Goal: Check status: Check status

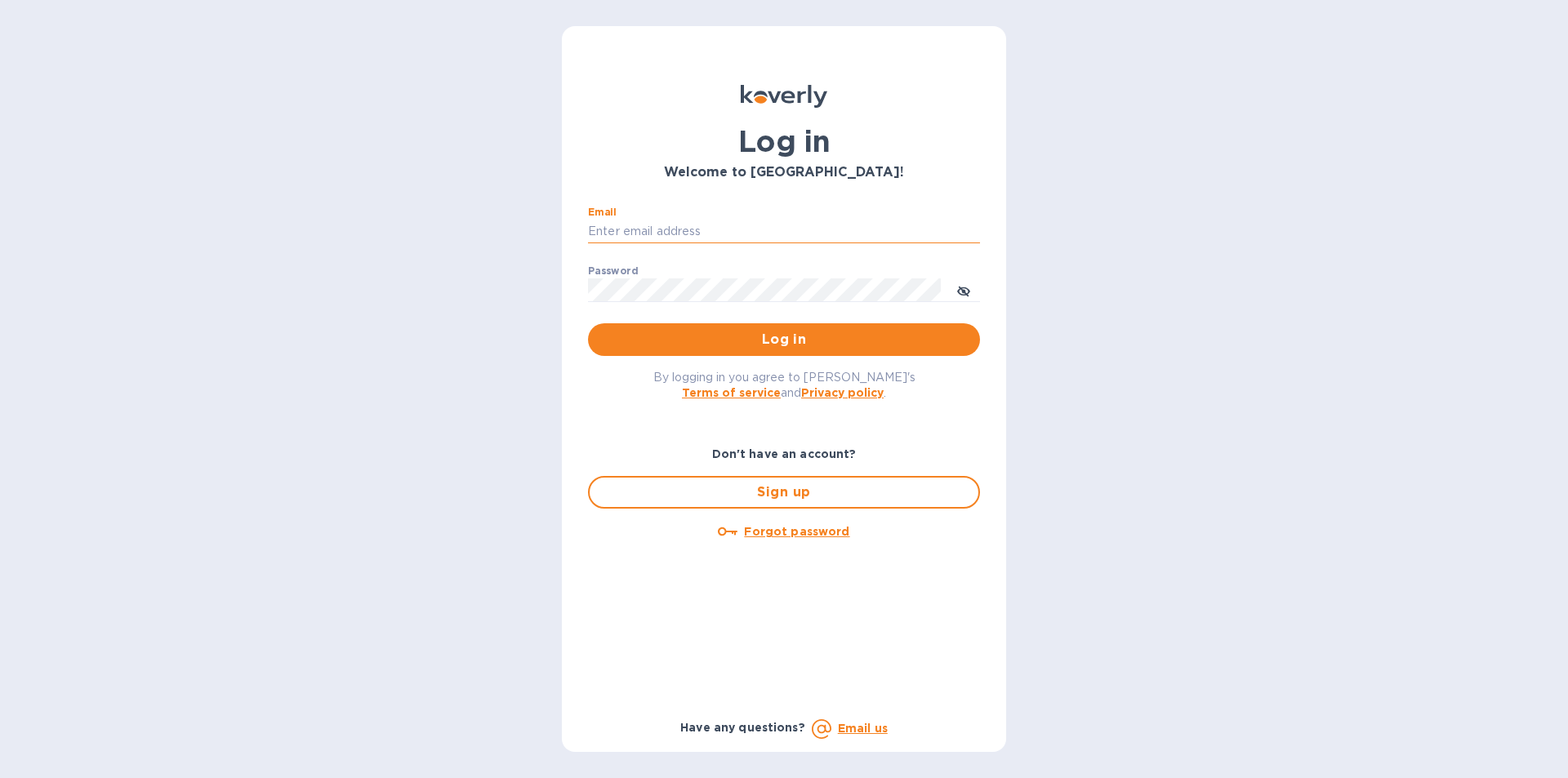
click at [619, 226] on input "Email" at bounding box center [784, 232] width 392 height 25
type input "marinas@vianderfoods.com"
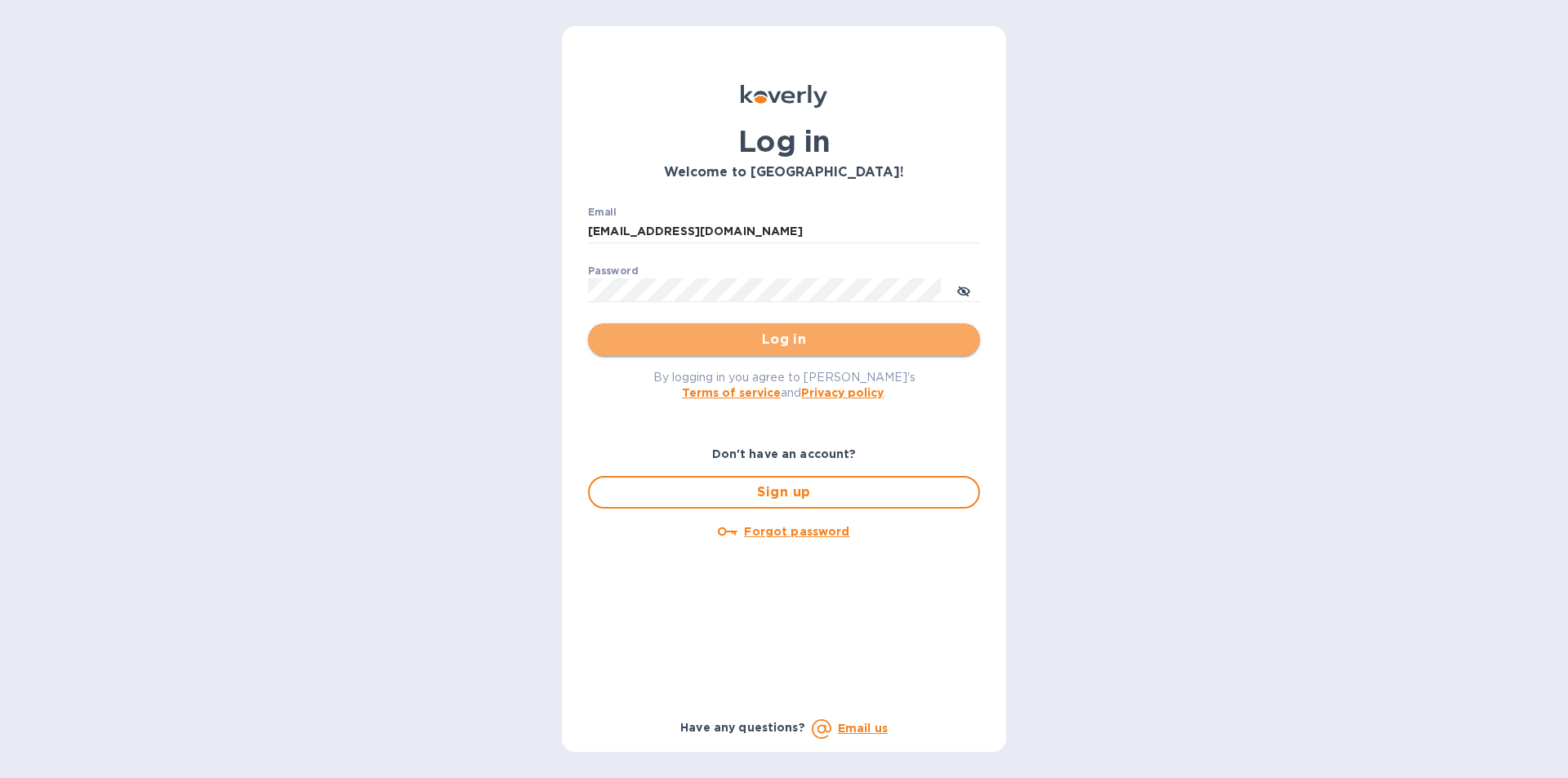
click at [628, 334] on span "Log in" at bounding box center [784, 340] width 366 height 20
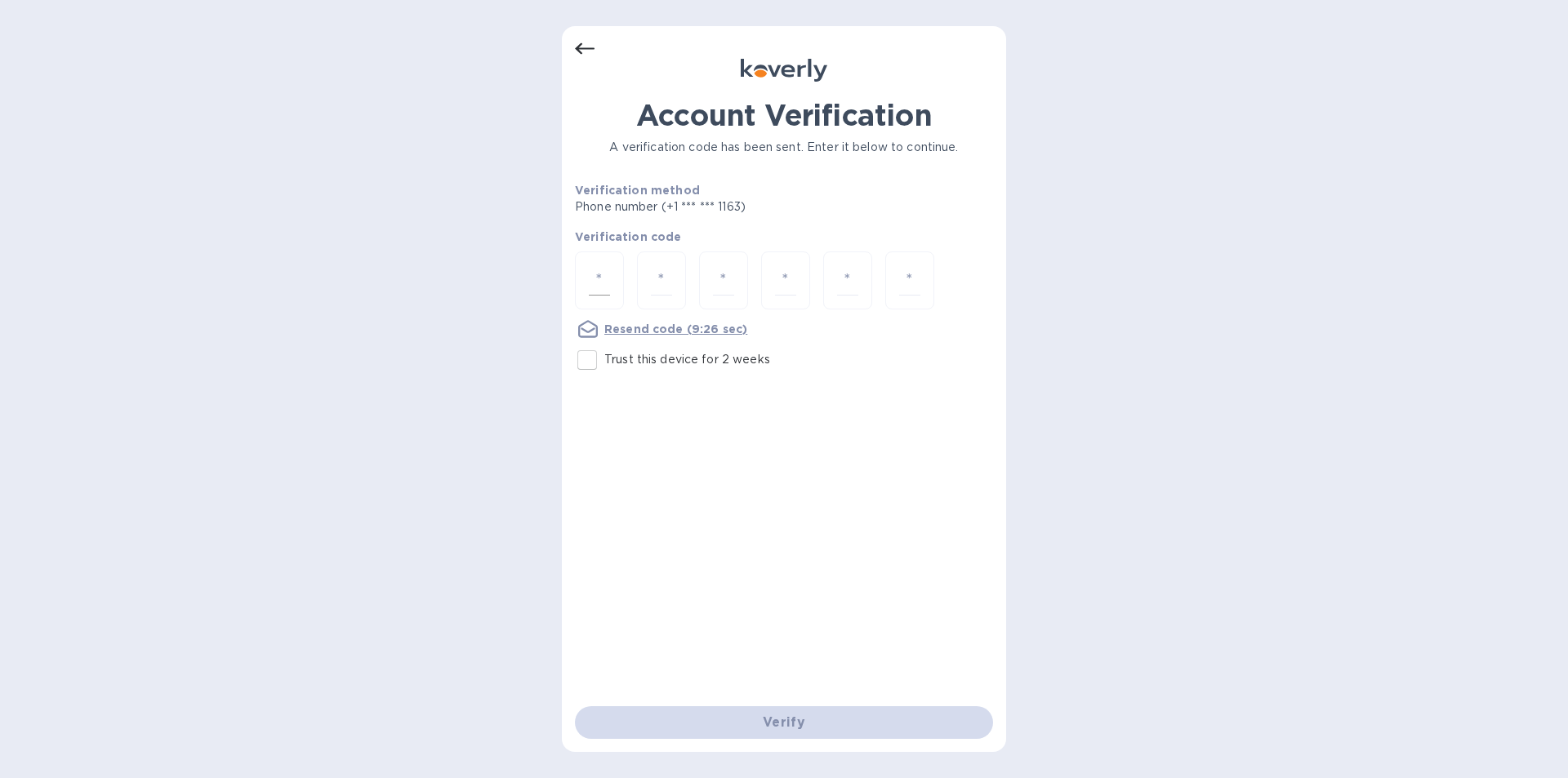
click at [598, 278] on input "number" at bounding box center [599, 280] width 21 height 30
type input "3"
type input "6"
type input "8"
type input "9"
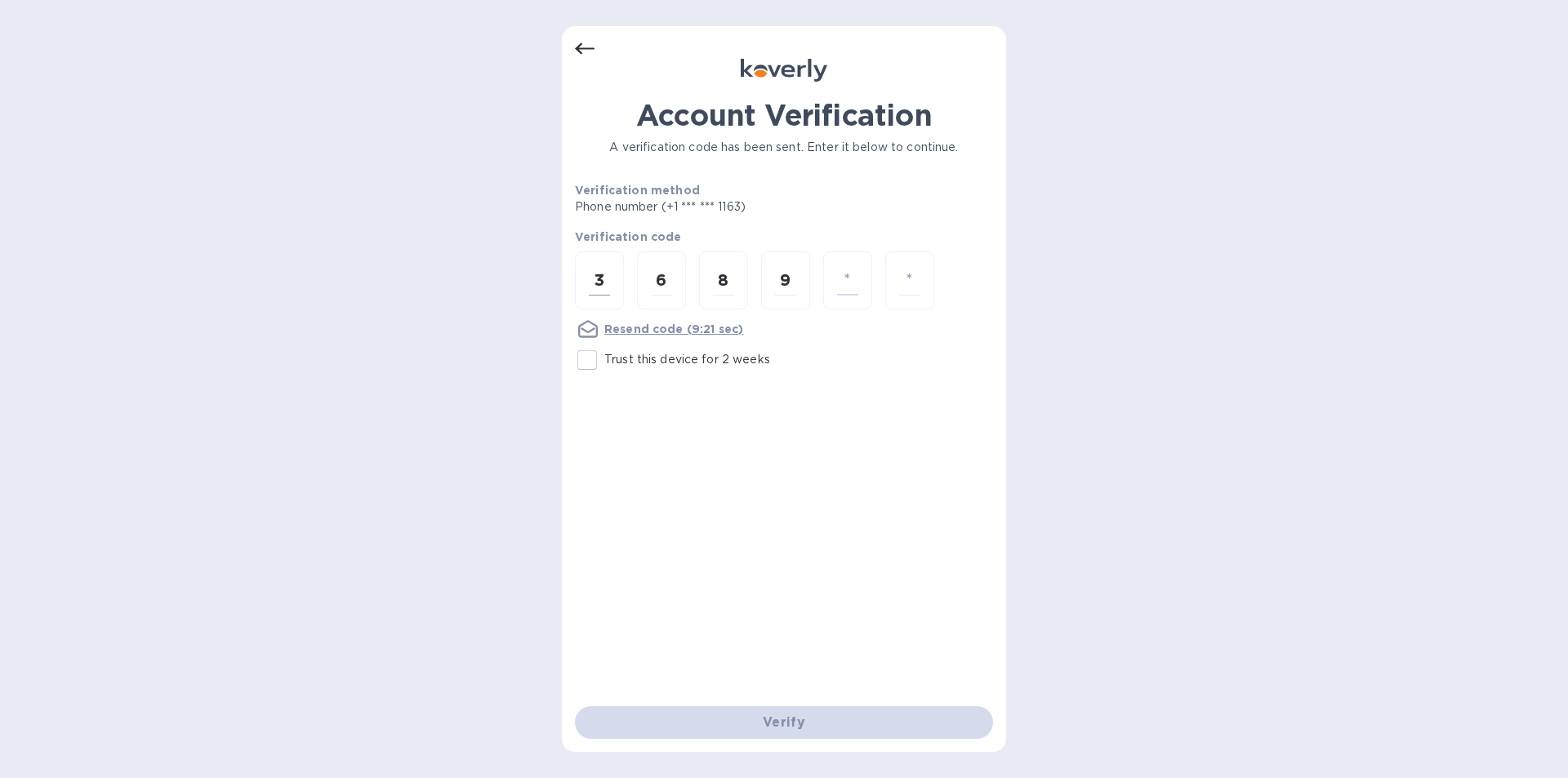
type input "8"
type input "7"
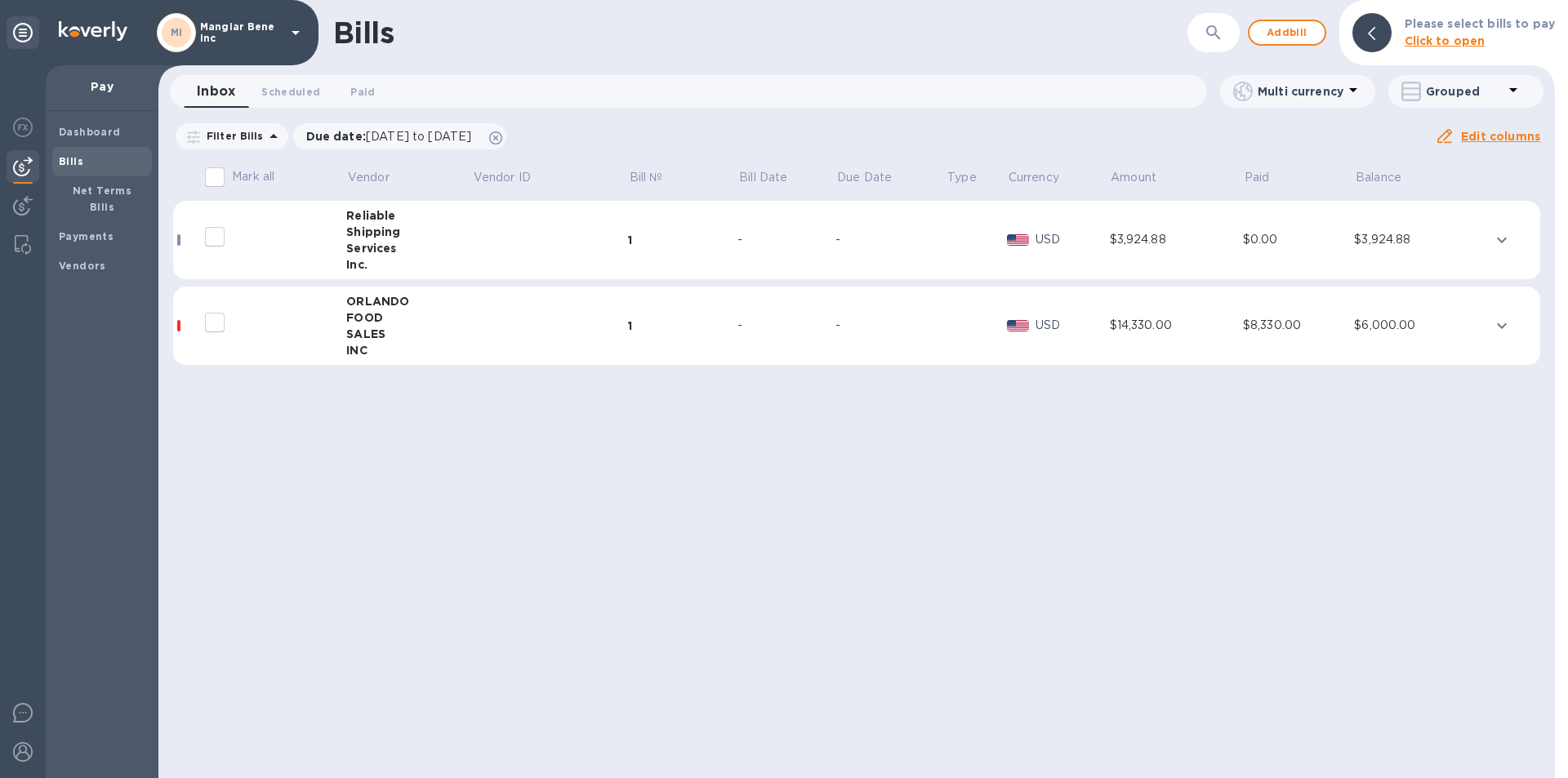
click at [292, 30] on icon at bounding box center [295, 32] width 20 height 20
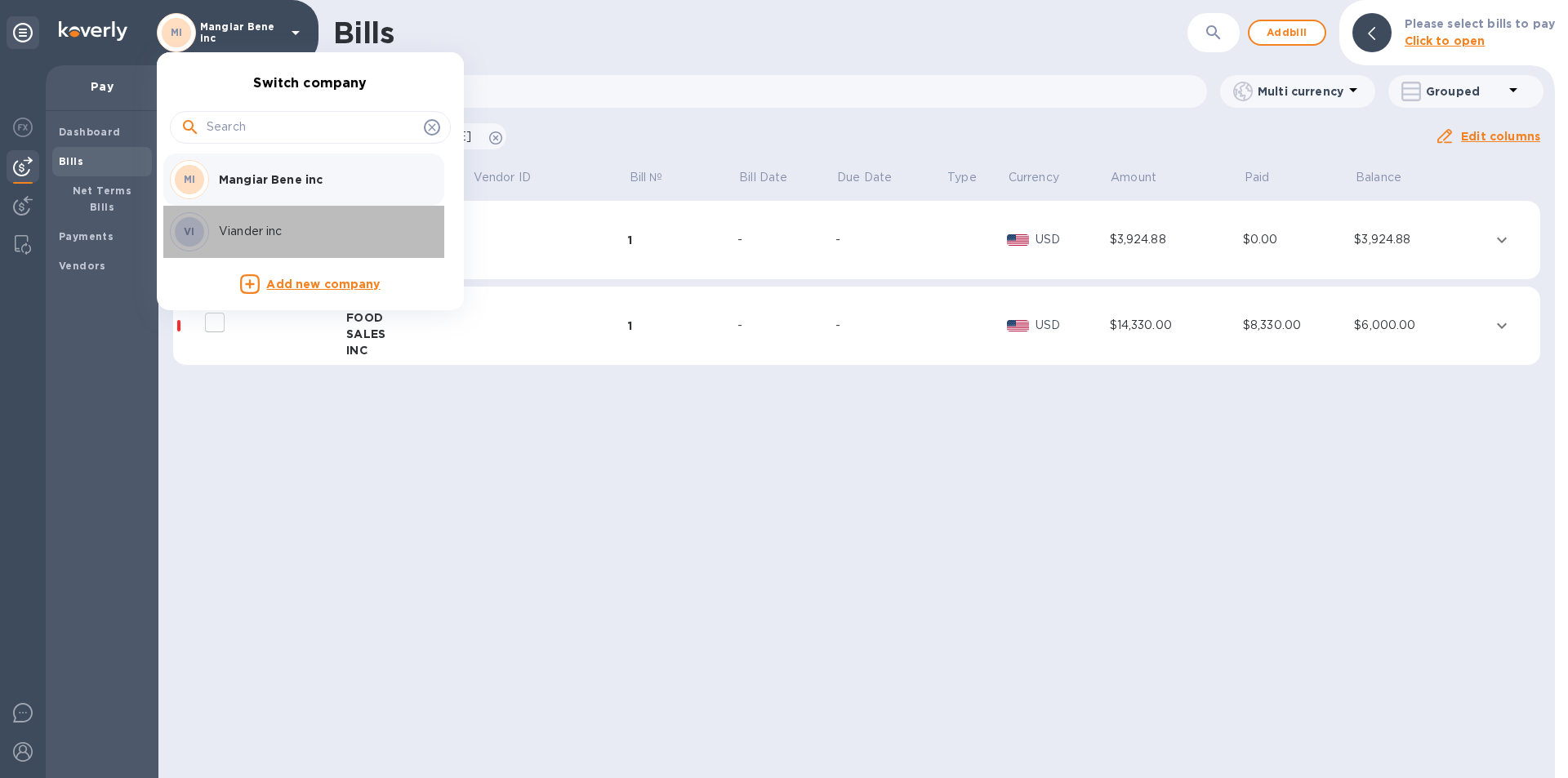
click at [229, 233] on p "Viander inc" at bounding box center [321, 232] width 205 height 17
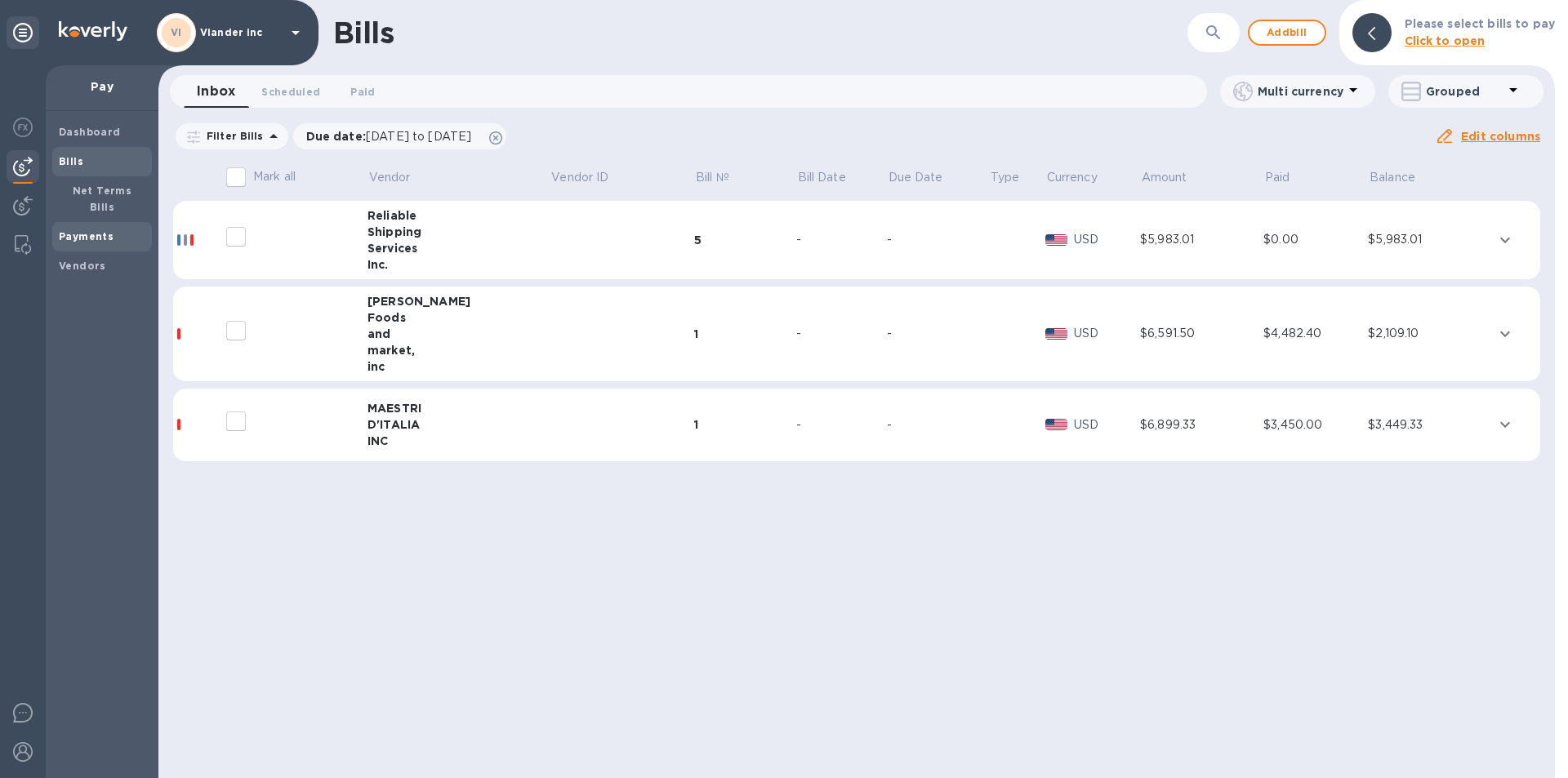
click at [78, 230] on b "Payments" at bounding box center [86, 236] width 55 height 12
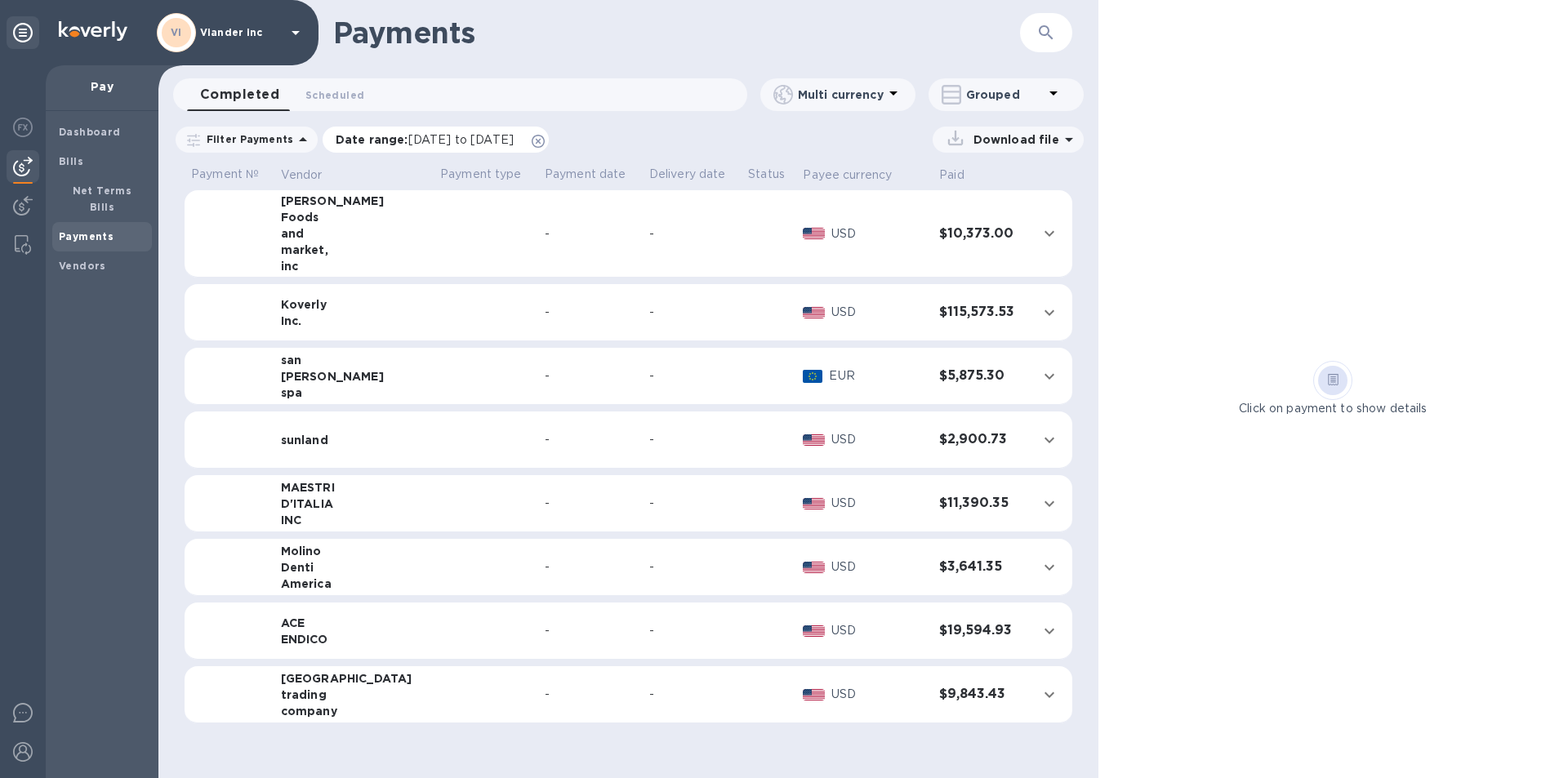
click at [423, 138] on span "[DATE] to [DATE]" at bounding box center [460, 140] width 105 height 13
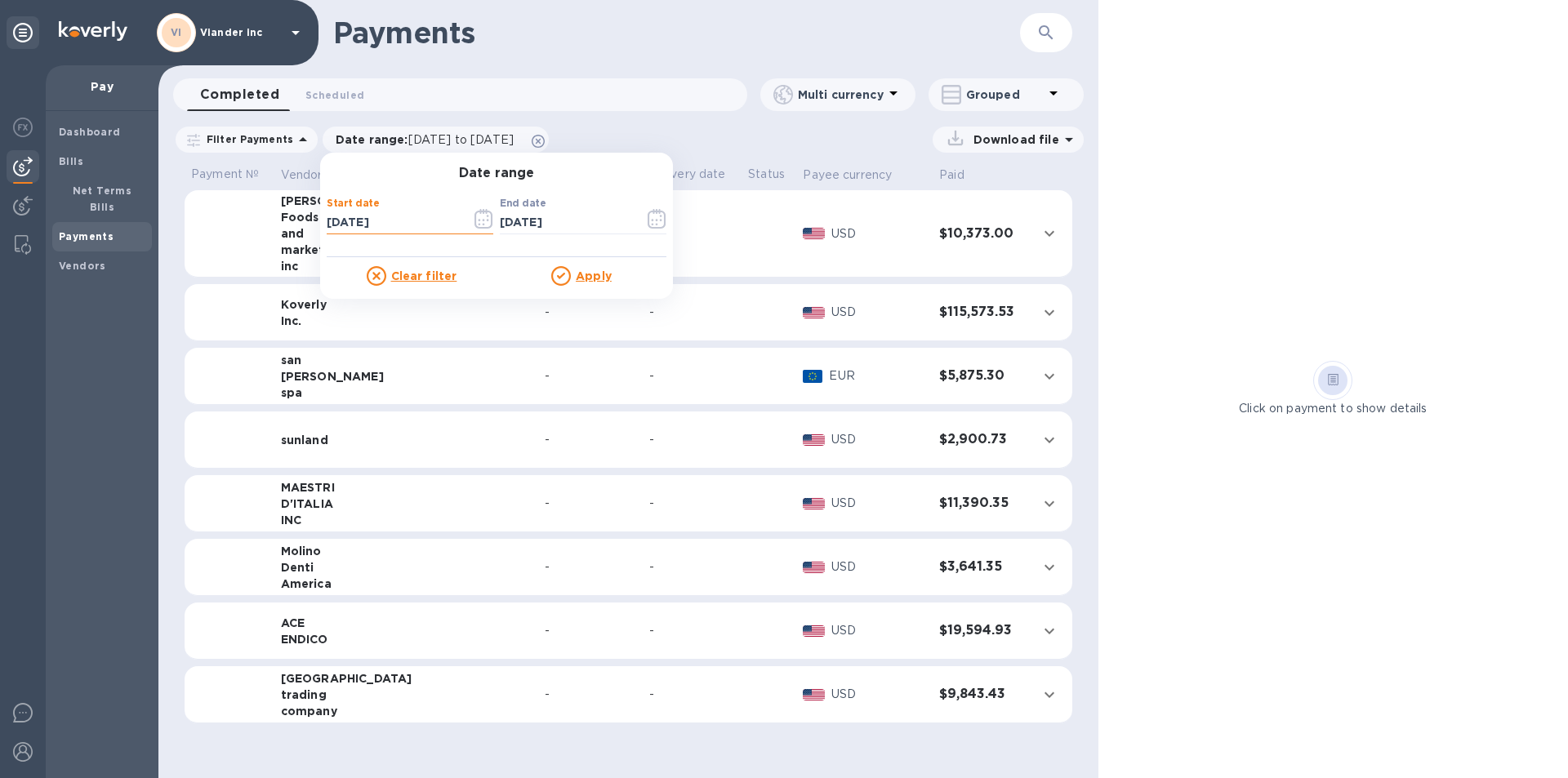
click at [383, 223] on input "[DATE]" at bounding box center [392, 223] width 132 height 25
click at [327, 221] on input "08/10/2024" at bounding box center [392, 223] width 132 height 25
click at [338, 221] on input "01/10/2024" at bounding box center [392, 223] width 132 height 25
type input "01/01/0202"
click at [577, 276] on u "Apply" at bounding box center [594, 276] width 36 height 13
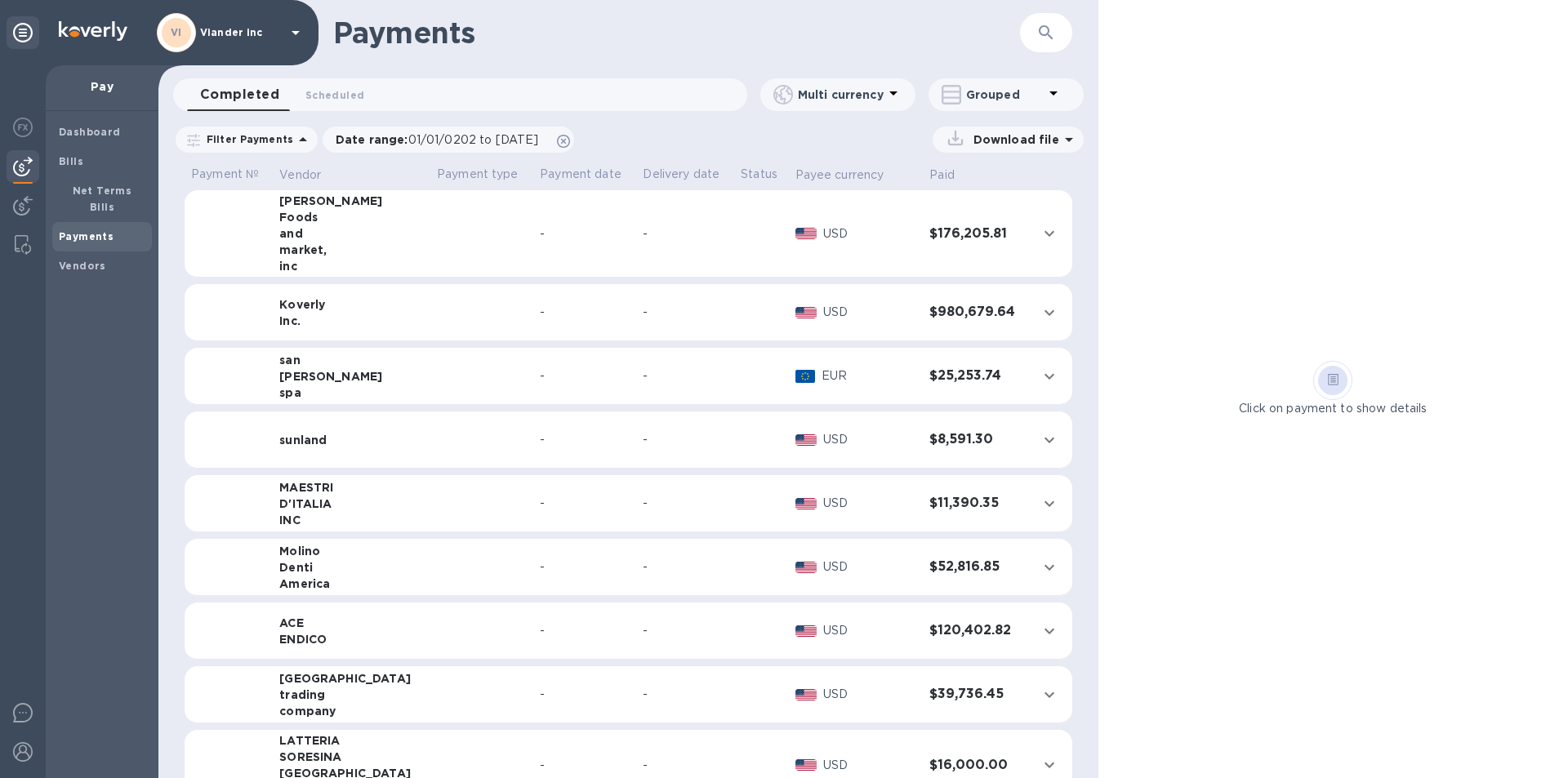
click at [1044, 629] on icon "expand row" at bounding box center [1049, 630] width 9 height 6
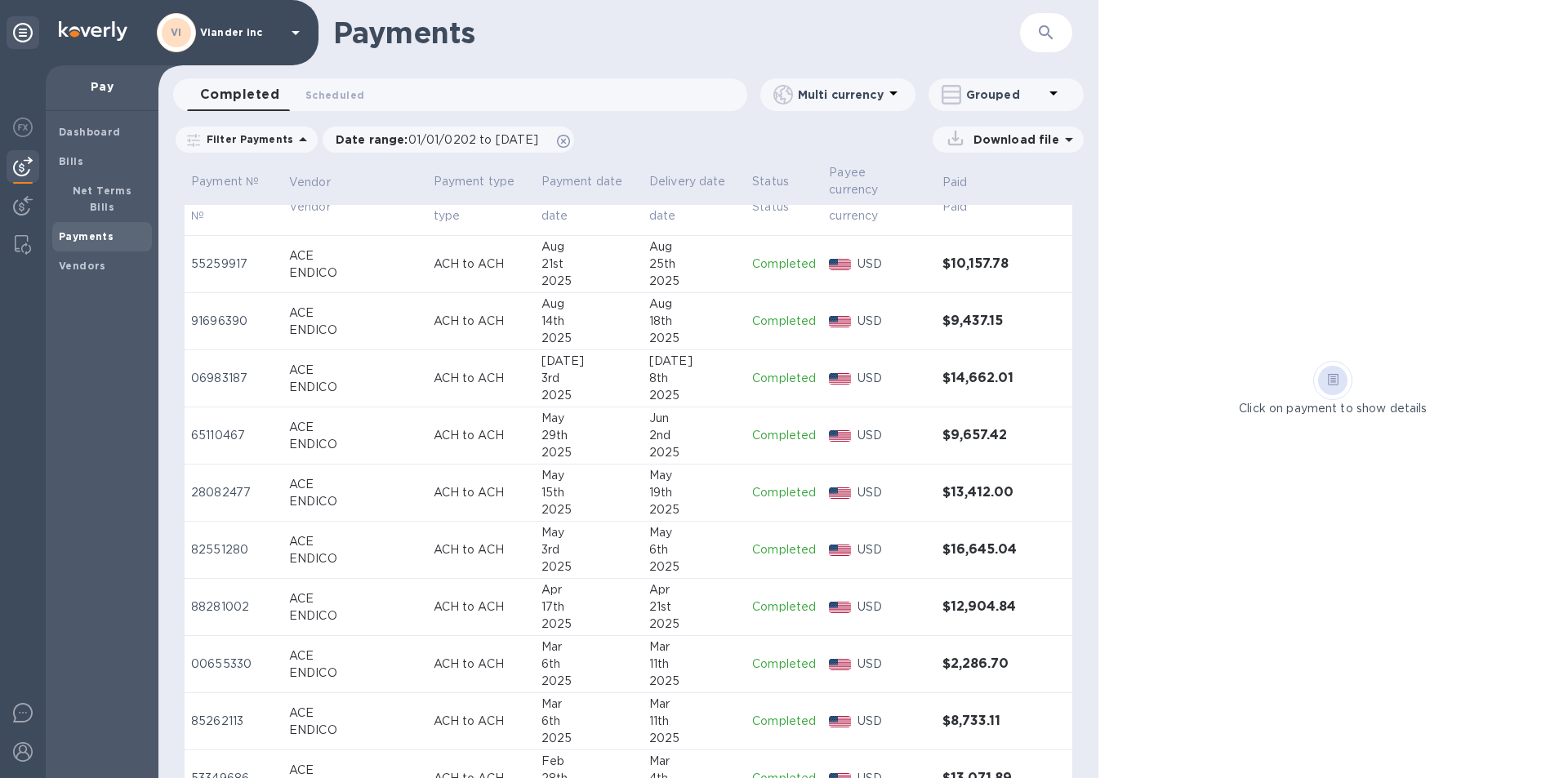
scroll to position [572, 0]
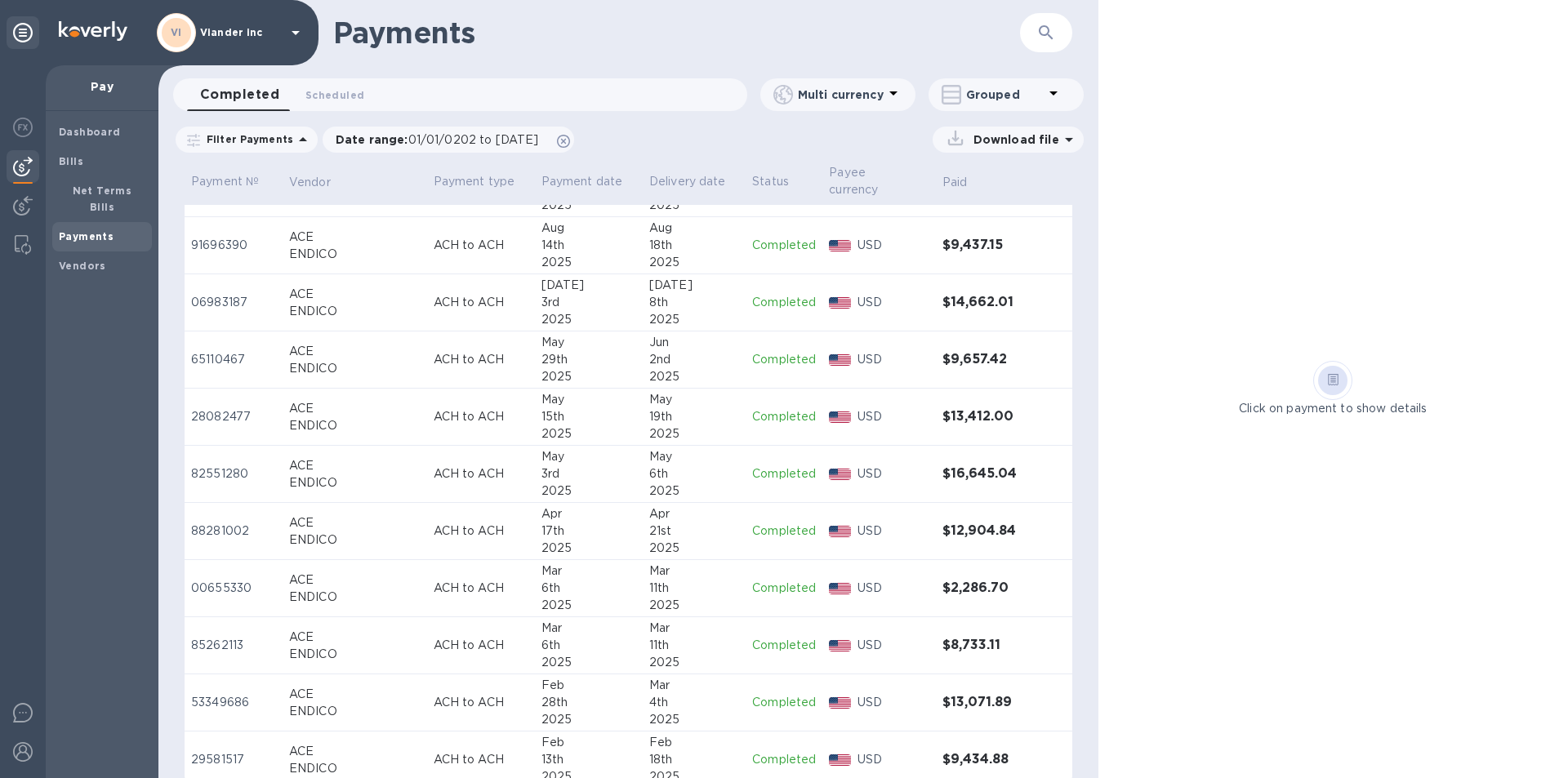
click at [777, 528] on p "Completed" at bounding box center [784, 531] width 63 height 17
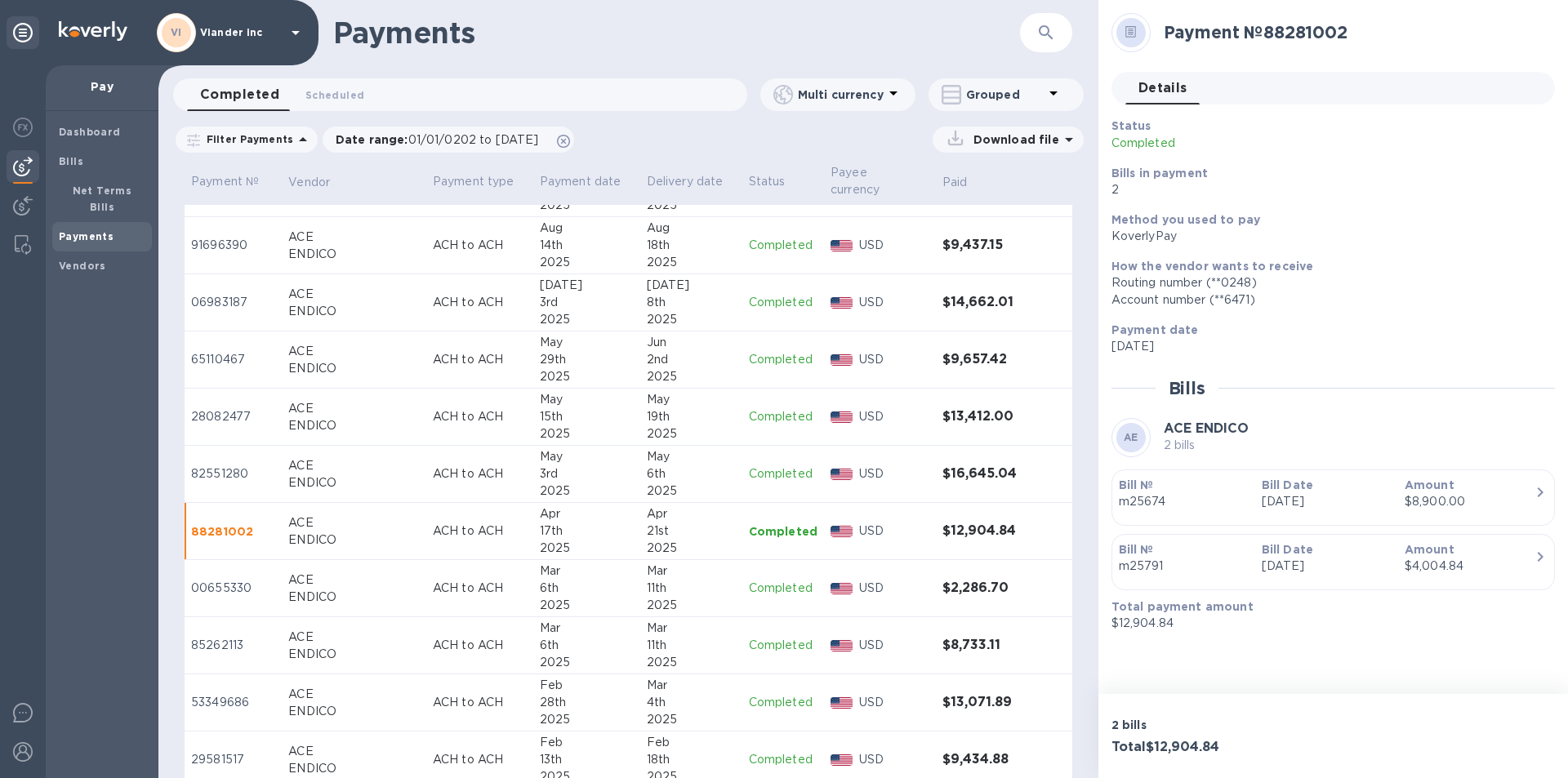
click at [779, 586] on p "Completed" at bounding box center [783, 589] width 68 height 17
click at [768, 530] on p "Completed" at bounding box center [783, 531] width 68 height 17
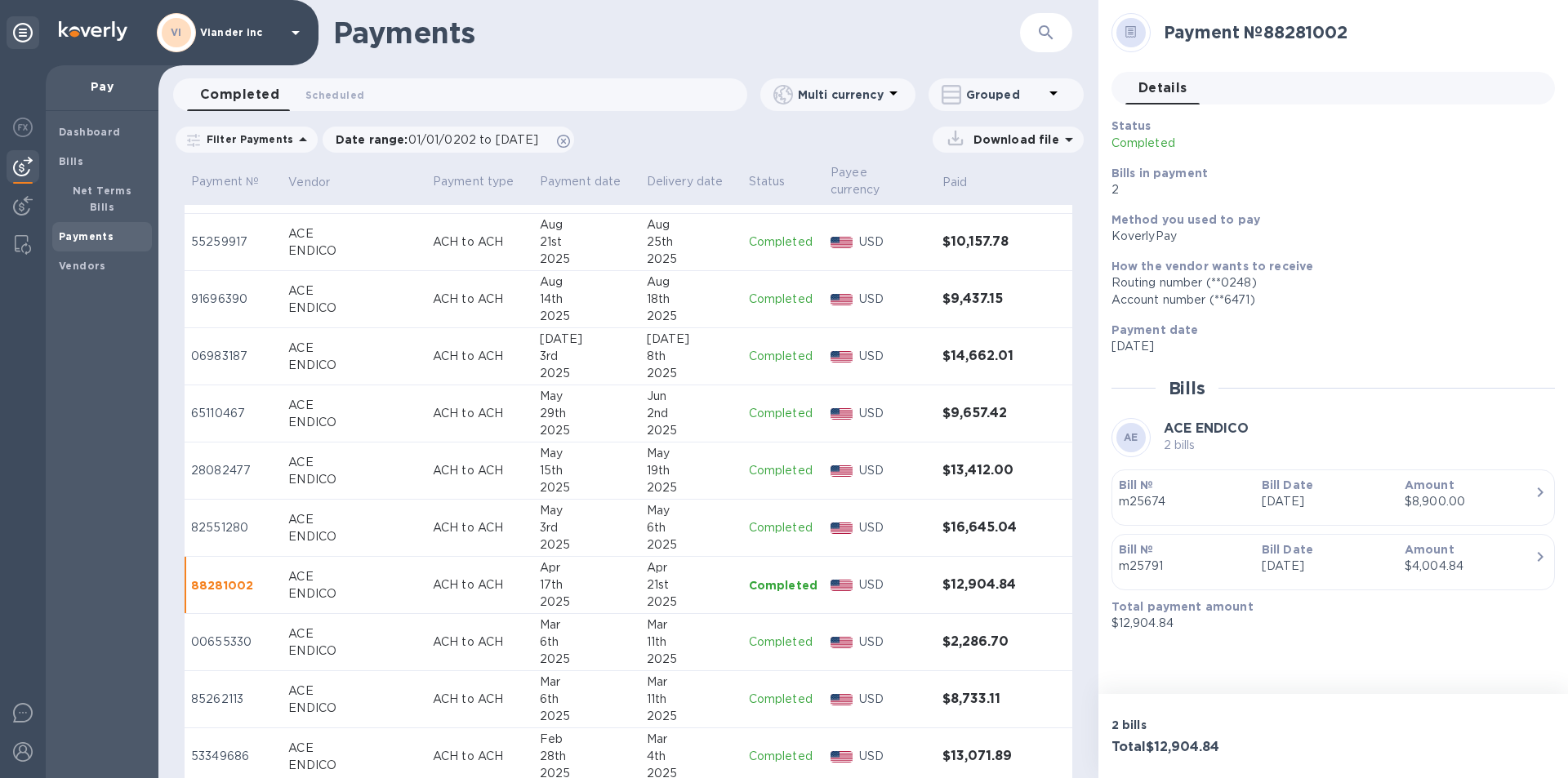
scroll to position [490, 0]
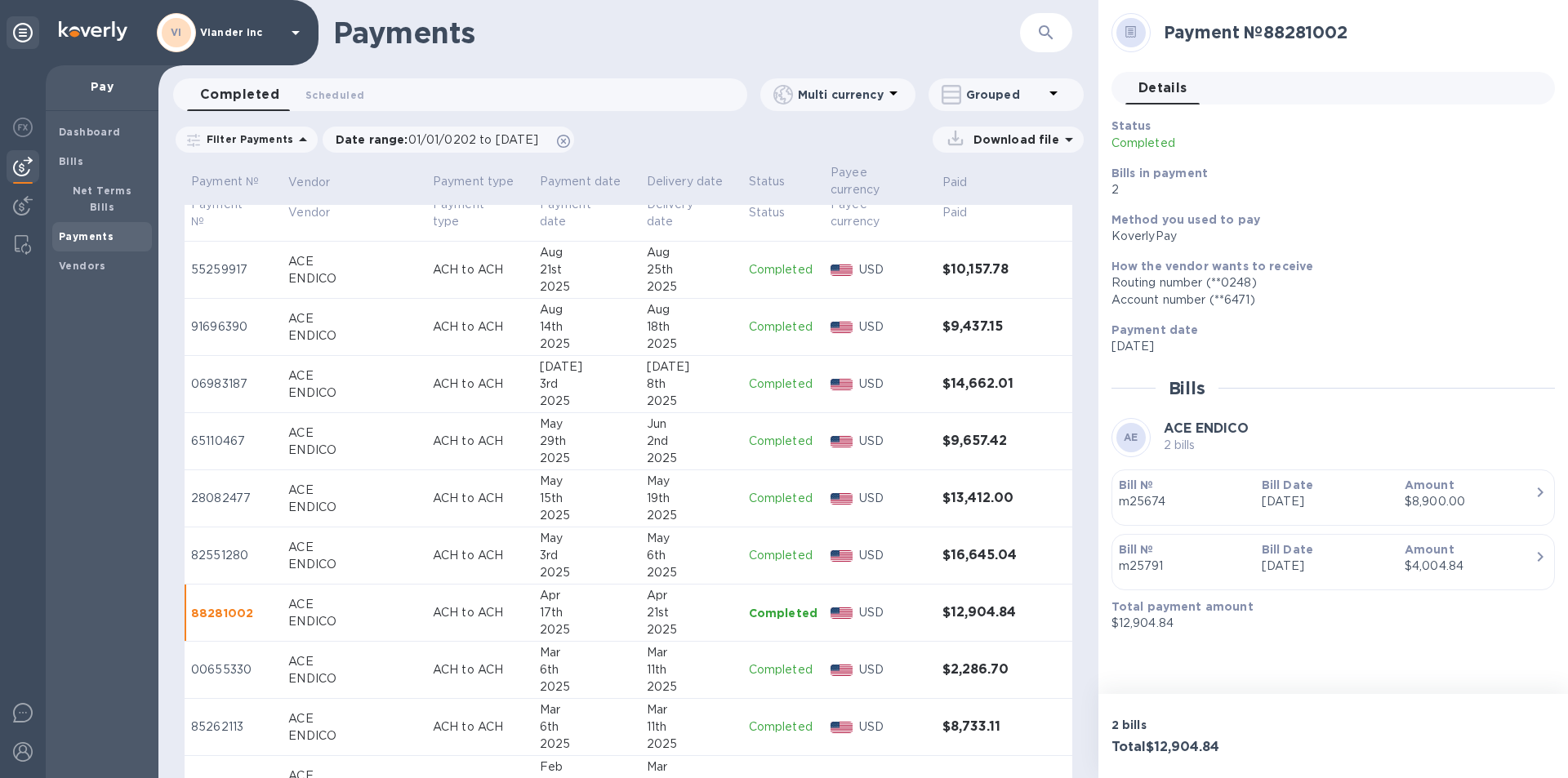
click at [762, 668] on p "Completed" at bounding box center [783, 670] width 68 height 17
click at [766, 729] on p "Completed" at bounding box center [783, 727] width 68 height 17
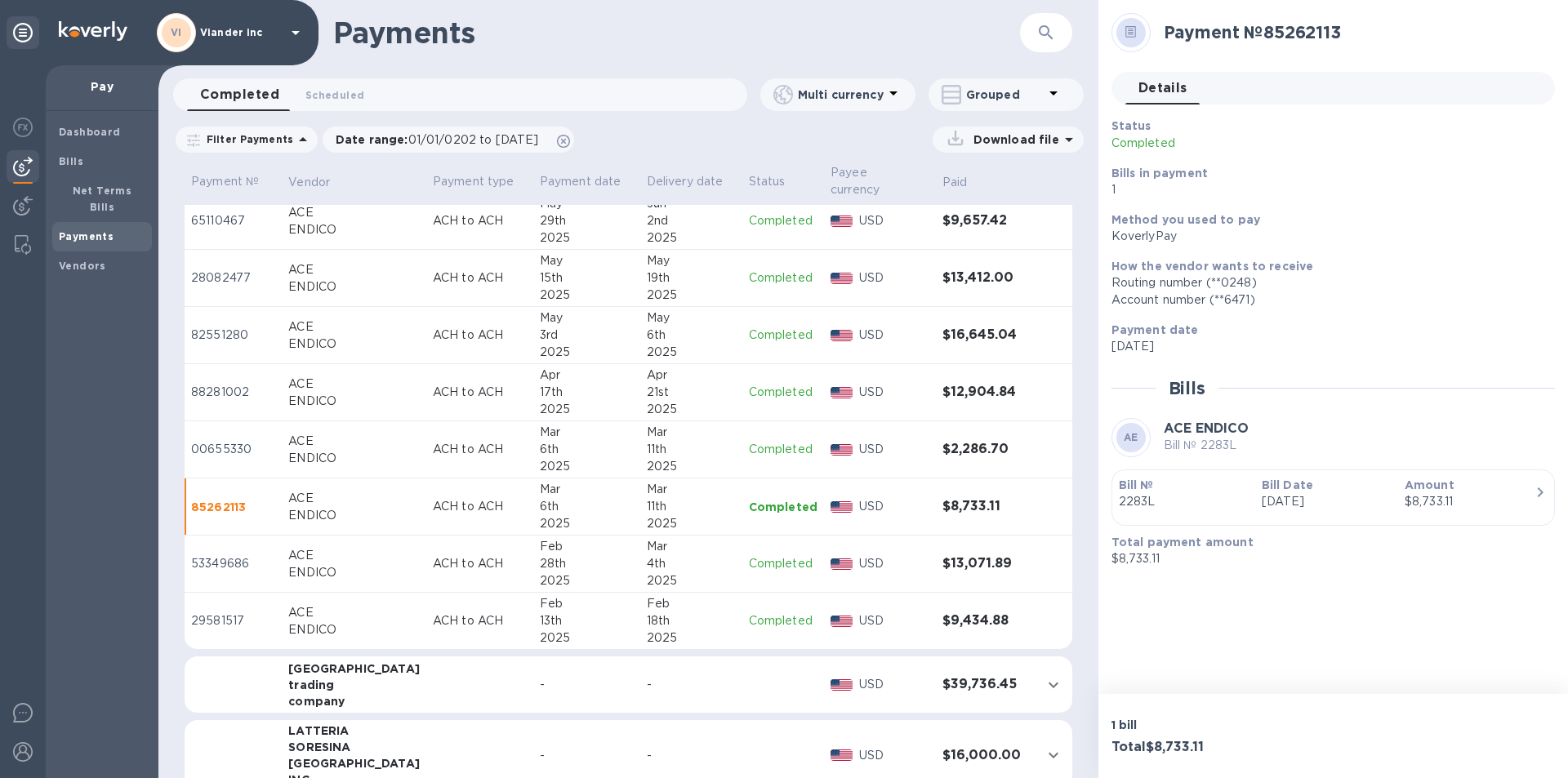
scroll to position [734, 0]
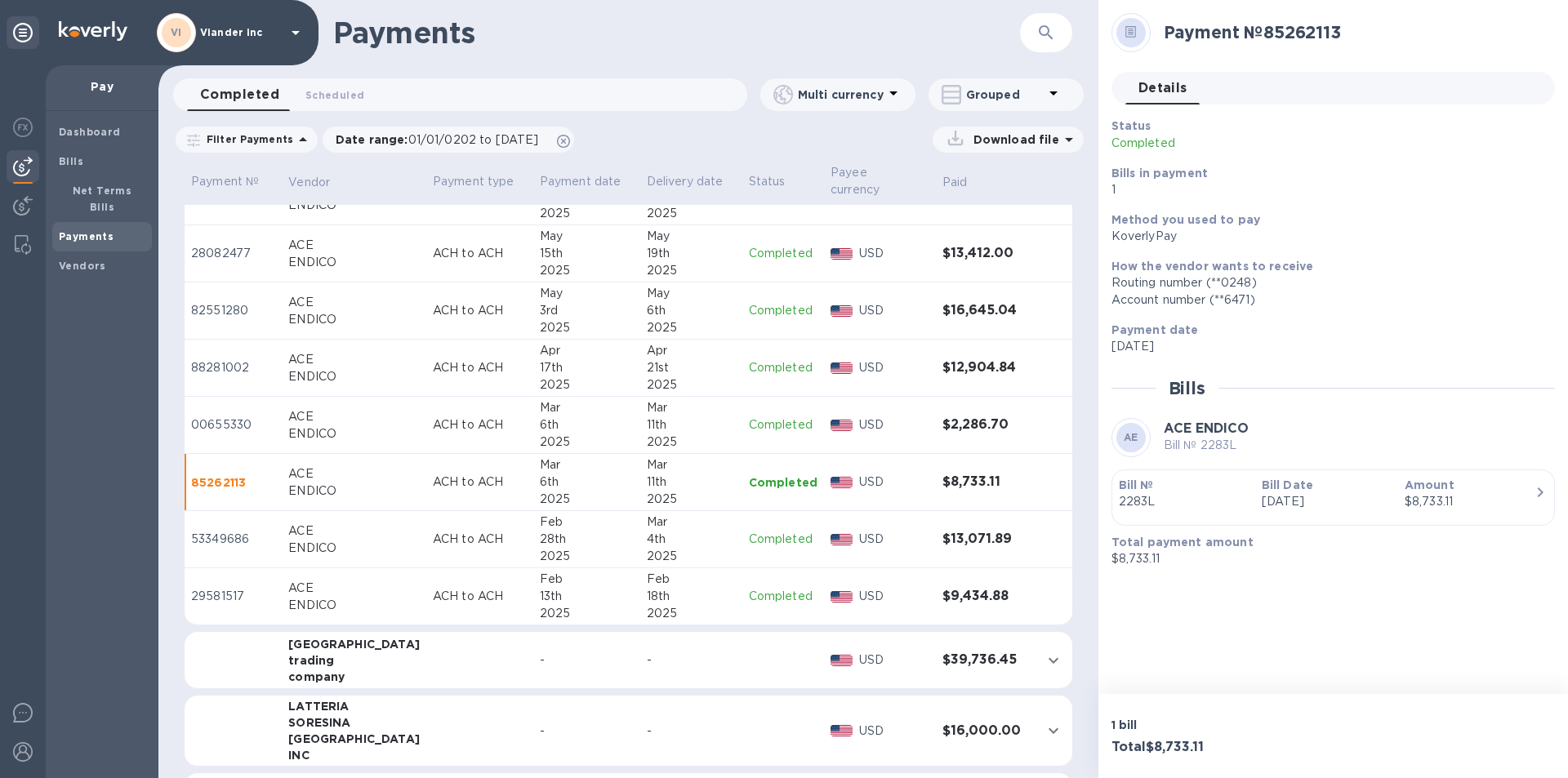
click at [767, 536] on p "Completed" at bounding box center [783, 539] width 68 height 17
click at [775, 602] on p "Completed" at bounding box center [783, 596] width 68 height 17
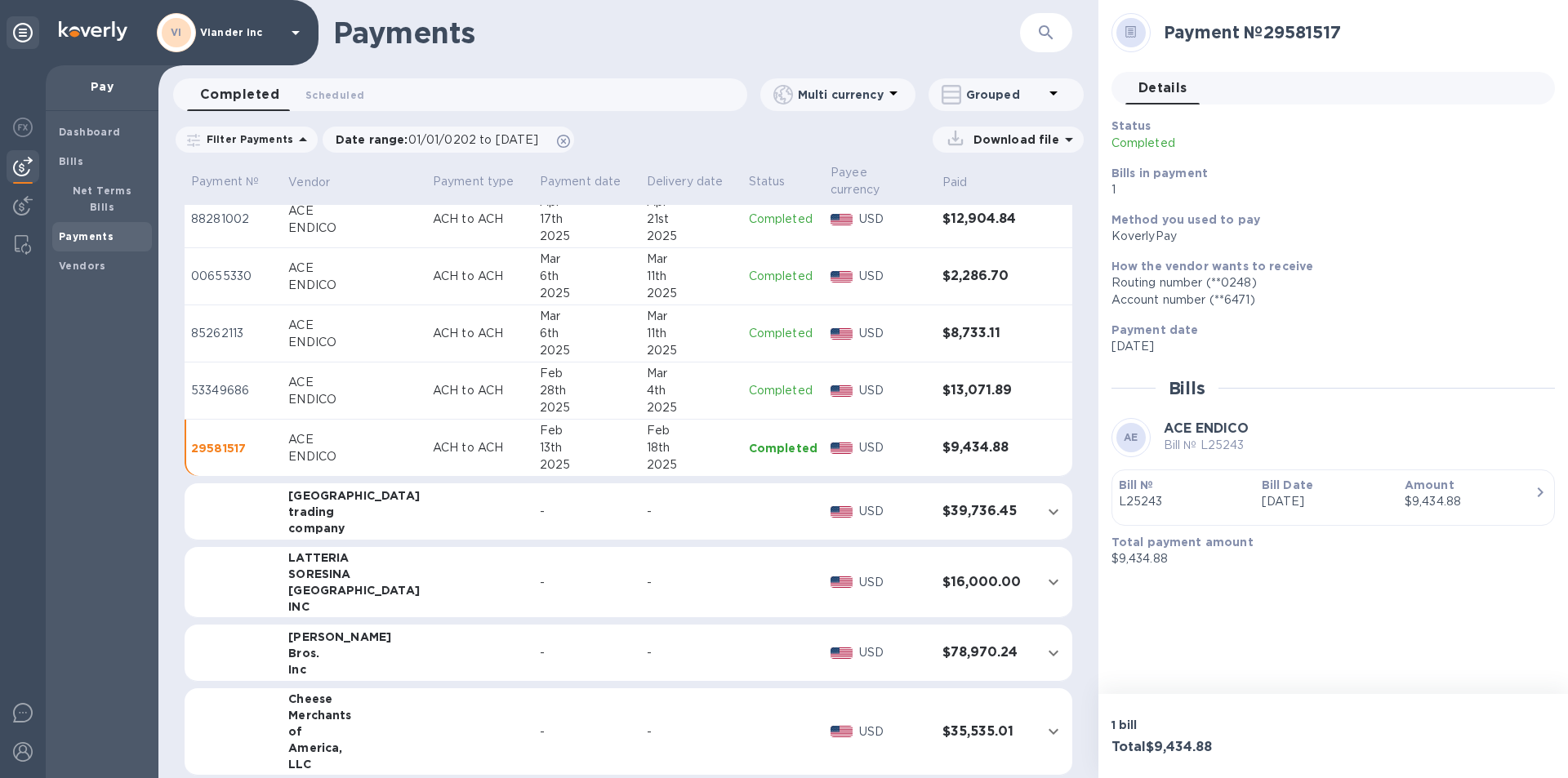
scroll to position [898, 0]
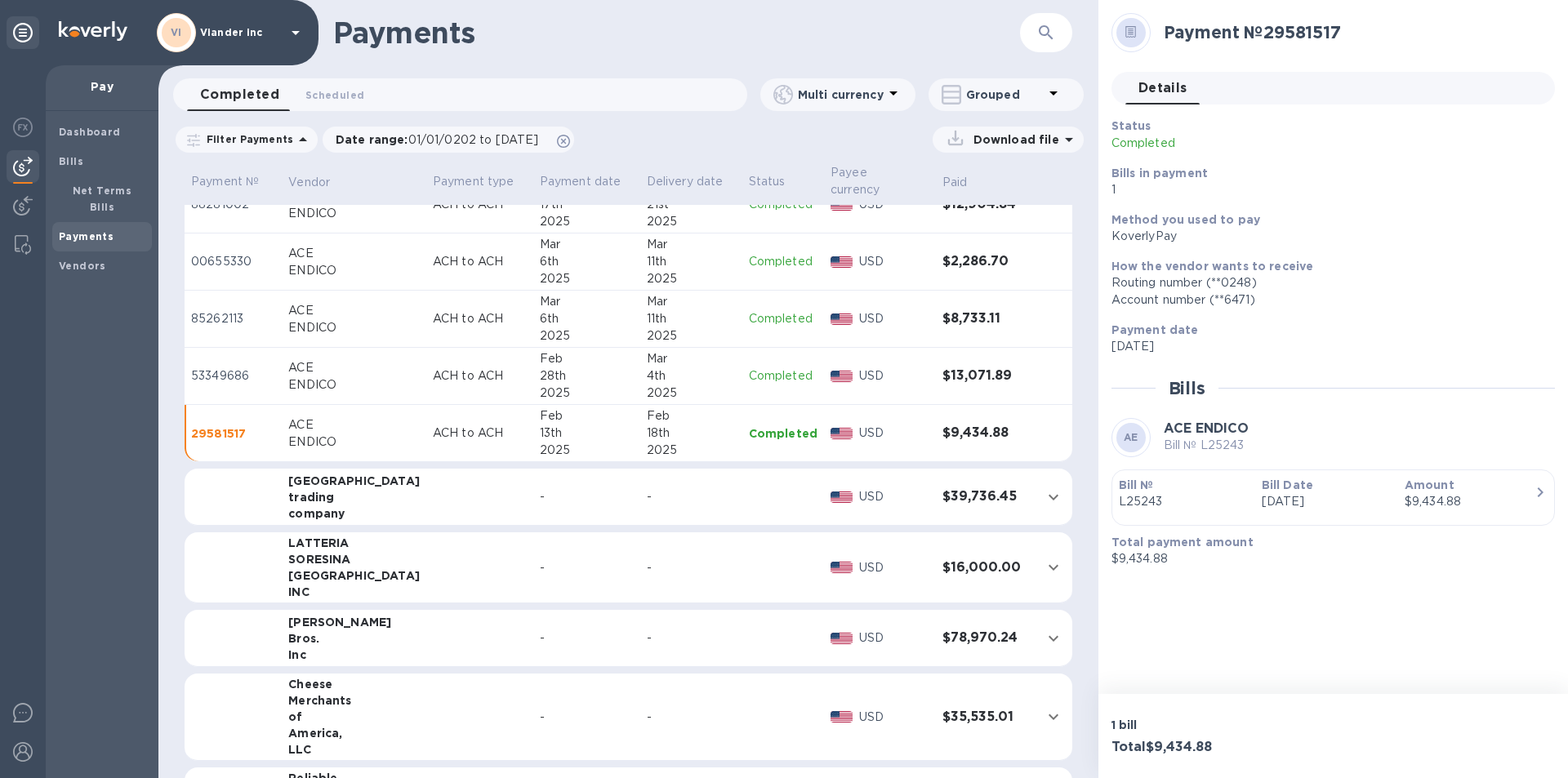
click at [366, 497] on div "trading" at bounding box center [354, 497] width 132 height 16
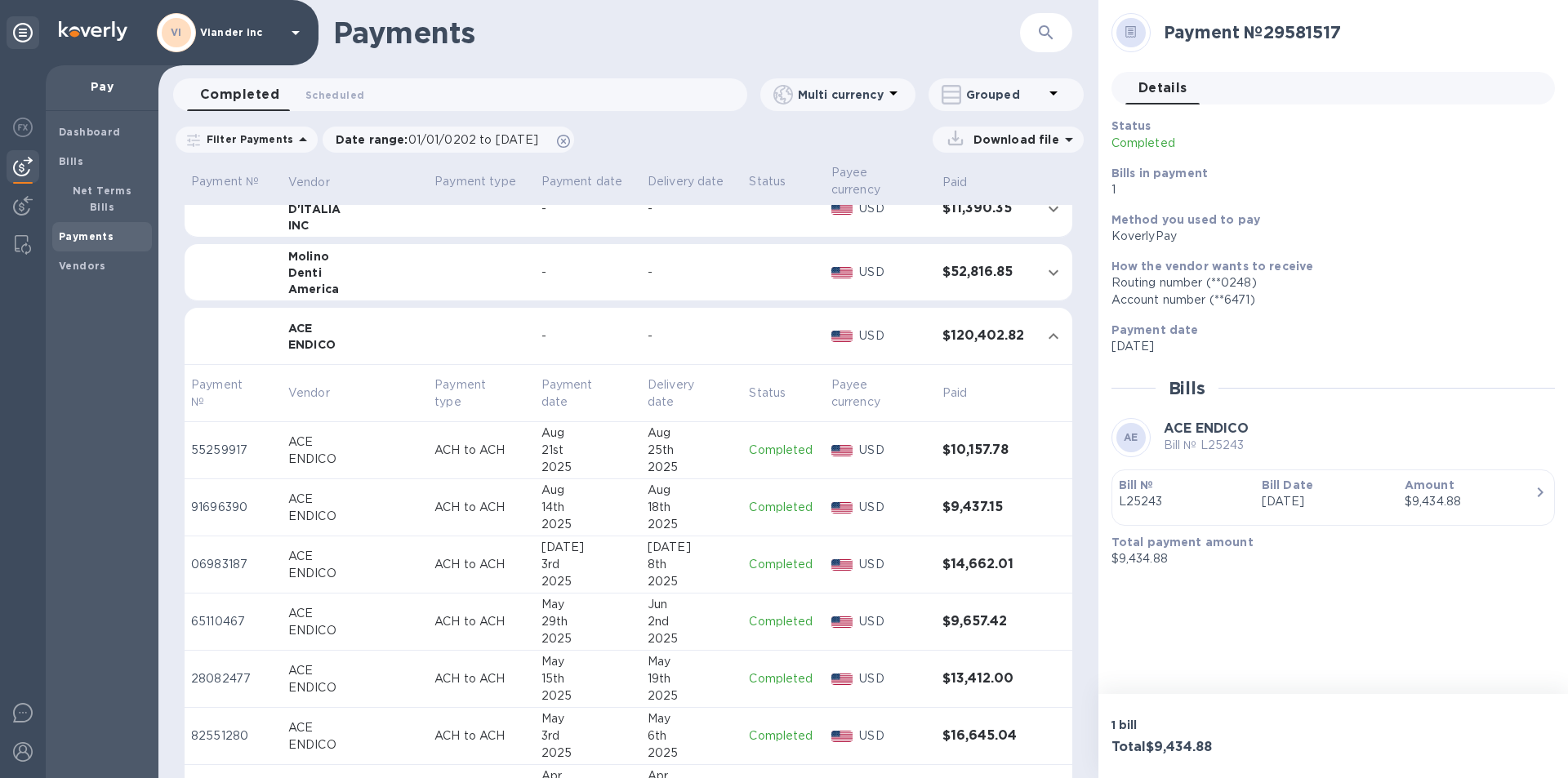
scroll to position [327, 0]
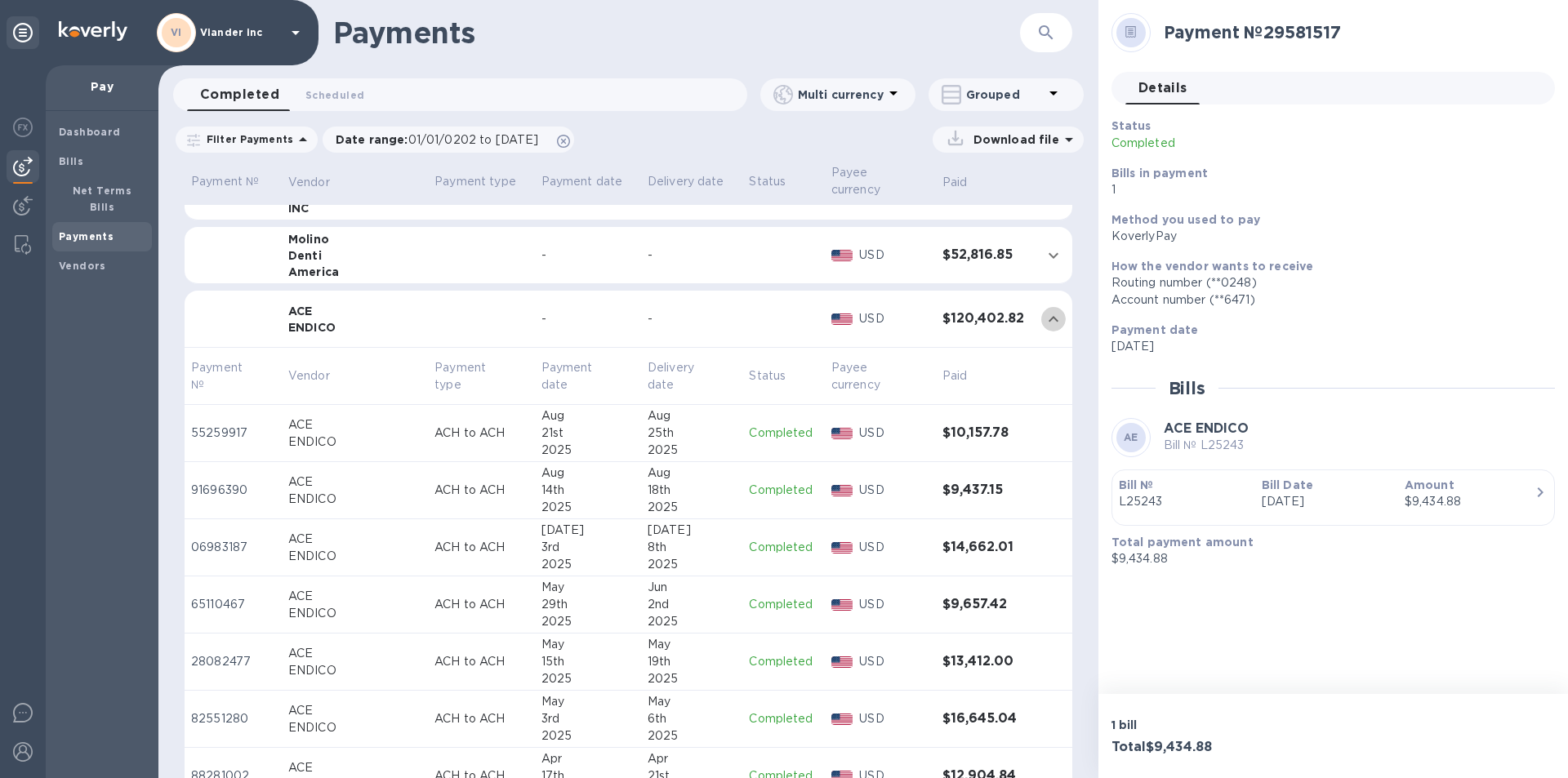
click at [1049, 318] on icon "expand row" at bounding box center [1054, 319] width 9 height 6
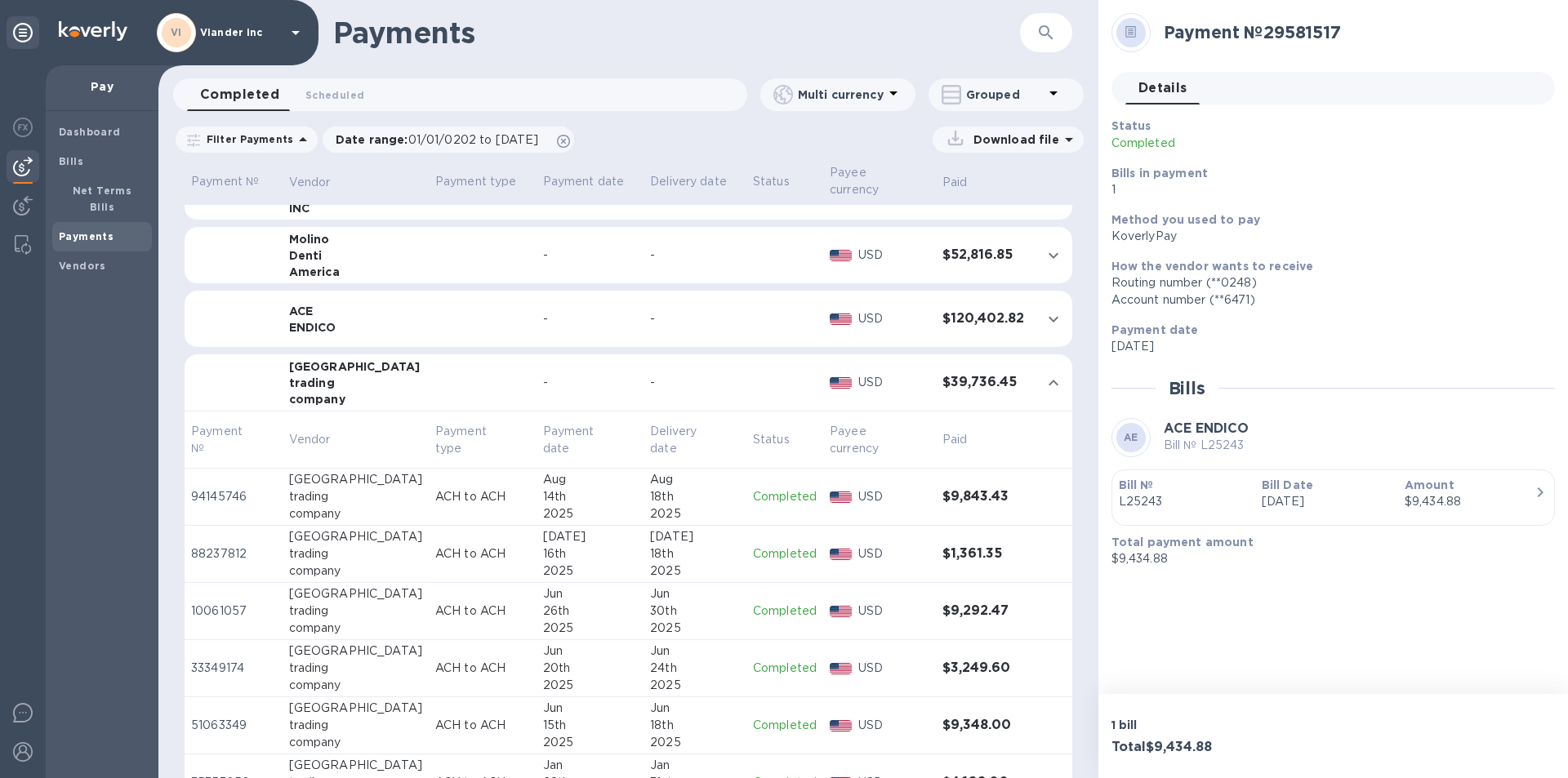
click at [1049, 318] on icon "expand row" at bounding box center [1054, 319] width 9 height 6
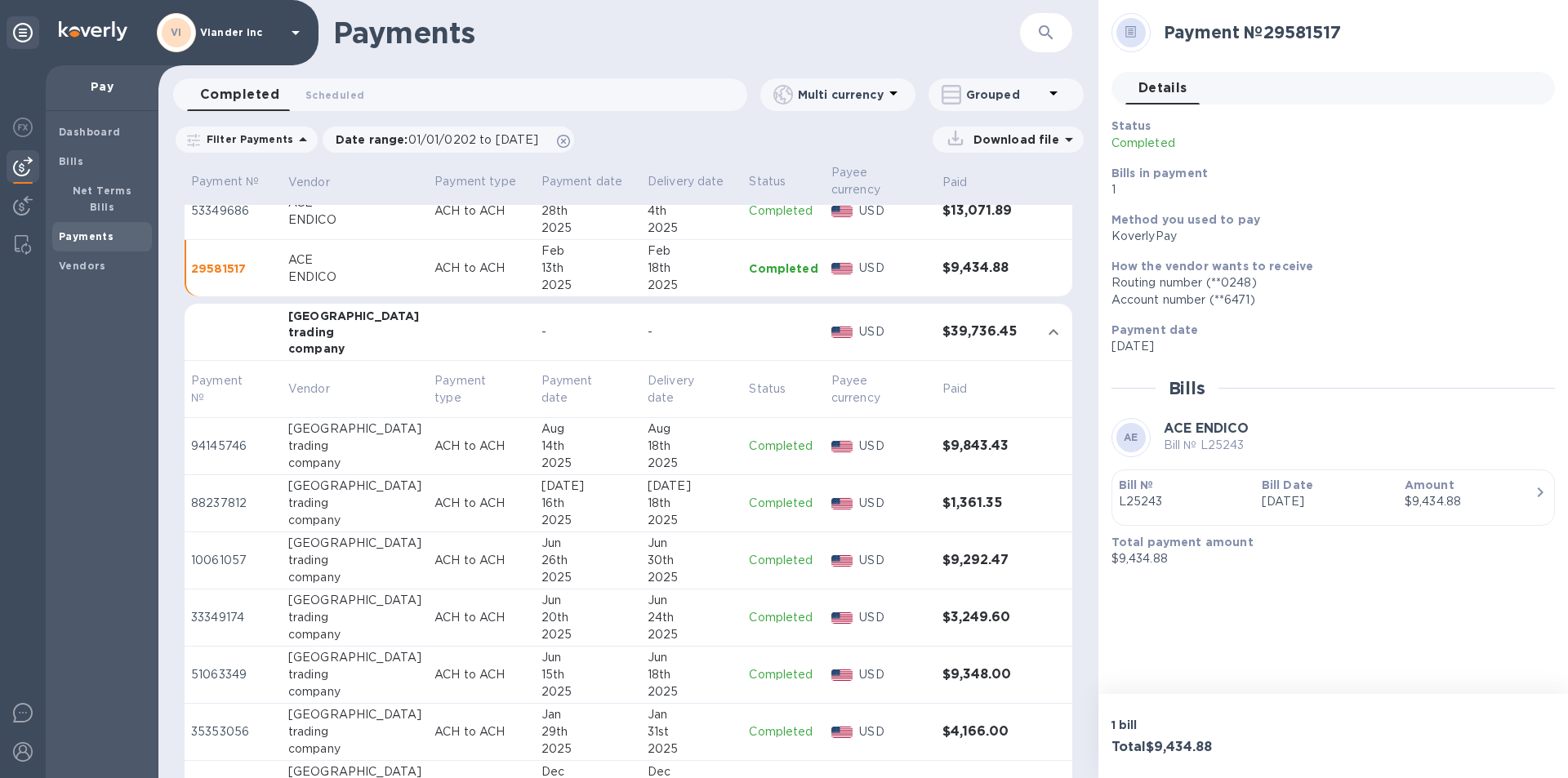
scroll to position [1062, 0]
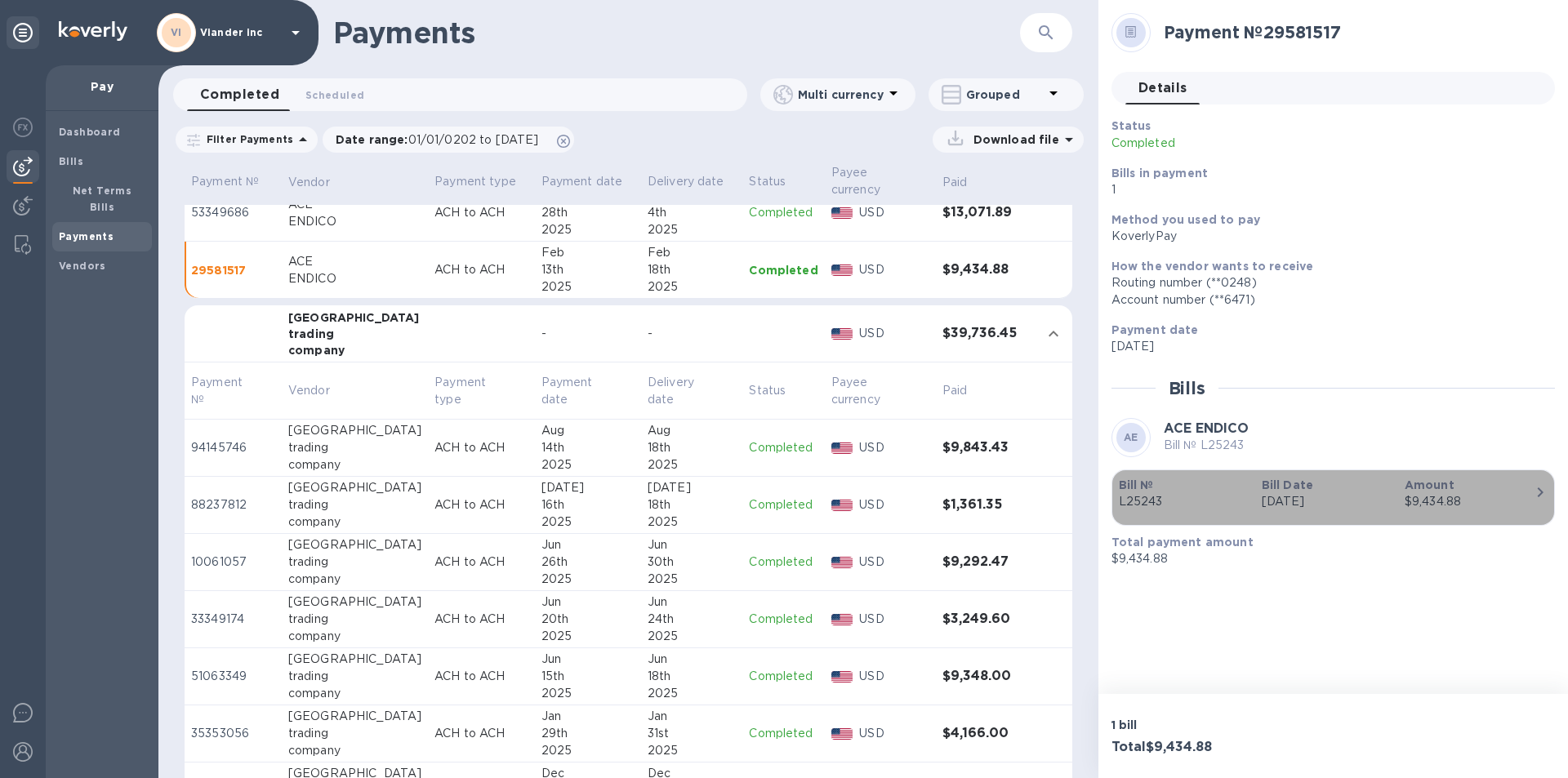
click at [1132, 491] on b "Bill №" at bounding box center [1136, 486] width 35 height 13
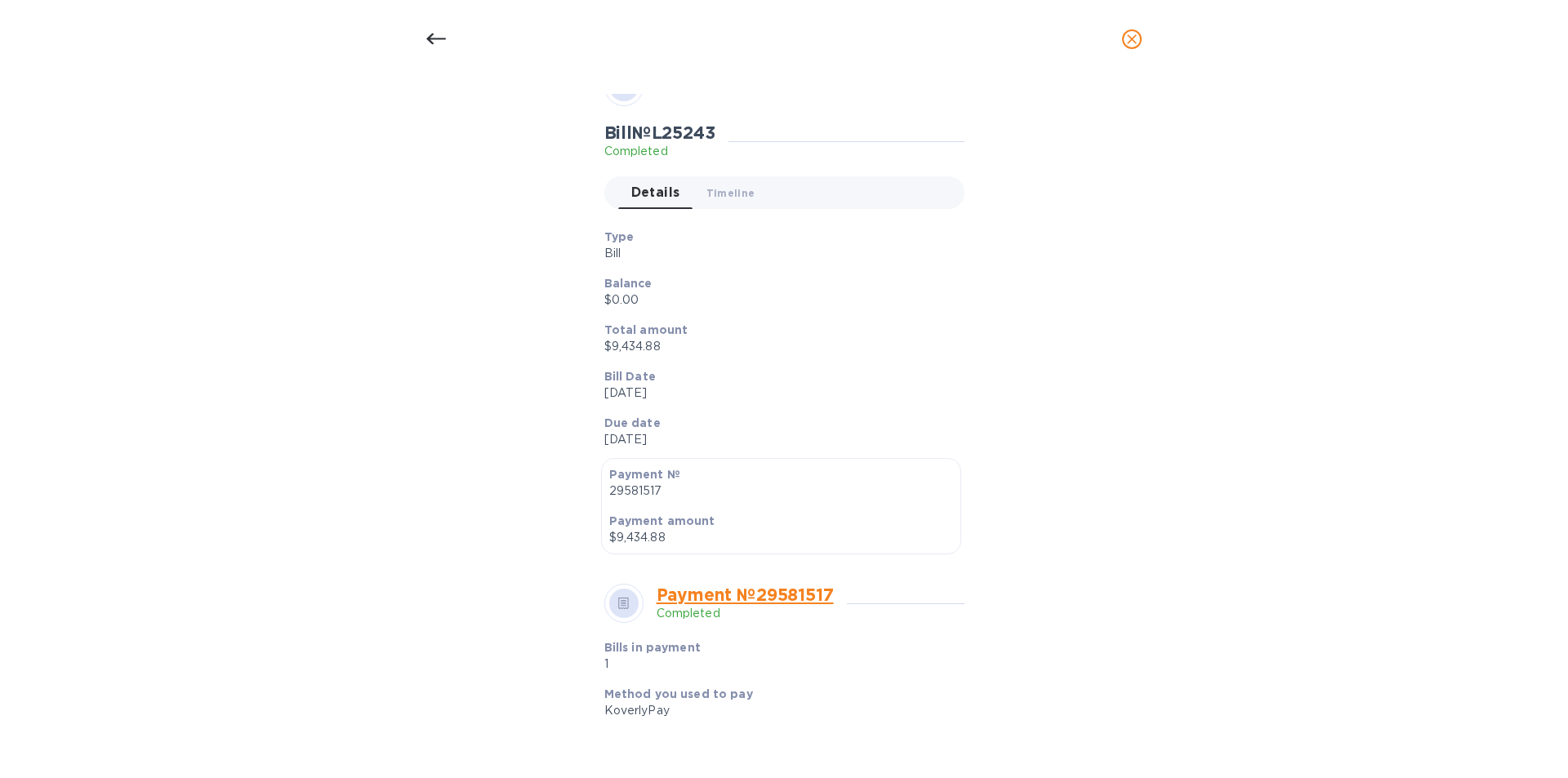
scroll to position [0, 0]
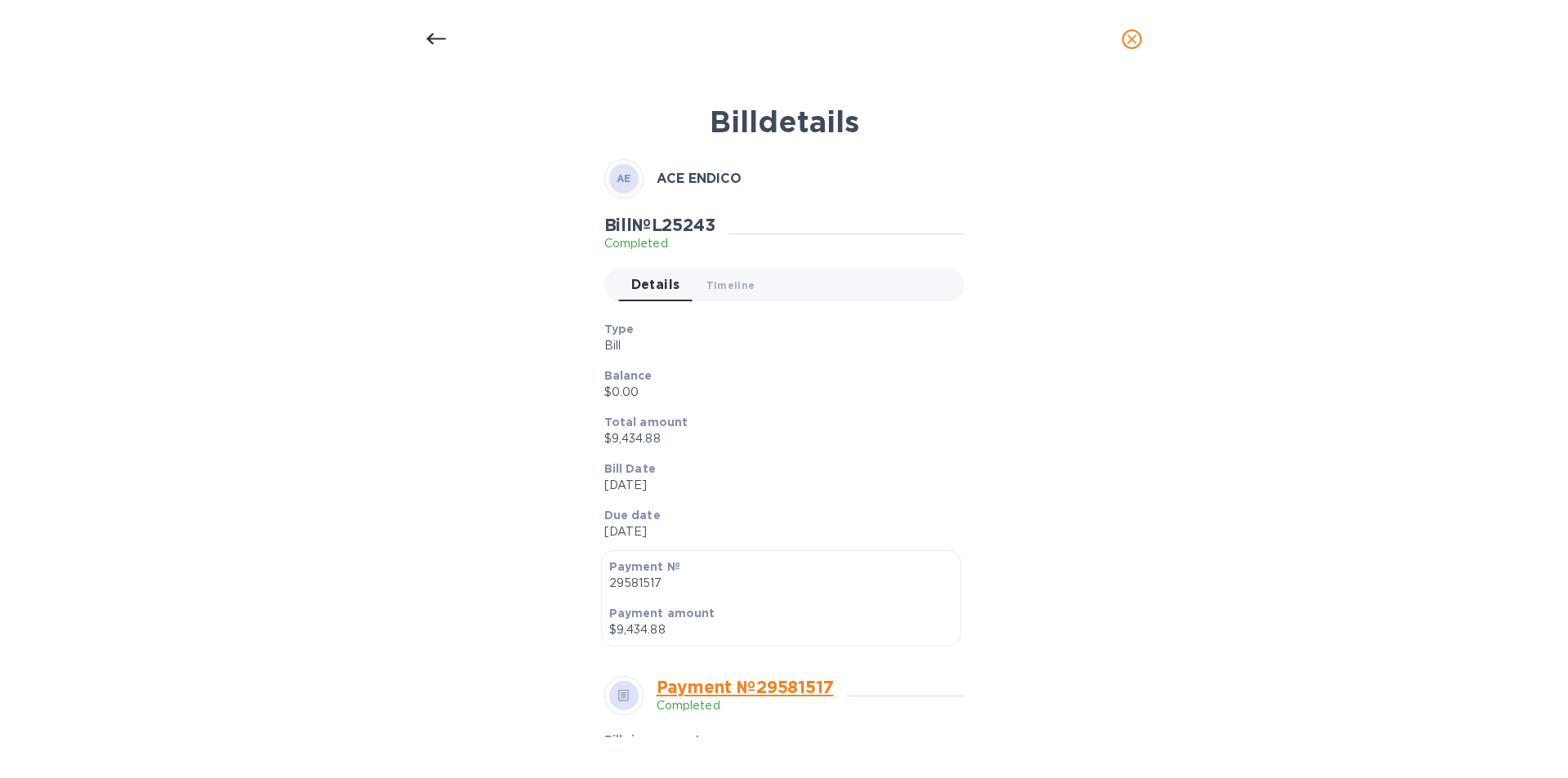
click at [432, 44] on icon at bounding box center [436, 39] width 20 height 11
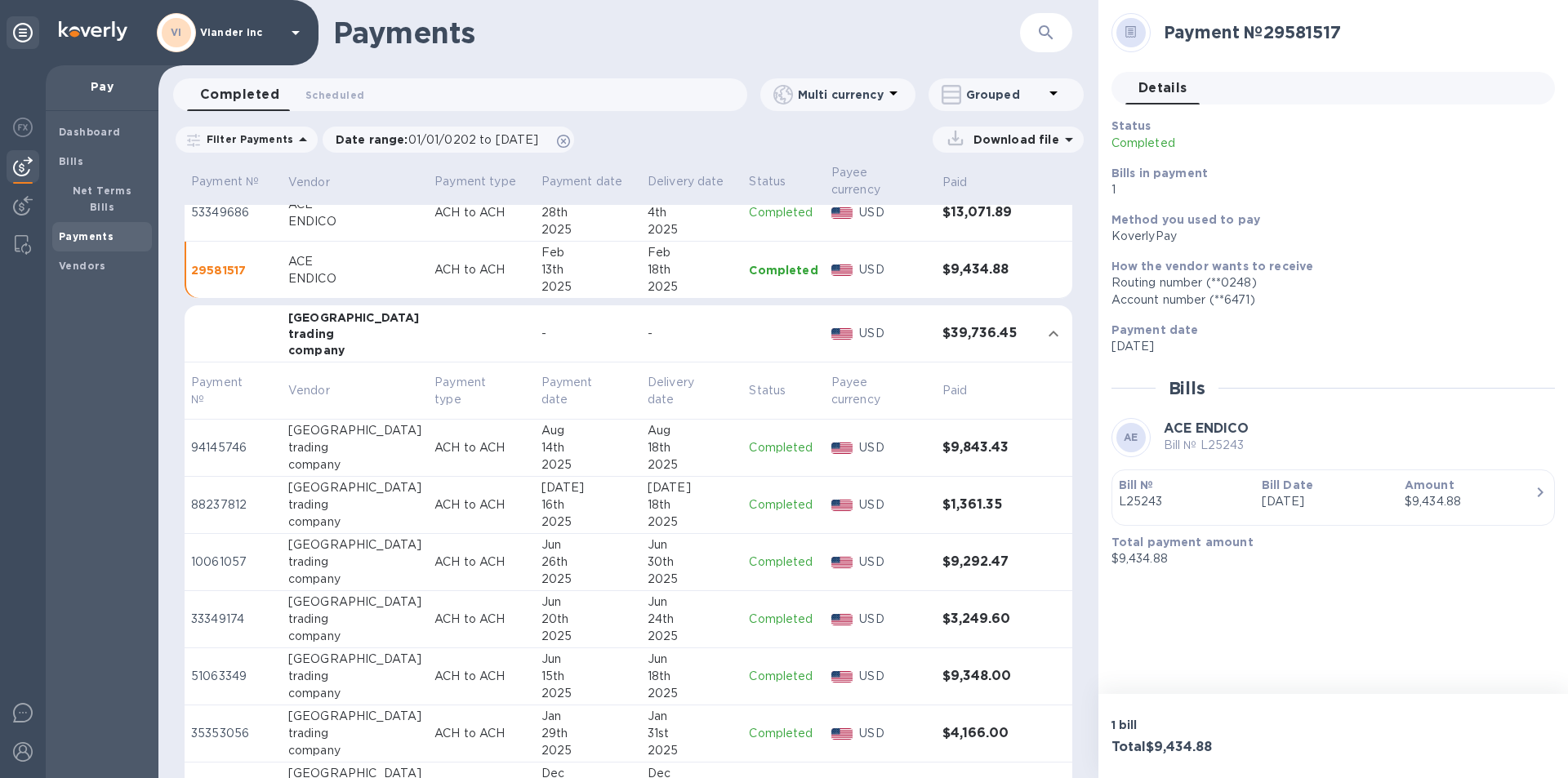
click at [762, 444] on p "Completed" at bounding box center [783, 448] width 68 height 17
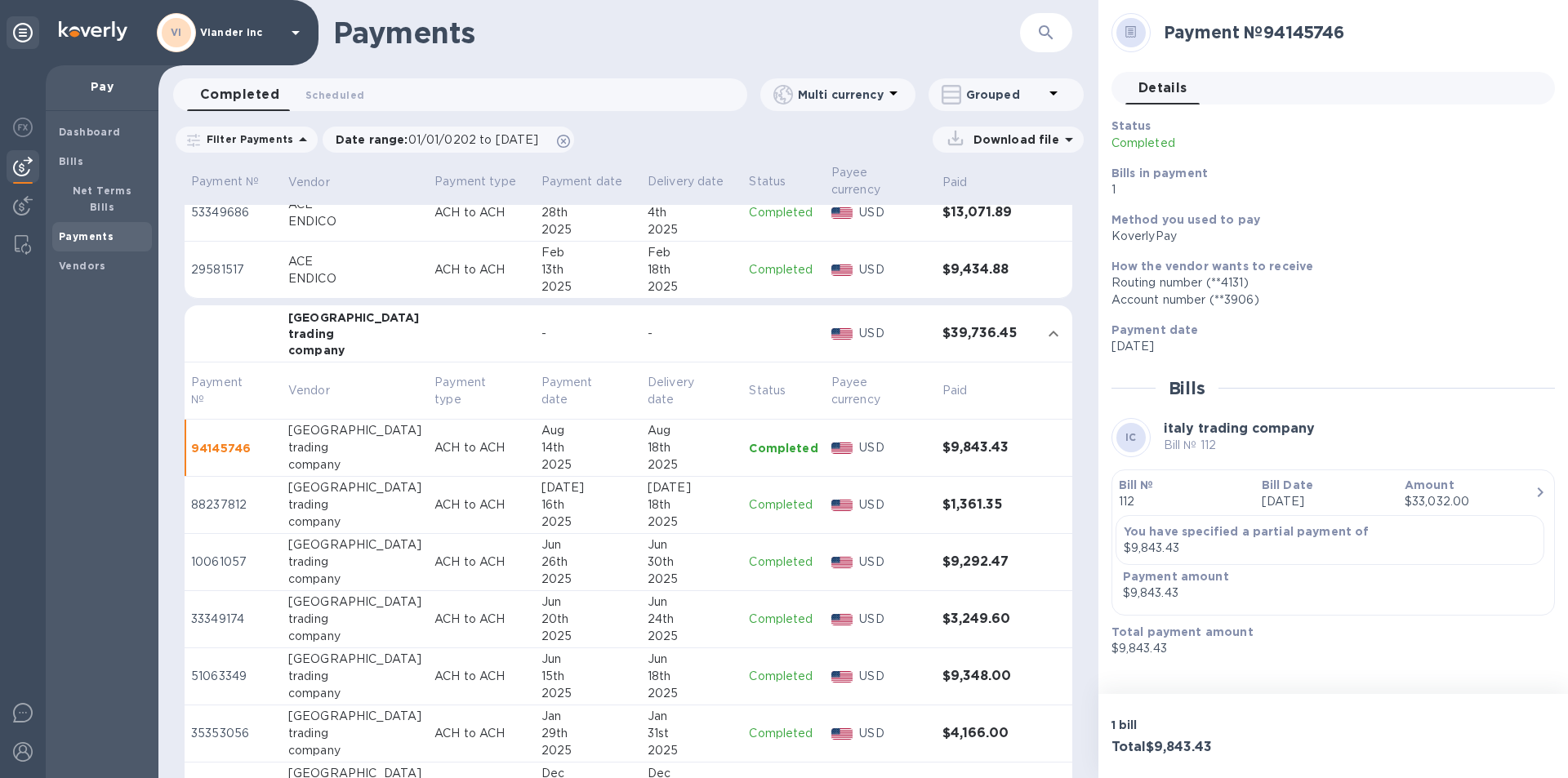
click at [772, 505] on p "Completed" at bounding box center [783, 505] width 68 height 17
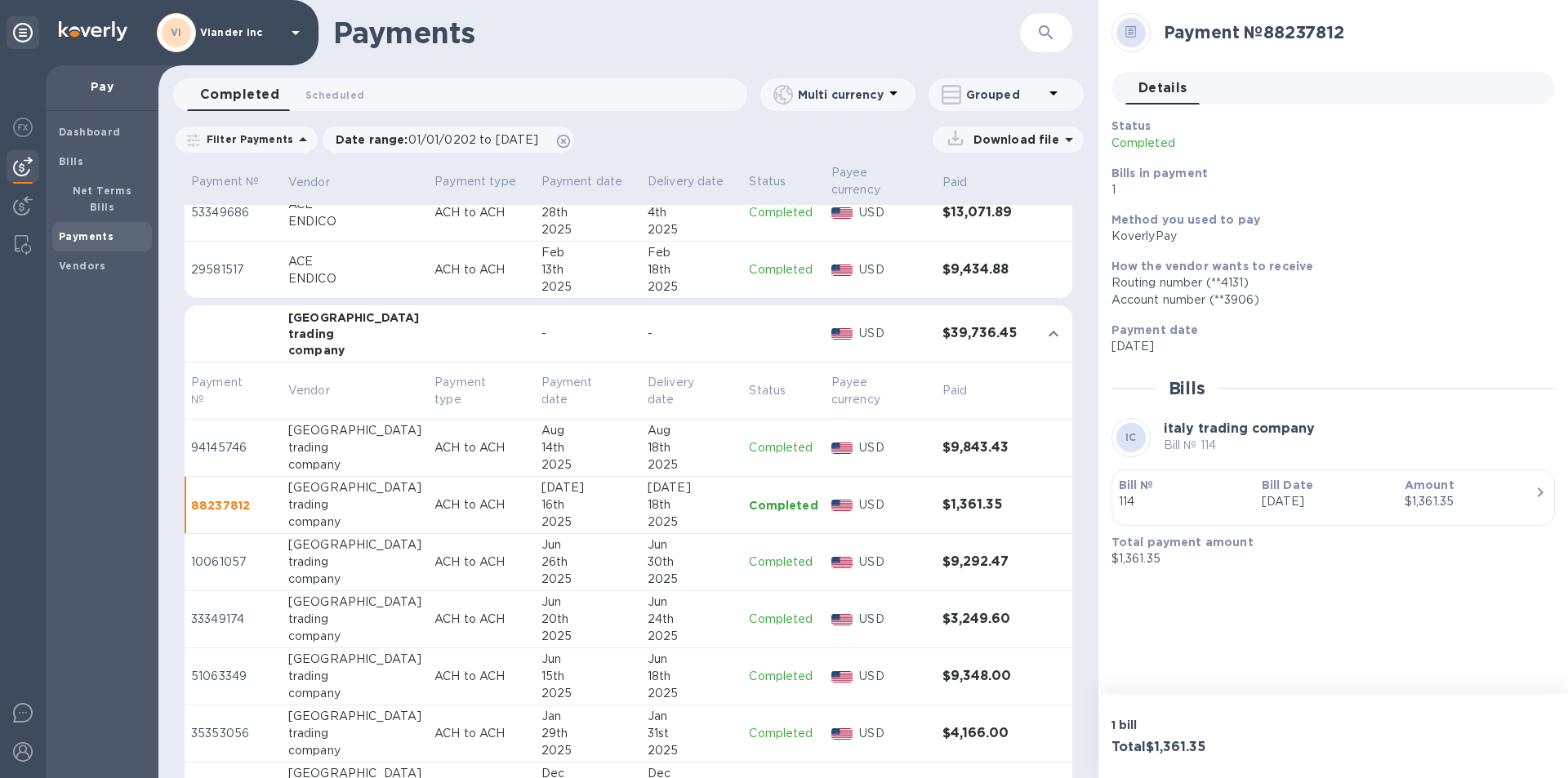
click at [763, 559] on p "Completed" at bounding box center [783, 562] width 68 height 17
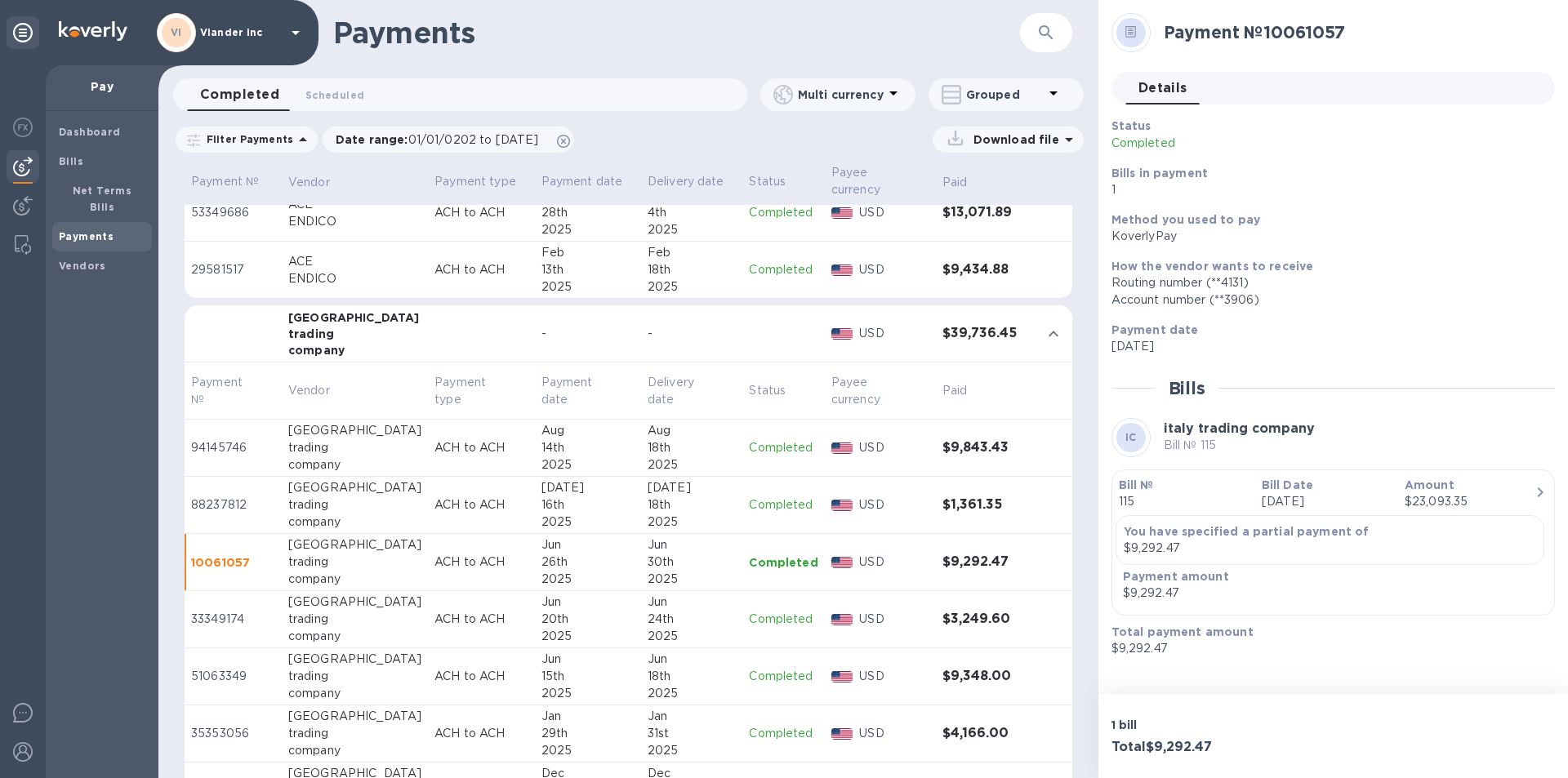
click at [757, 616] on p "Completed" at bounding box center [783, 619] width 68 height 17
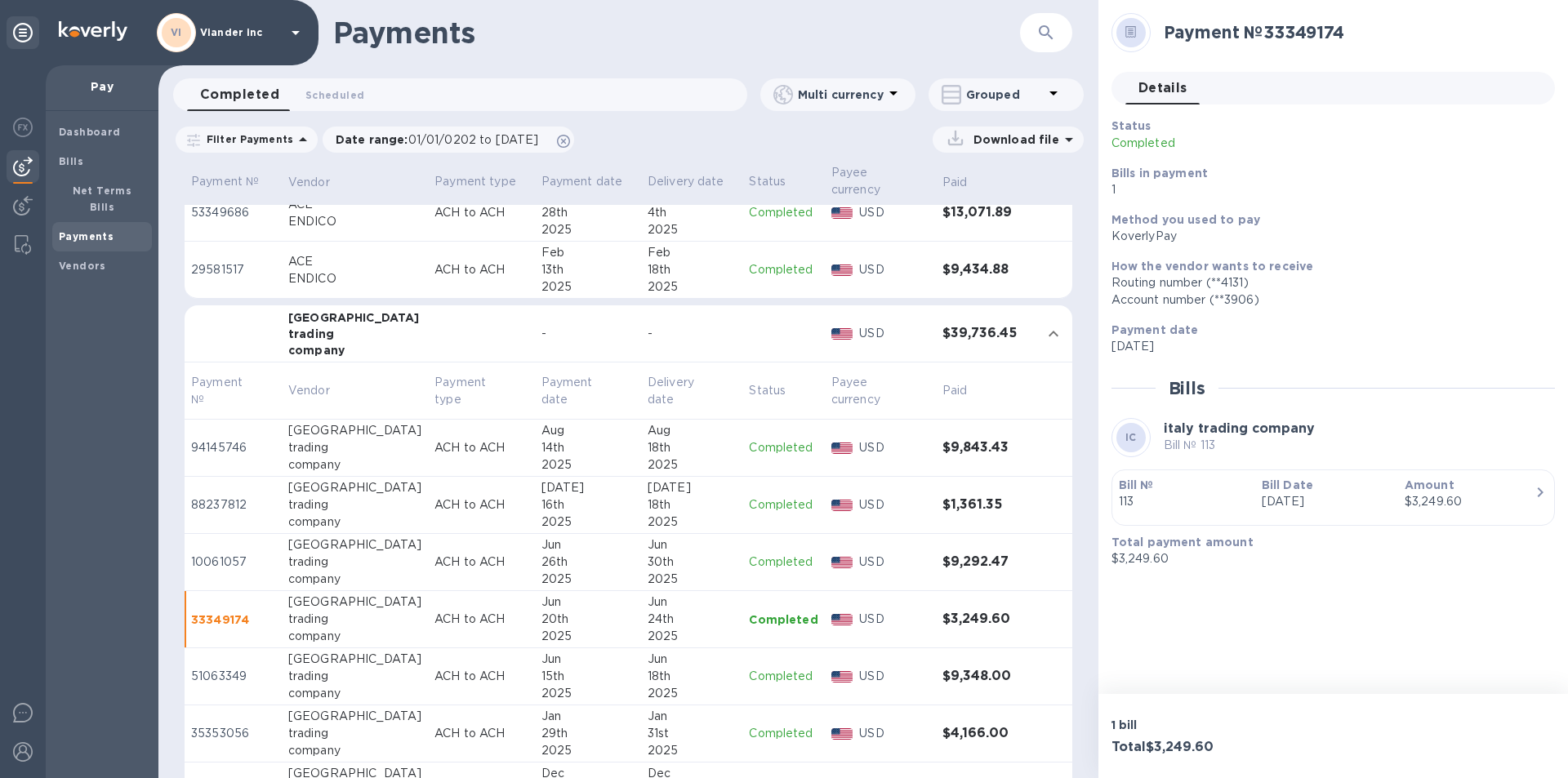
click at [761, 676] on p "Completed" at bounding box center [783, 677] width 68 height 17
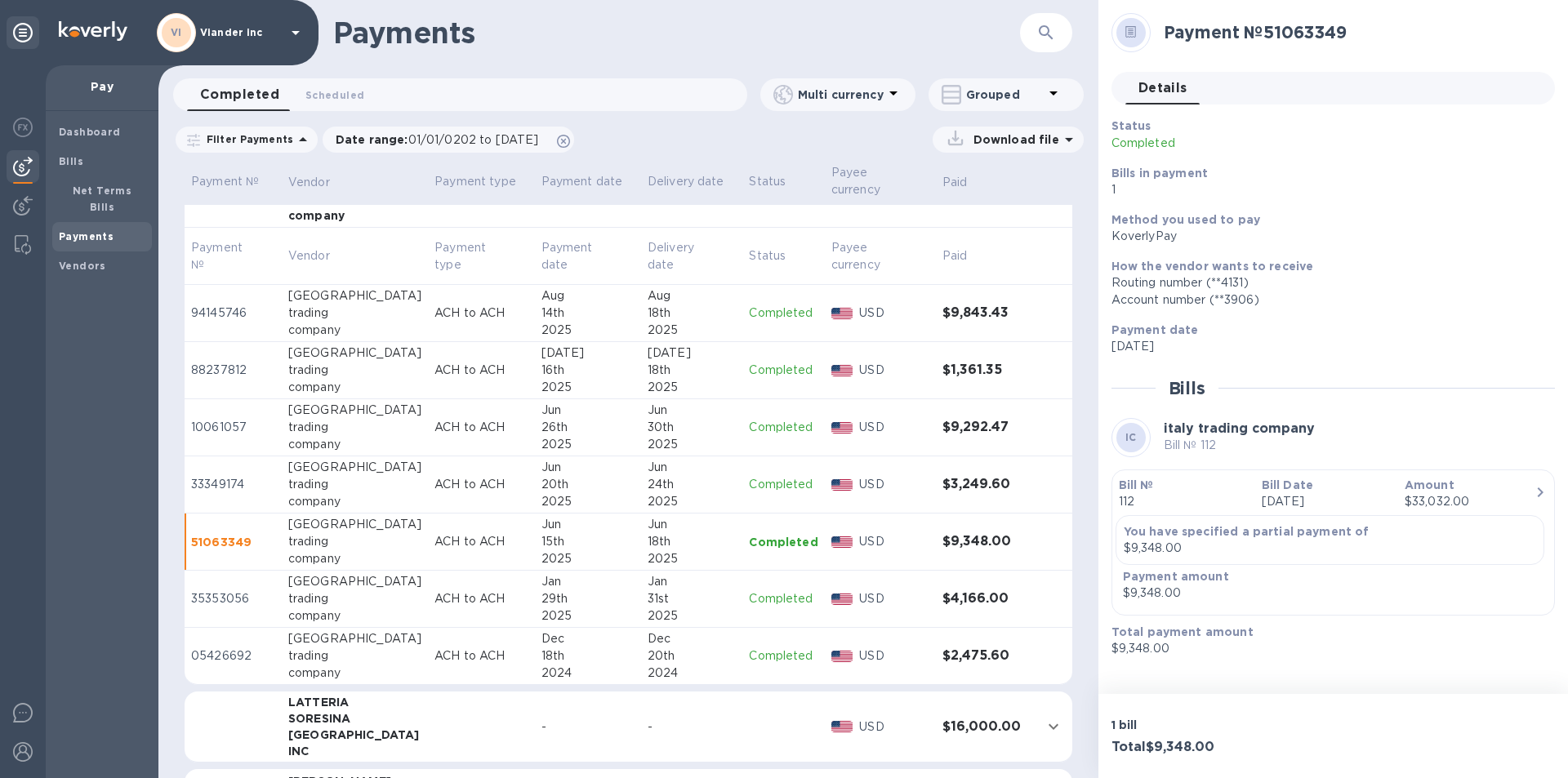
scroll to position [1225, 0]
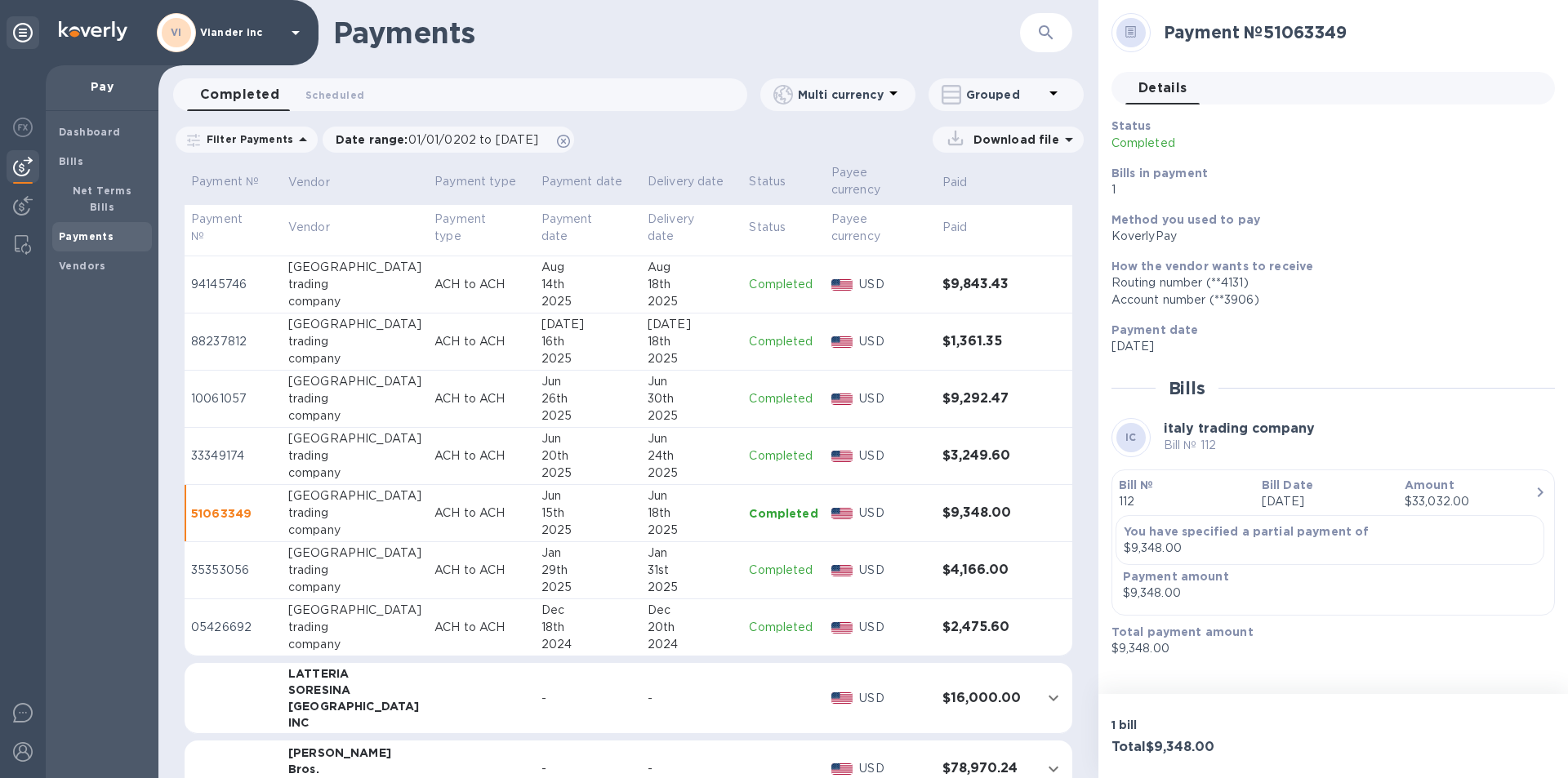
click at [771, 573] on p "Completed" at bounding box center [783, 571] width 68 height 17
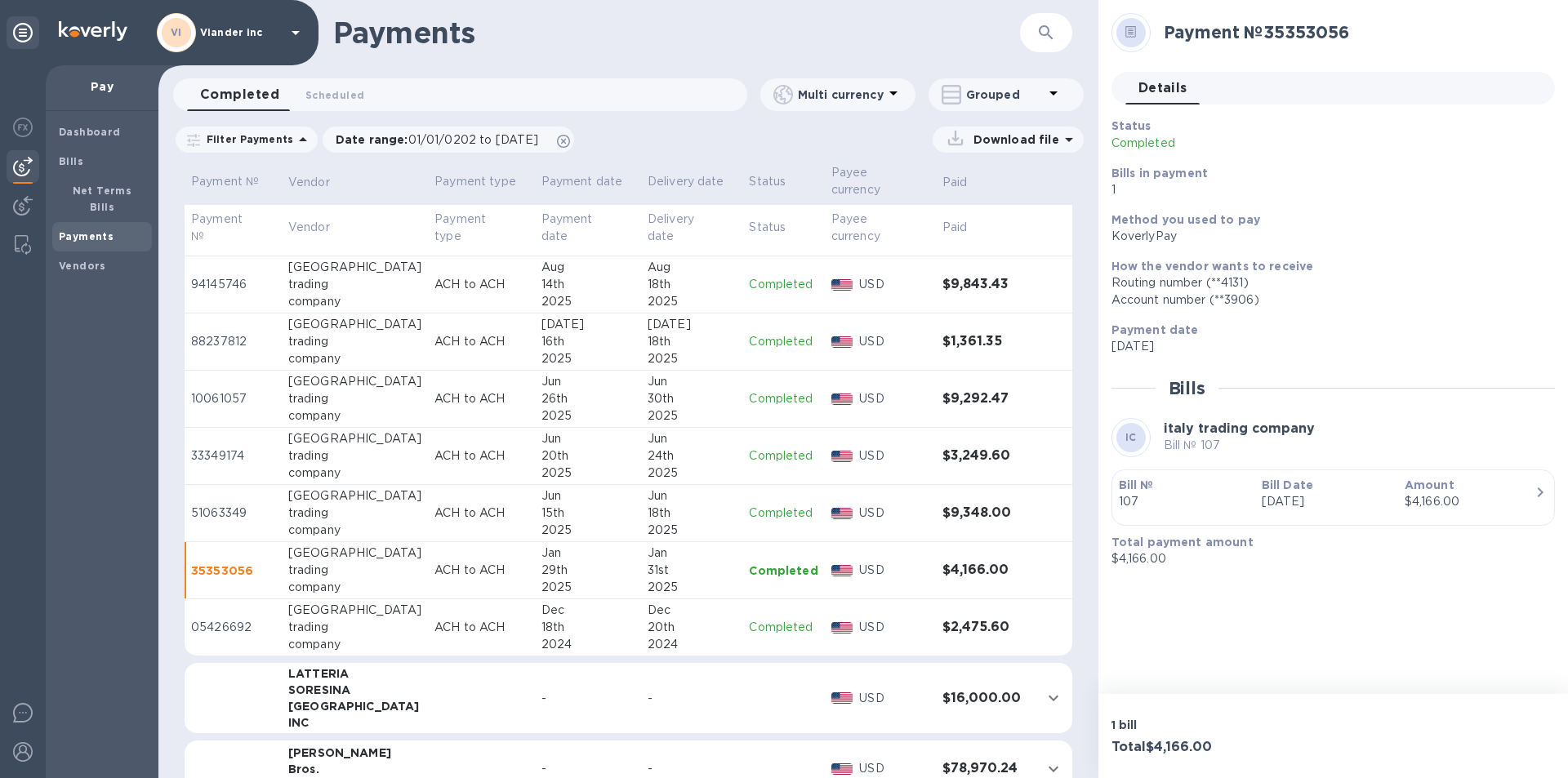
click at [762, 630] on p "Completed" at bounding box center [783, 628] width 68 height 17
click at [294, 28] on icon at bounding box center [295, 32] width 20 height 20
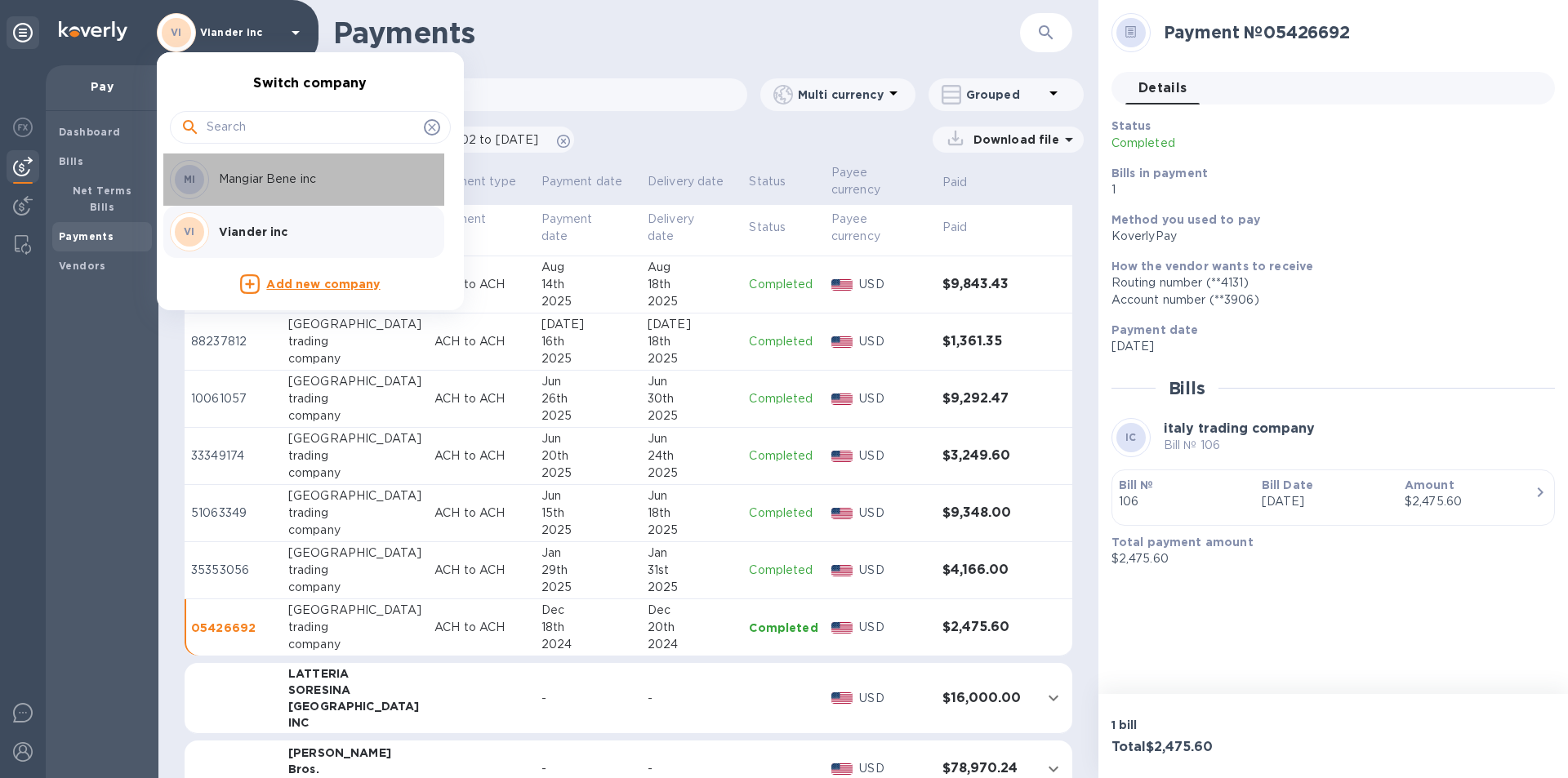
click at [259, 179] on p "Mangiar Bene inc" at bounding box center [321, 179] width 205 height 17
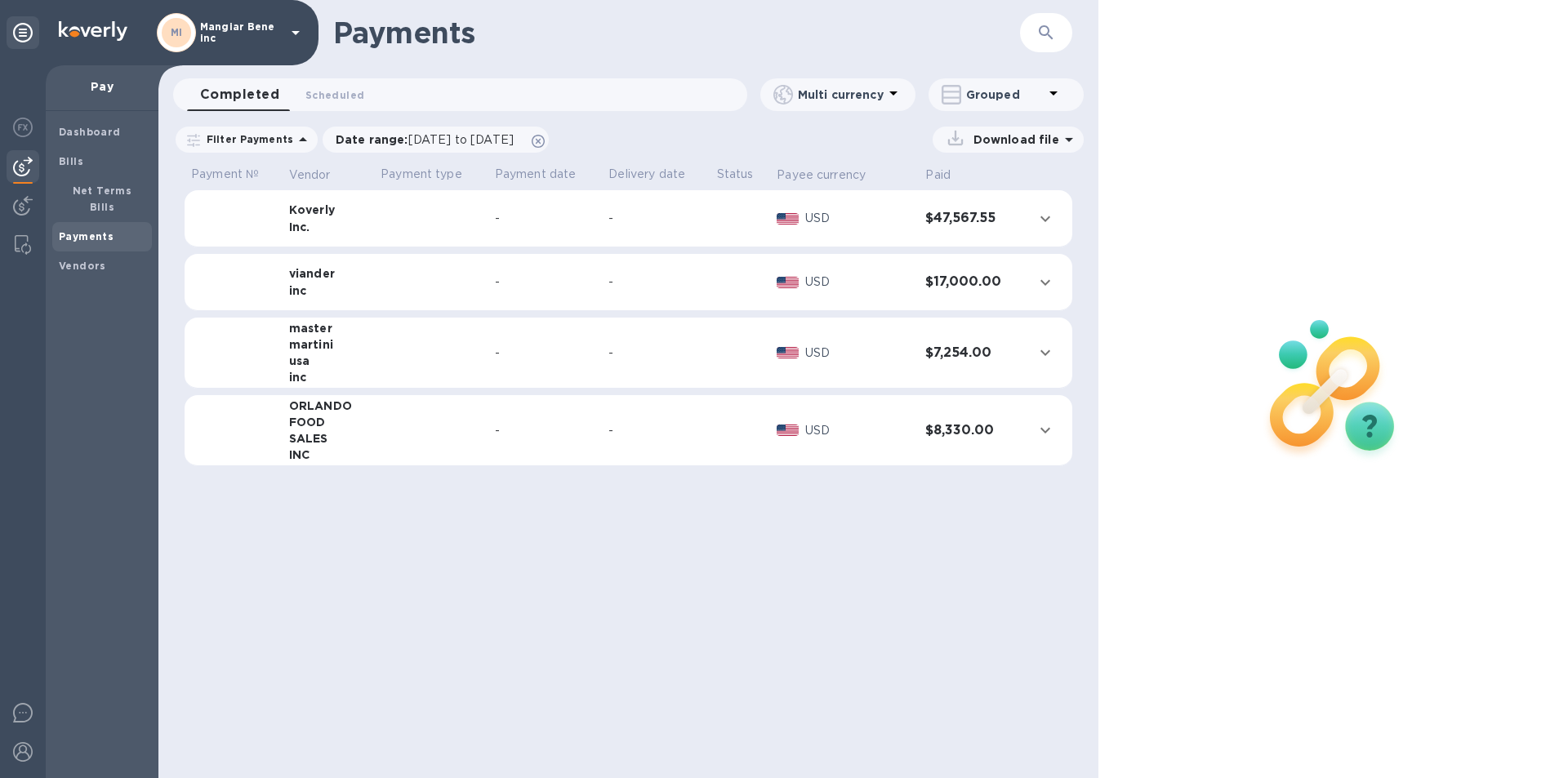
click at [101, 230] on b "Payments" at bounding box center [86, 236] width 55 height 12
click at [408, 138] on span "08/10/2025 to 09/11/2025" at bounding box center [460, 140] width 105 height 13
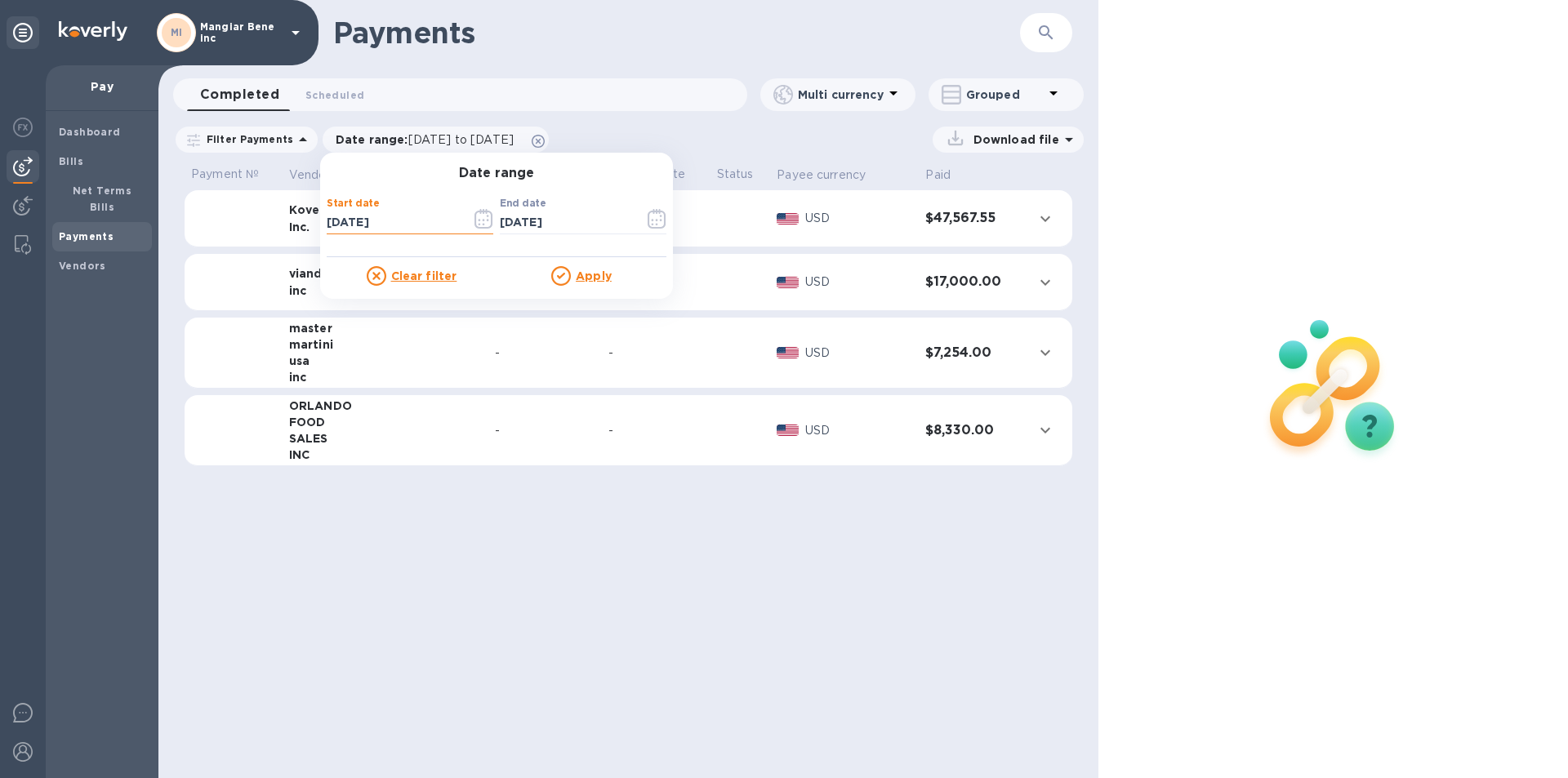
click at [383, 218] on input "08/10/2025" at bounding box center [392, 223] width 132 height 25
type input "08/10/2024"
click at [584, 278] on u "Apply" at bounding box center [594, 276] width 36 height 13
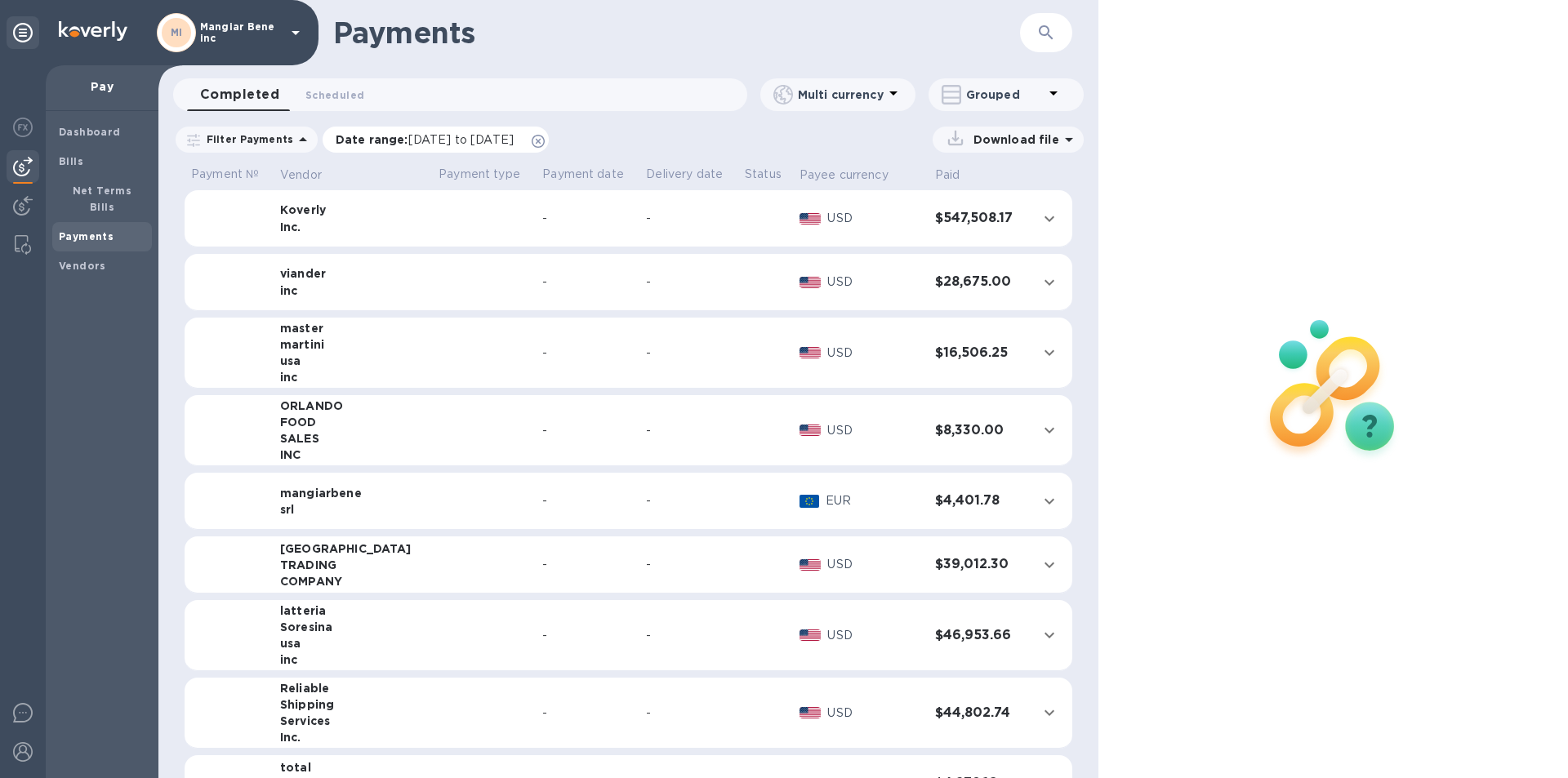
click at [433, 138] on span "08/10/2024 to 09/11/2025" at bounding box center [460, 140] width 105 height 13
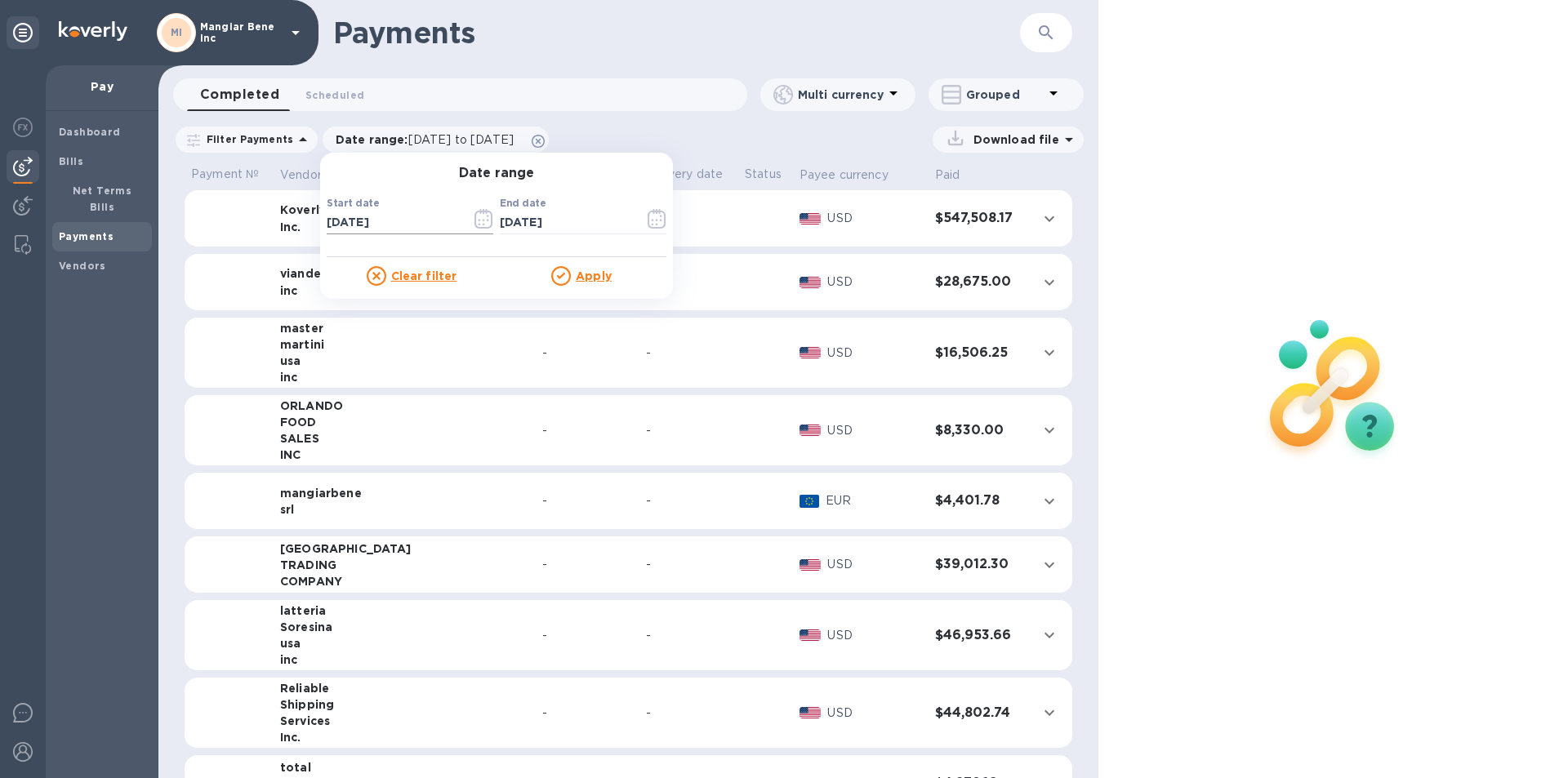
click at [327, 223] on input "08/10/2024" at bounding box center [392, 223] width 132 height 25
click at [341, 219] on input "01/10/2024" at bounding box center [392, 223] width 132 height 25
click at [362, 218] on input "01/01/0202" at bounding box center [392, 223] width 132 height 25
click at [380, 220] on input "01/01/202_" at bounding box center [392, 223] width 132 height 25
type input "[DATE]"
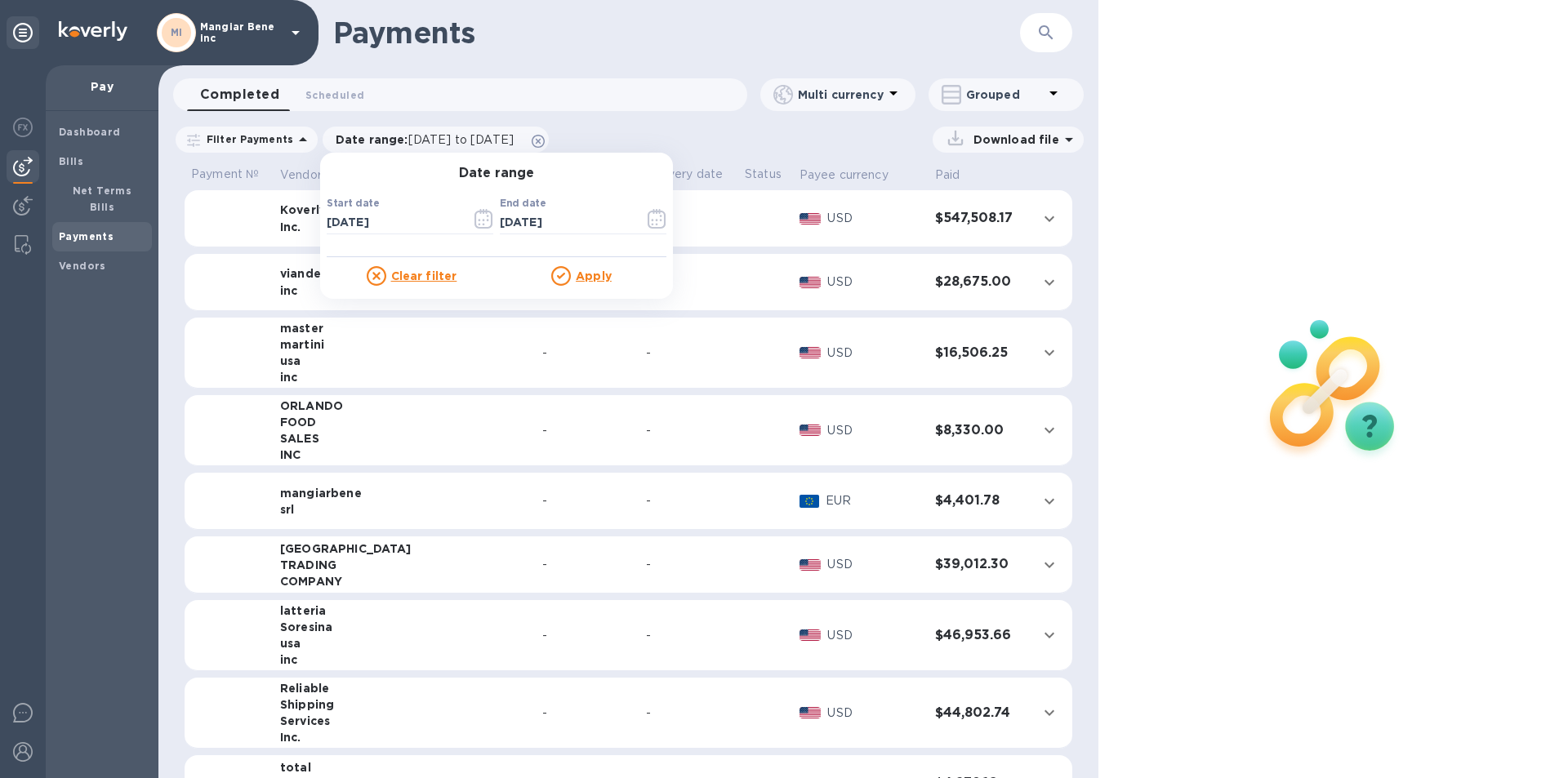
click at [576, 273] on u "Apply" at bounding box center [594, 276] width 36 height 13
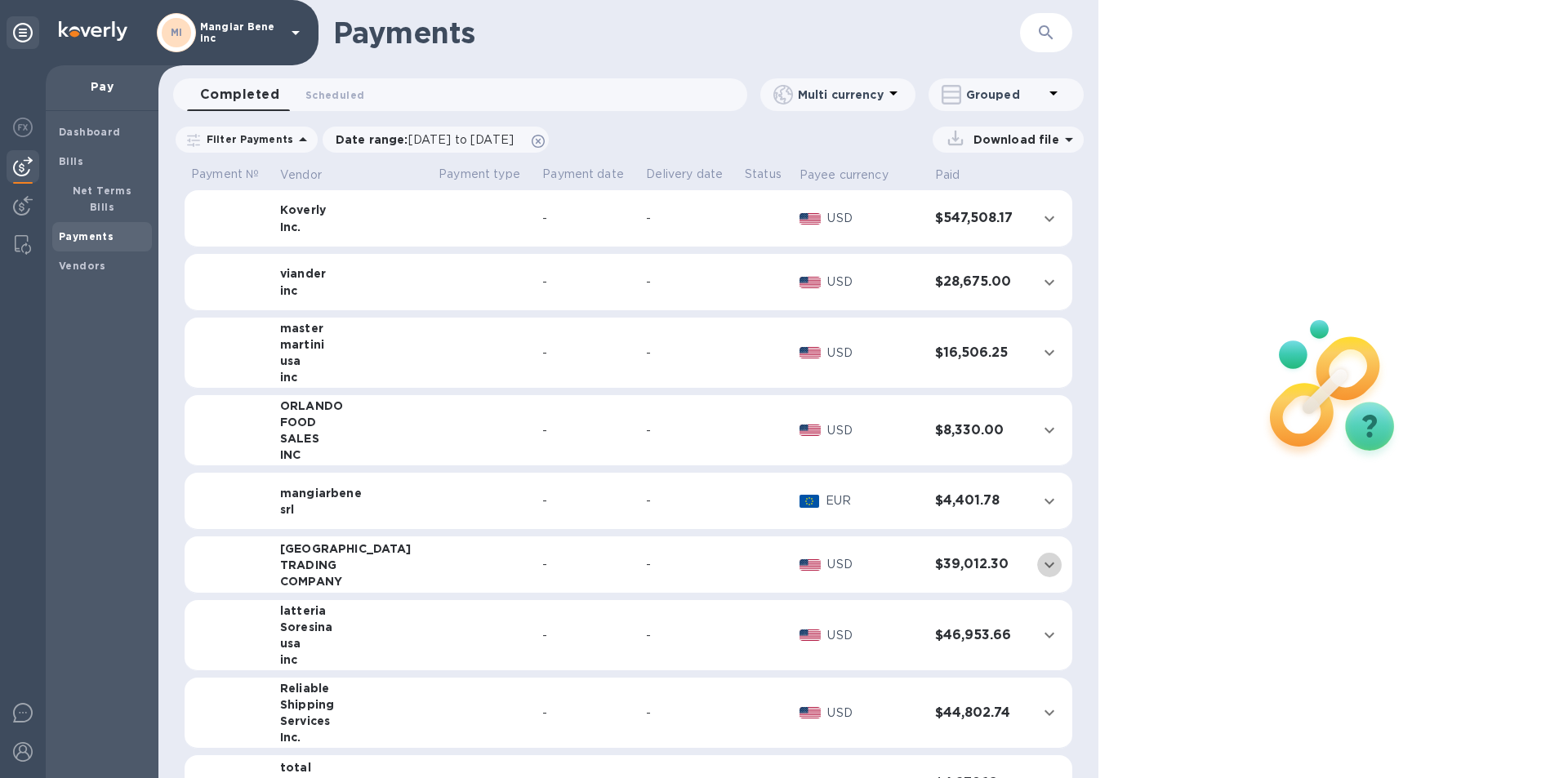
click at [1040, 566] on icon "expand row" at bounding box center [1049, 565] width 20 height 20
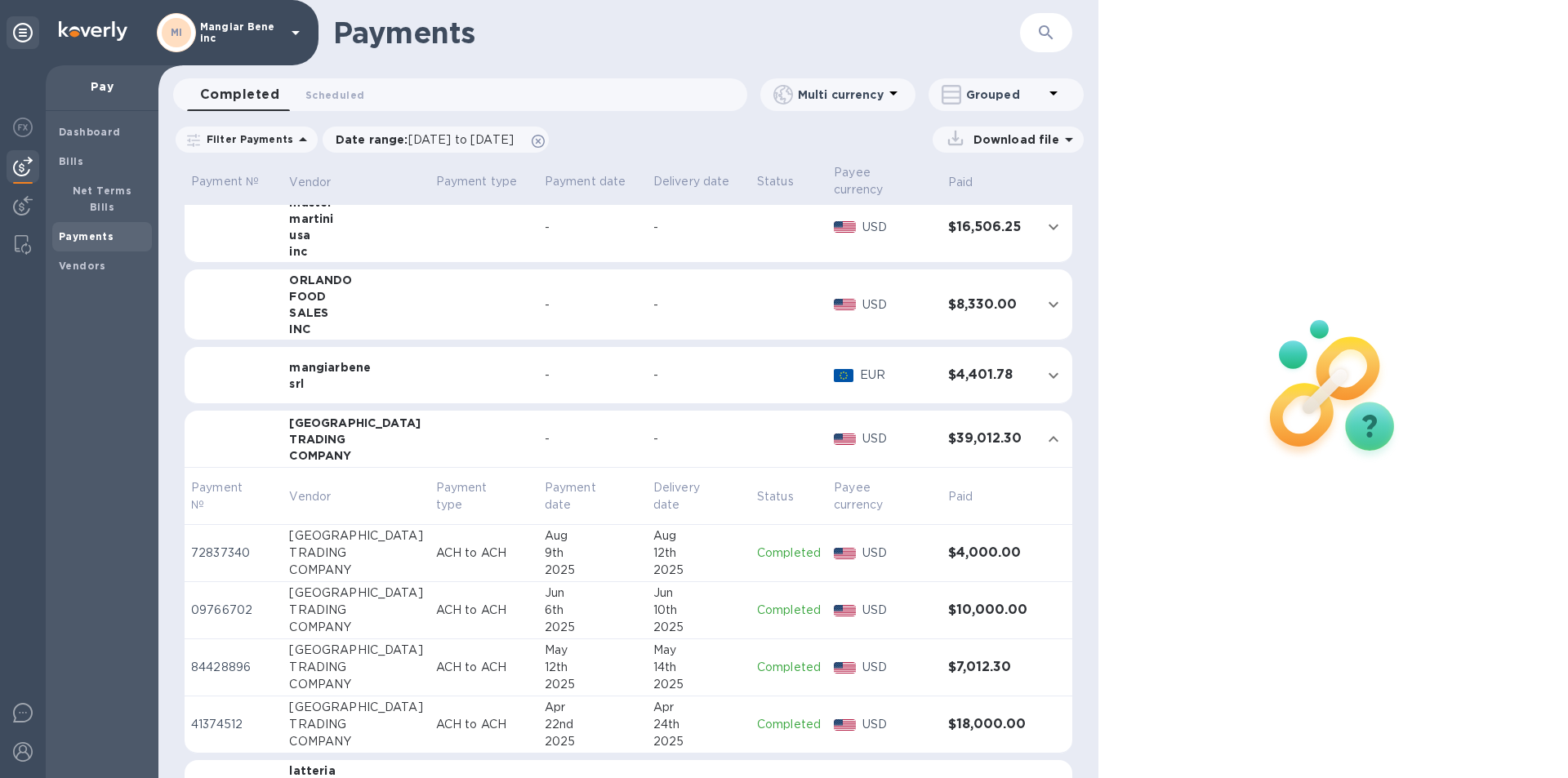
scroll to position [164, 0]
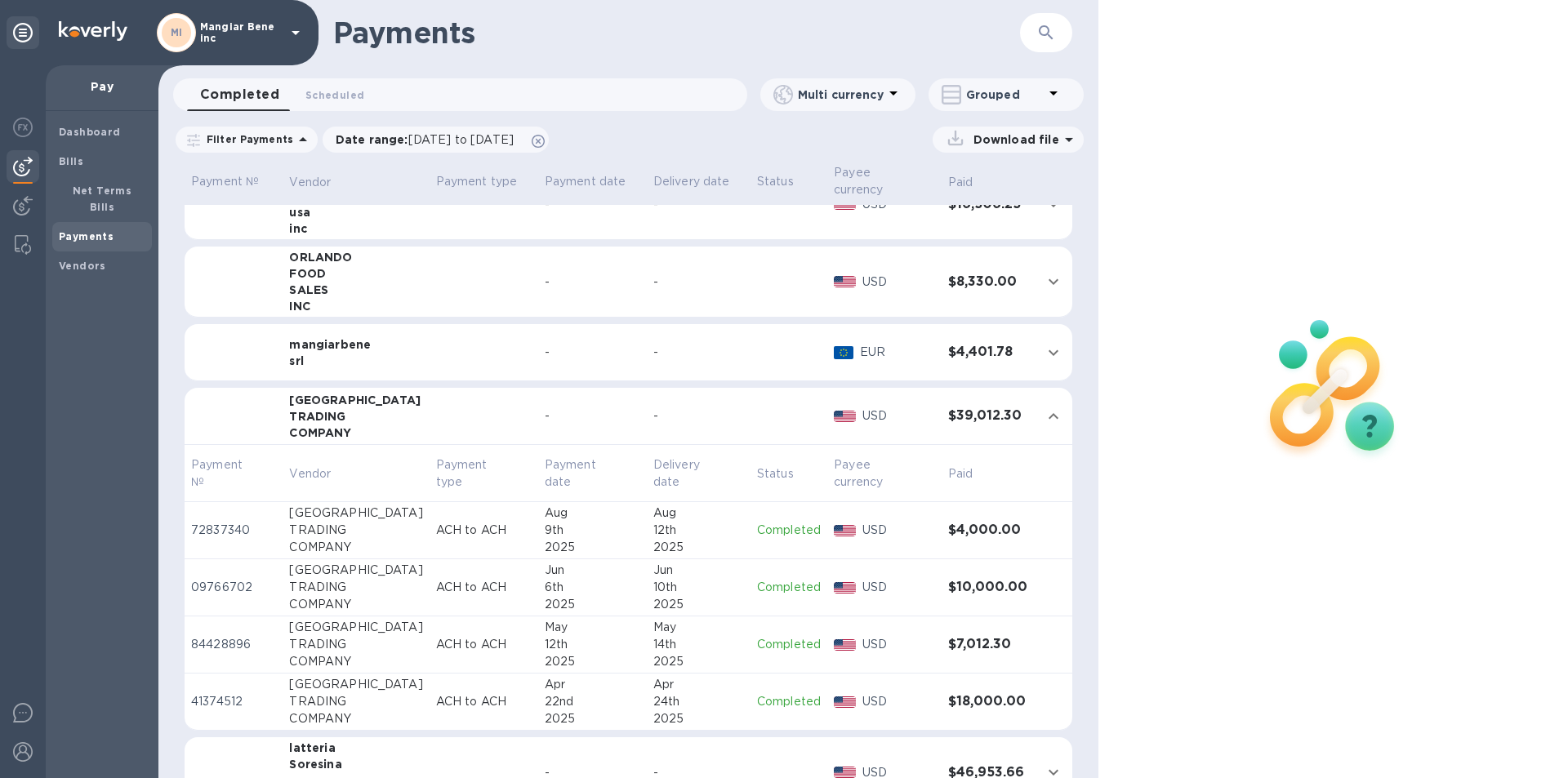
click at [768, 522] on p "Completed" at bounding box center [789, 530] width 63 height 17
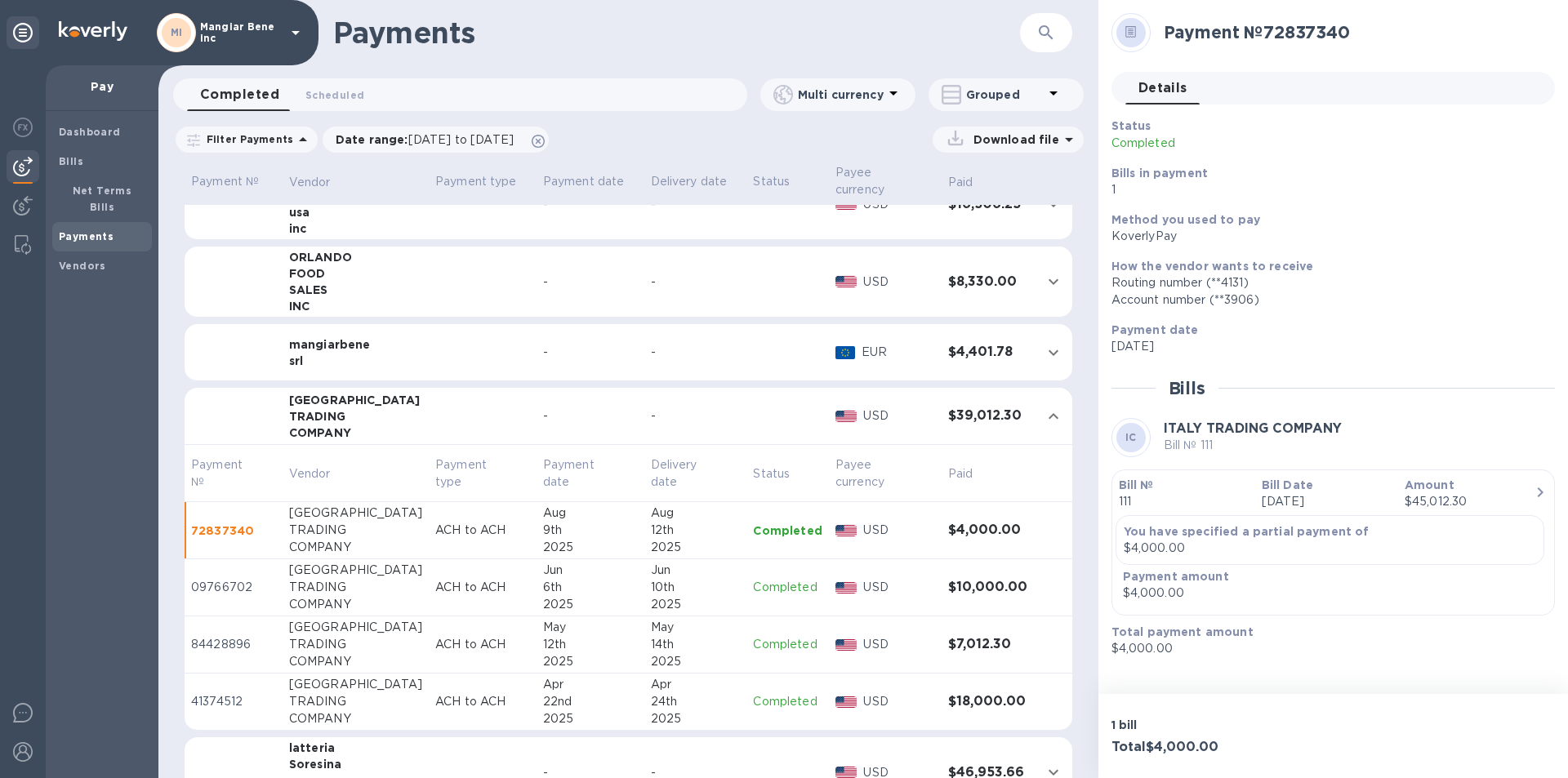
click at [772, 579] on p "Completed" at bounding box center [787, 588] width 68 height 17
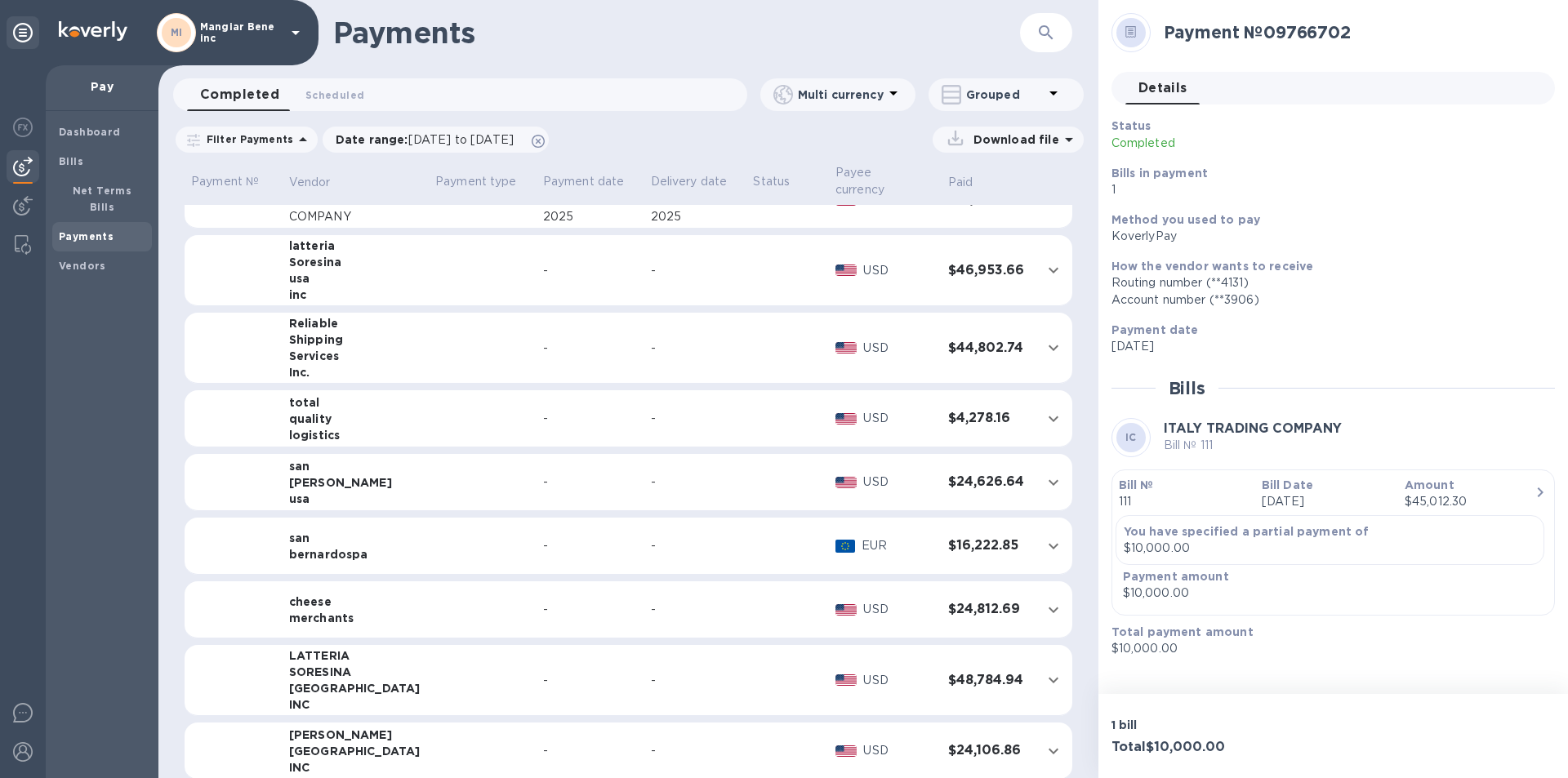
scroll to position [584, 0]
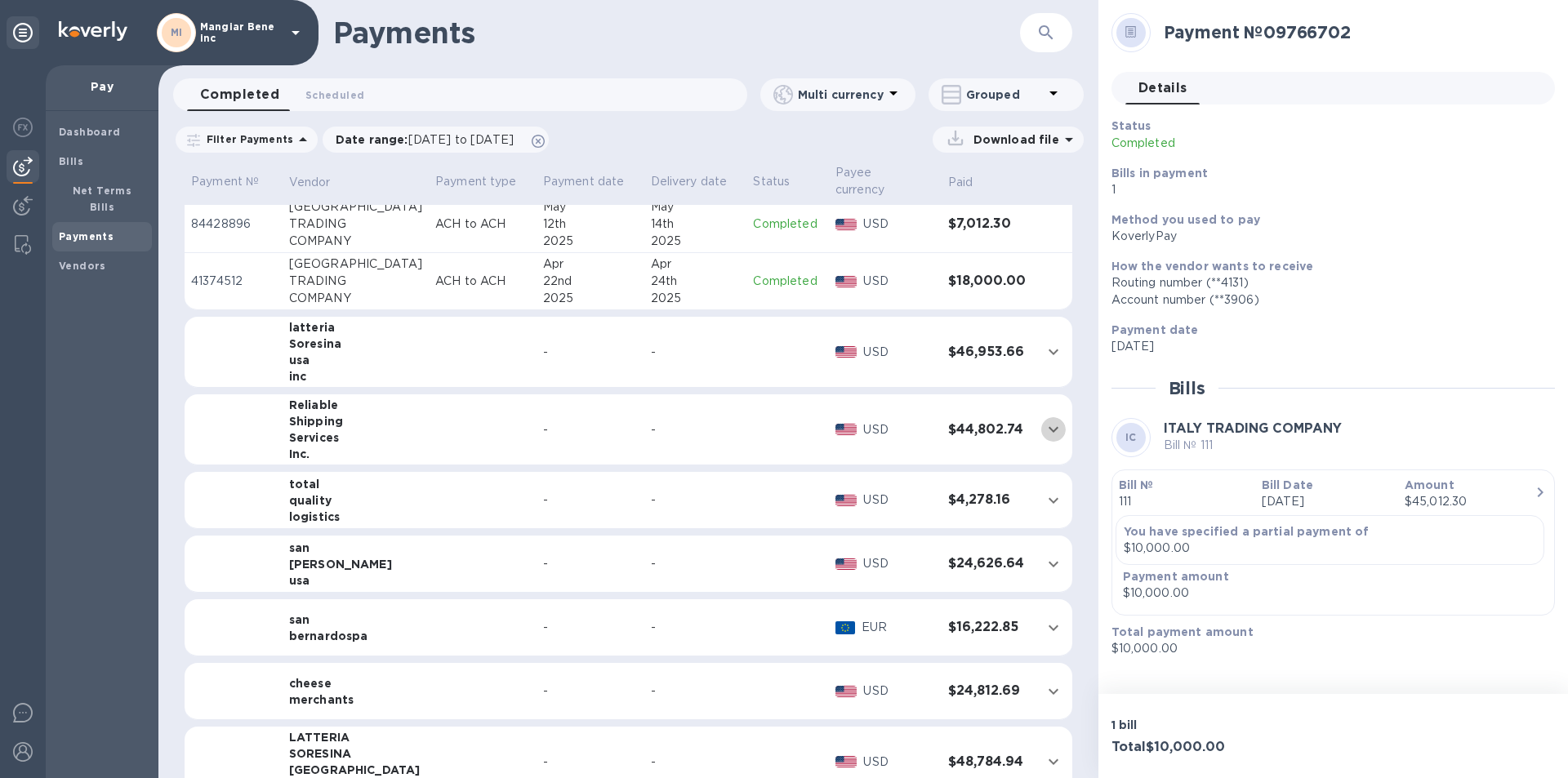
click at [1049, 427] on icon "expand row" at bounding box center [1054, 430] width 9 height 6
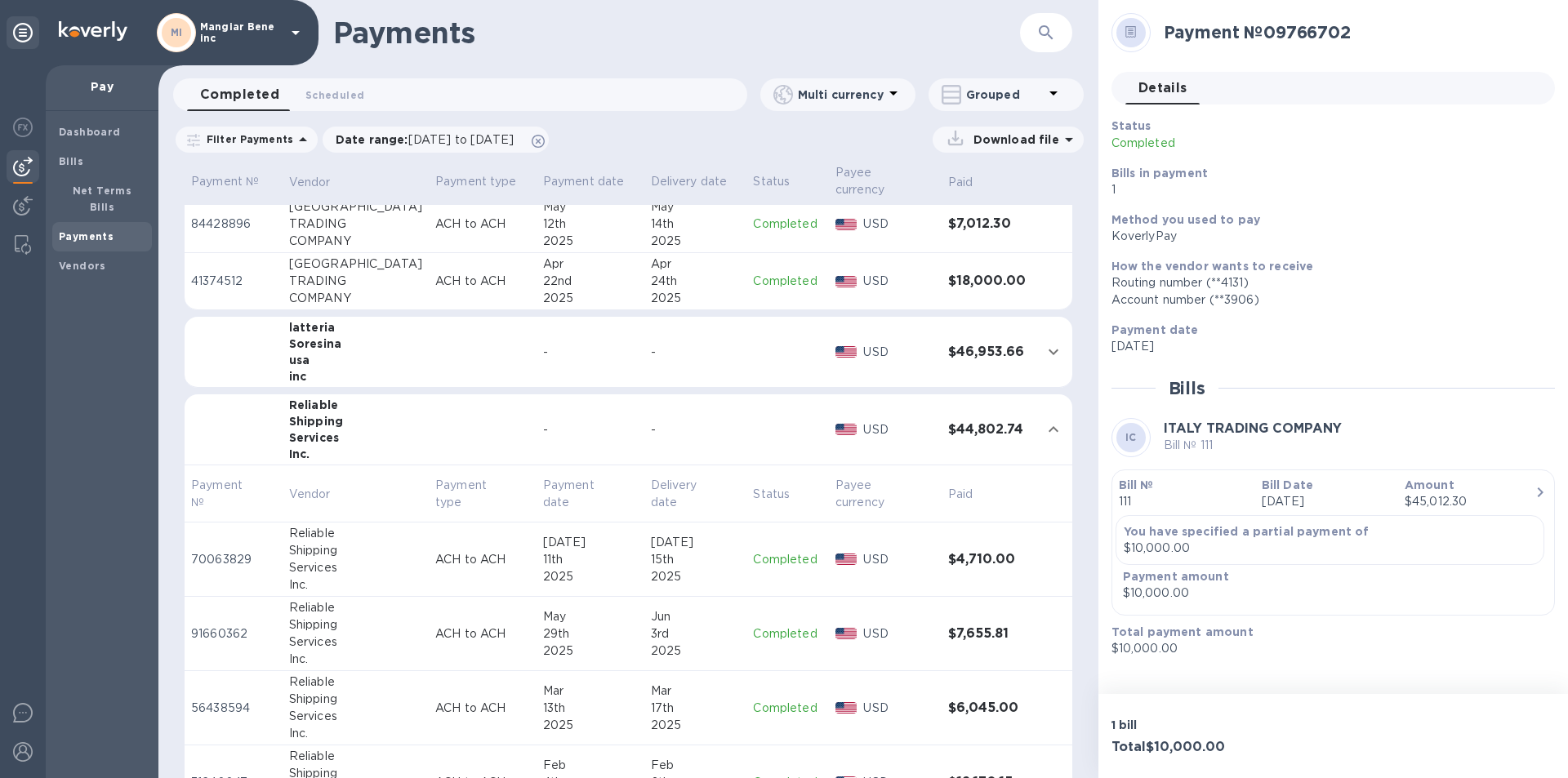
click at [753, 551] on p "Completed" at bounding box center [787, 559] width 68 height 17
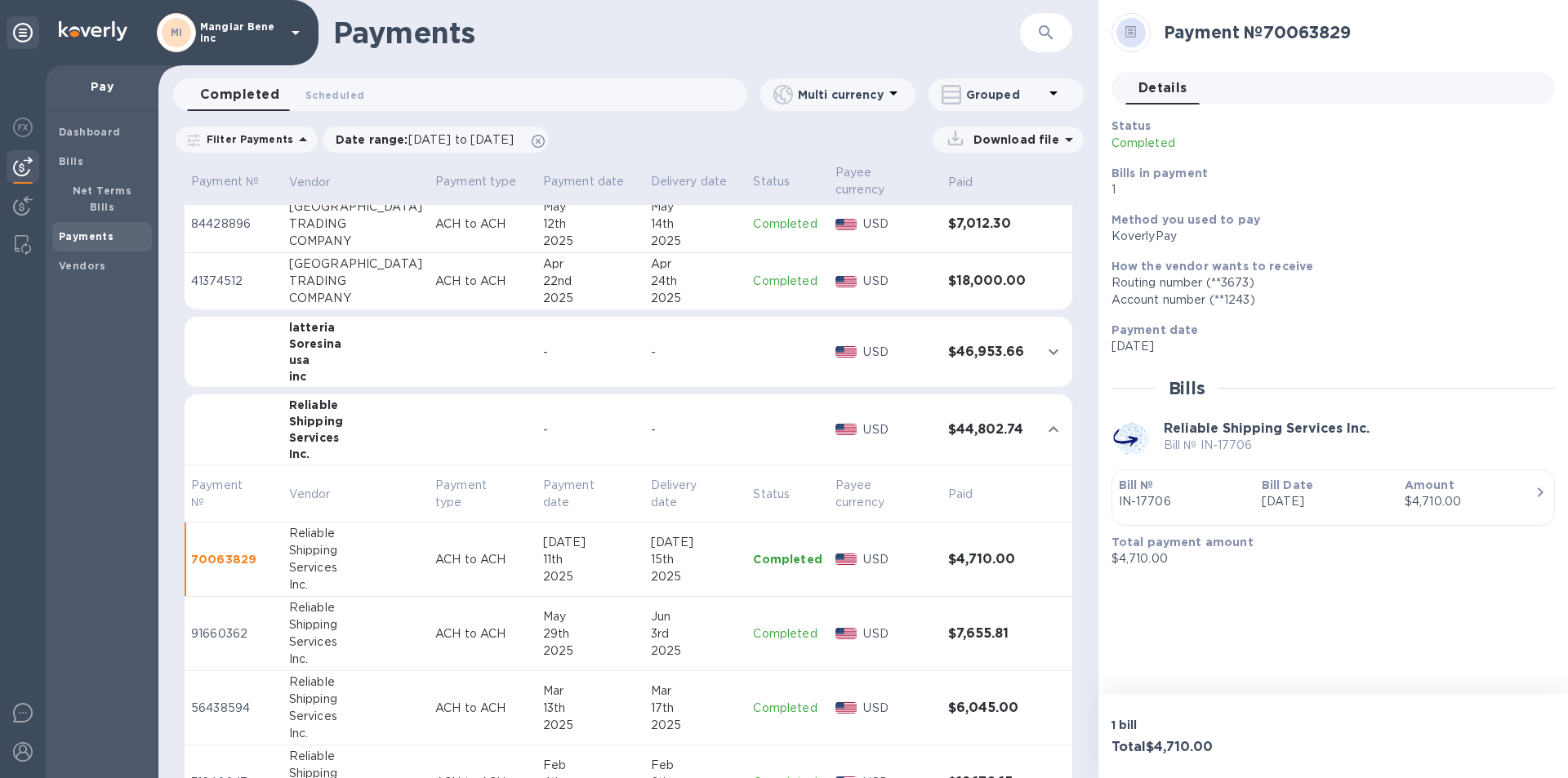
click at [758, 626] on p "Completed" at bounding box center [787, 634] width 68 height 17
click at [766, 699] on p "Completed" at bounding box center [787, 708] width 68 height 17
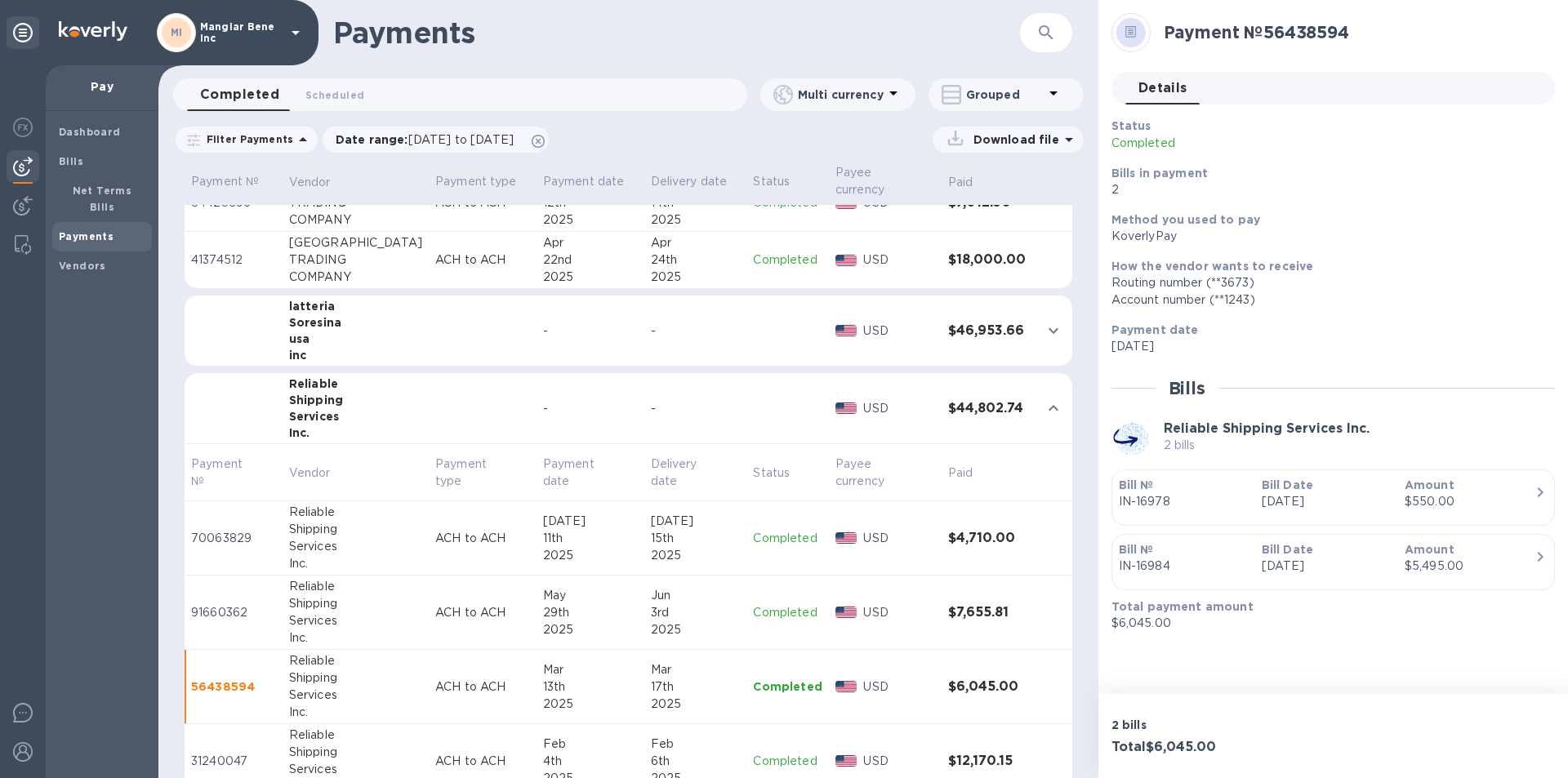
scroll to position [665, 0]
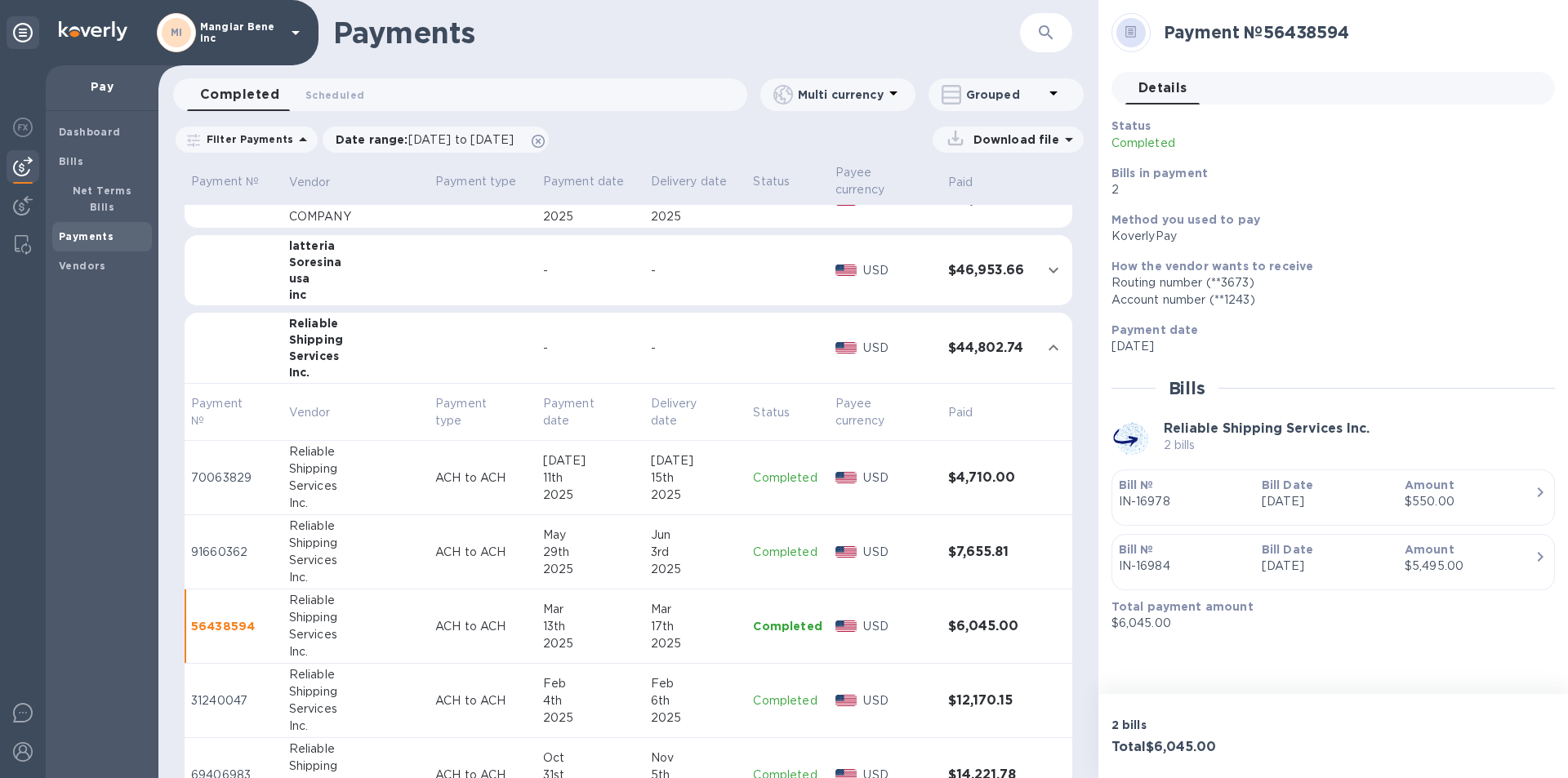
click at [767, 693] on p "Completed" at bounding box center [787, 701] width 68 height 17
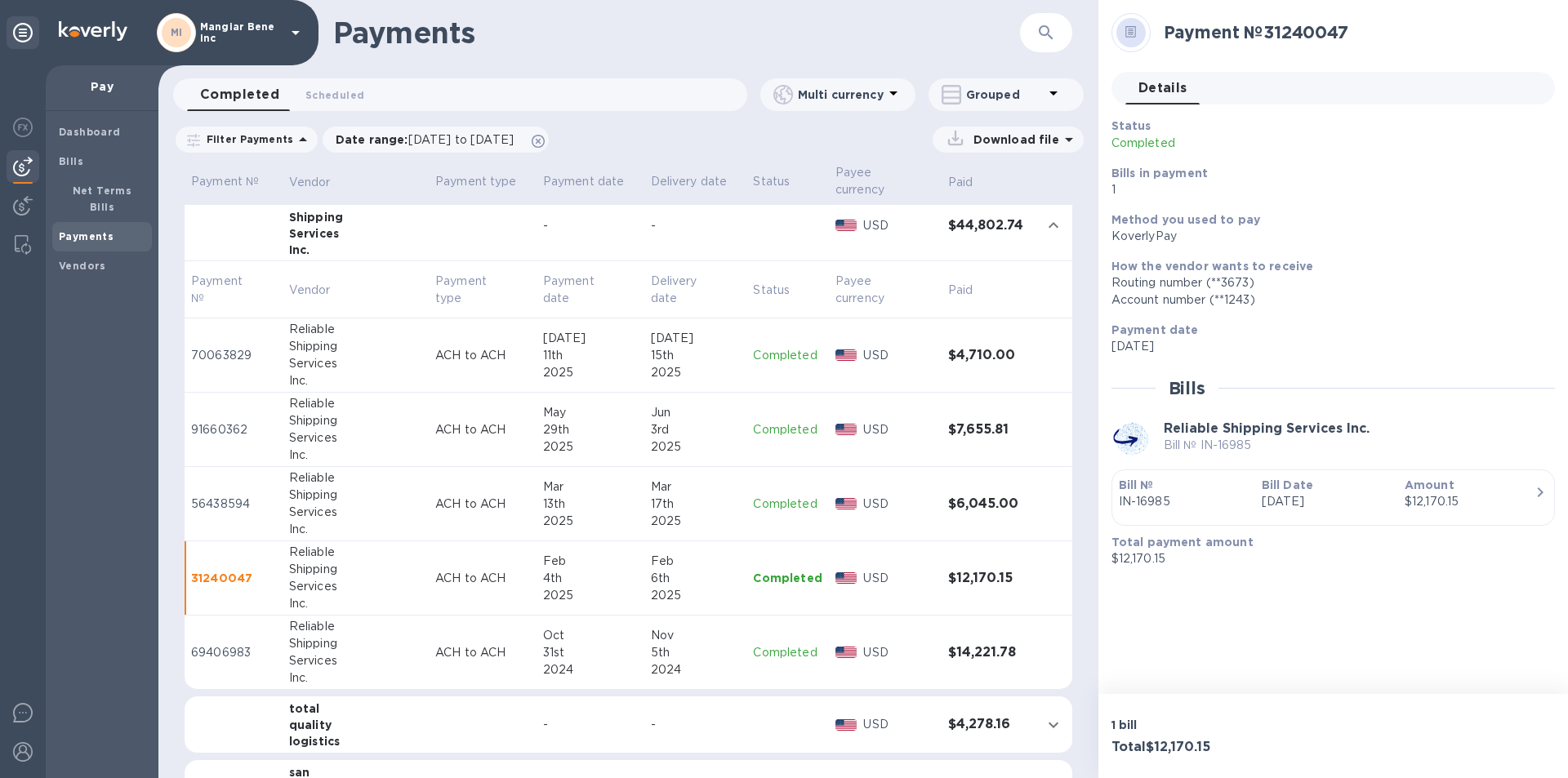
scroll to position [829, 0]
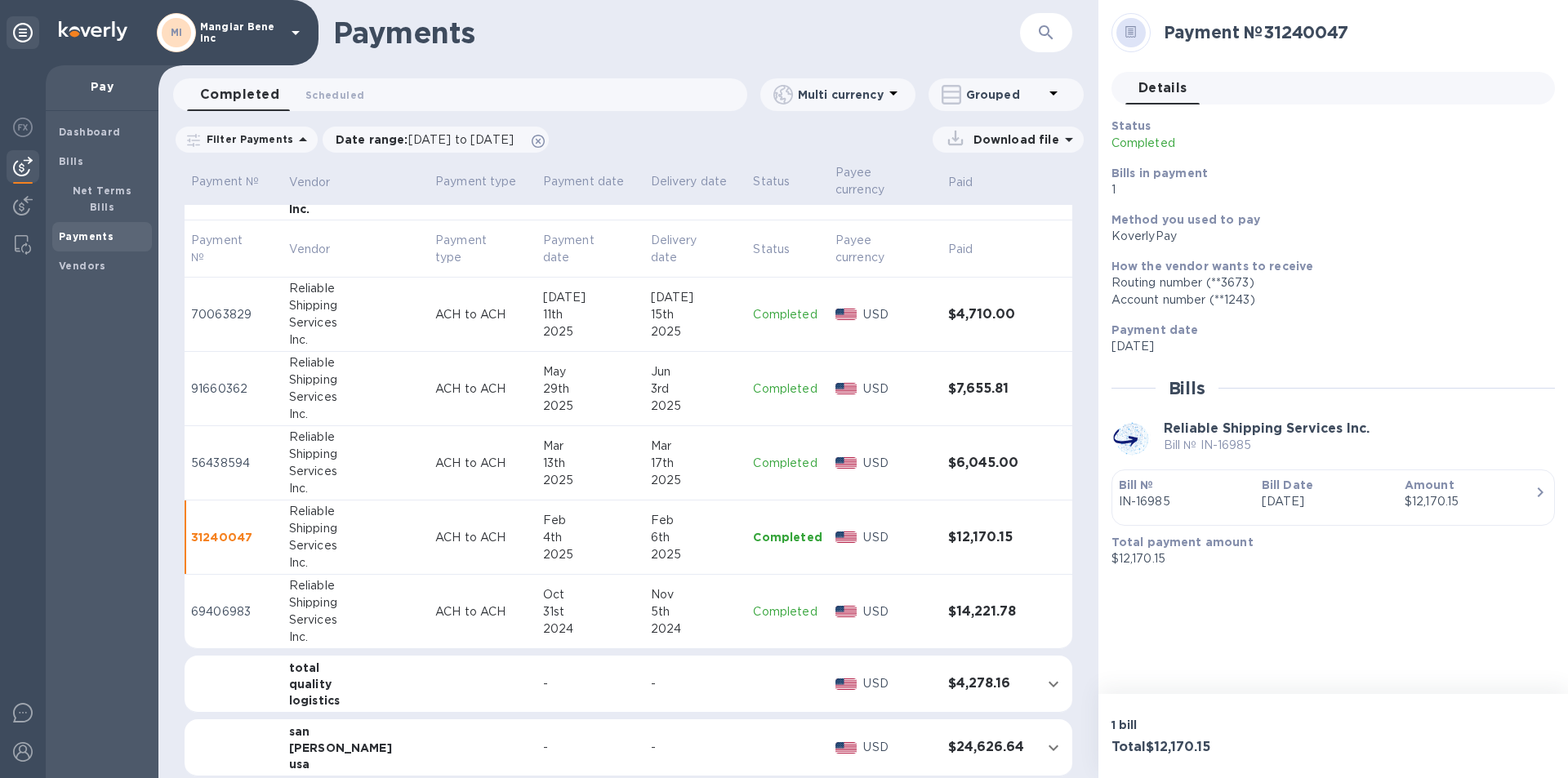
click at [766, 604] on p "Completed" at bounding box center [787, 612] width 68 height 17
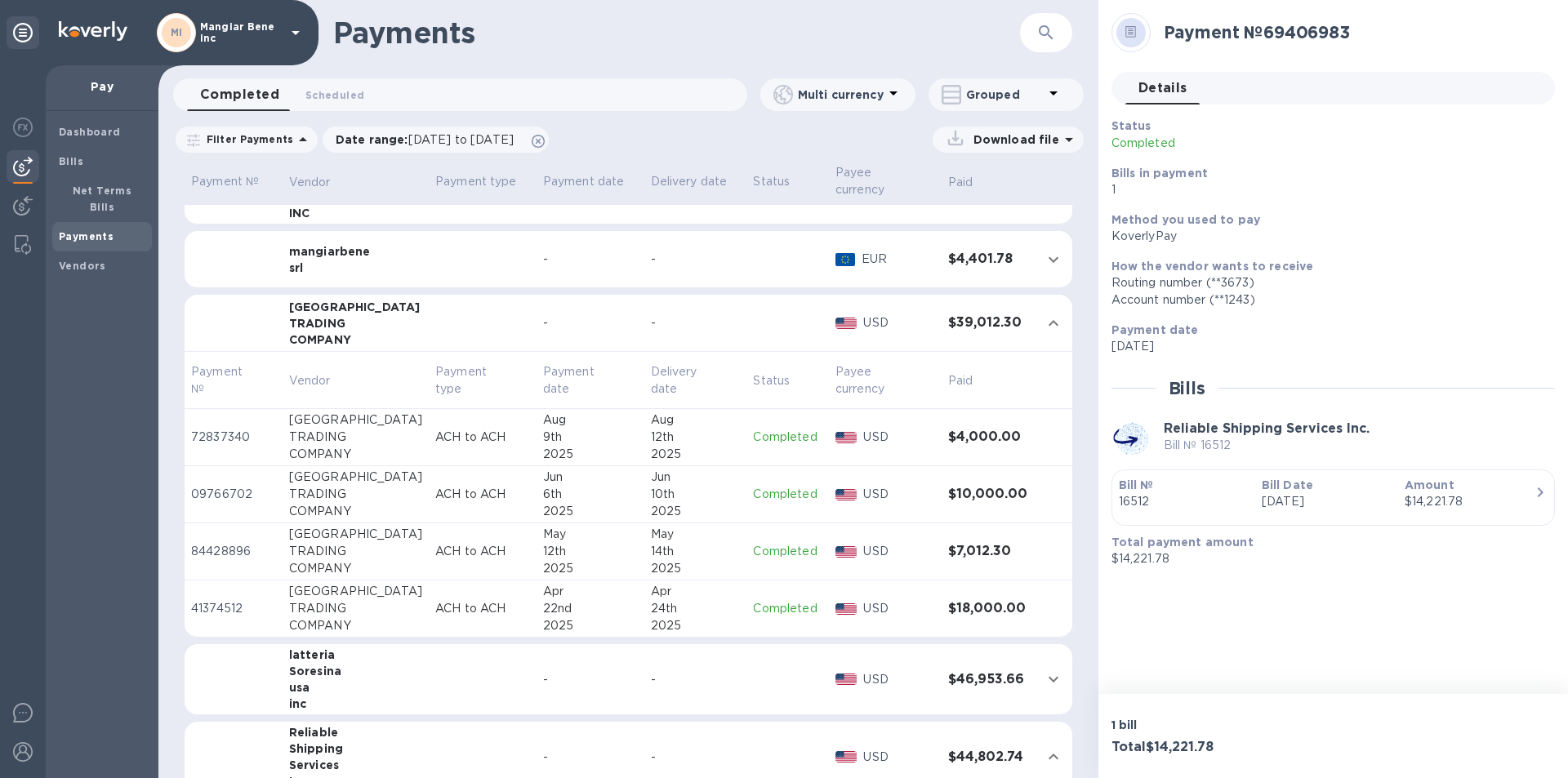
scroll to position [257, 0]
click at [765, 485] on p "Completed" at bounding box center [787, 493] width 68 height 17
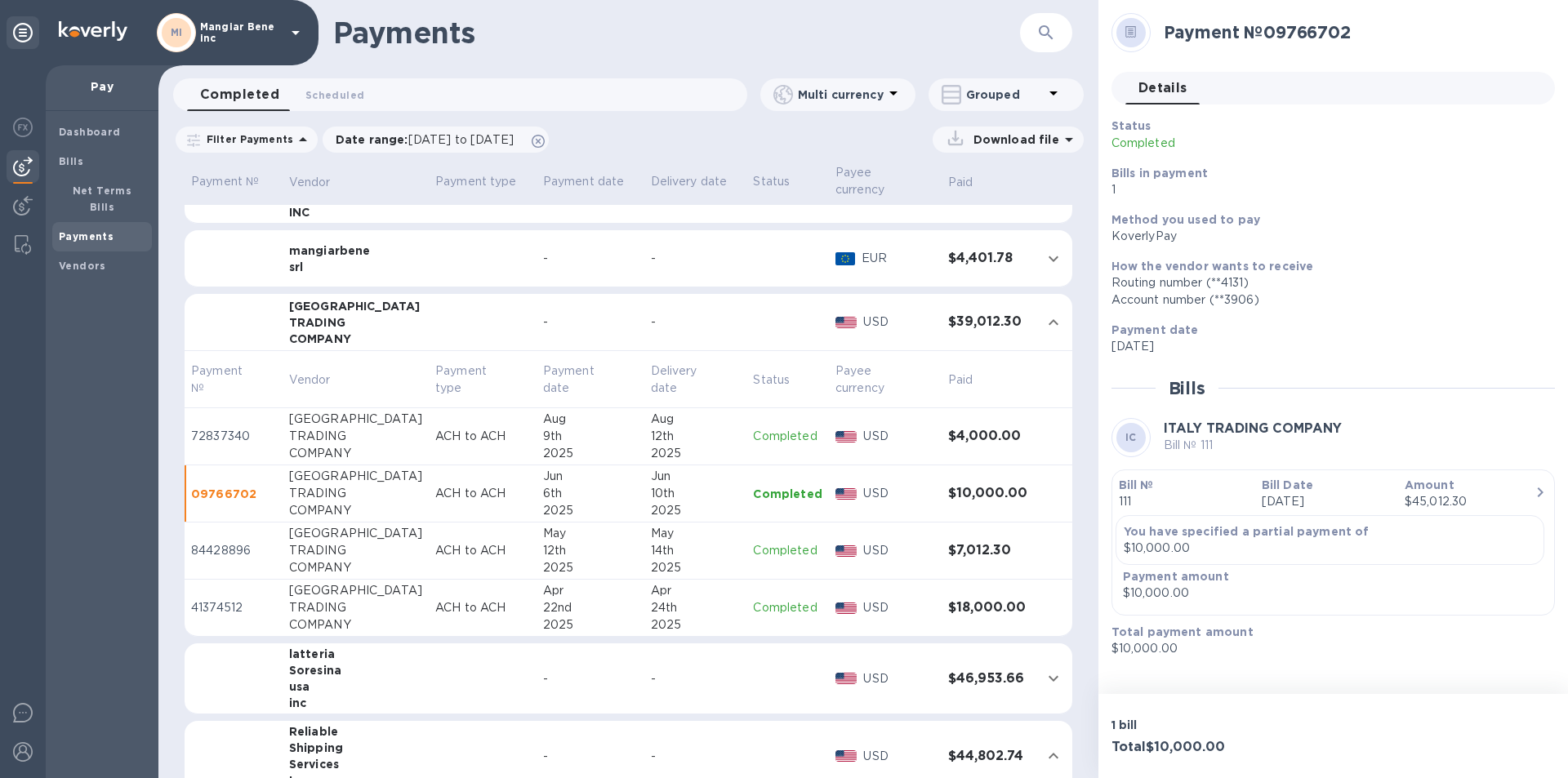
click at [758, 542] on p "Completed" at bounding box center [787, 551] width 68 height 17
click at [772, 599] on p "Completed" at bounding box center [787, 608] width 68 height 17
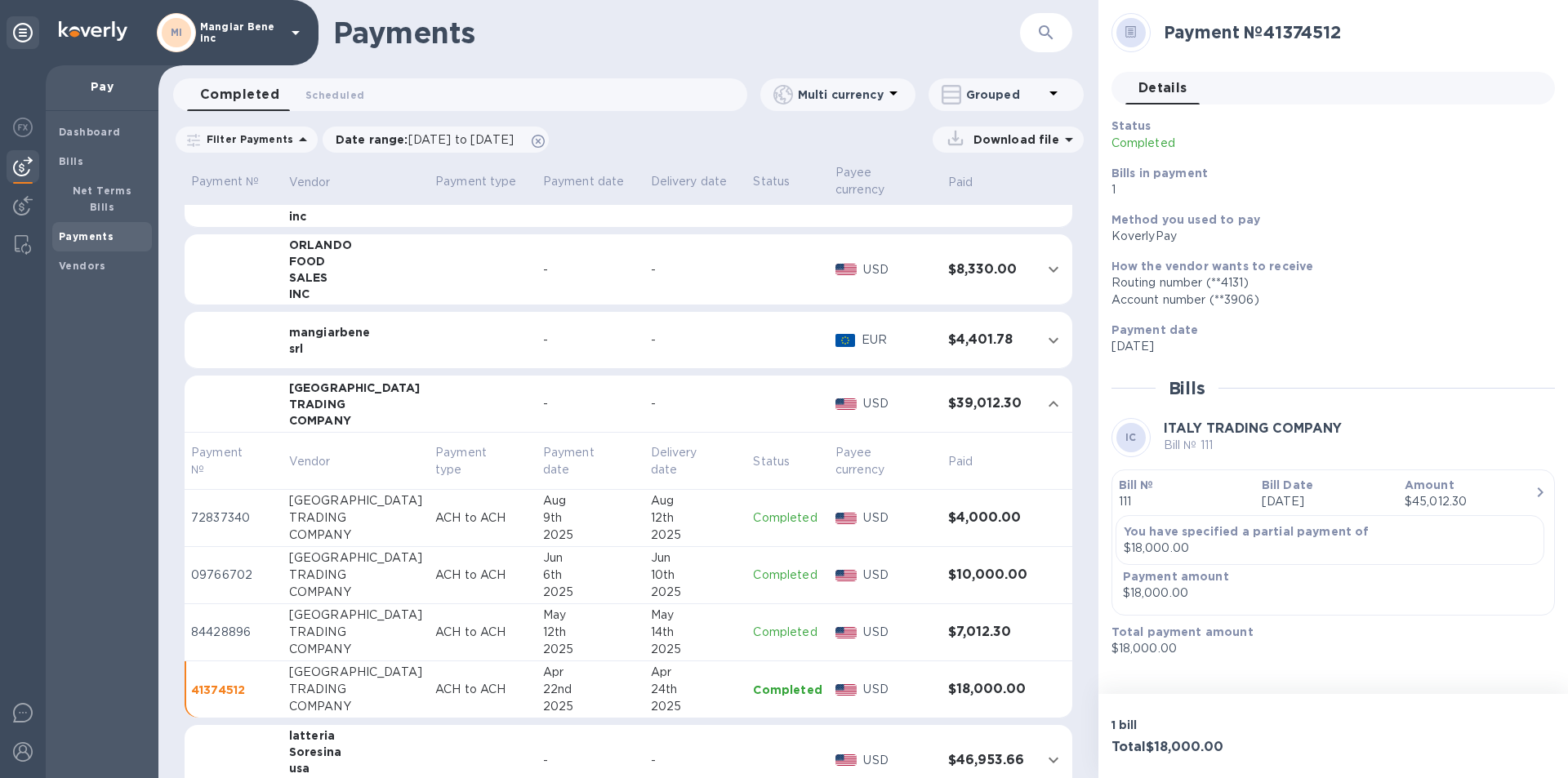
click at [757, 624] on p "Completed" at bounding box center [787, 632] width 68 height 17
click at [765, 567] on p "Completed" at bounding box center [787, 575] width 68 height 17
click at [765, 509] on p "Completed" at bounding box center [787, 518] width 68 height 17
click at [295, 27] on icon at bounding box center [295, 32] width 20 height 20
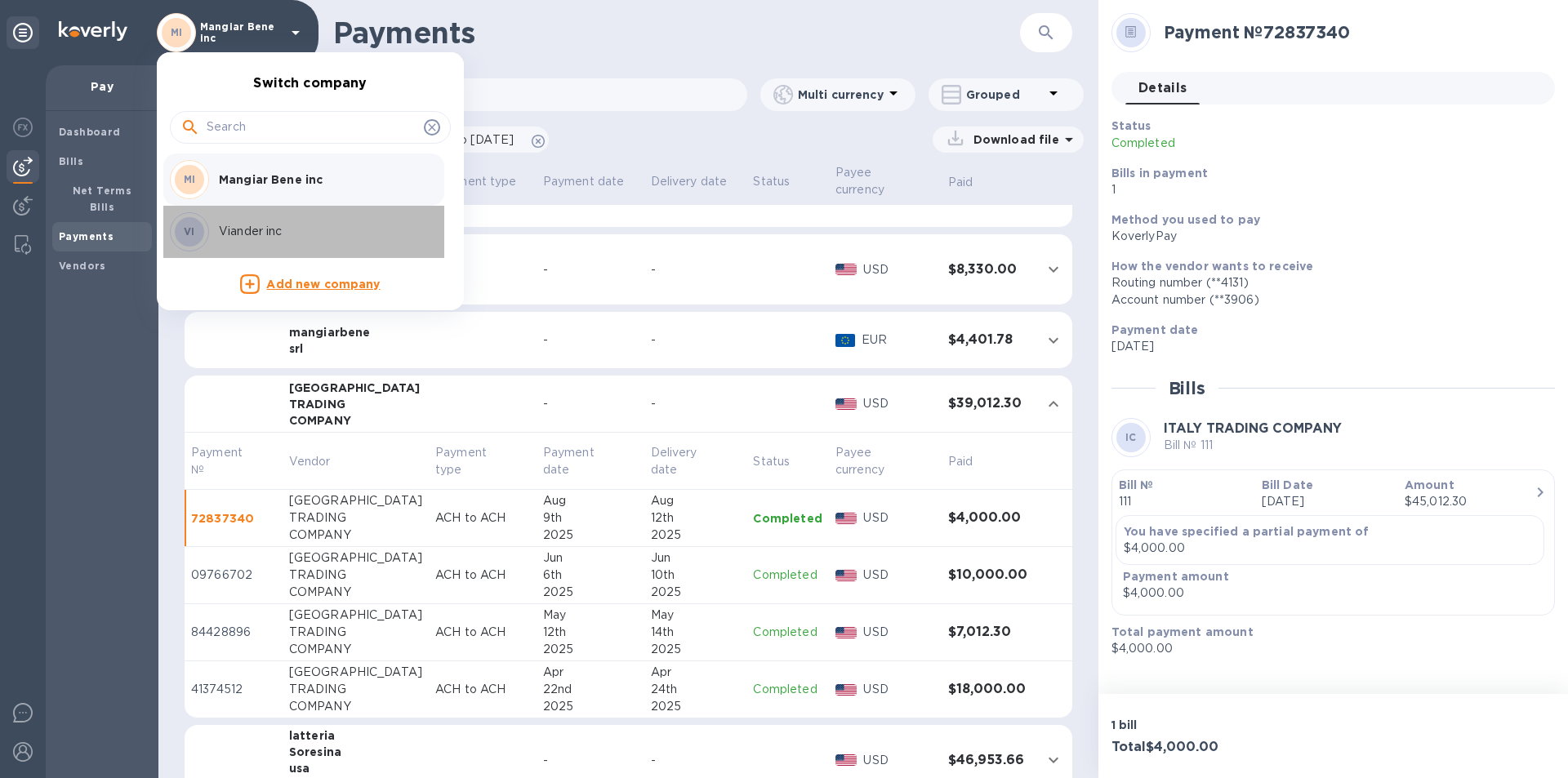
click at [240, 229] on p "Viander inc" at bounding box center [321, 232] width 205 height 17
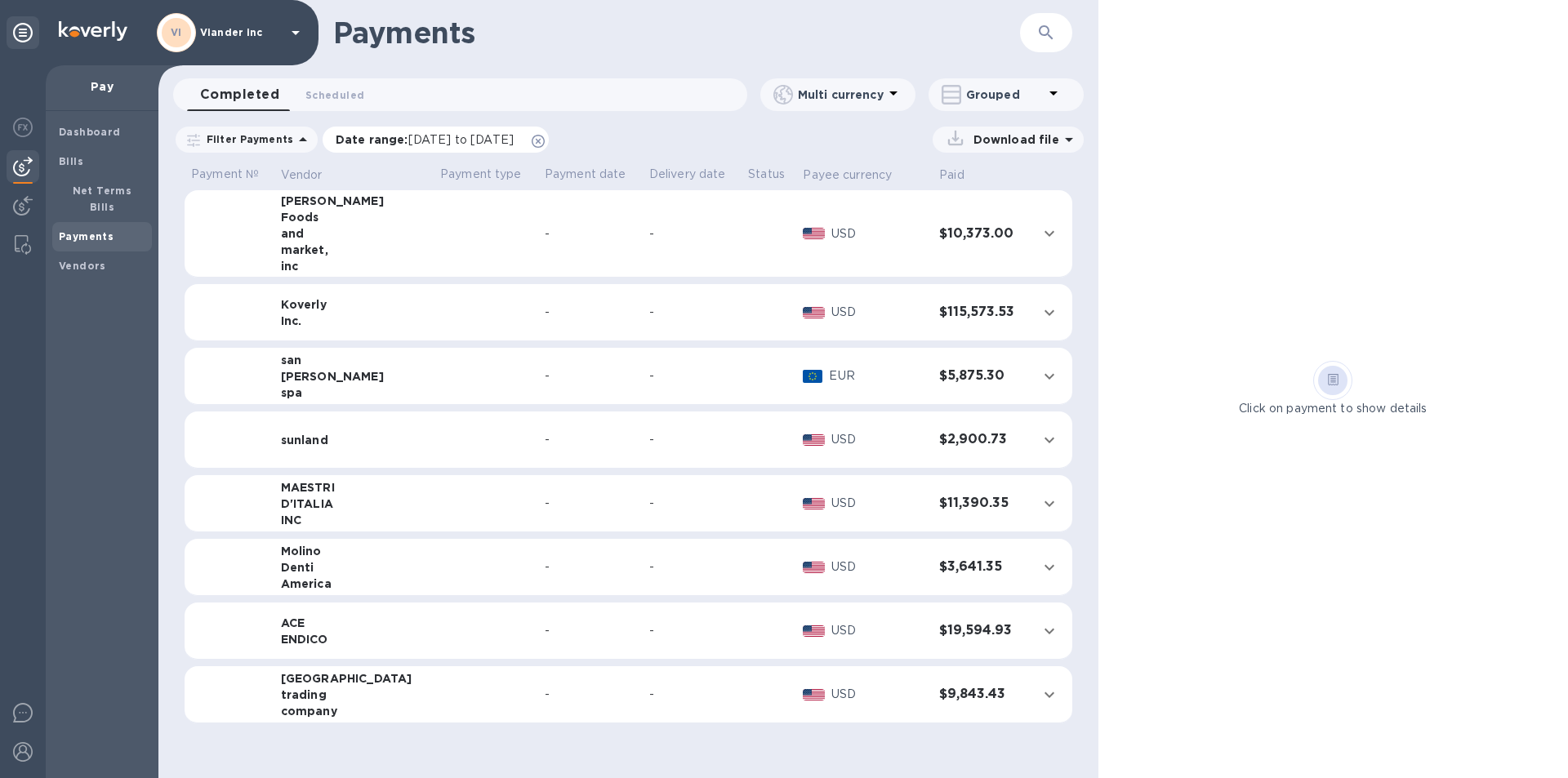
click at [383, 138] on p "Date range : [DATE] to [DATE]" at bounding box center [429, 139] width 187 height 16
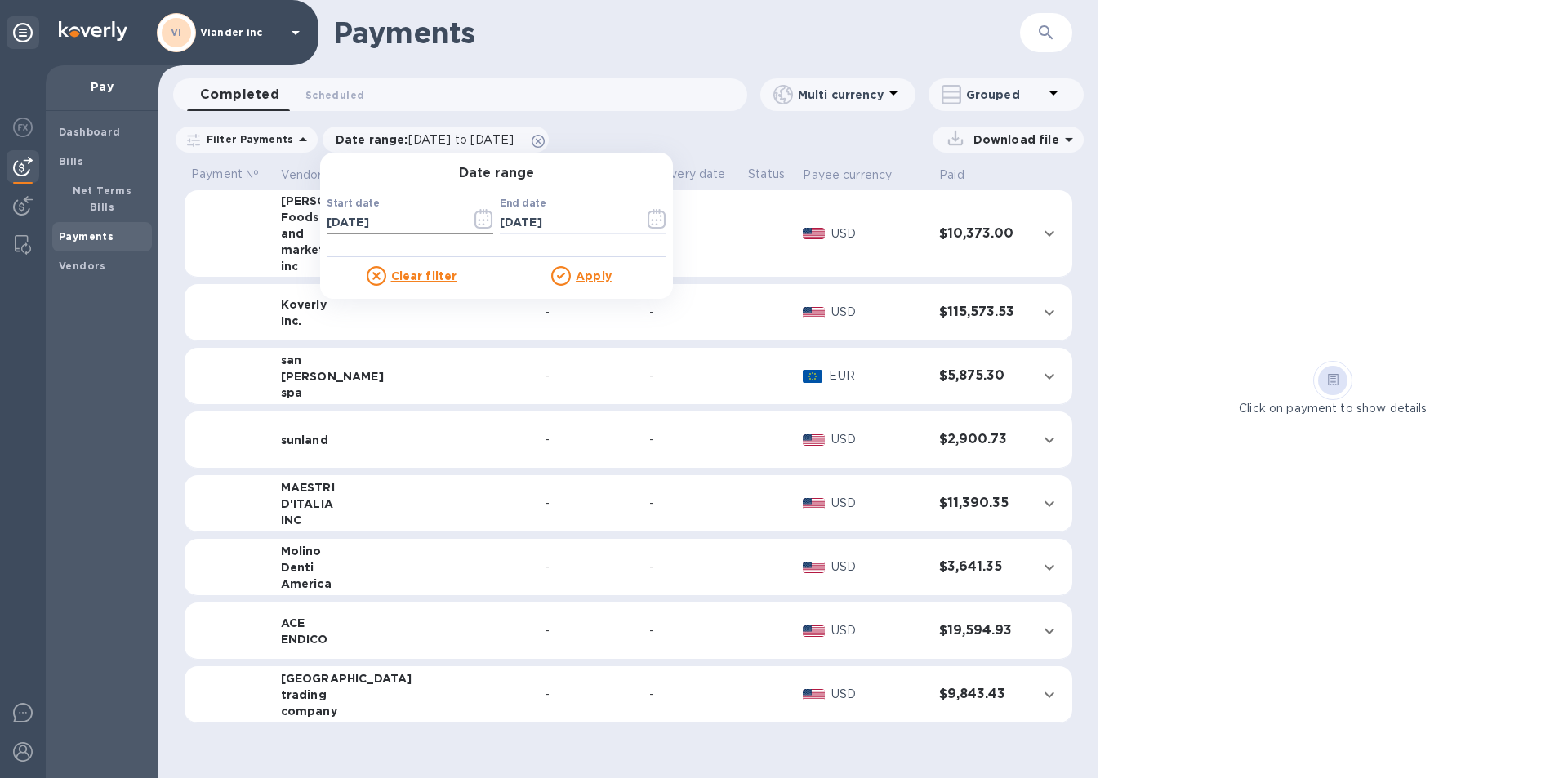
click at [330, 217] on input "[DATE]" at bounding box center [392, 223] width 132 height 25
click at [341, 223] on input "[DATE]" at bounding box center [392, 223] width 132 height 25
click at [360, 223] on input "01/01/0202" at bounding box center [392, 223] width 132 height 25
click at [383, 223] on input "01/01/202_" at bounding box center [392, 223] width 132 height 25
type input "[DATE]"
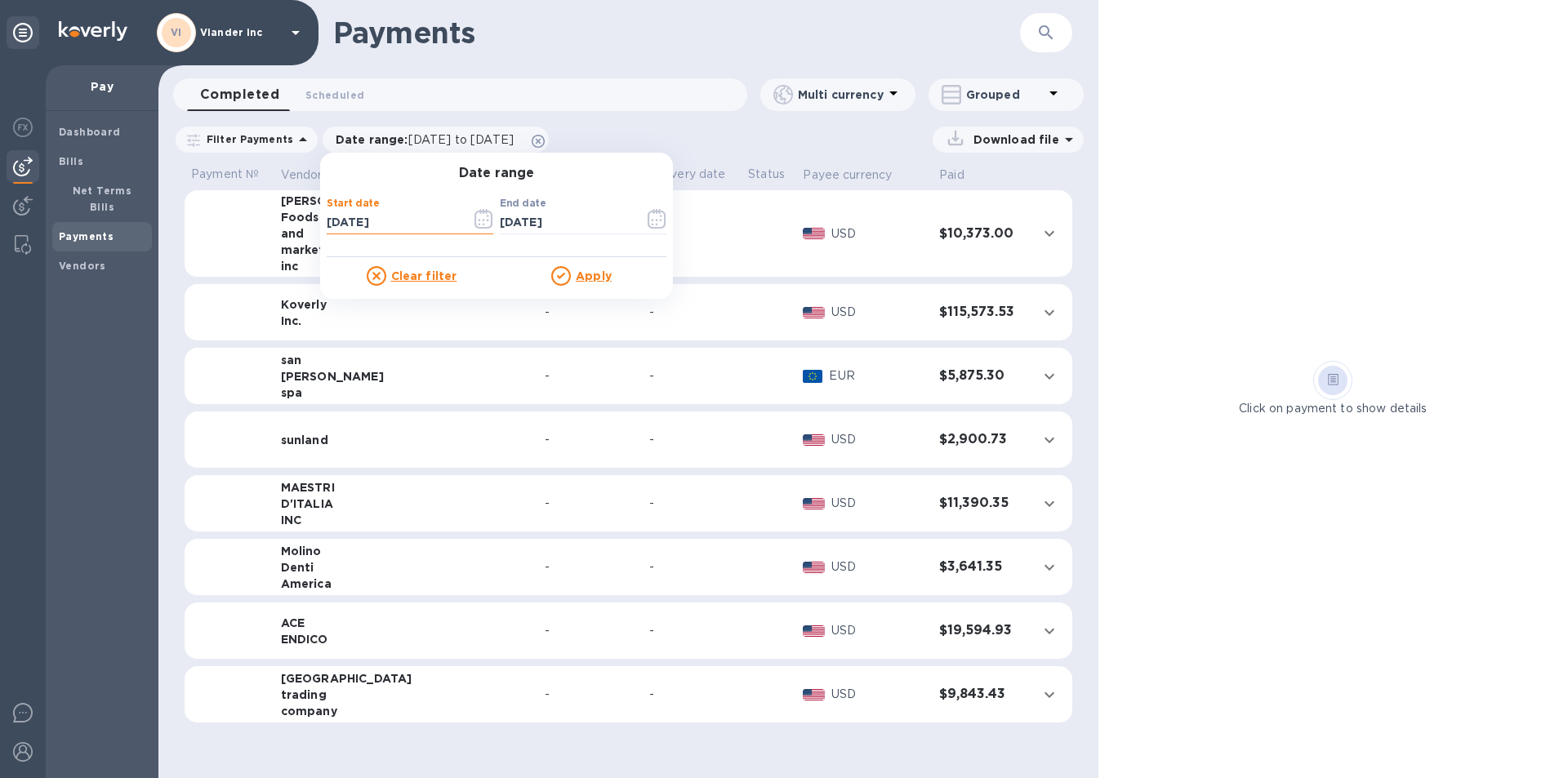
click at [587, 274] on u "Apply" at bounding box center [594, 276] width 36 height 13
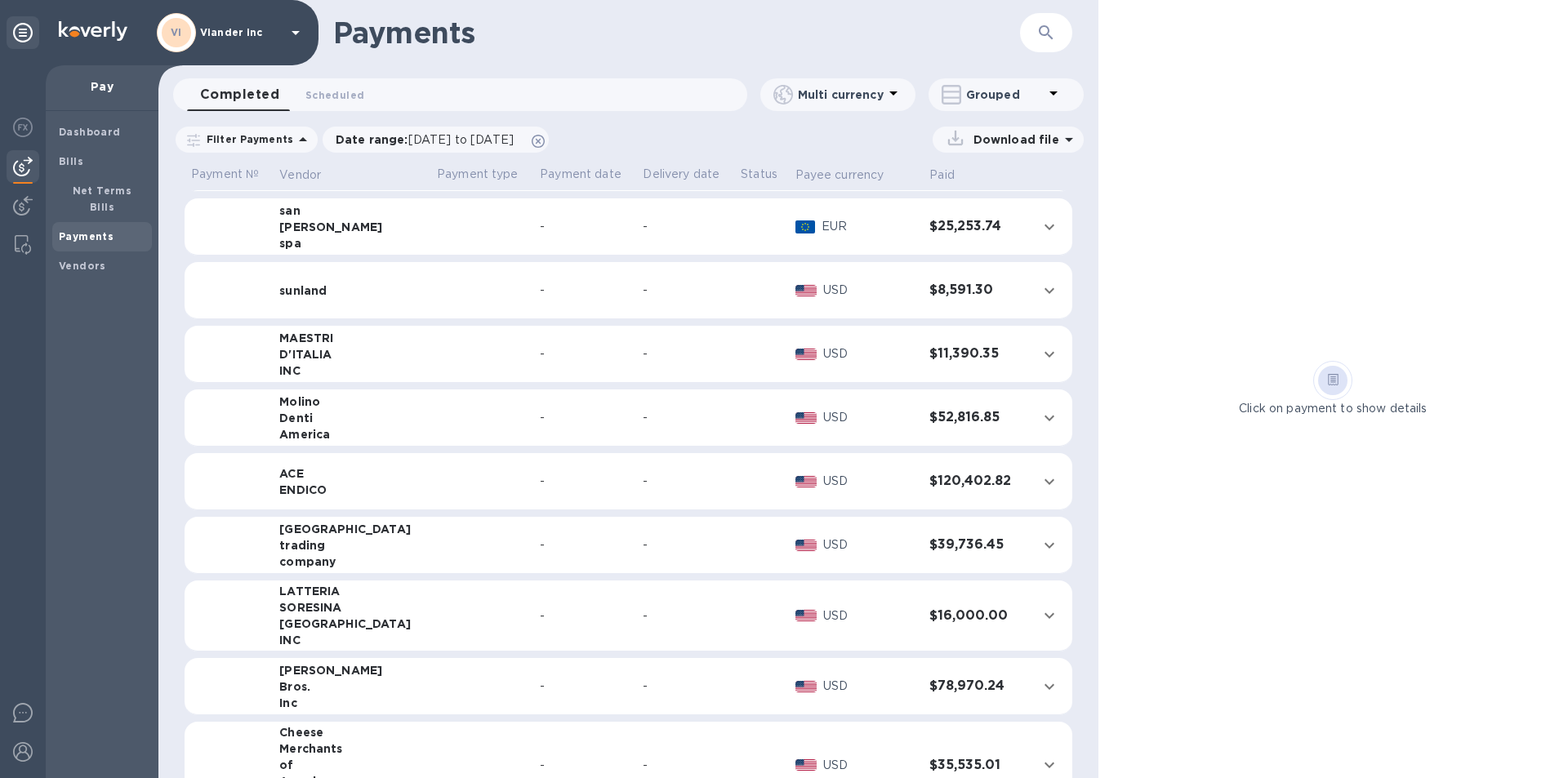
scroll to position [164, 0]
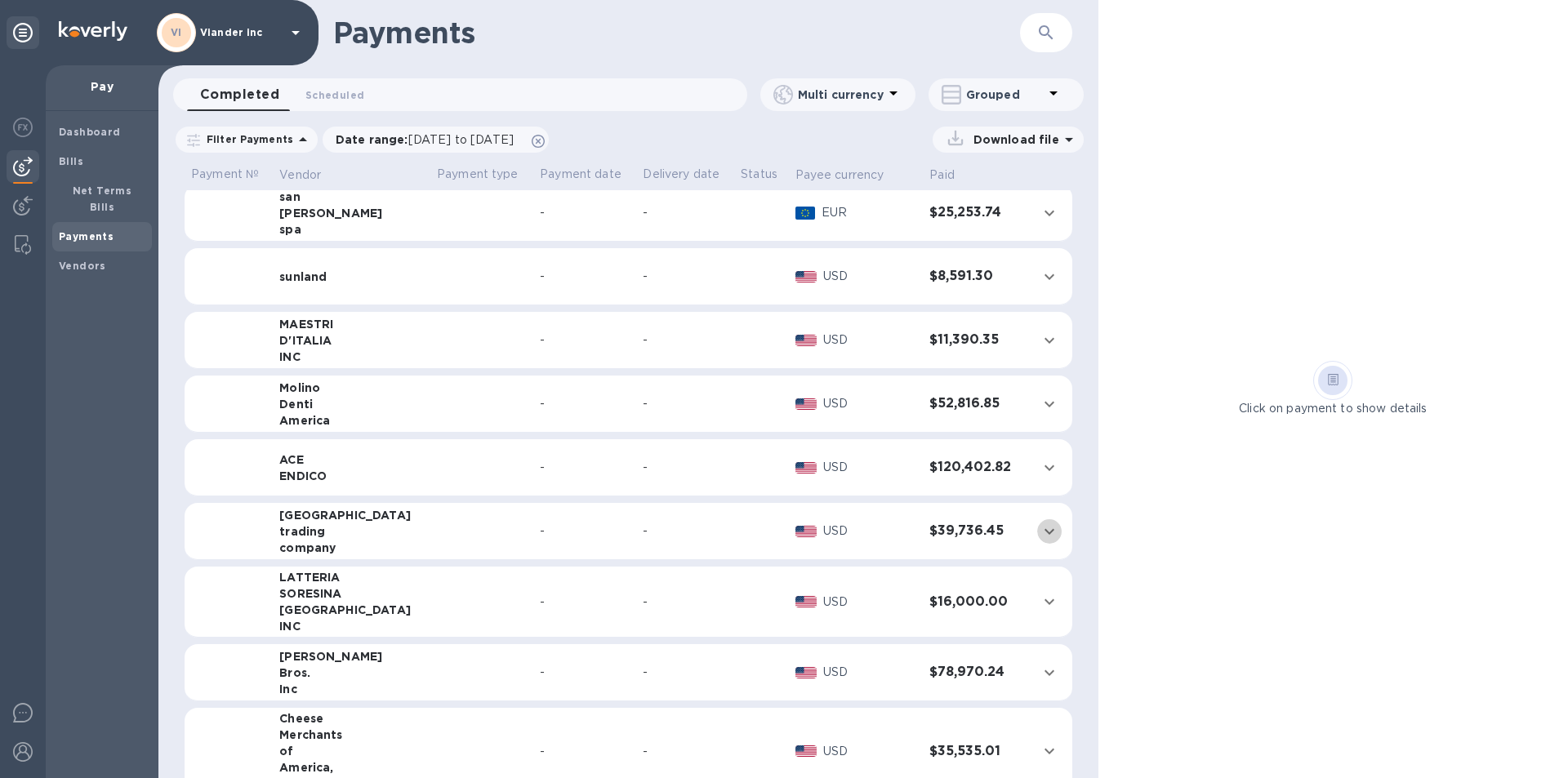
click at [1040, 531] on icon "expand row" at bounding box center [1049, 531] width 20 height 20
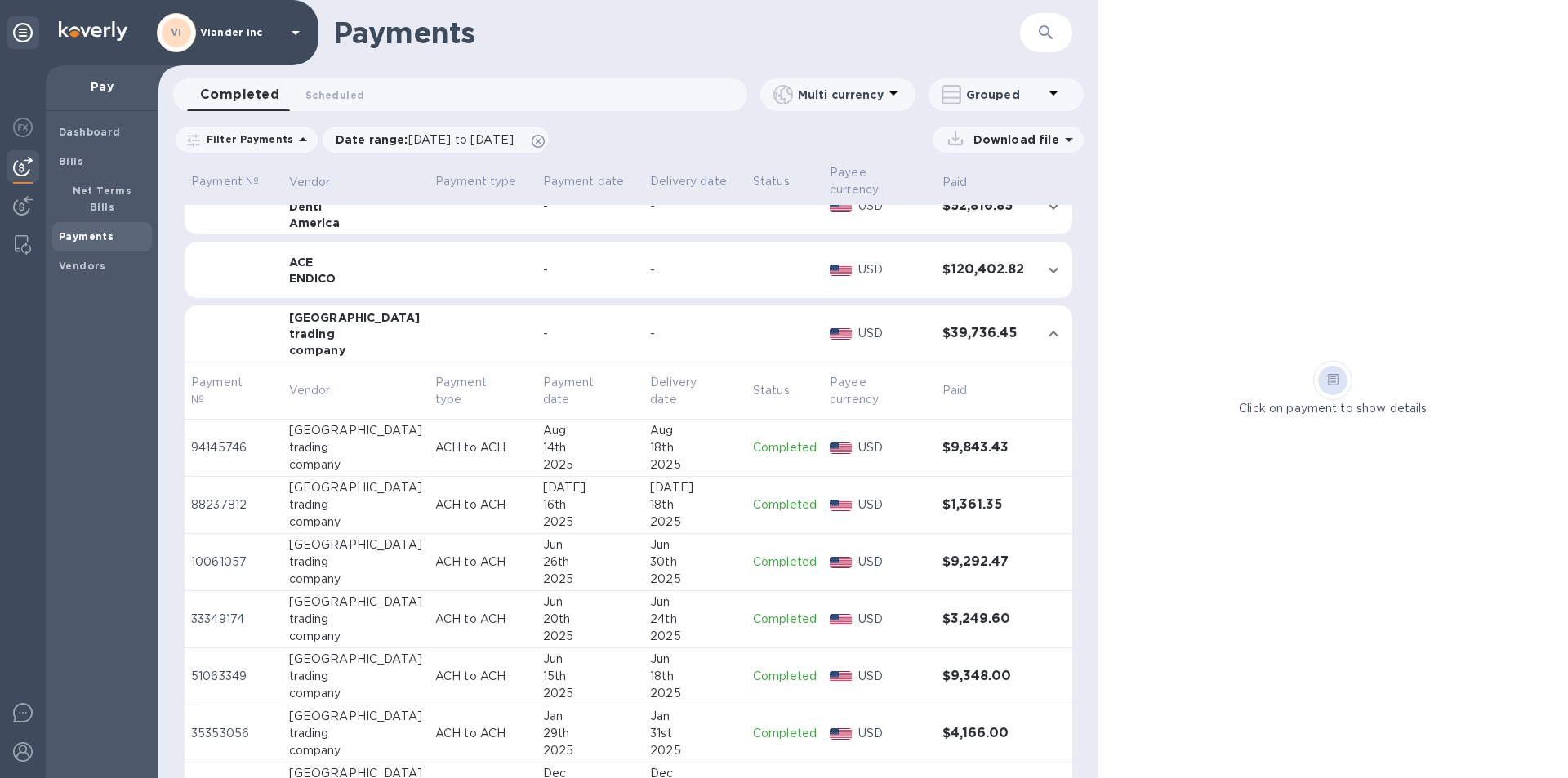
scroll to position [423, 0]
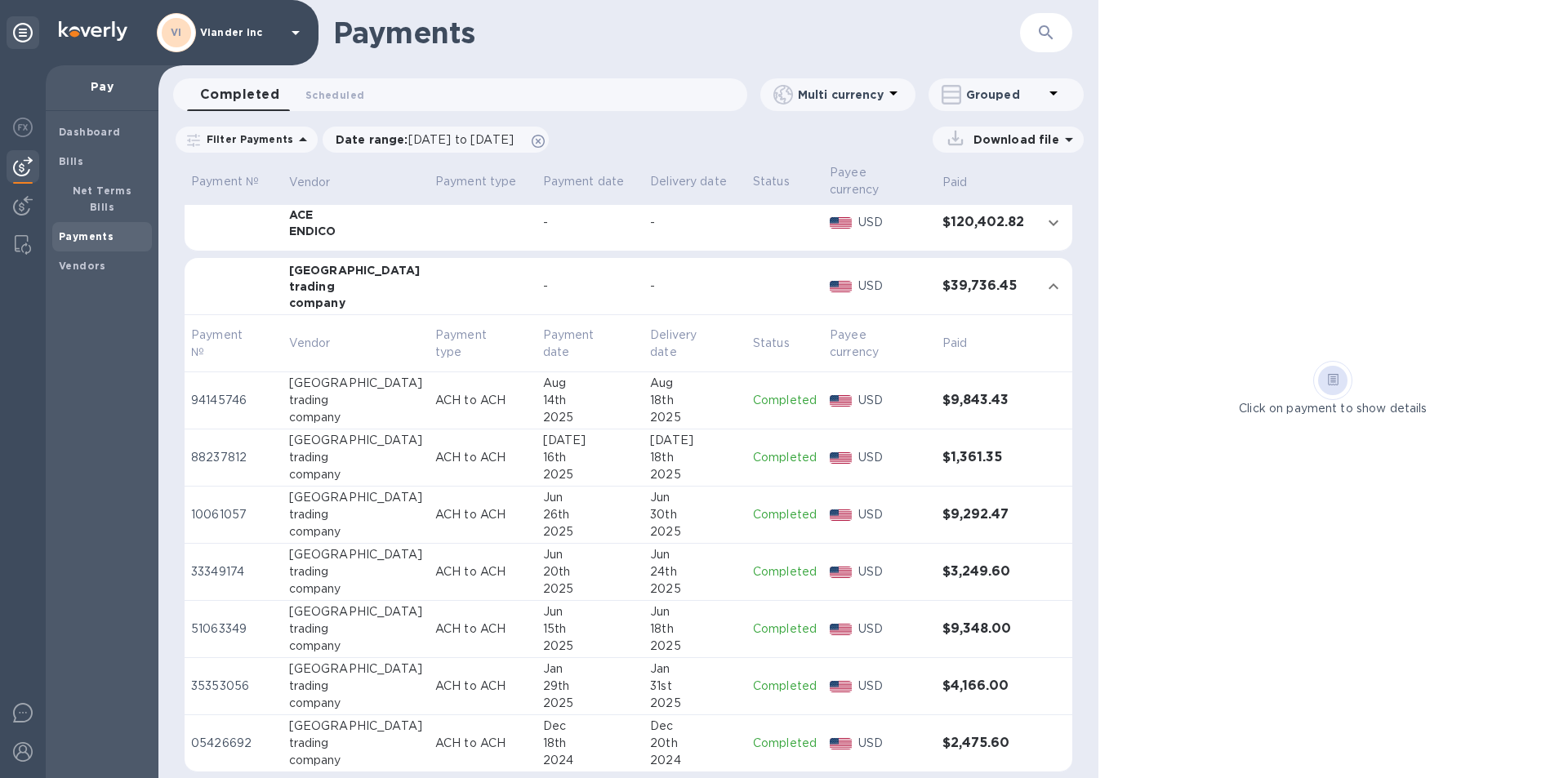
click at [773, 399] on p "Completed" at bounding box center [784, 400] width 63 height 17
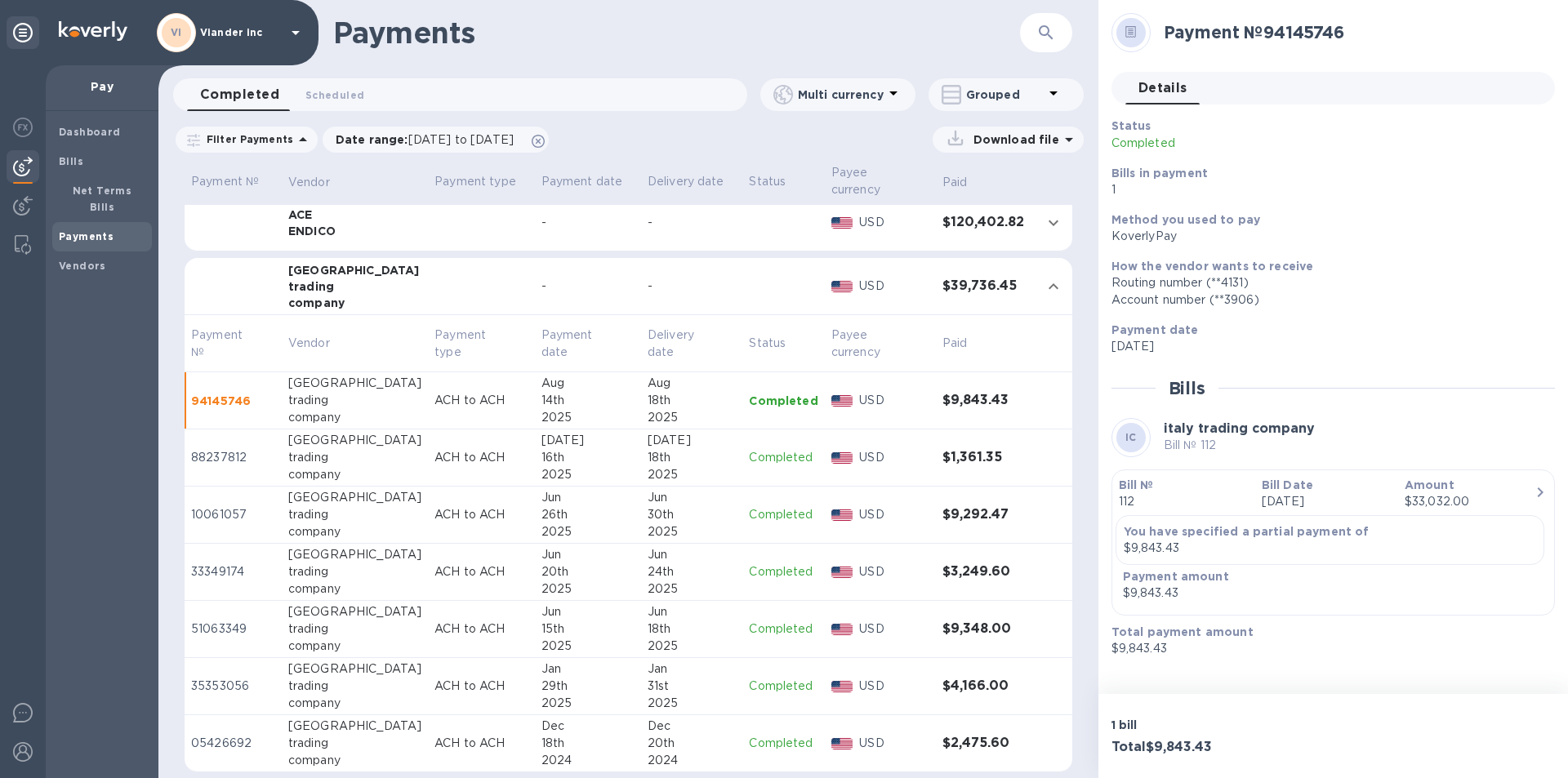
click at [765, 457] on p "Completed" at bounding box center [783, 458] width 68 height 17
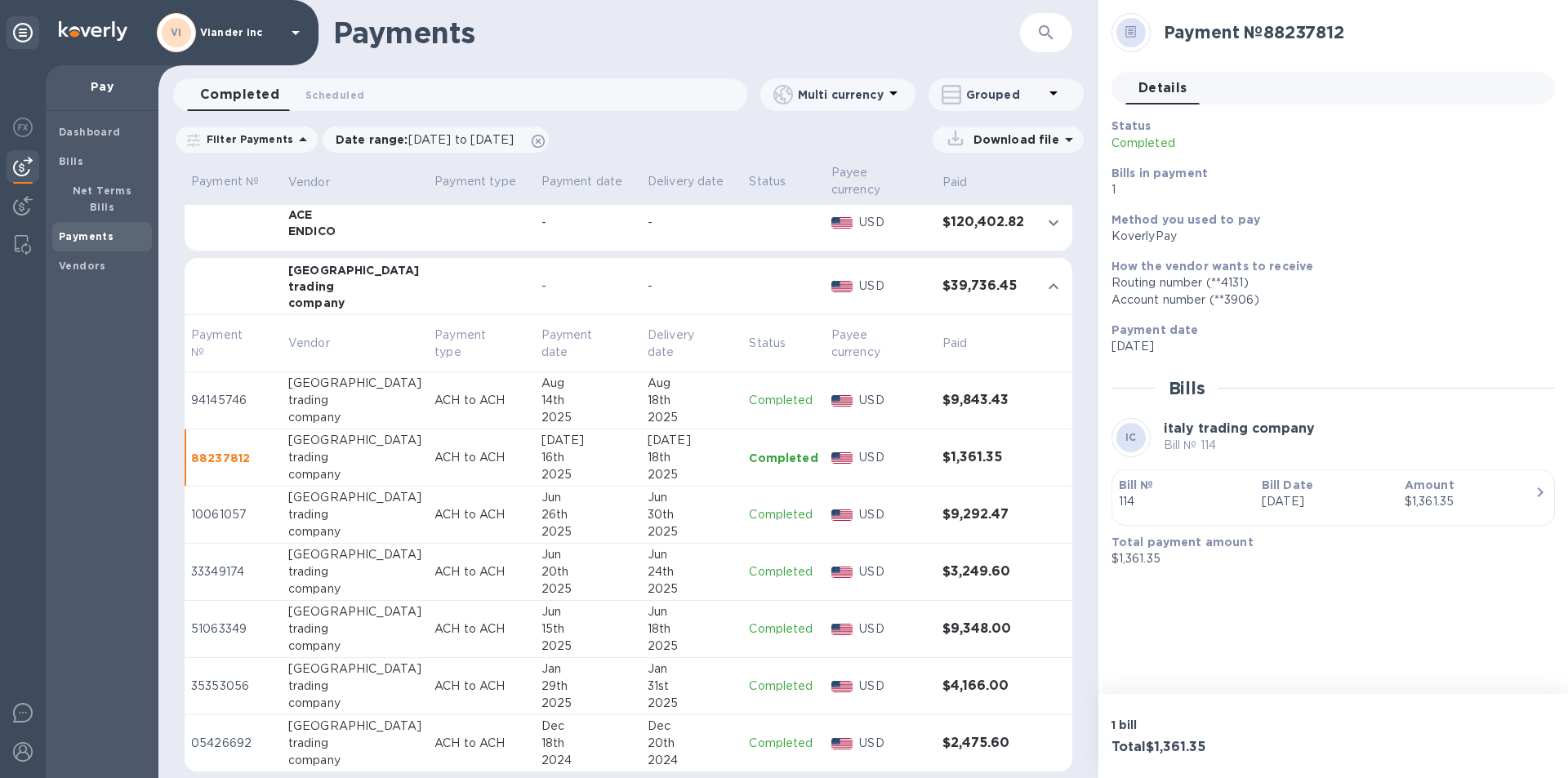
click at [767, 514] on p "Completed" at bounding box center [783, 515] width 68 height 17
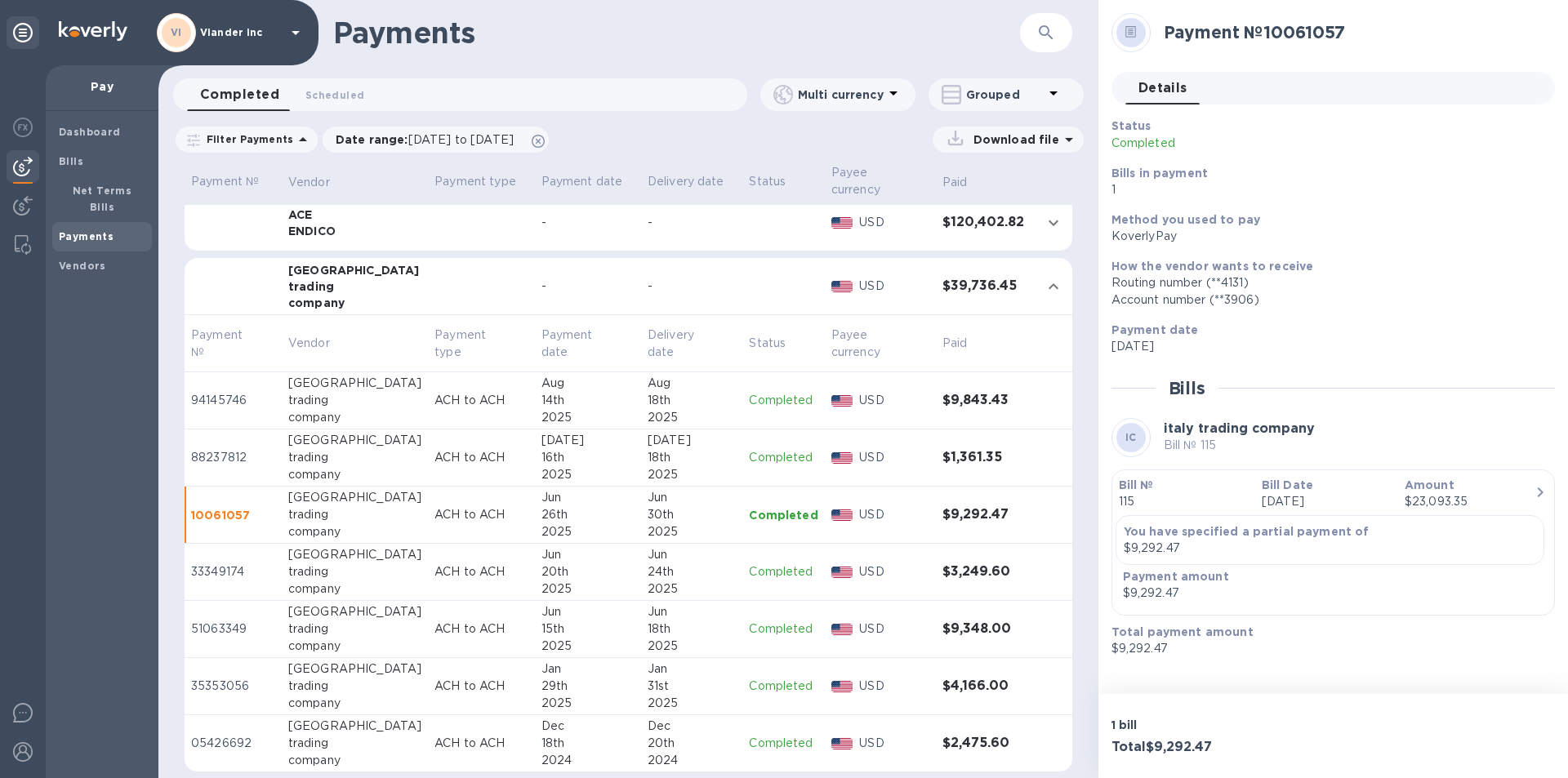
click at [769, 568] on p "Completed" at bounding box center [783, 572] width 68 height 17
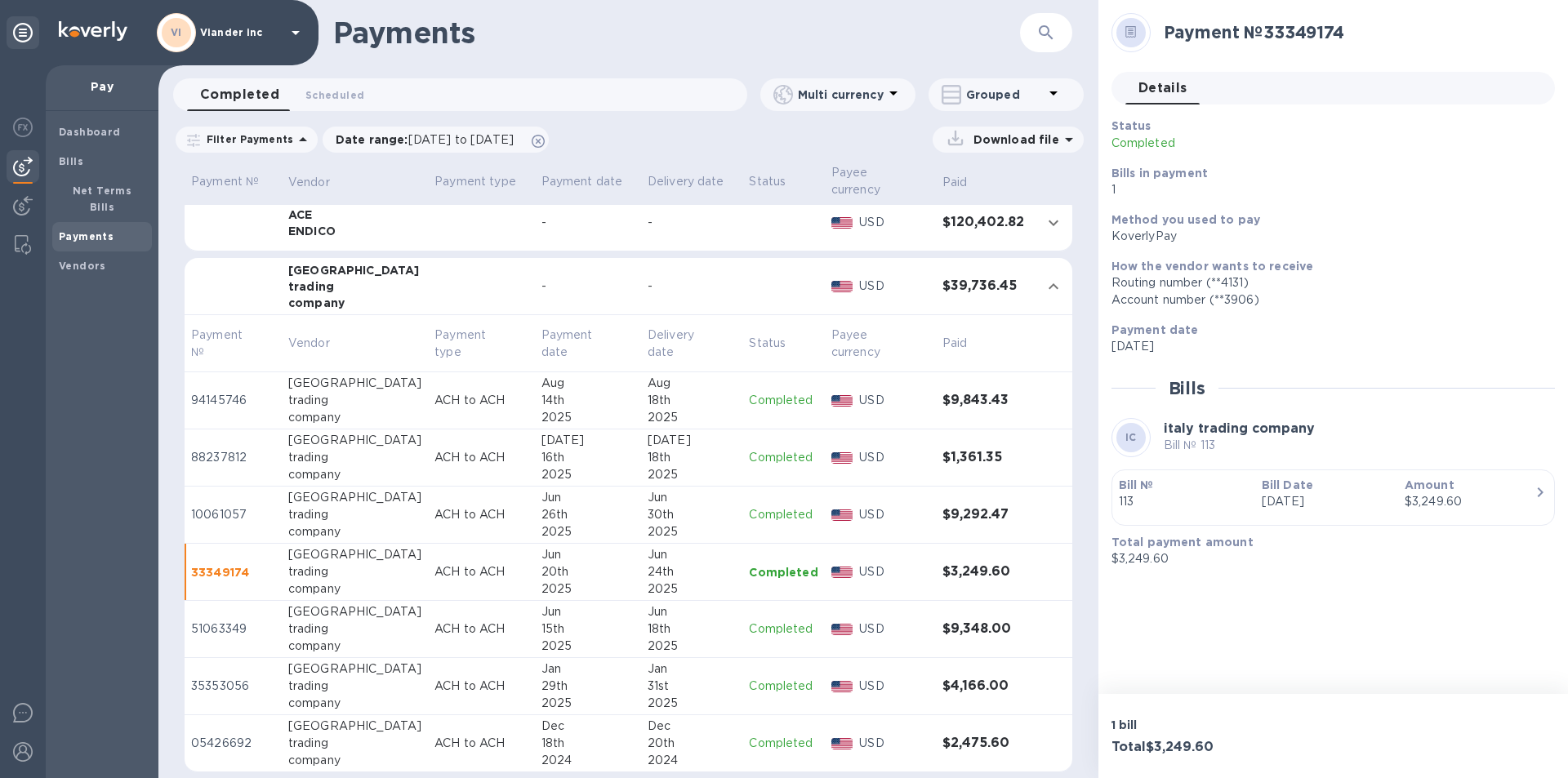
click at [769, 628] on p "Completed" at bounding box center [783, 629] width 68 height 17
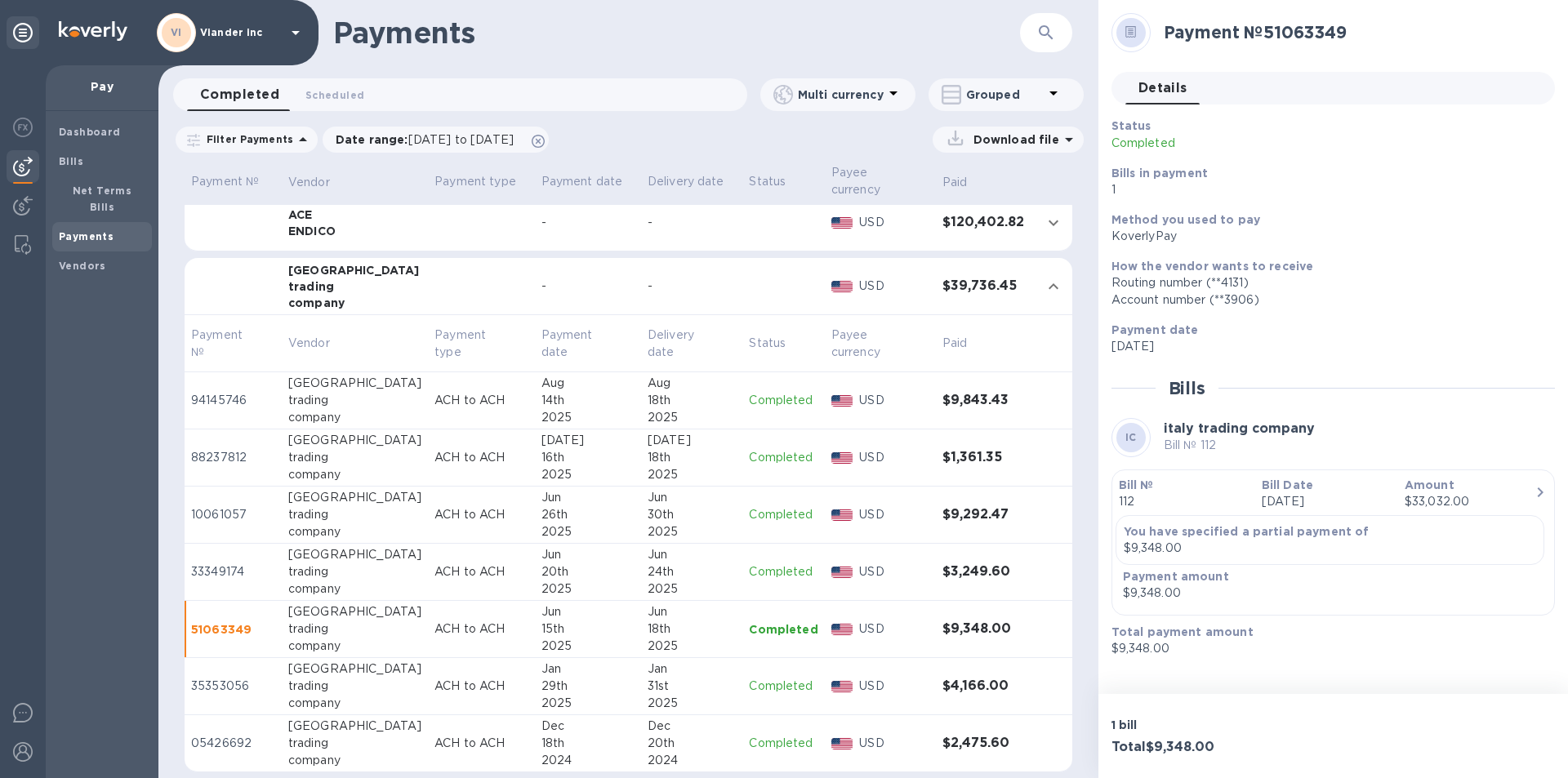
click at [766, 682] on p "Completed" at bounding box center [783, 686] width 68 height 17
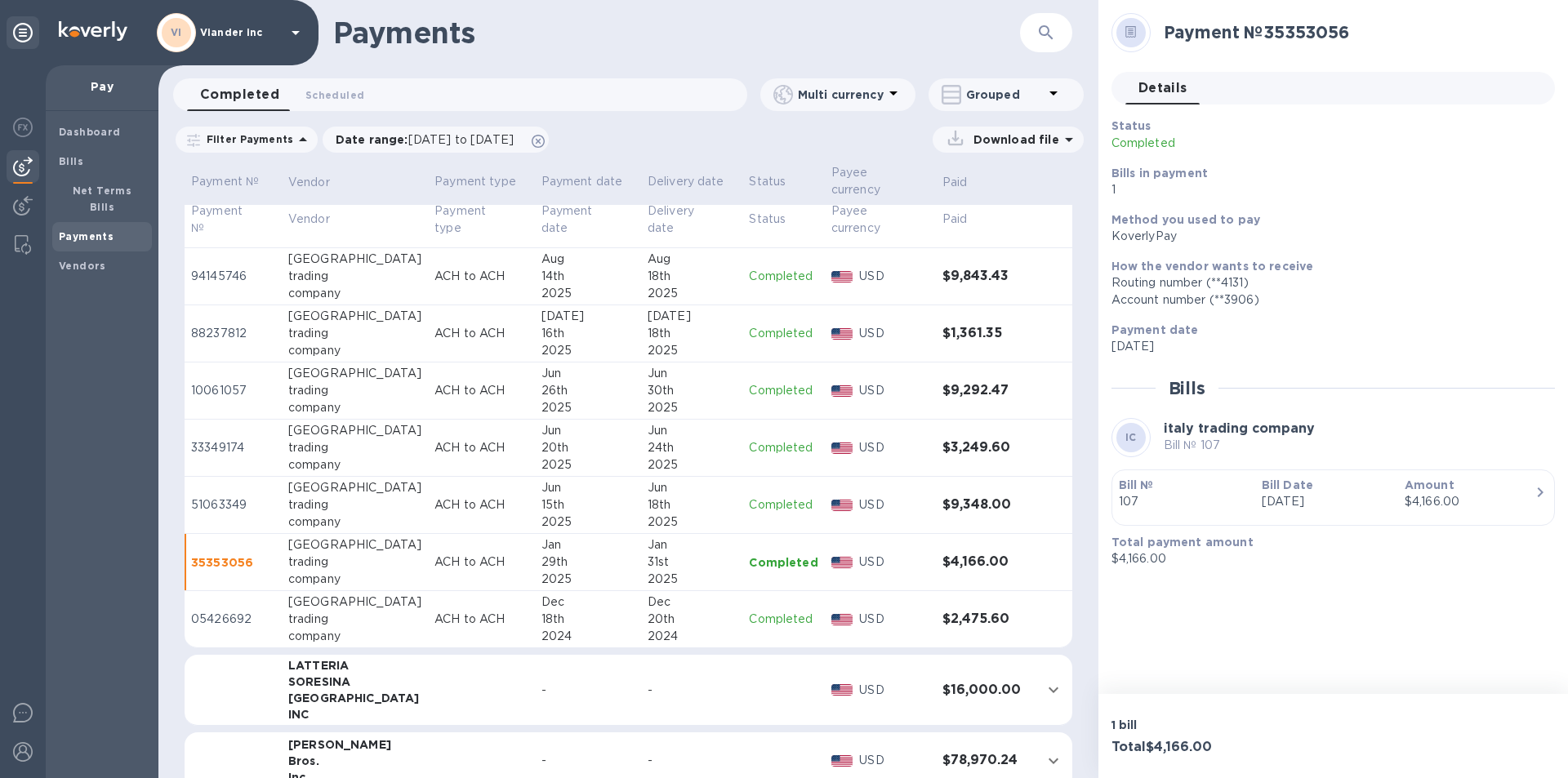
scroll to position [586, 0]
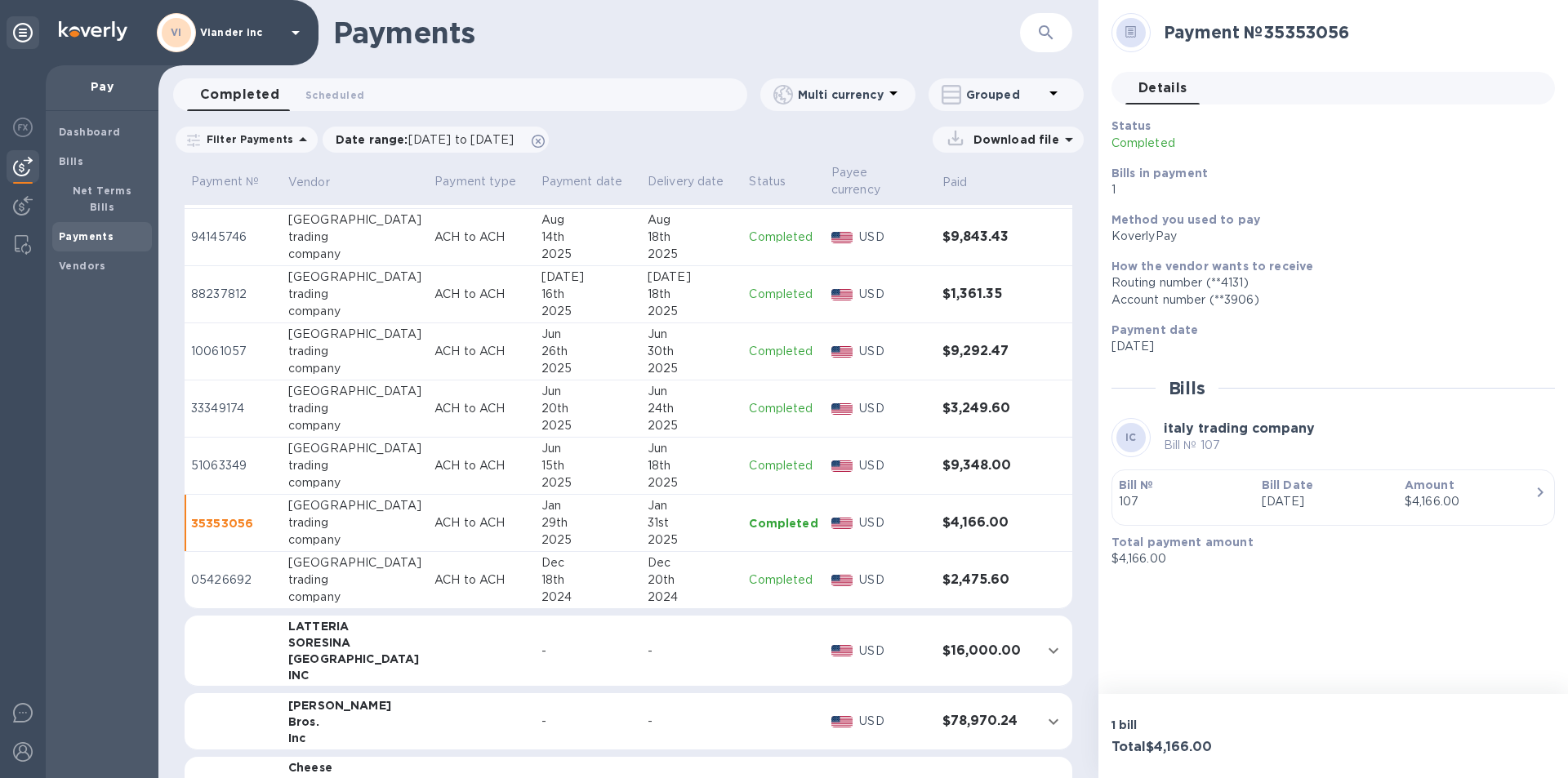
click at [777, 575] on p "Completed" at bounding box center [783, 580] width 68 height 17
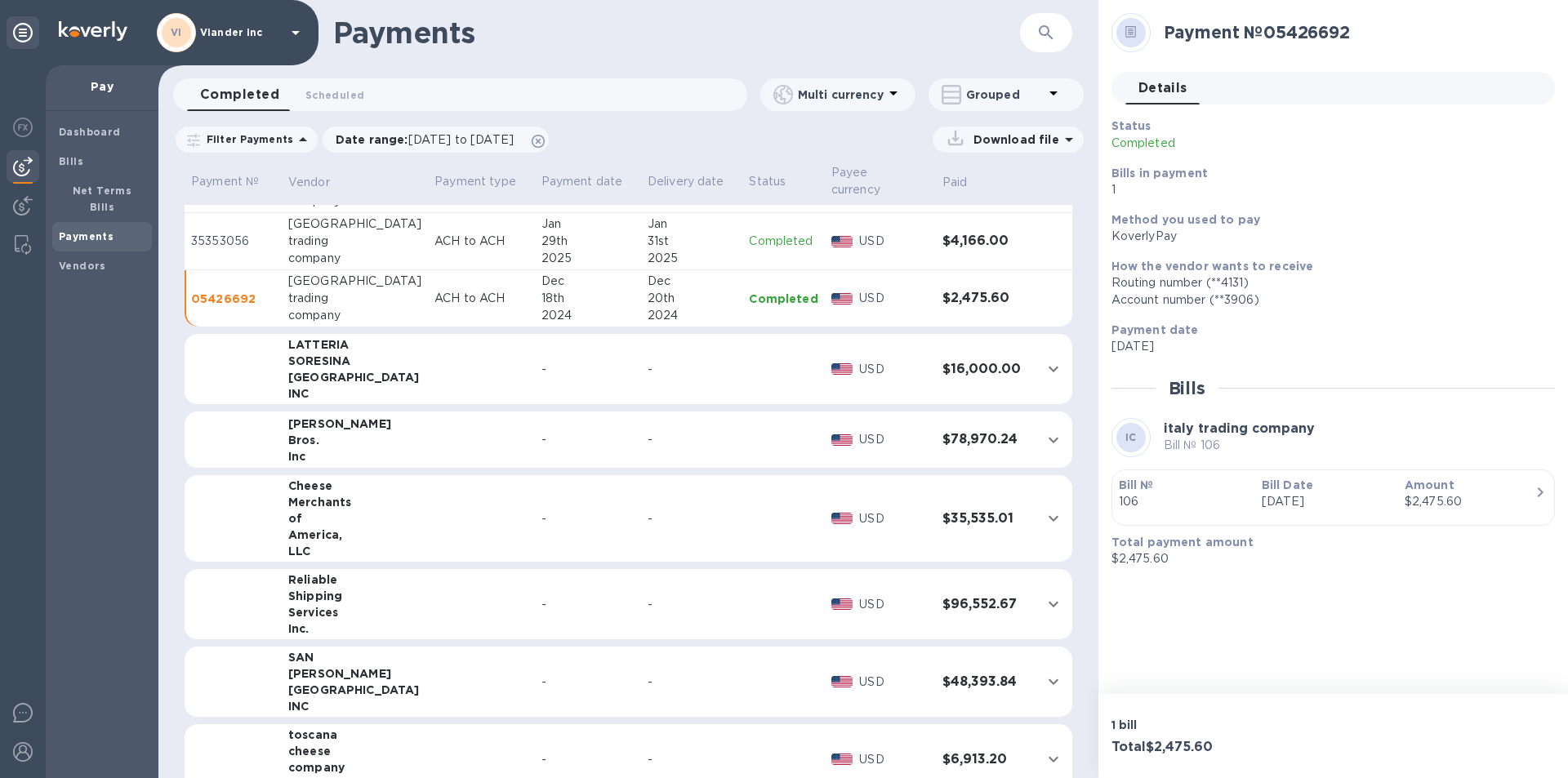
scroll to position [898, 0]
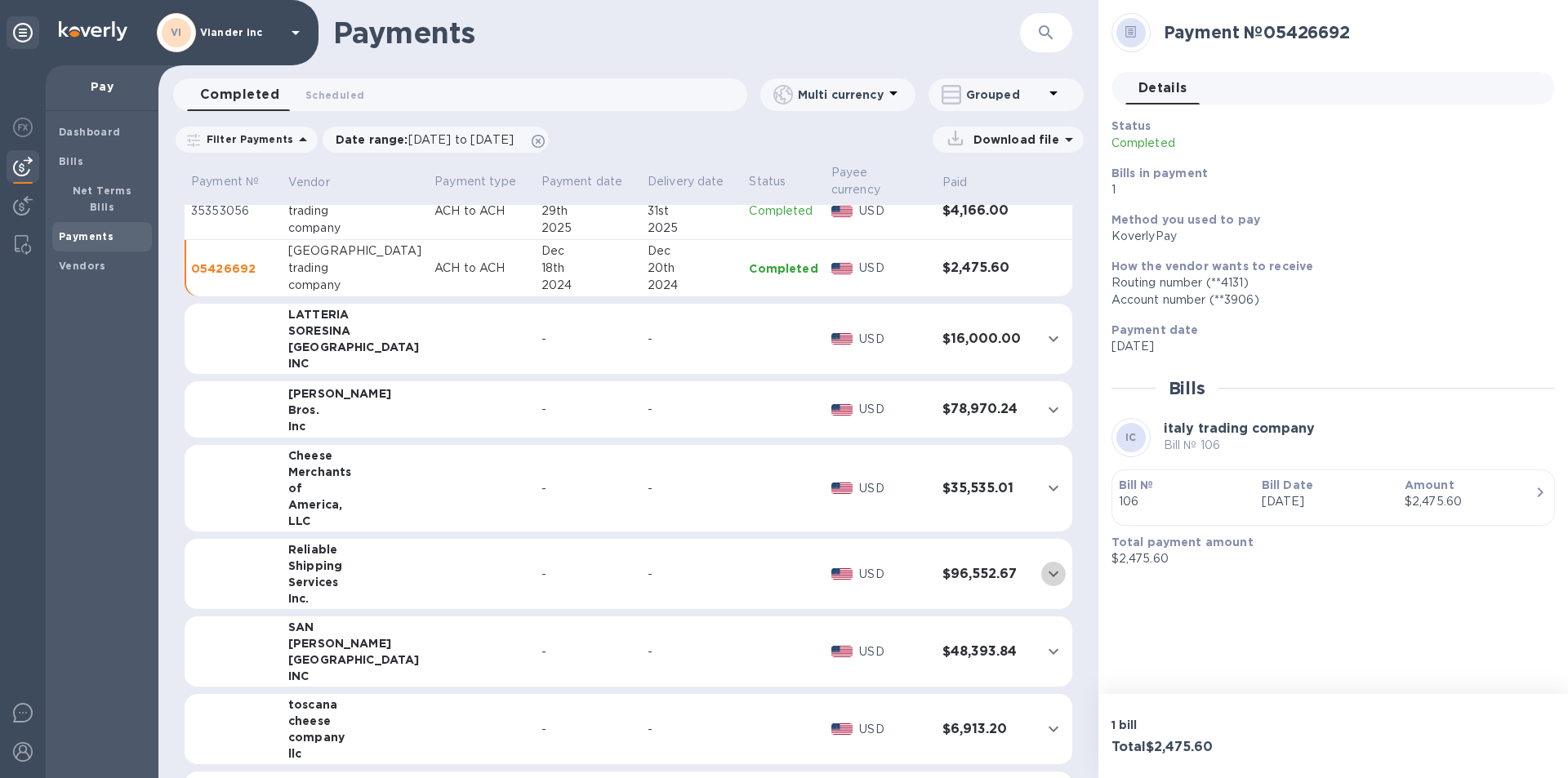
click at [1049, 572] on icon "expand row" at bounding box center [1054, 575] width 9 height 6
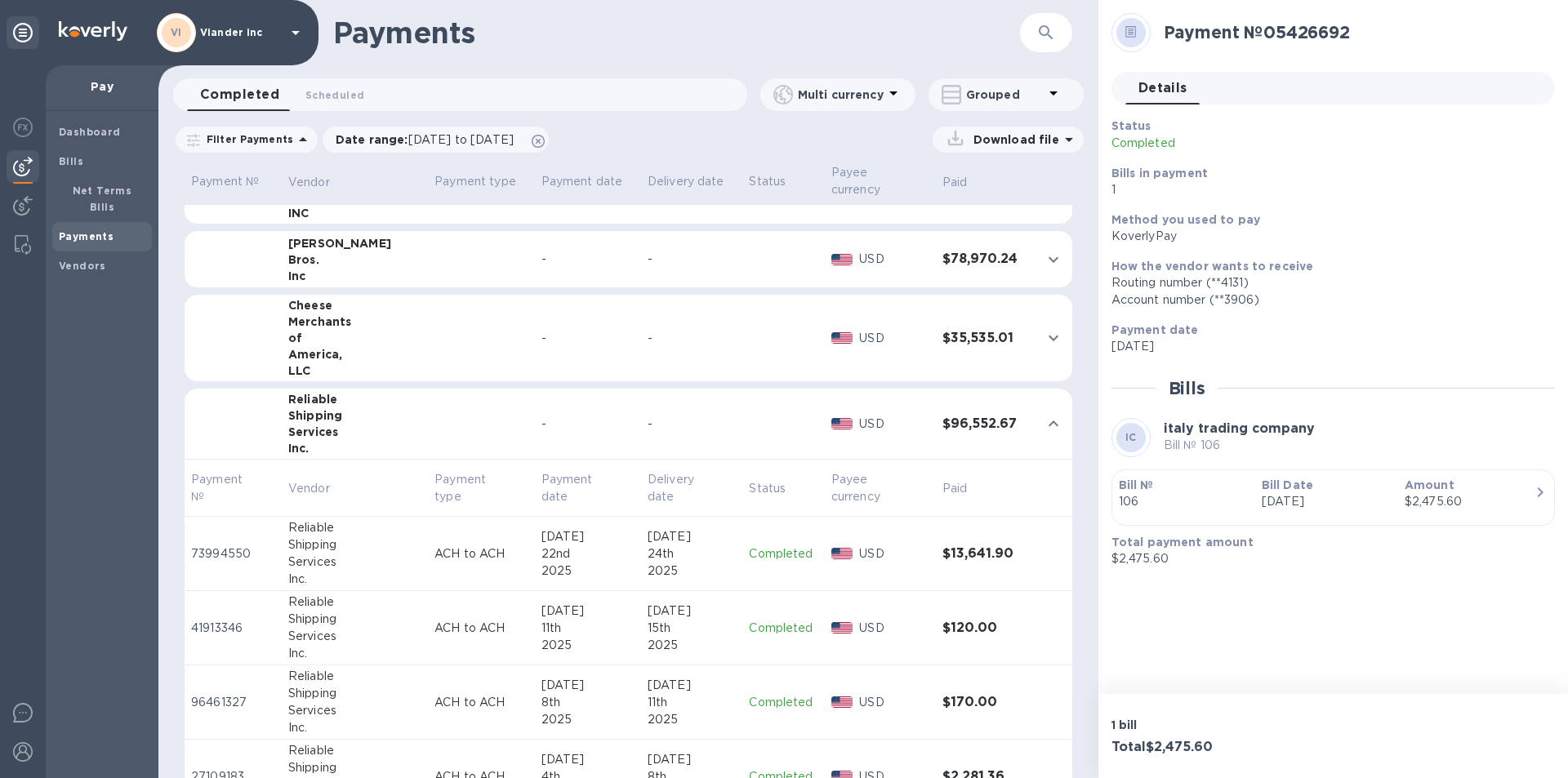
scroll to position [1062, 0]
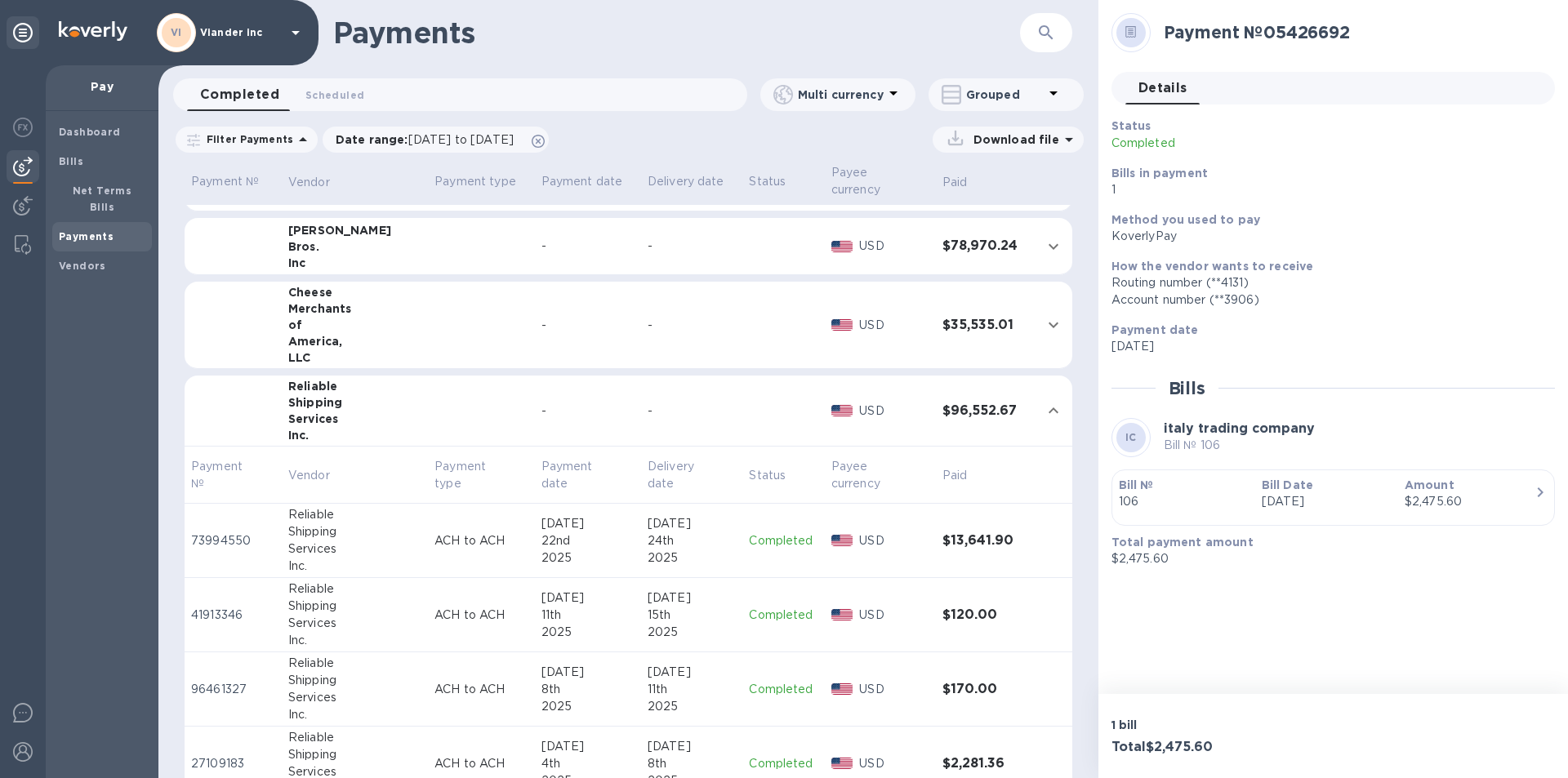
click at [771, 542] on p "Completed" at bounding box center [783, 541] width 68 height 17
click at [770, 613] on p "Completed" at bounding box center [783, 615] width 68 height 17
click at [760, 687] on p "Completed" at bounding box center [783, 690] width 68 height 17
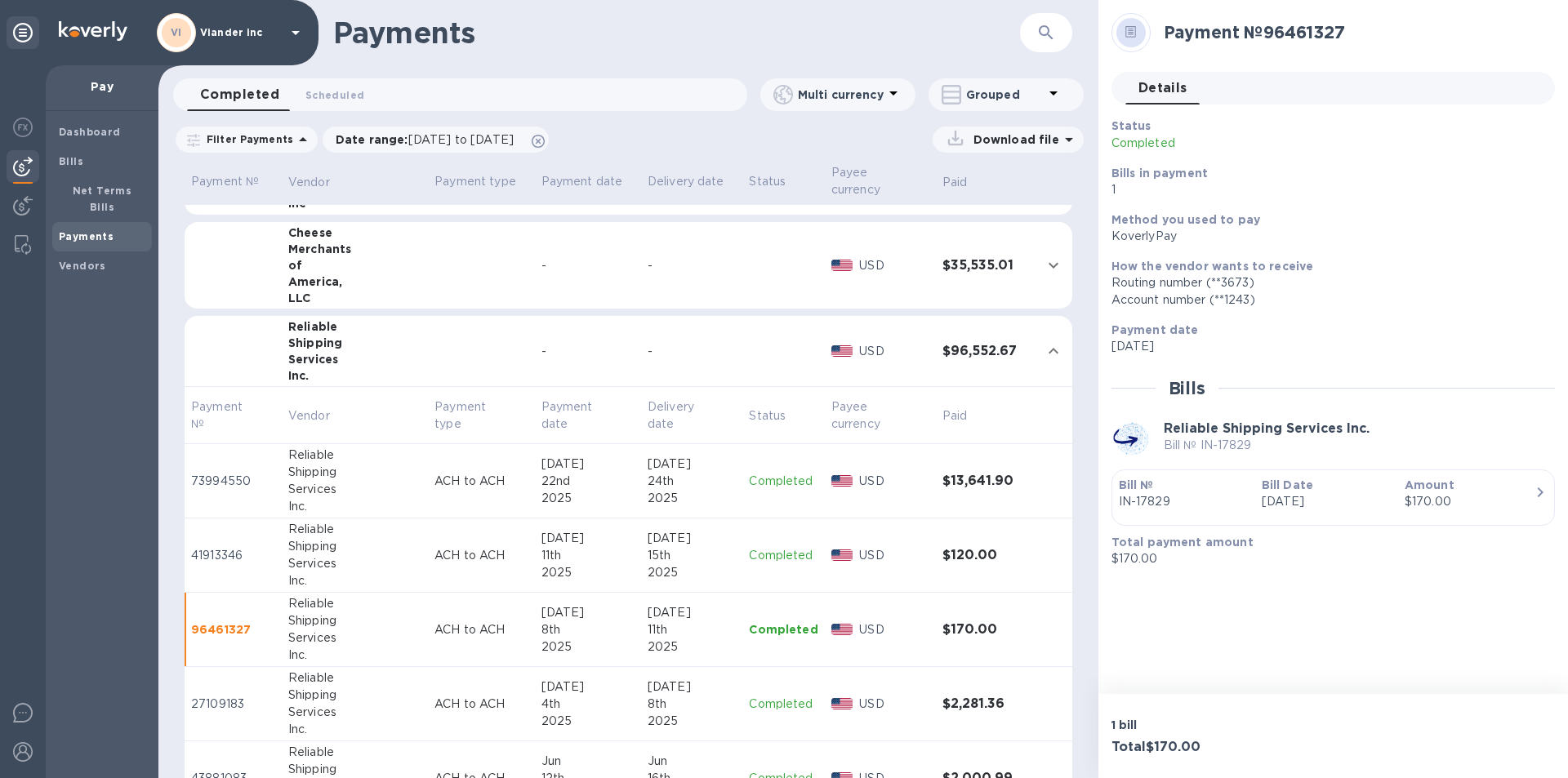
scroll to position [1225, 0]
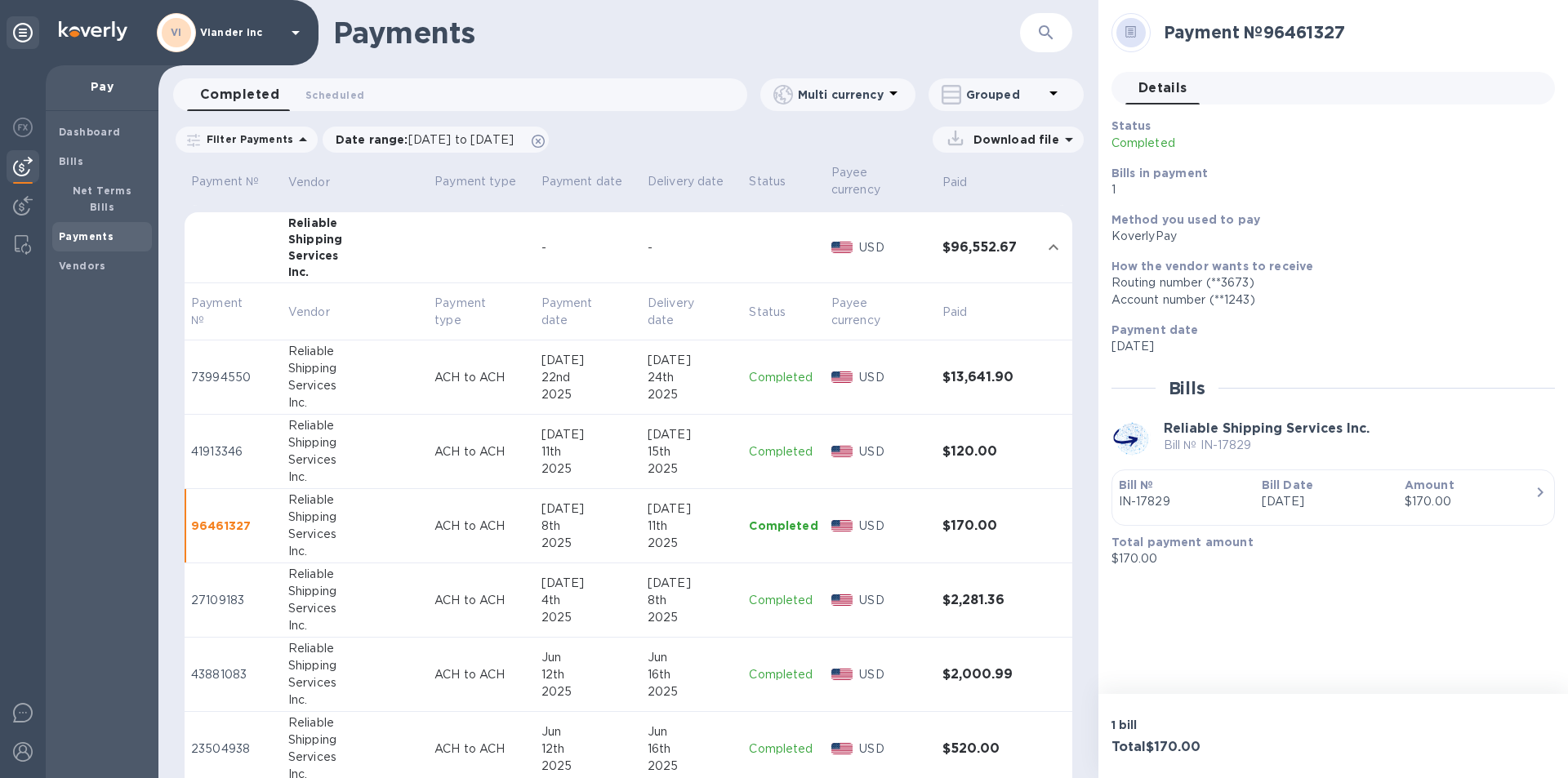
click at [783, 593] on p "Completed" at bounding box center [783, 600] width 68 height 17
click at [767, 667] on p "Completed" at bounding box center [783, 675] width 68 height 17
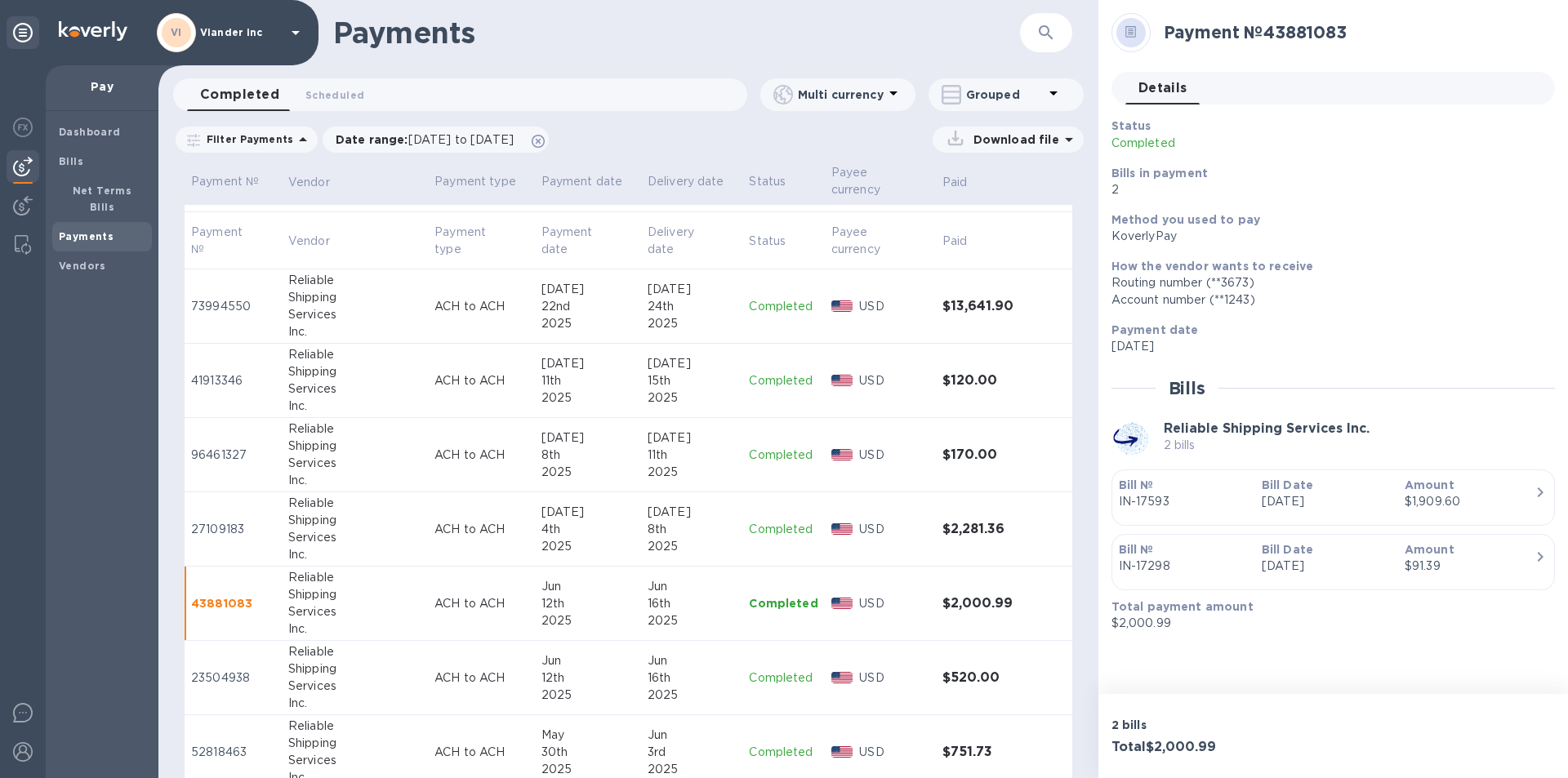
scroll to position [1388, 0]
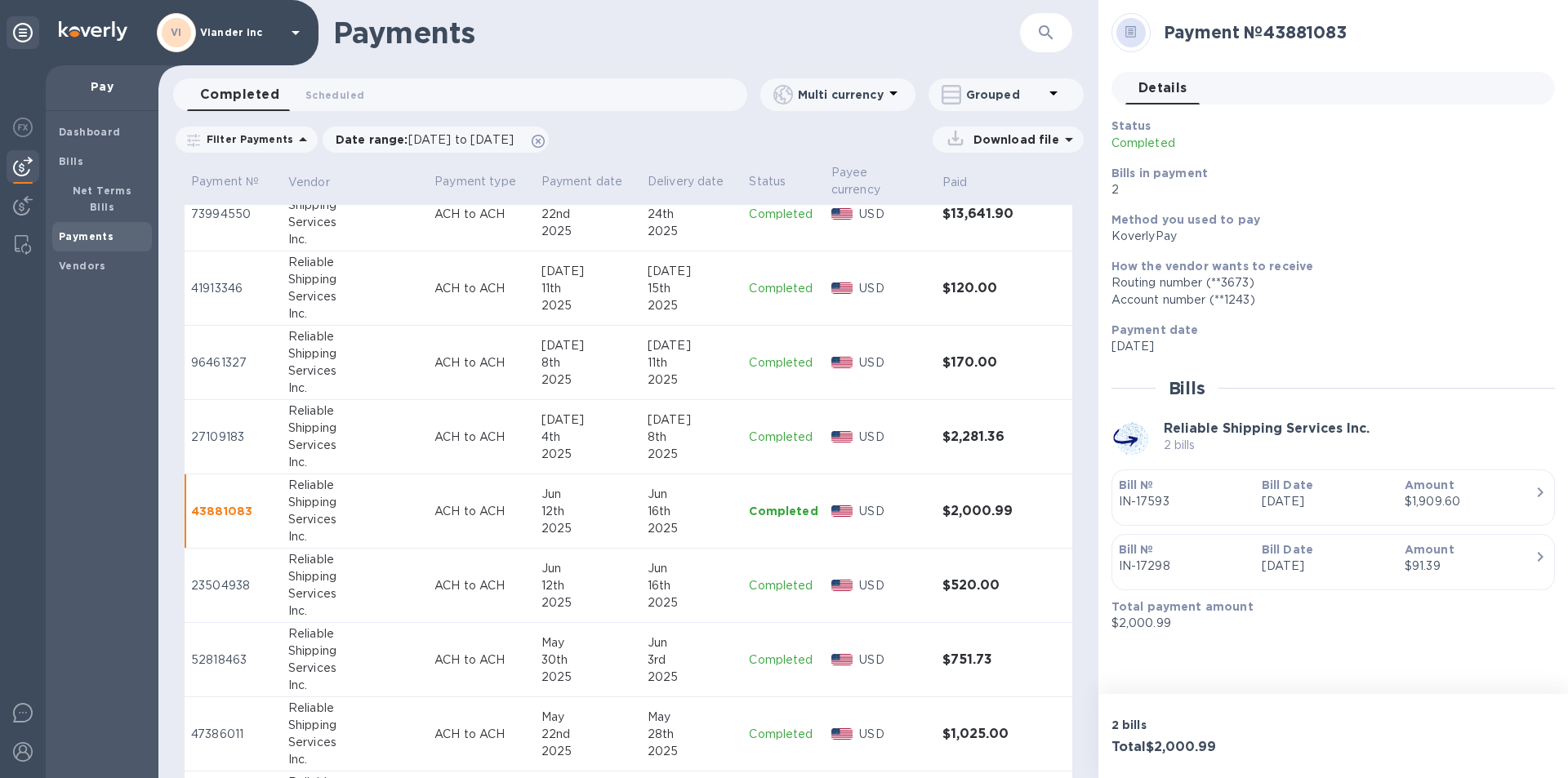
click at [785, 582] on p "Completed" at bounding box center [783, 586] width 68 height 17
click at [776, 663] on p "Completed" at bounding box center [783, 660] width 68 height 17
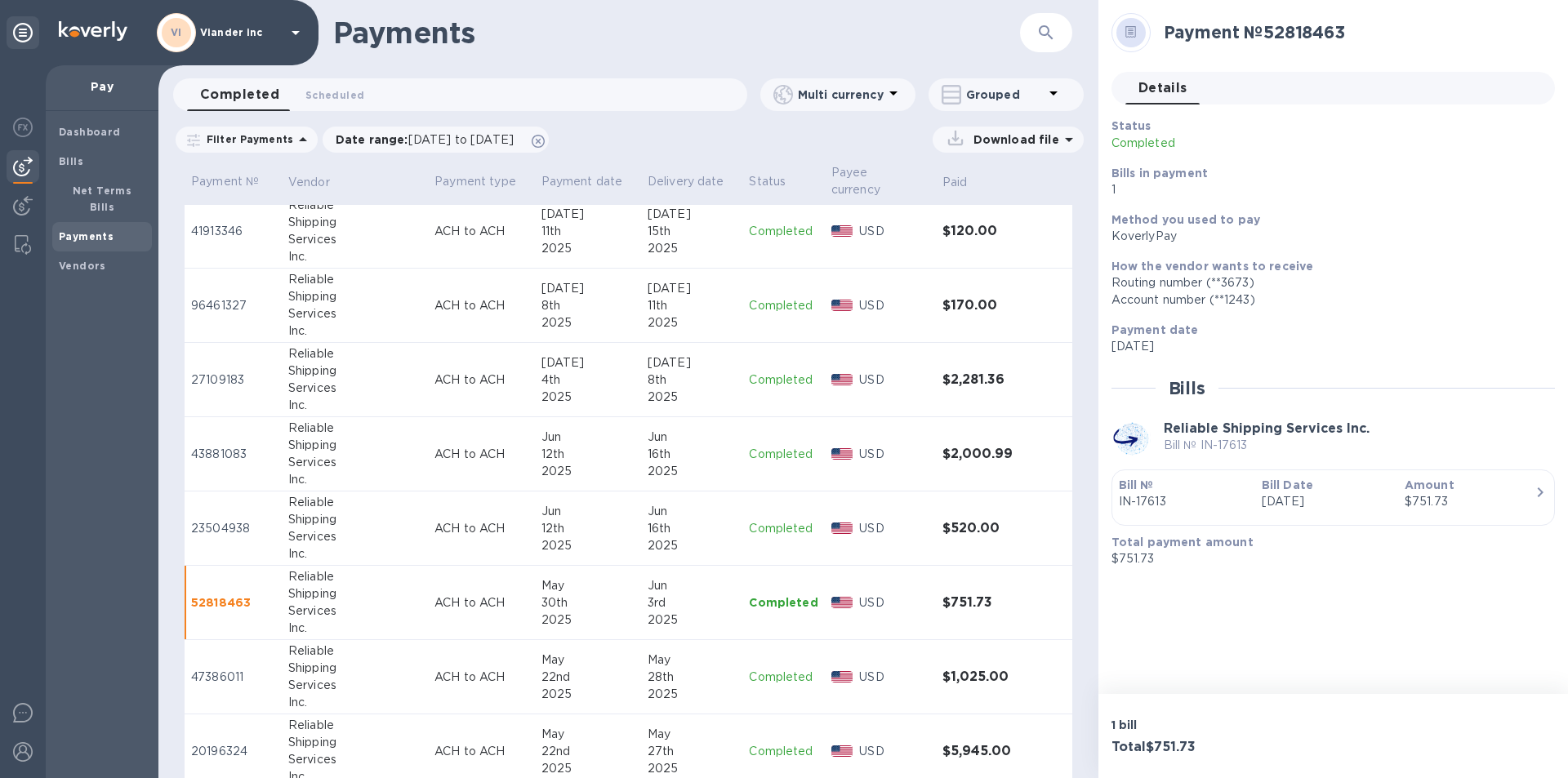
scroll to position [1470, 0]
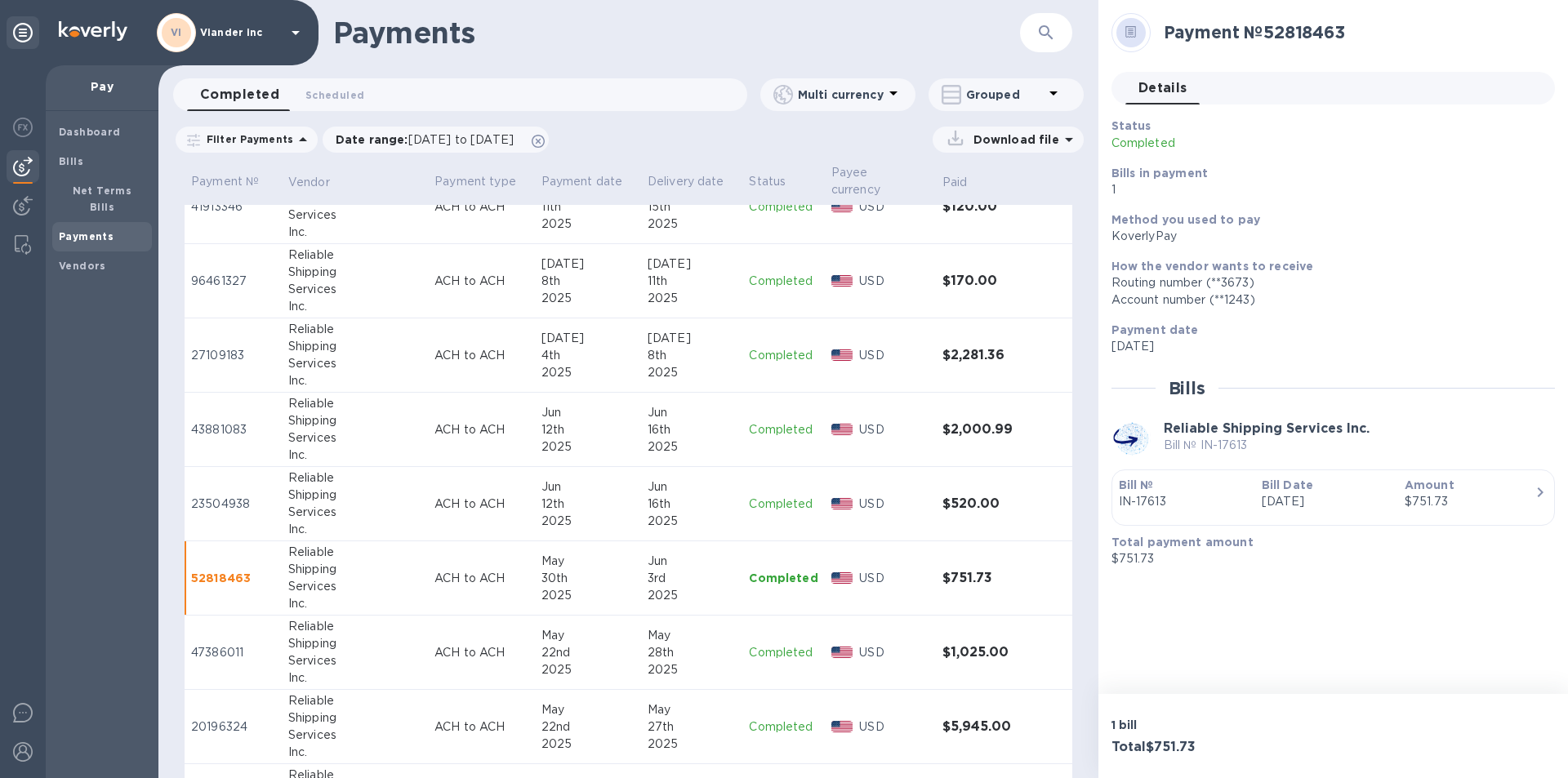
click at [772, 652] on p "Completed" at bounding box center [783, 653] width 68 height 17
click at [762, 721] on p "Completed" at bounding box center [783, 727] width 68 height 17
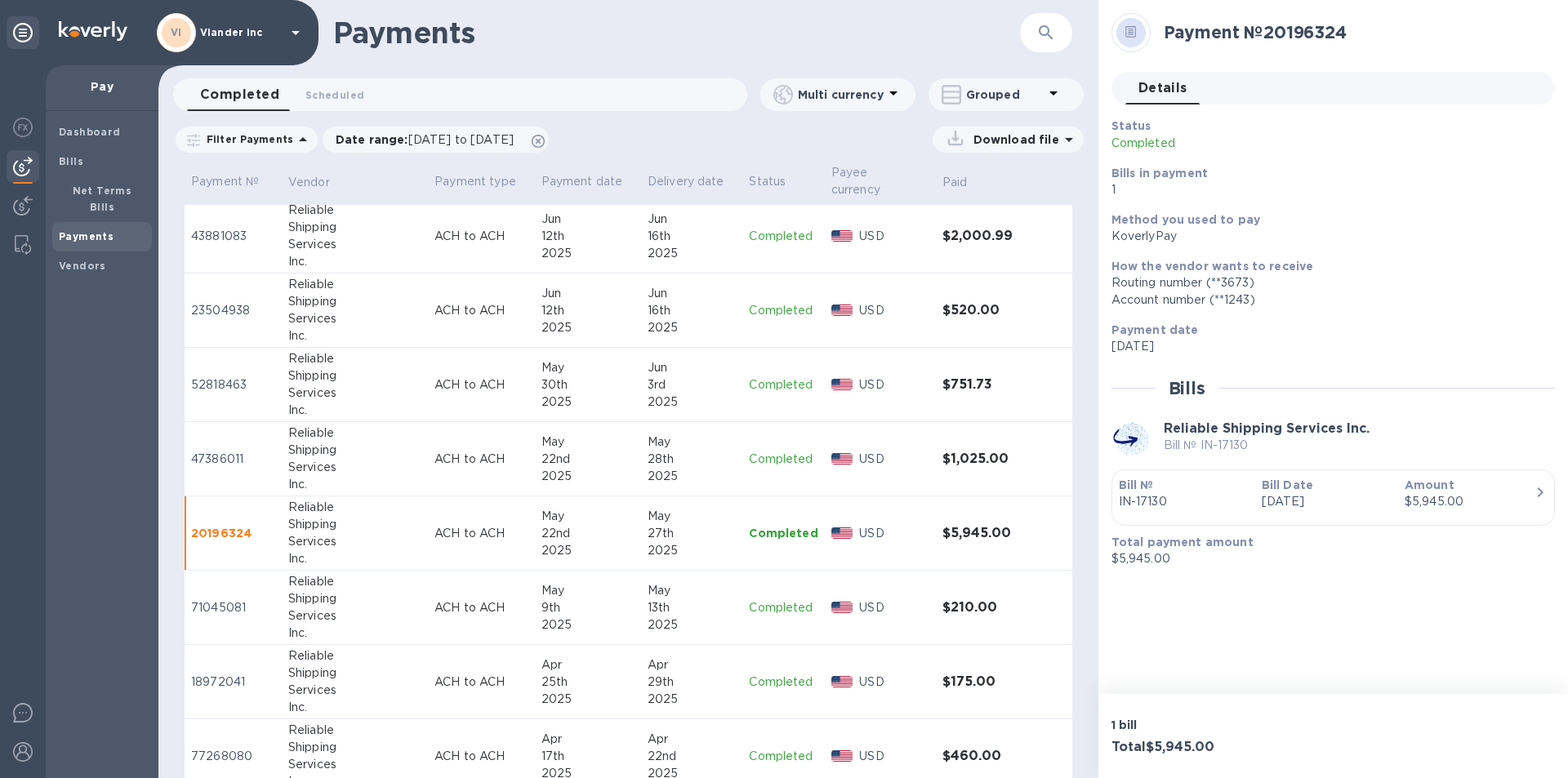
scroll to position [1715, 0]
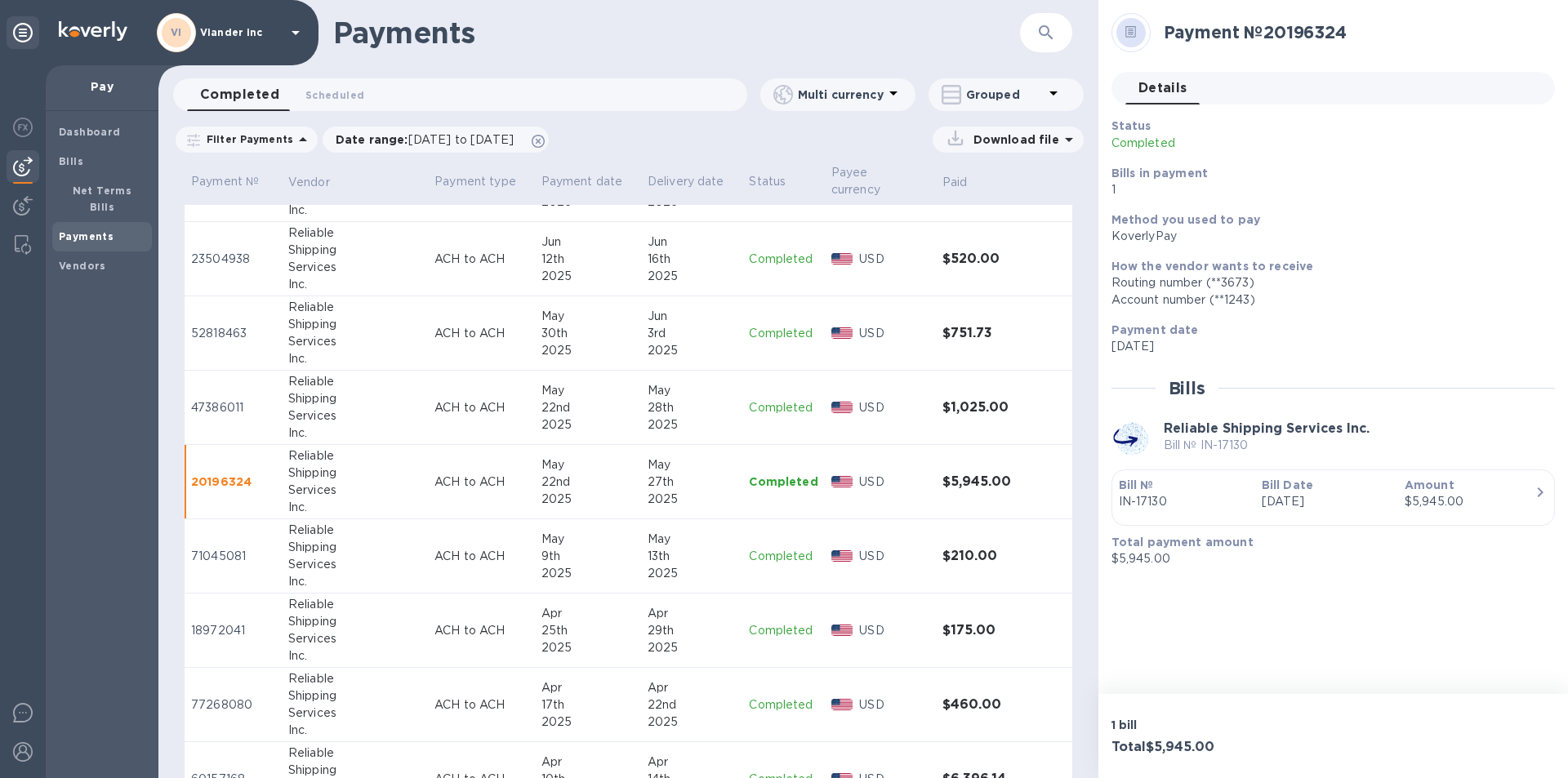
click at [776, 559] on p "Completed" at bounding box center [783, 557] width 68 height 17
click at [764, 631] on p "Completed" at bounding box center [783, 630] width 68 height 17
click at [769, 703] on p "Completed" at bounding box center [783, 705] width 68 height 17
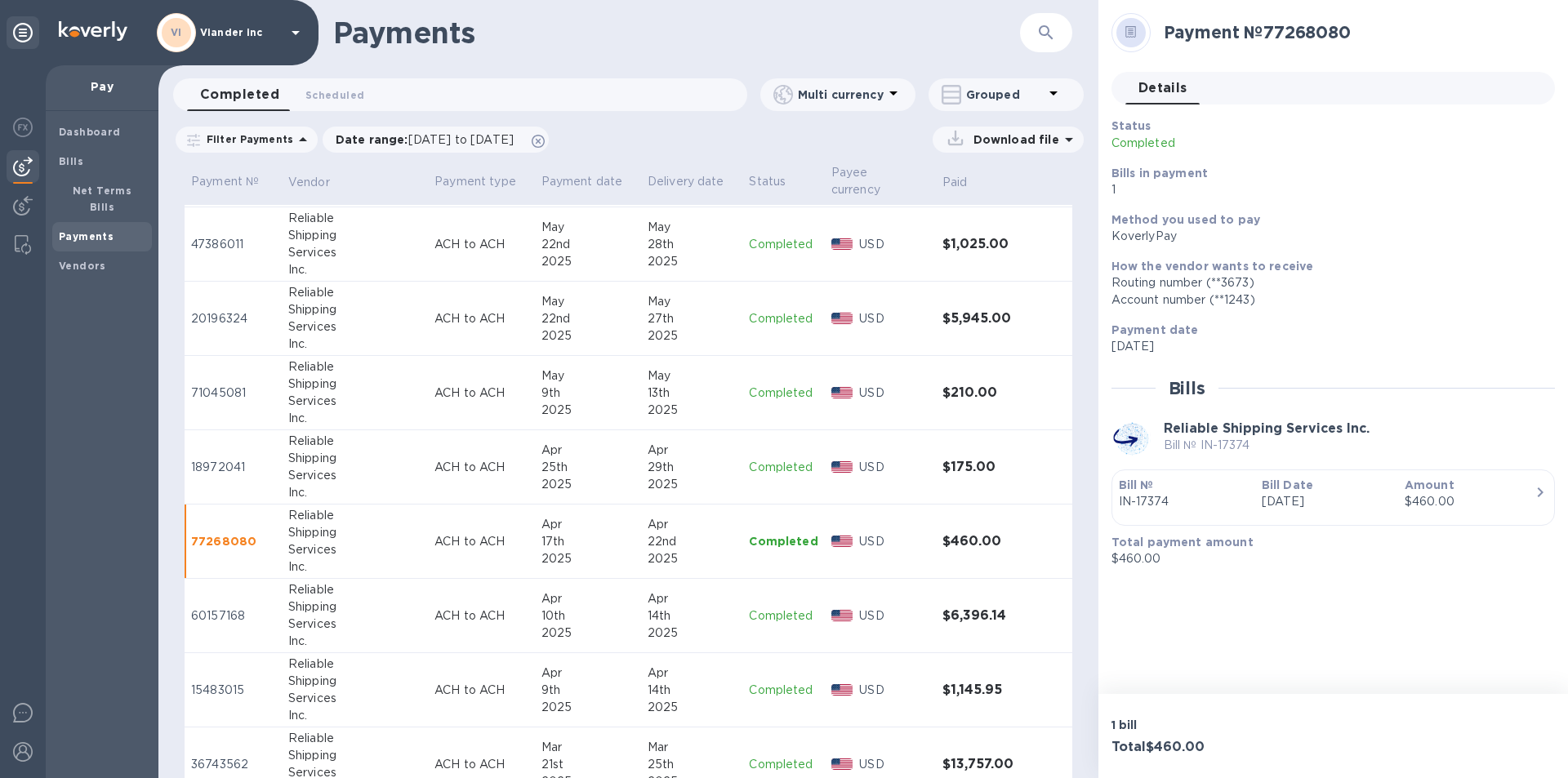
click at [775, 618] on p "Completed" at bounding box center [783, 616] width 68 height 17
click at [765, 683] on p "Completed" at bounding box center [783, 690] width 68 height 17
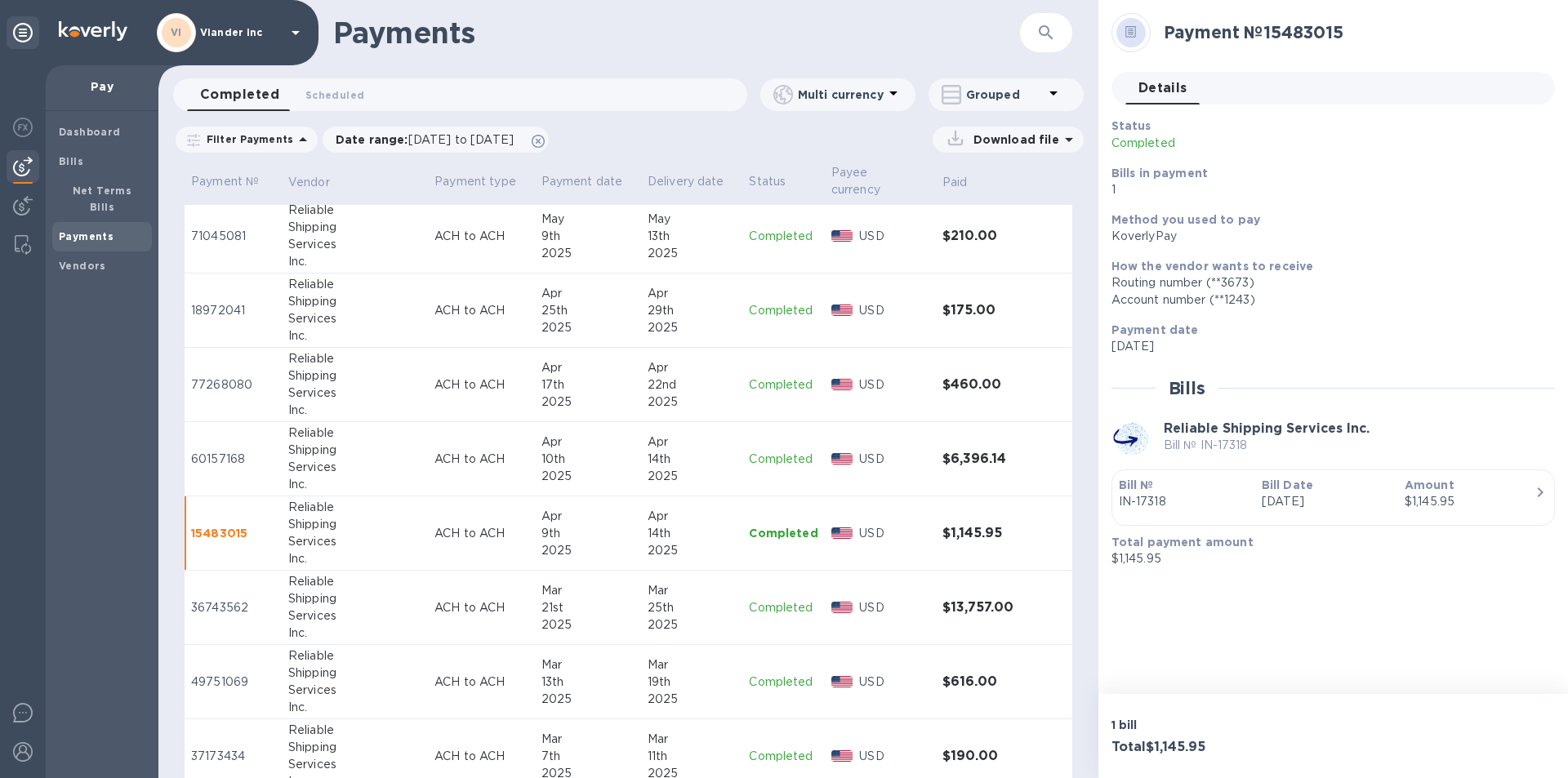
scroll to position [2042, 0]
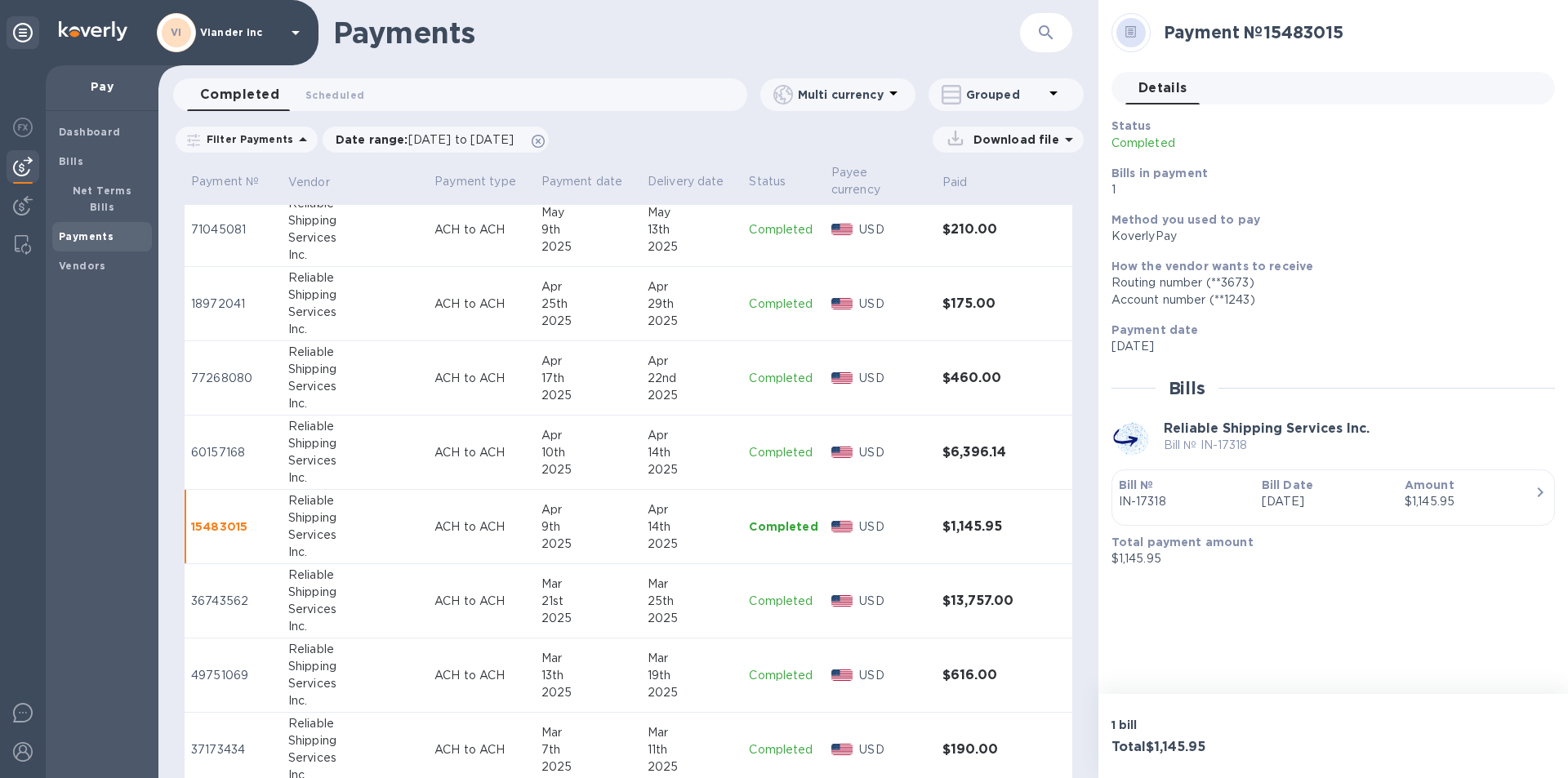
click at [771, 602] on p "Completed" at bounding box center [783, 601] width 68 height 17
click at [767, 672] on p "Completed" at bounding box center [783, 676] width 68 height 17
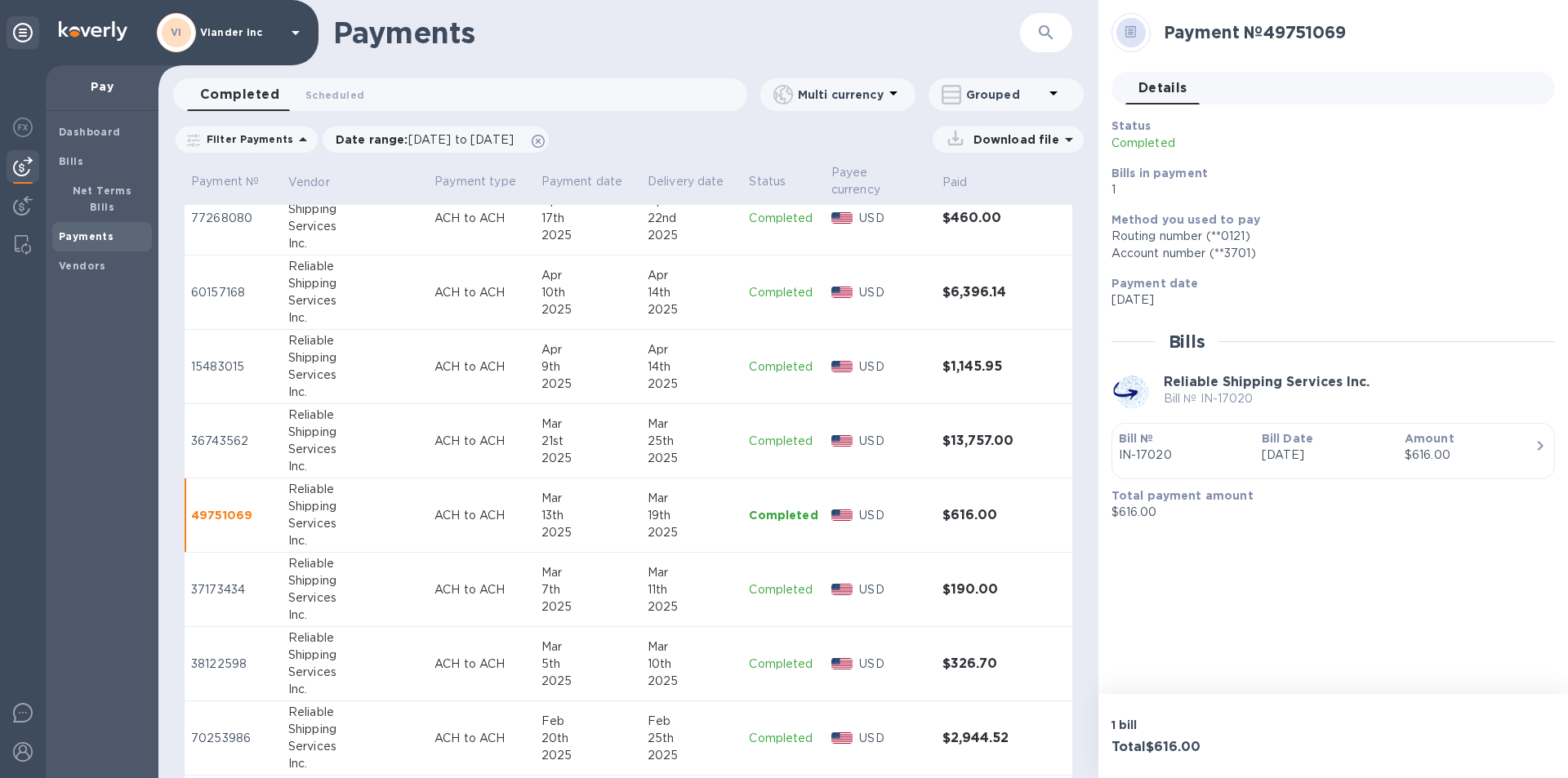
scroll to position [2287, 0]
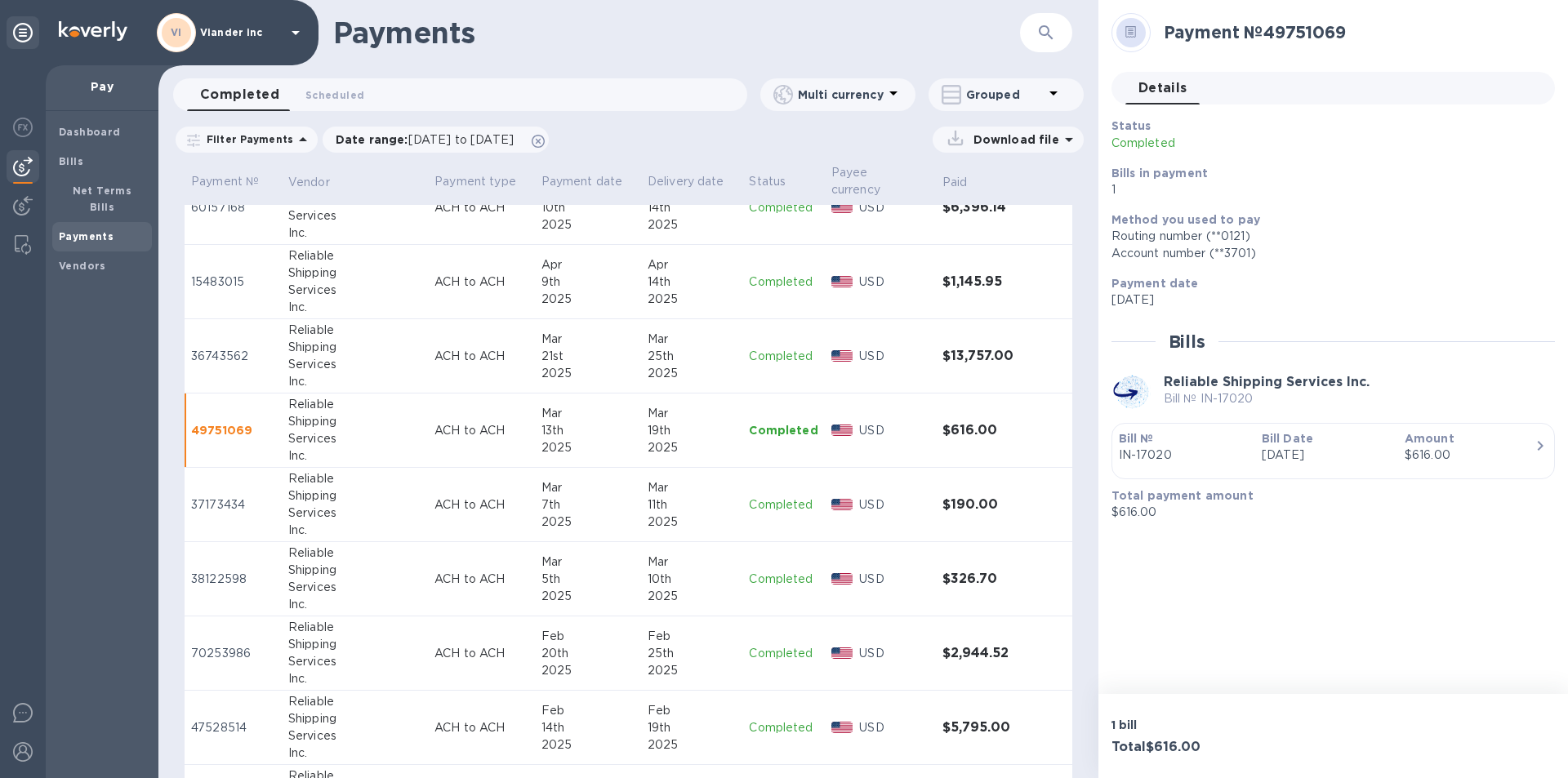
click at [768, 503] on p "Completed" at bounding box center [783, 505] width 68 height 17
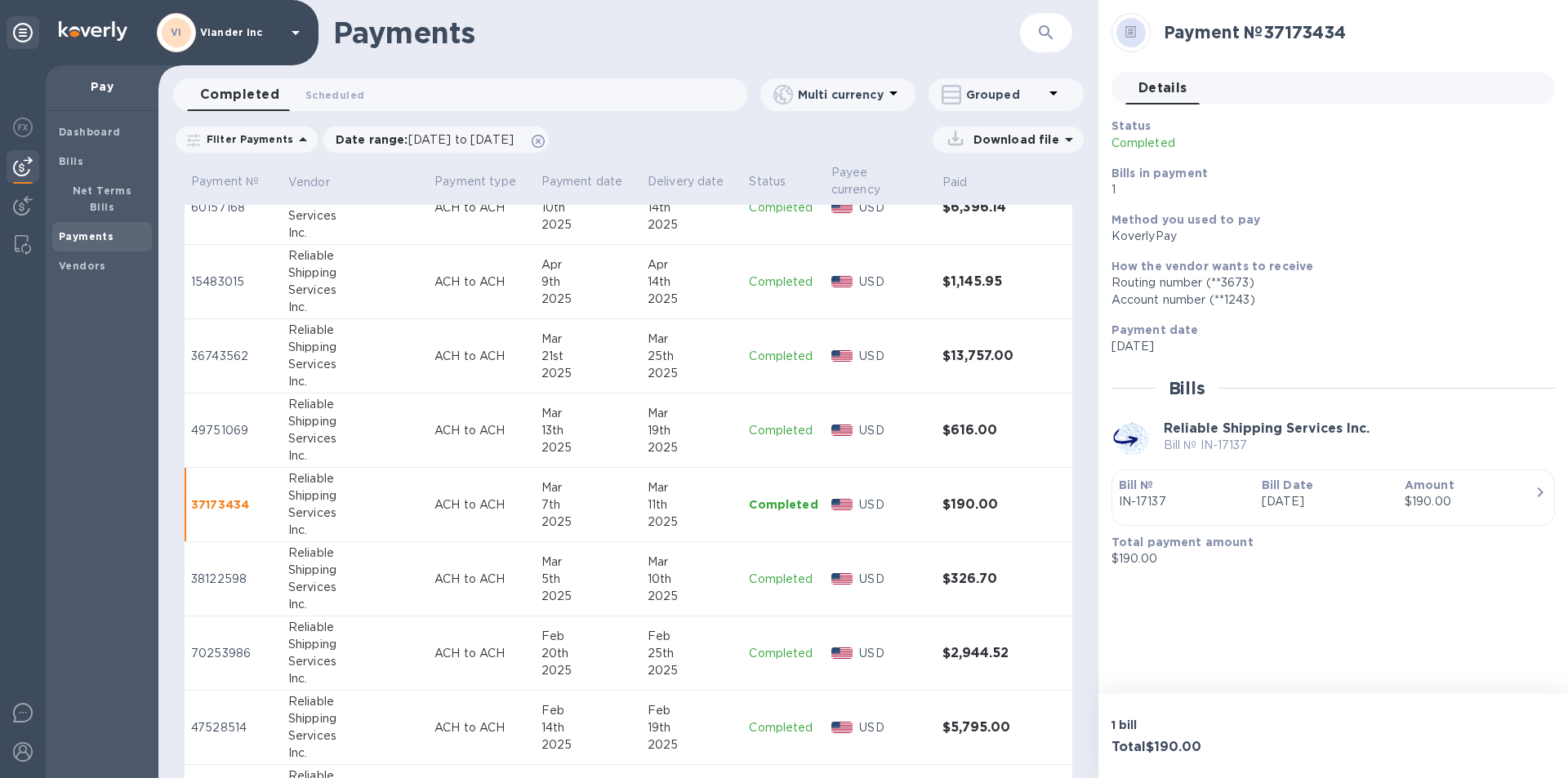
click at [766, 576] on p "Completed" at bounding box center [783, 579] width 68 height 17
click at [762, 648] on p "Completed" at bounding box center [783, 654] width 68 height 17
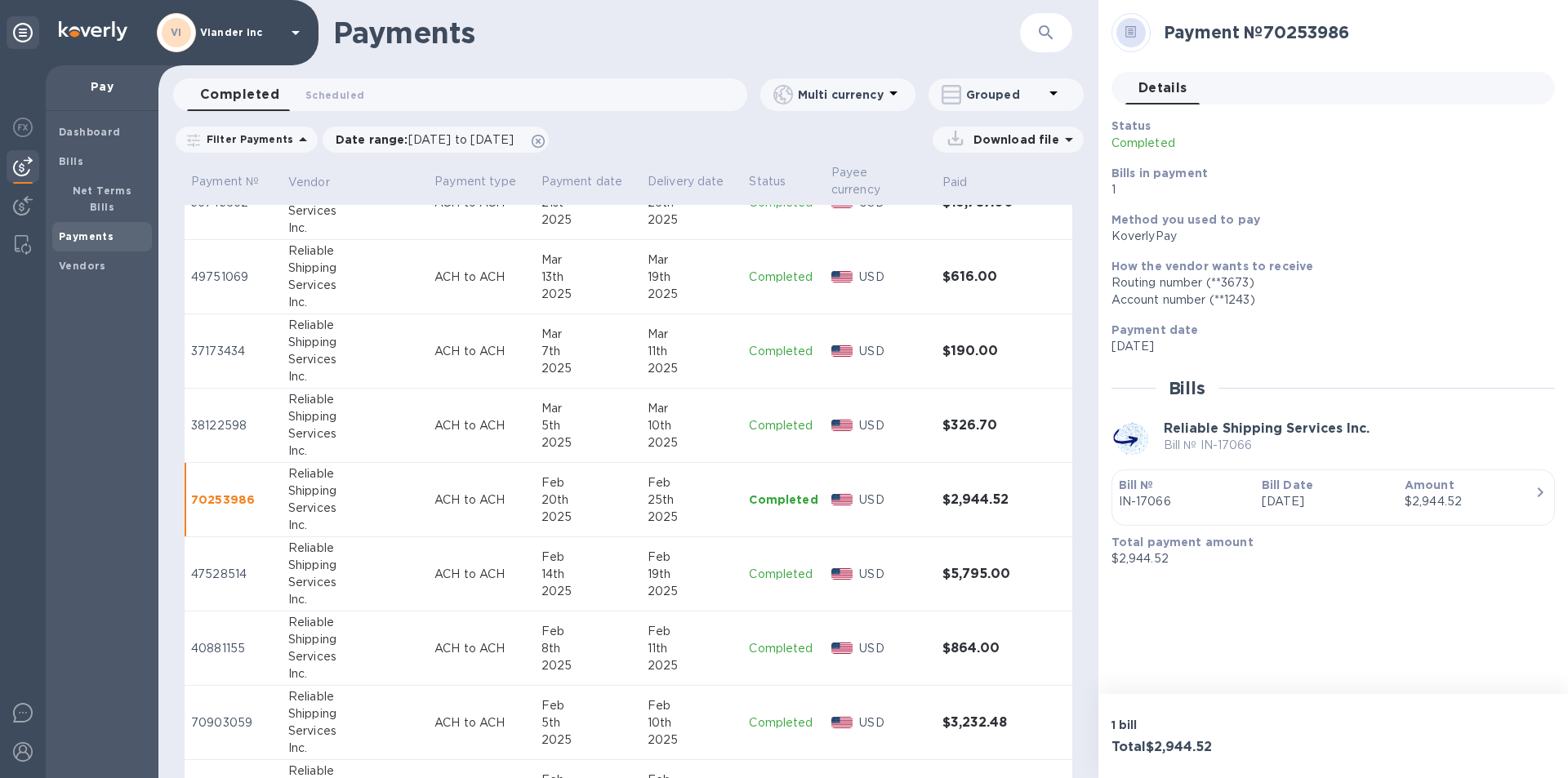
scroll to position [2449, 0]
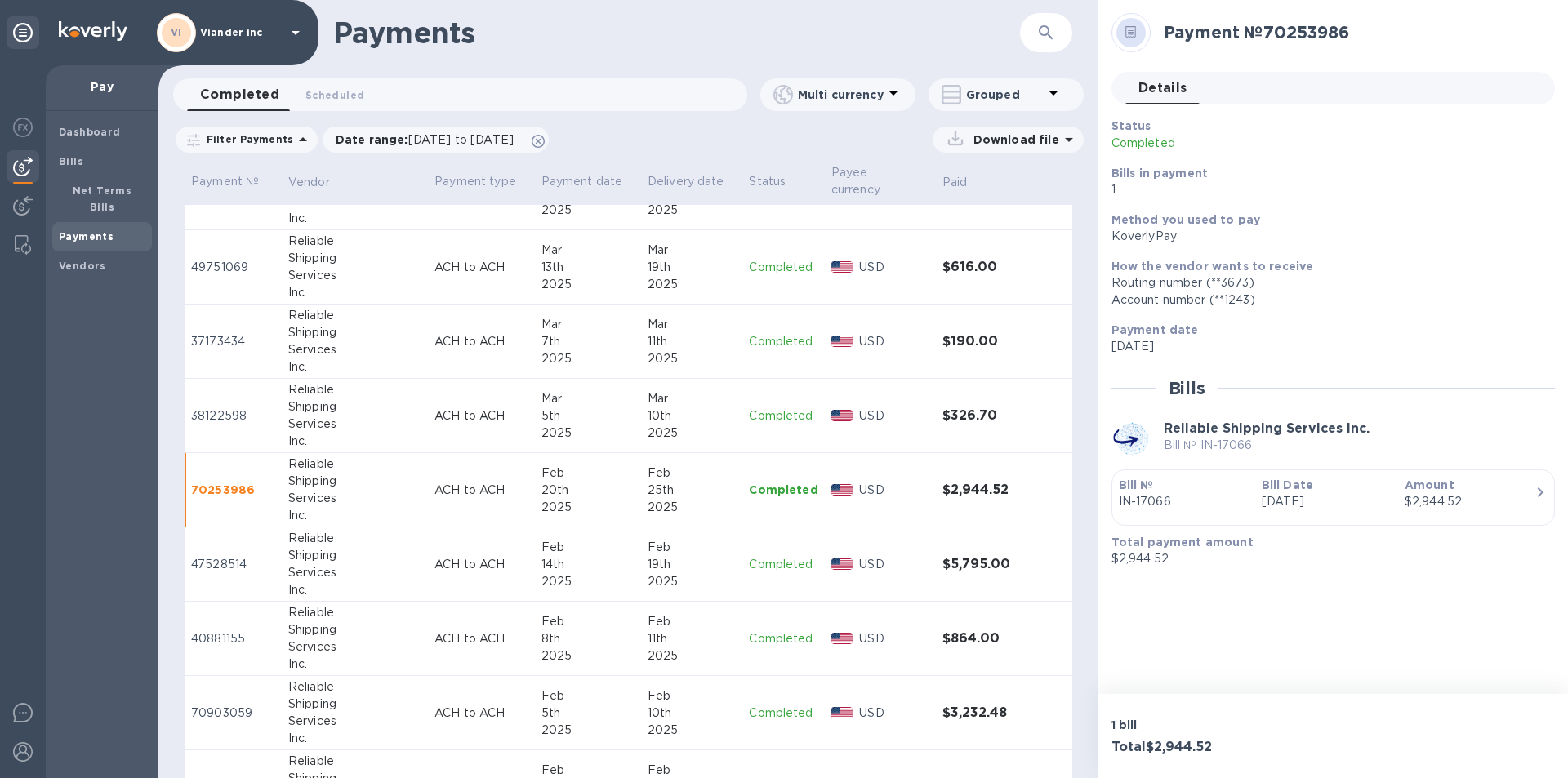
click at [780, 566] on p "Completed" at bounding box center [783, 565] width 68 height 17
click at [773, 632] on p "Completed" at bounding box center [783, 639] width 68 height 17
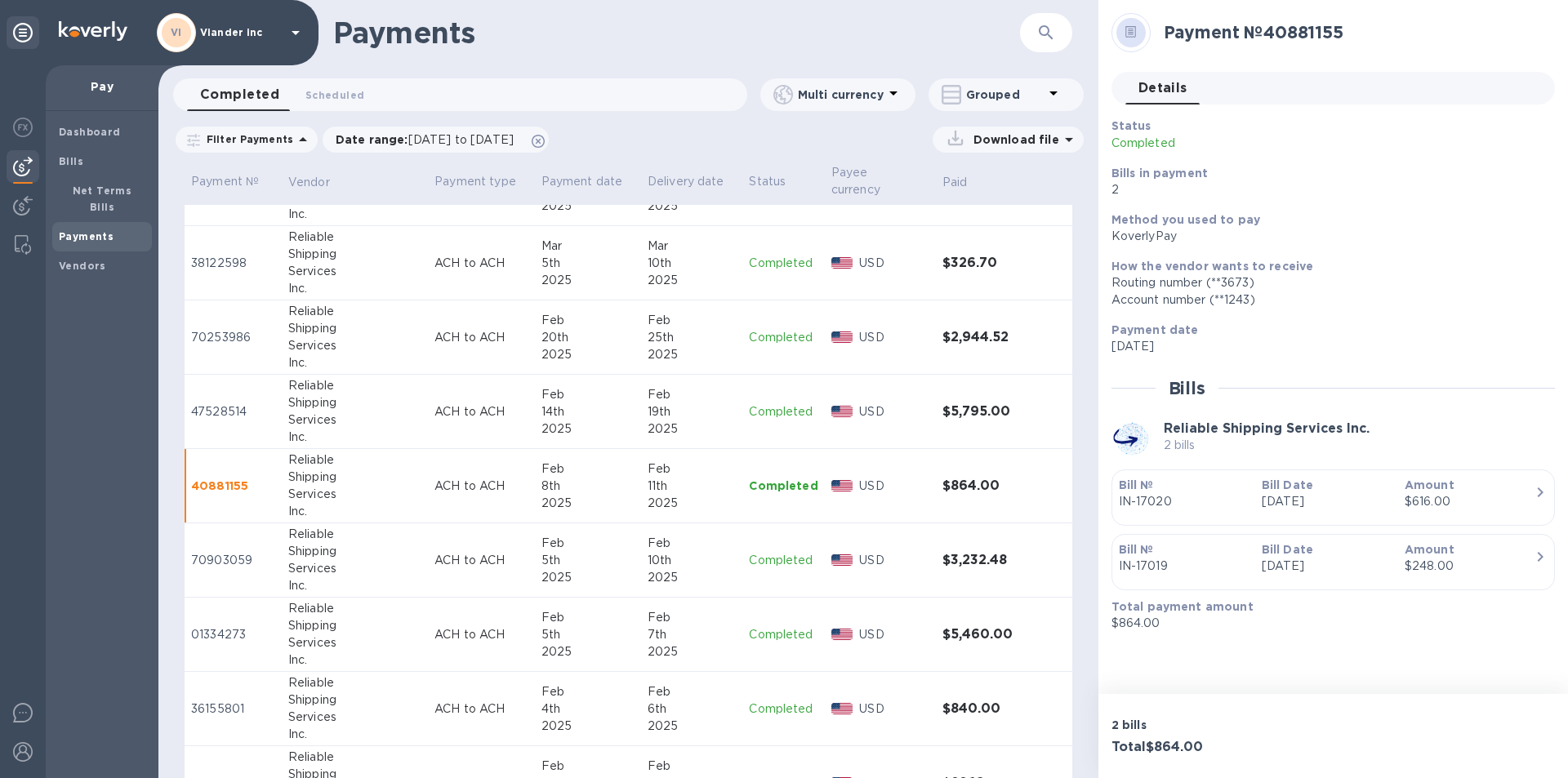
scroll to position [2613, 0]
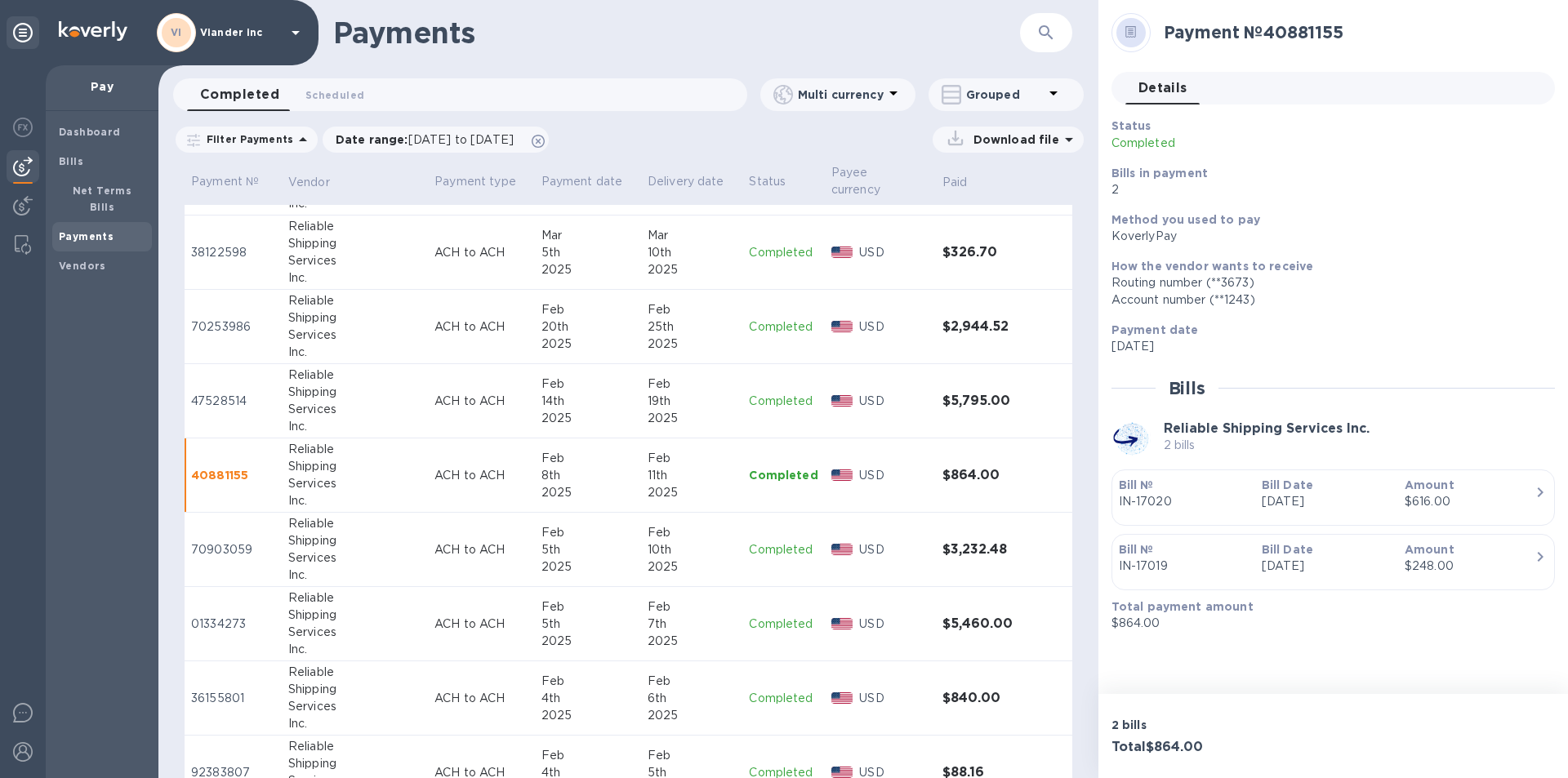
click at [775, 544] on p "Completed" at bounding box center [783, 550] width 68 height 17
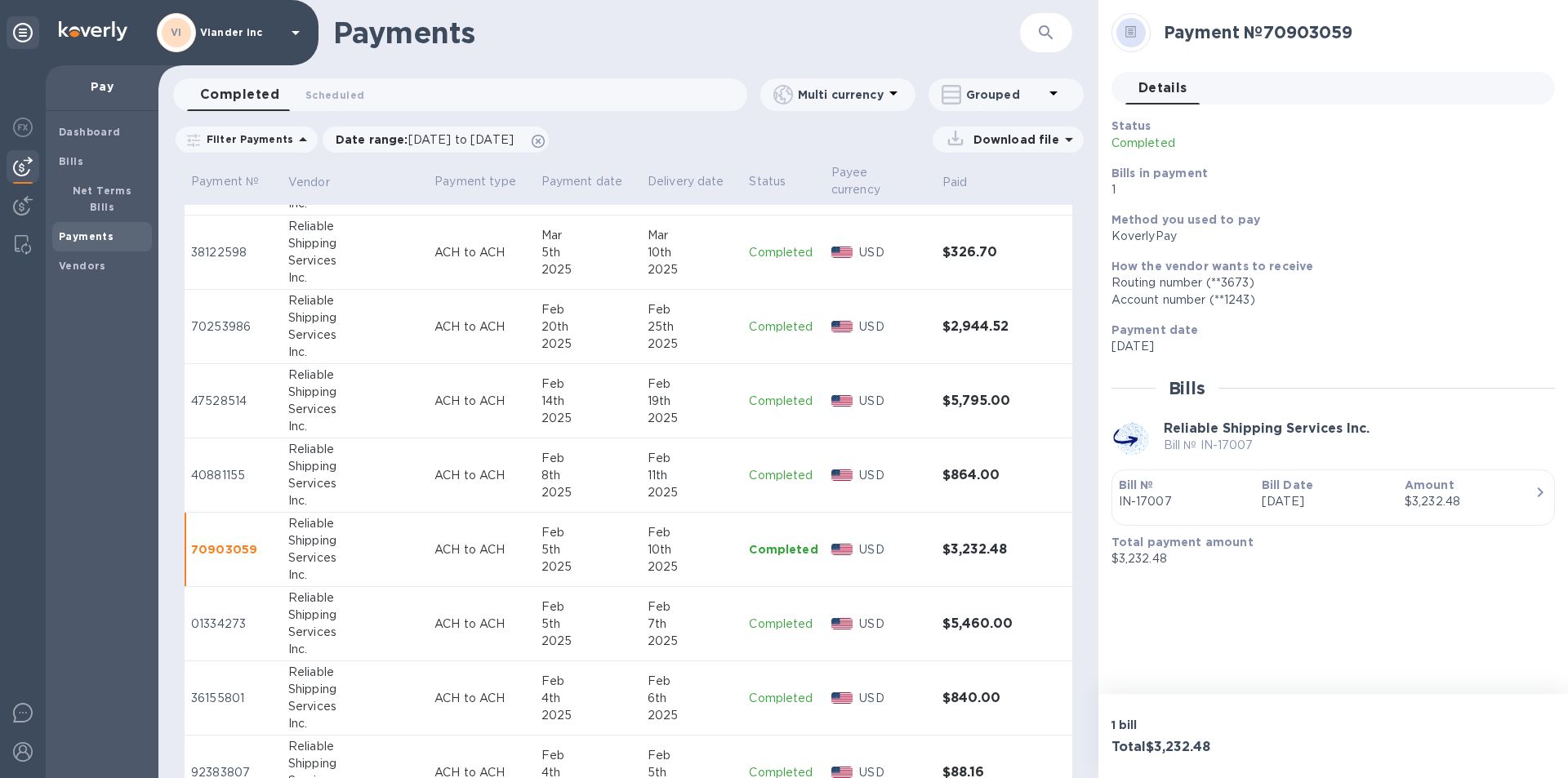
click at [771, 622] on p "Completed" at bounding box center [783, 625] width 68 height 17
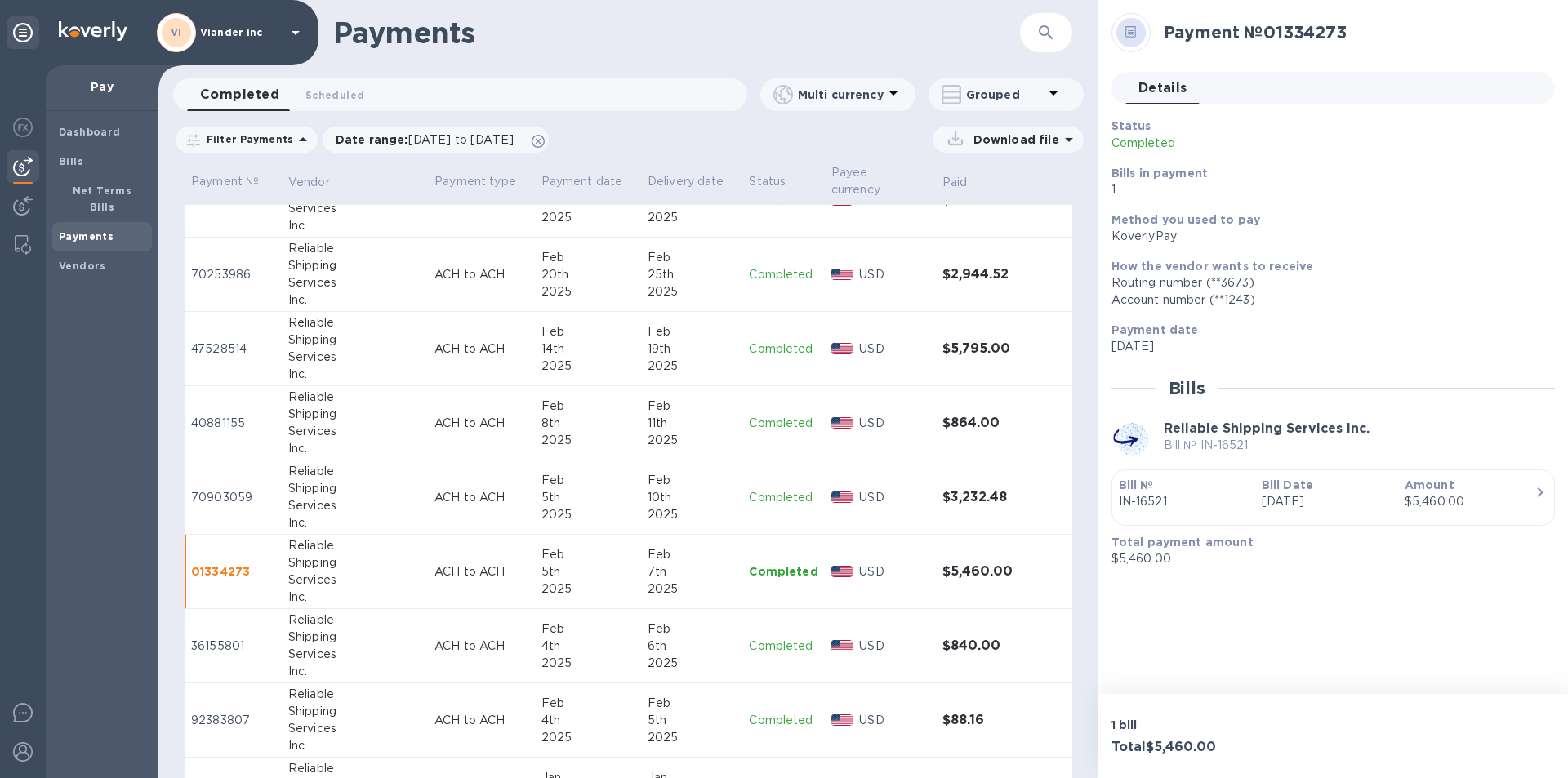
scroll to position [2695, 0]
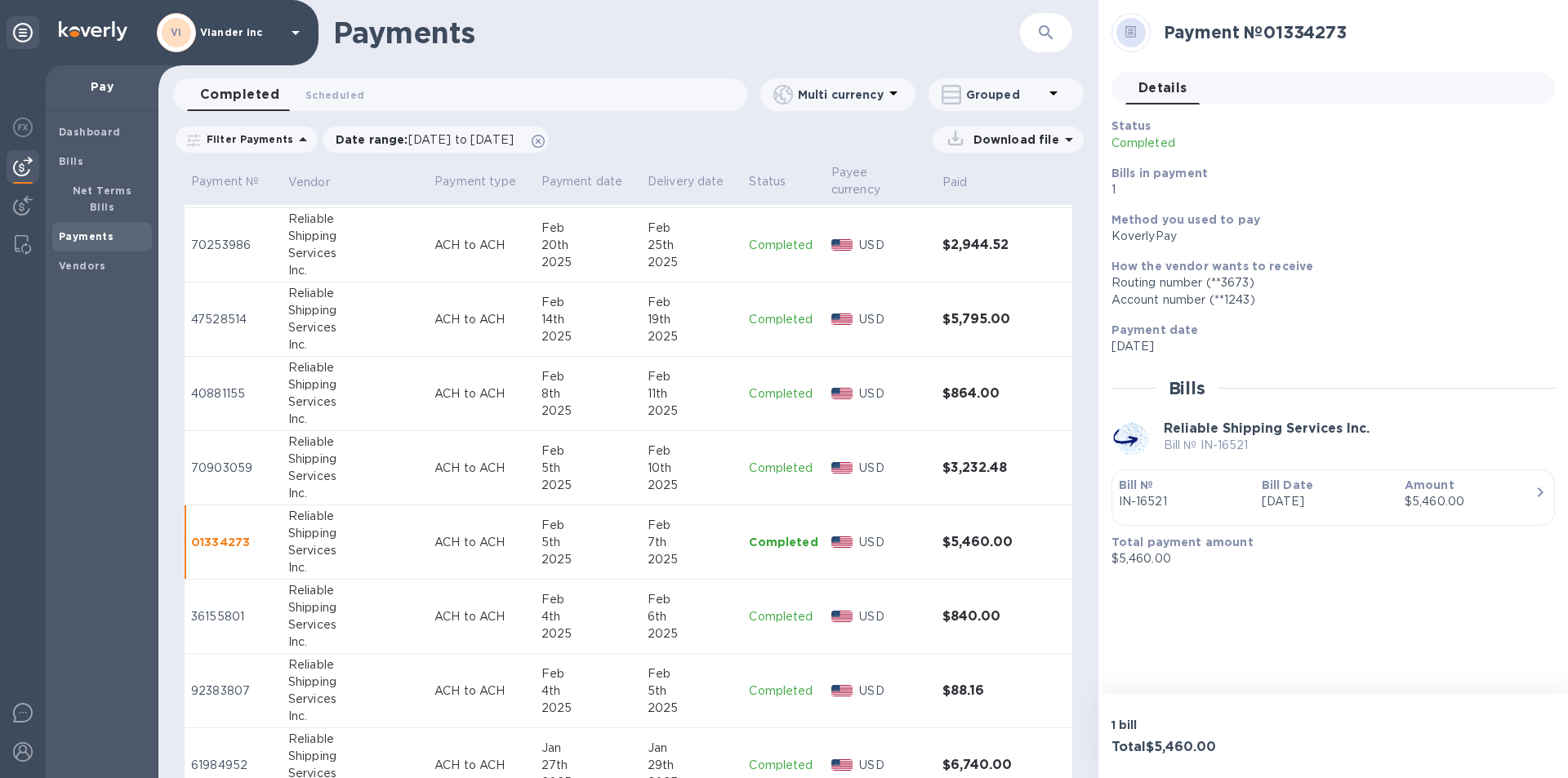
click at [771, 610] on p "Completed" at bounding box center [783, 617] width 68 height 17
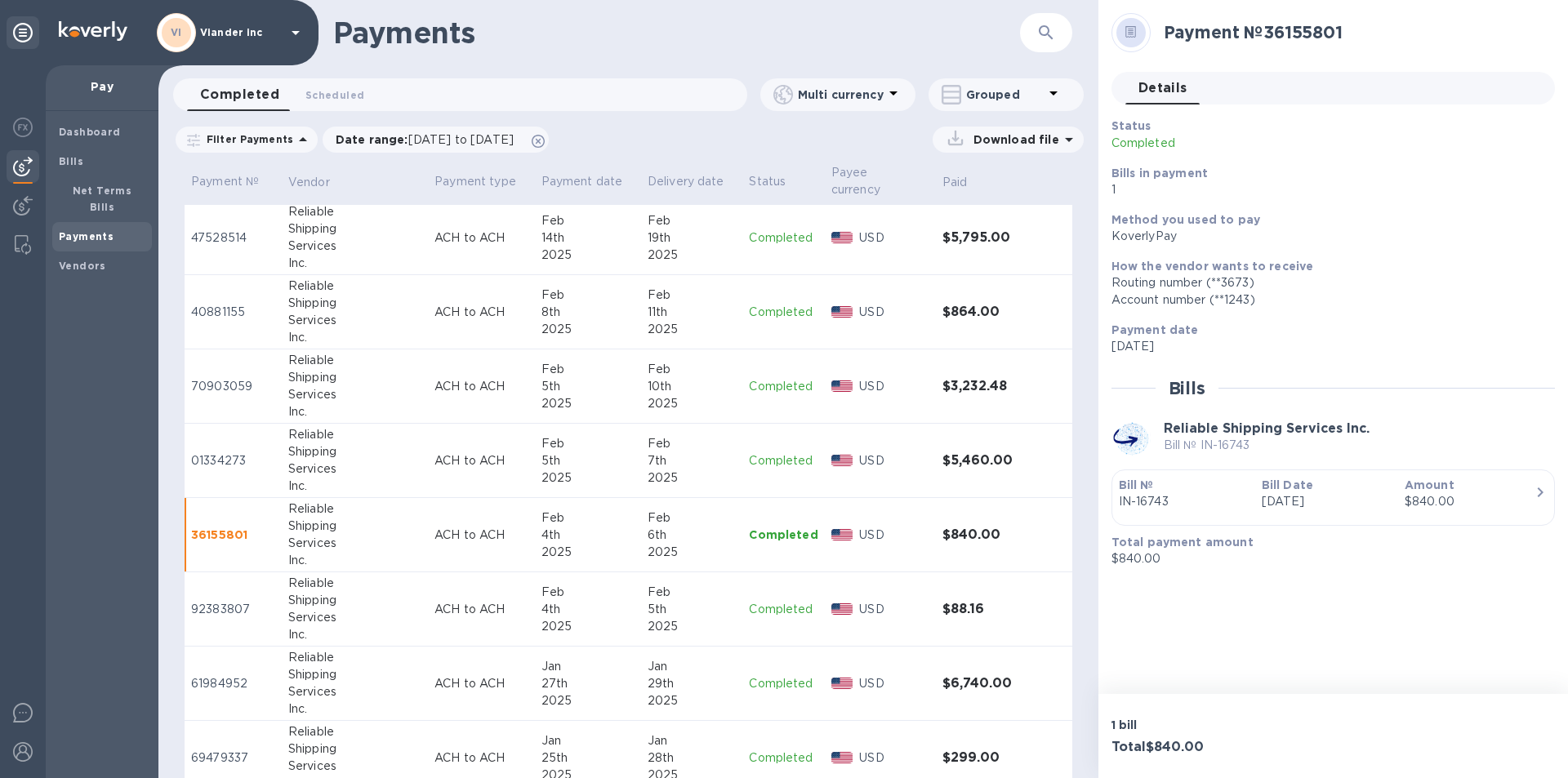
click at [767, 606] on p "Completed" at bounding box center [783, 610] width 68 height 17
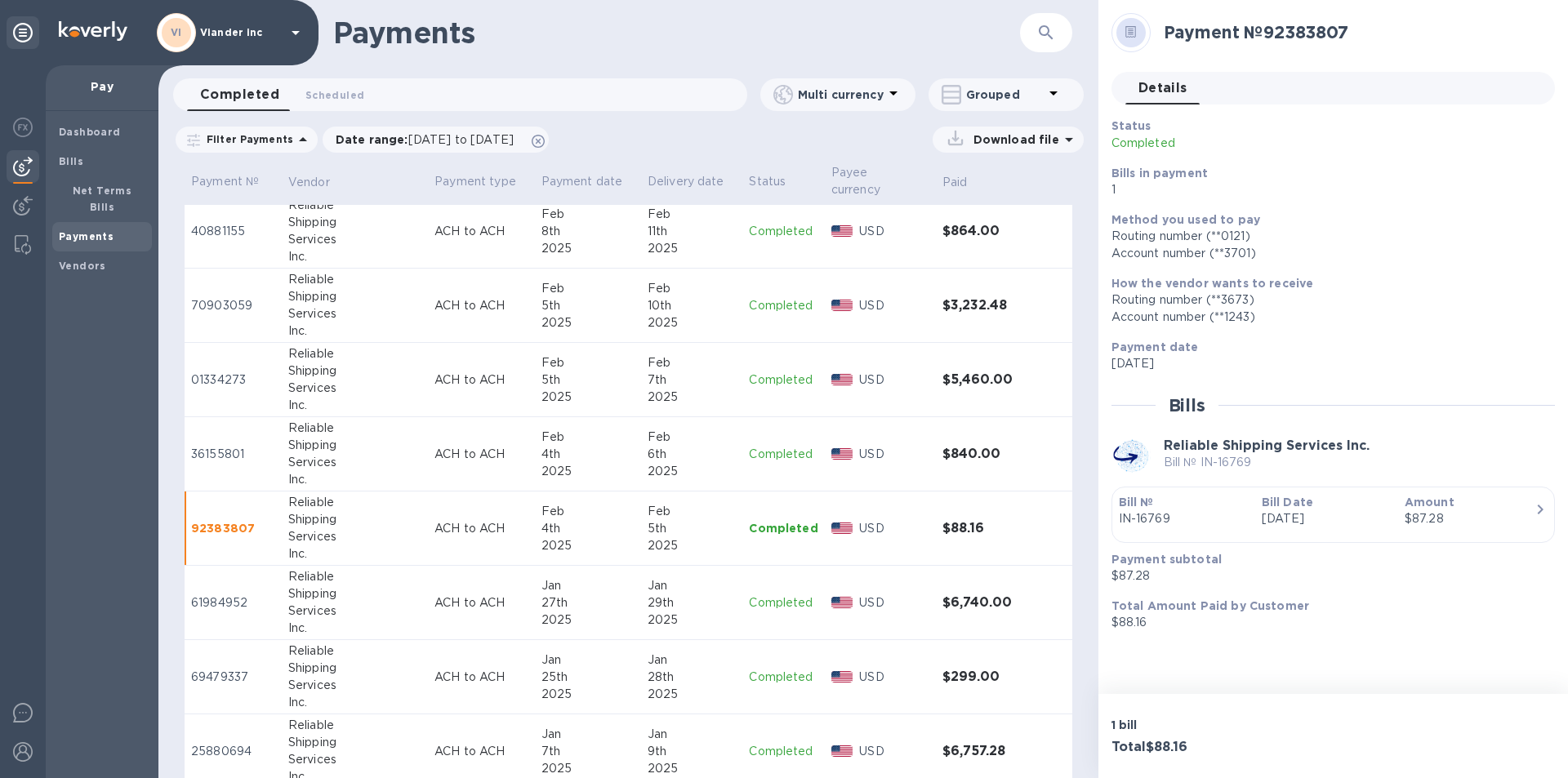
scroll to position [2858, 0]
click at [765, 601] on p "Completed" at bounding box center [783, 602] width 68 height 17
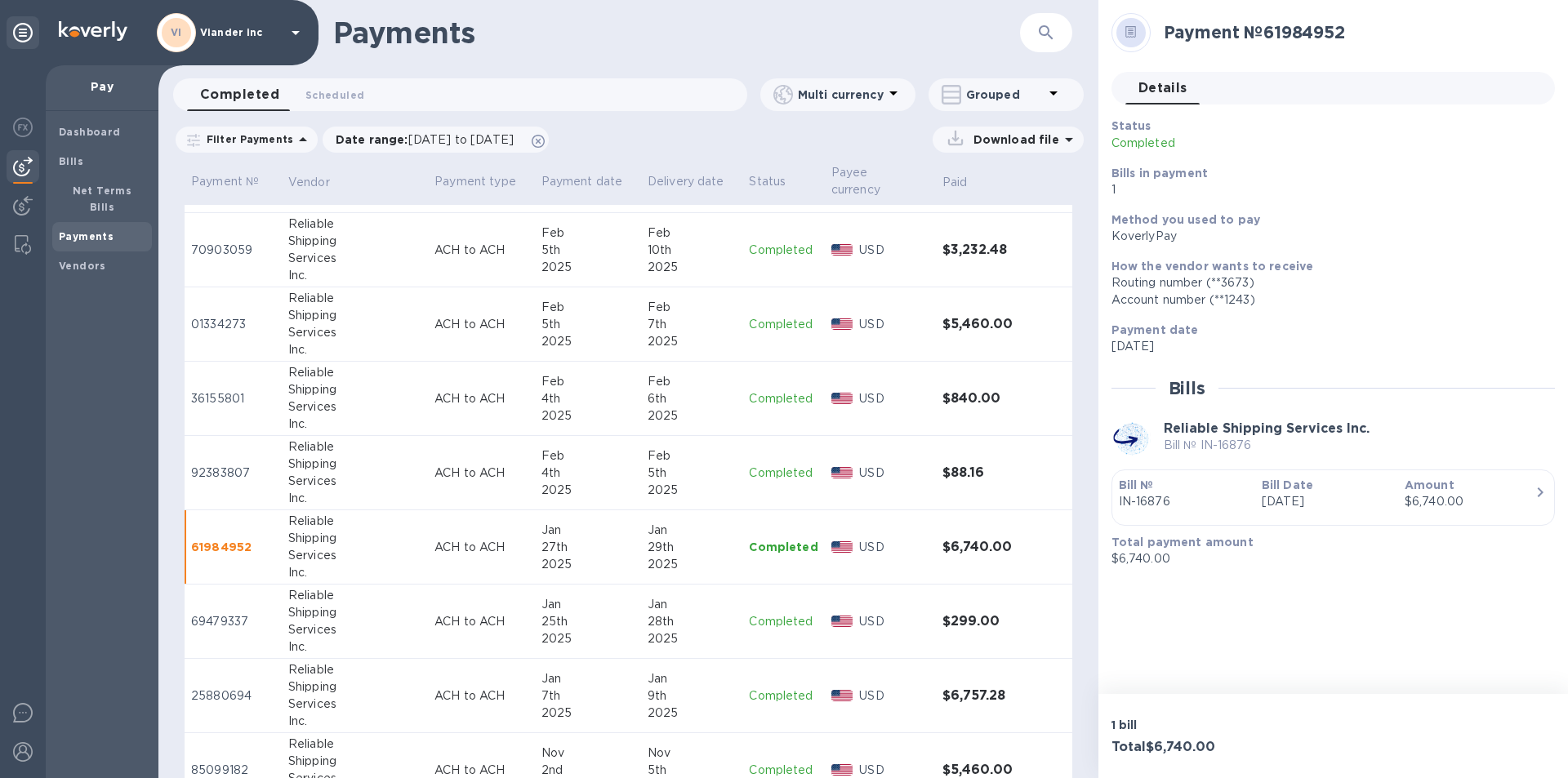
scroll to position [2940, 0]
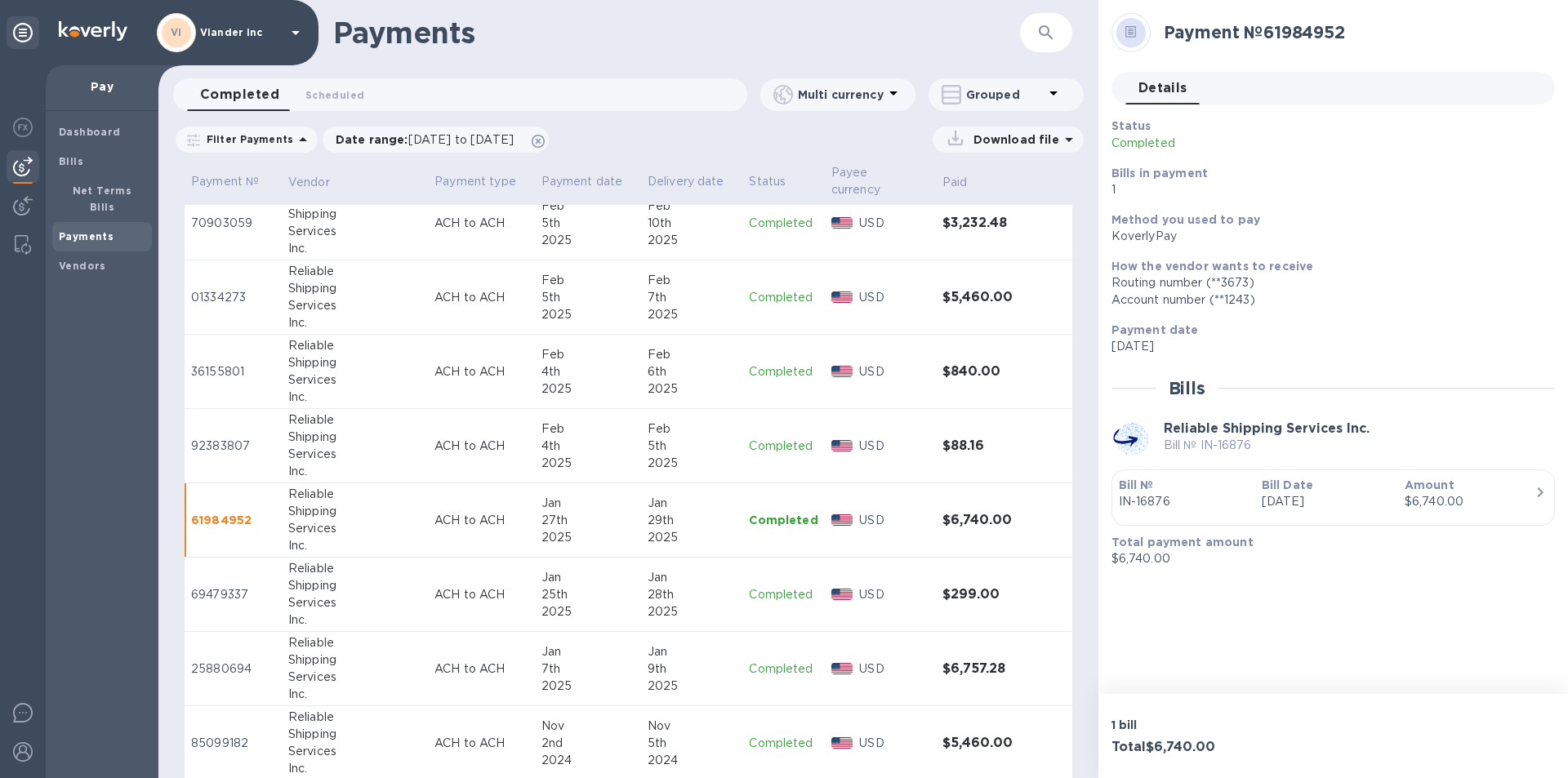
click at [769, 593] on p "Completed" at bounding box center [783, 594] width 68 height 17
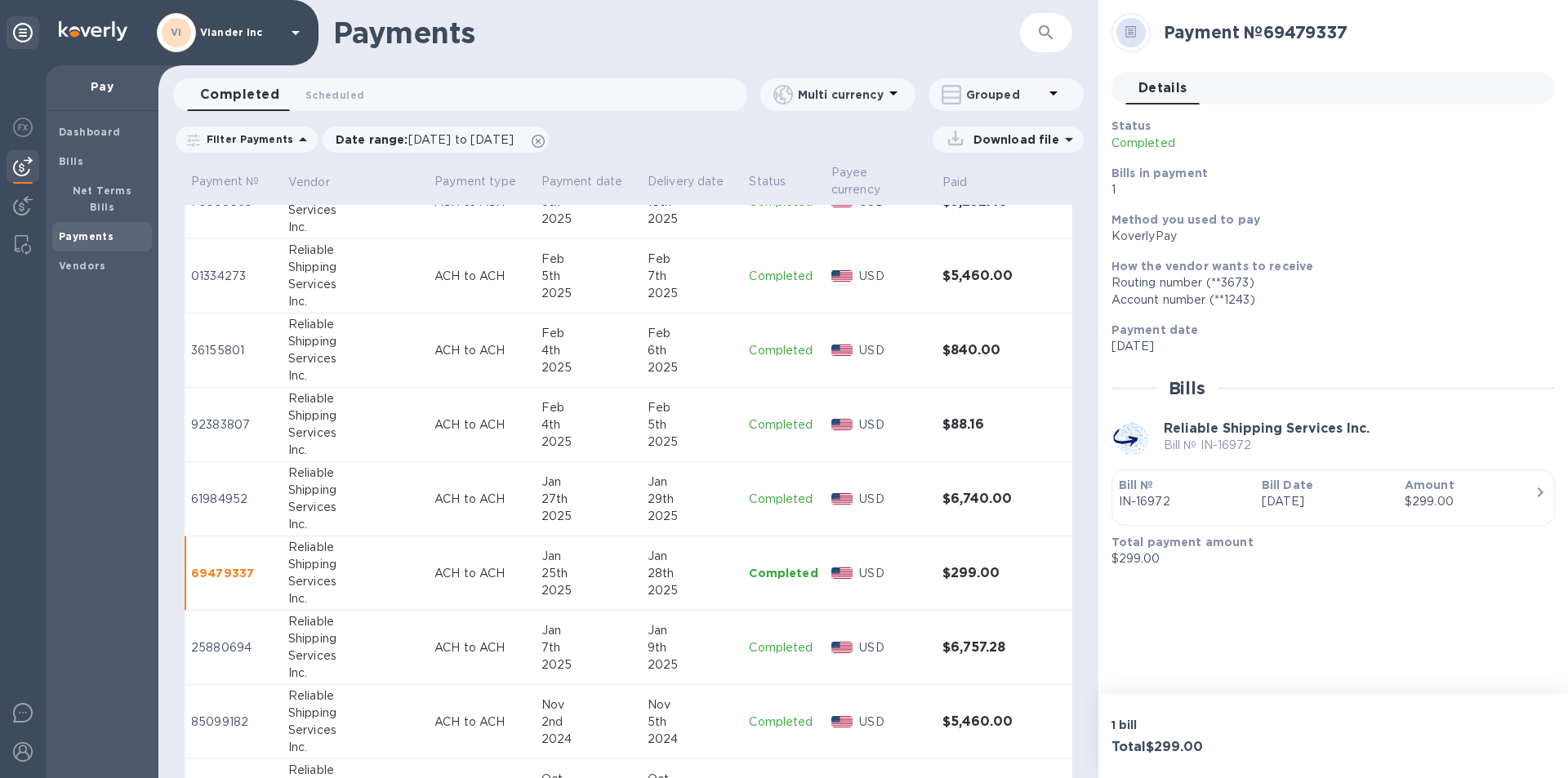
scroll to position [3021, 0]
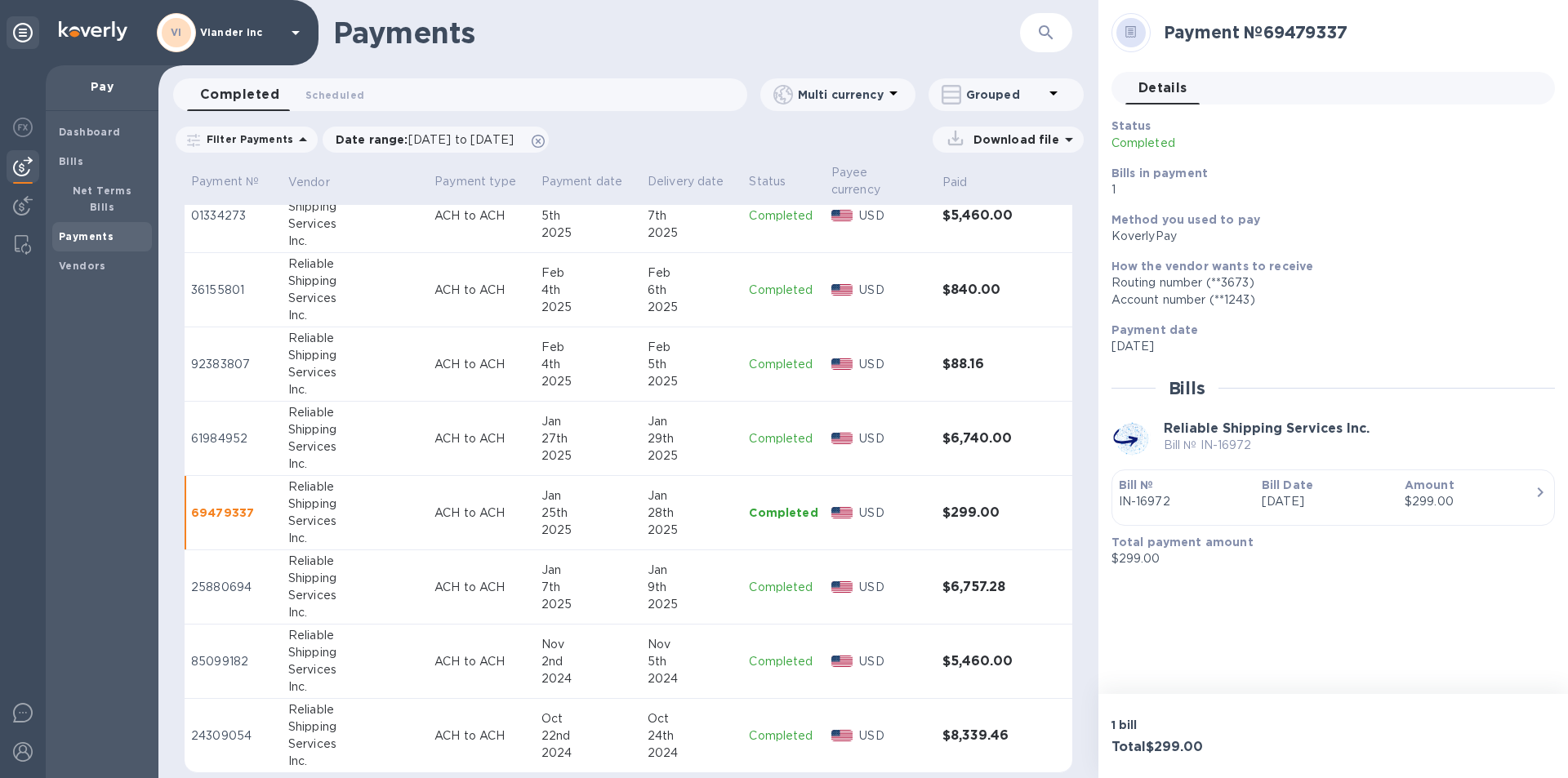
click at [765, 587] on p "Completed" at bounding box center [783, 588] width 68 height 17
click at [757, 658] on p "Completed" at bounding box center [783, 662] width 68 height 17
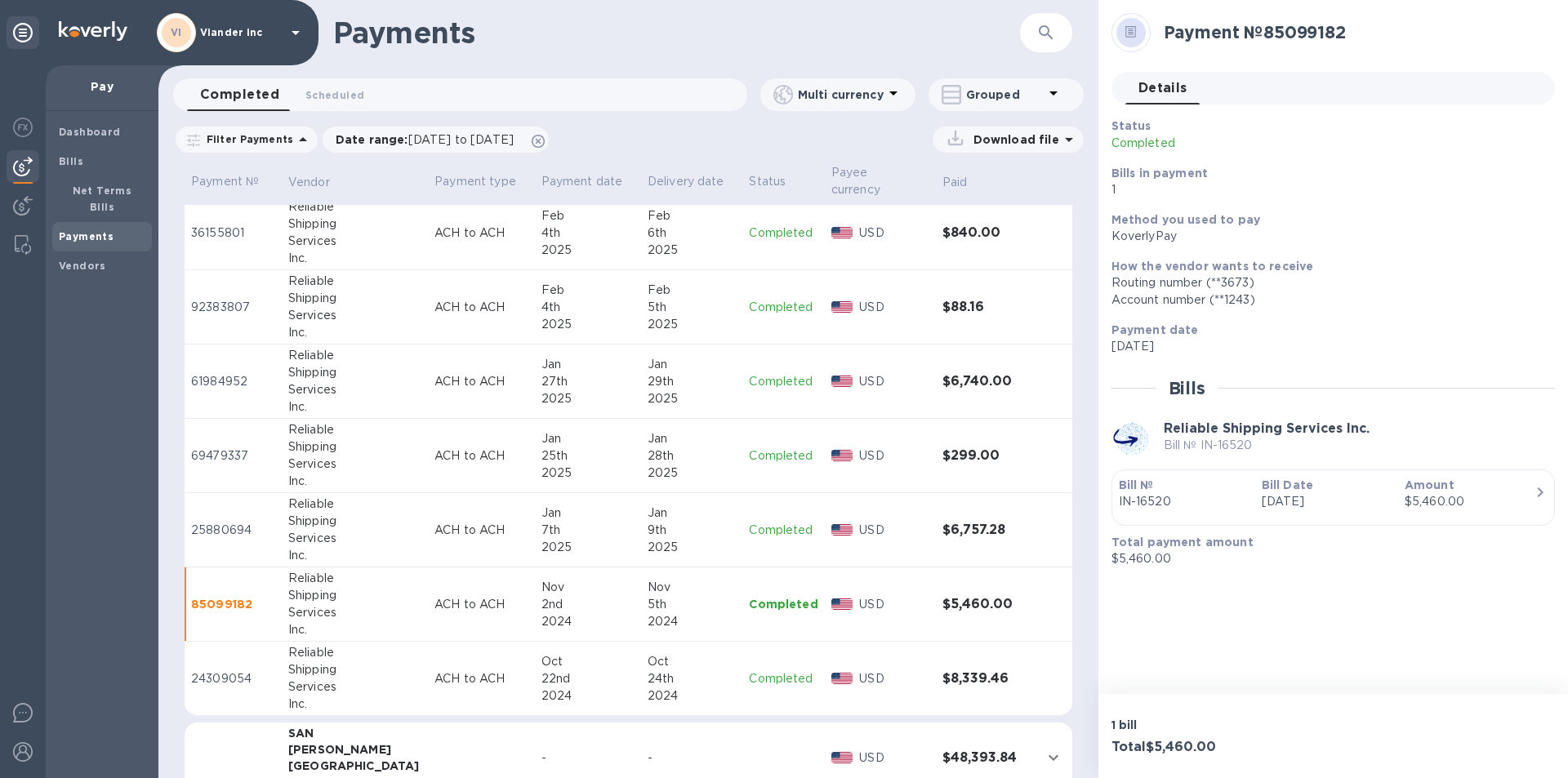
scroll to position [3103, 0]
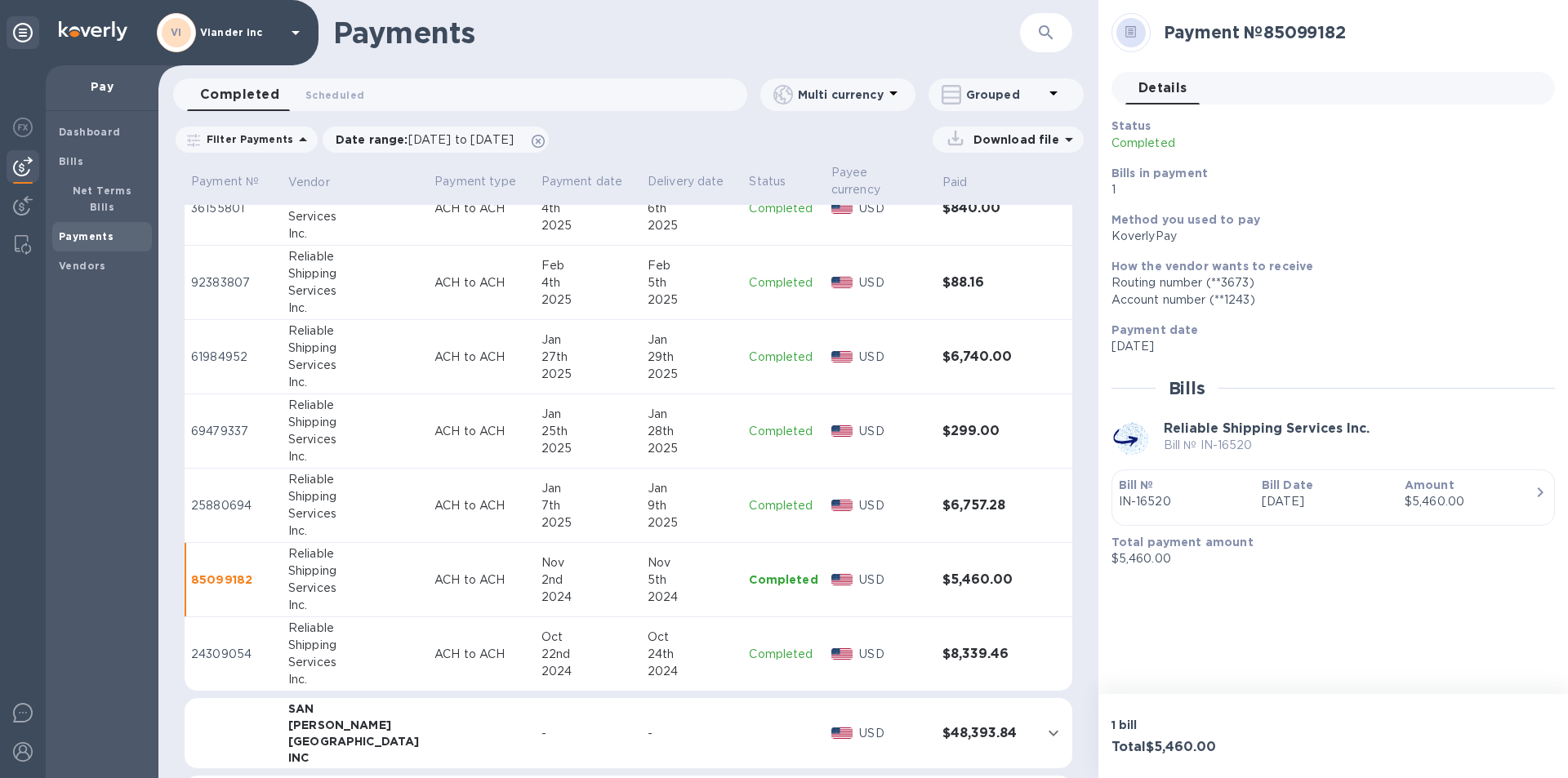
click at [770, 649] on p "Completed" at bounding box center [783, 654] width 68 height 17
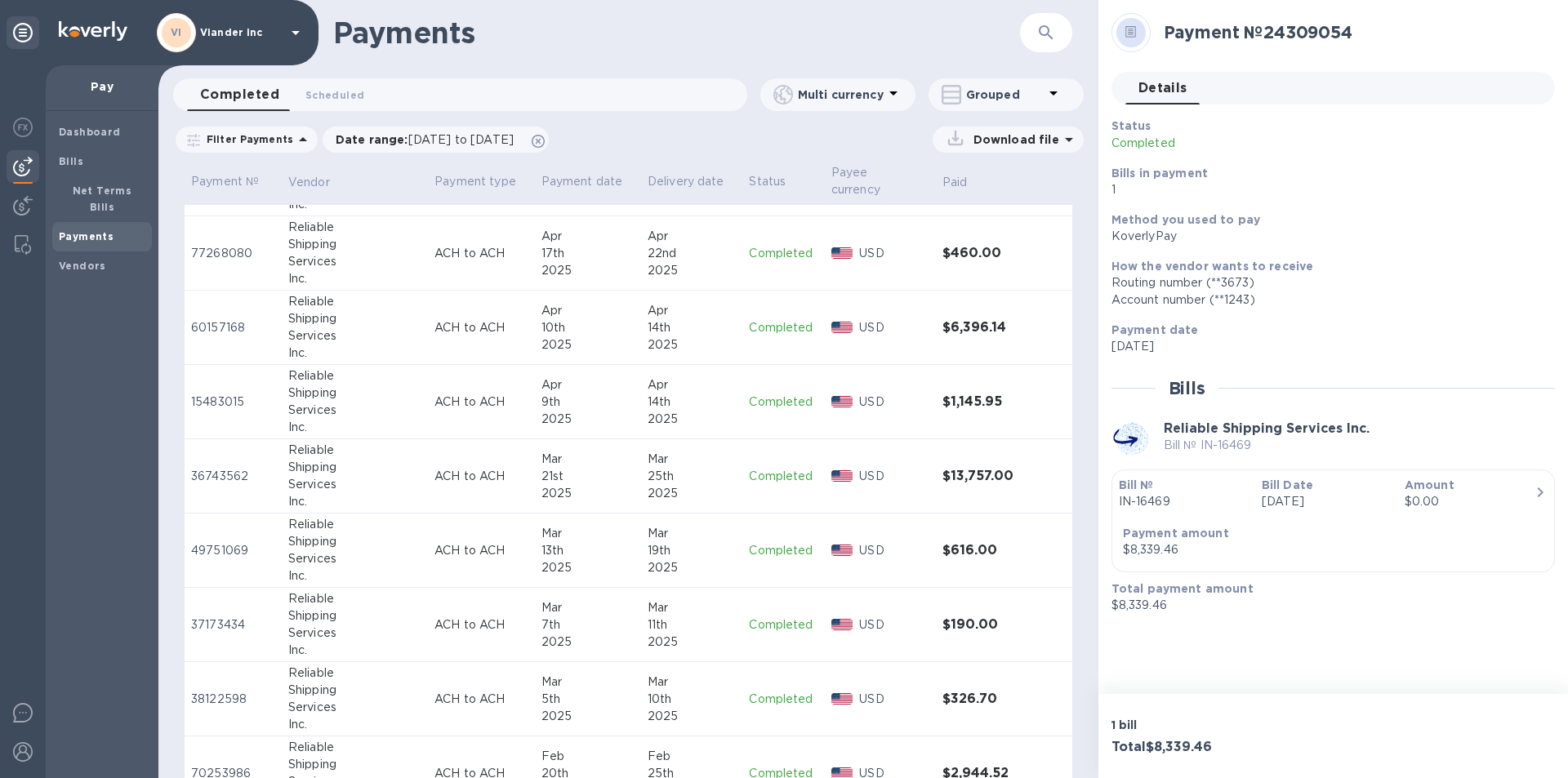
scroll to position [2287, 0]
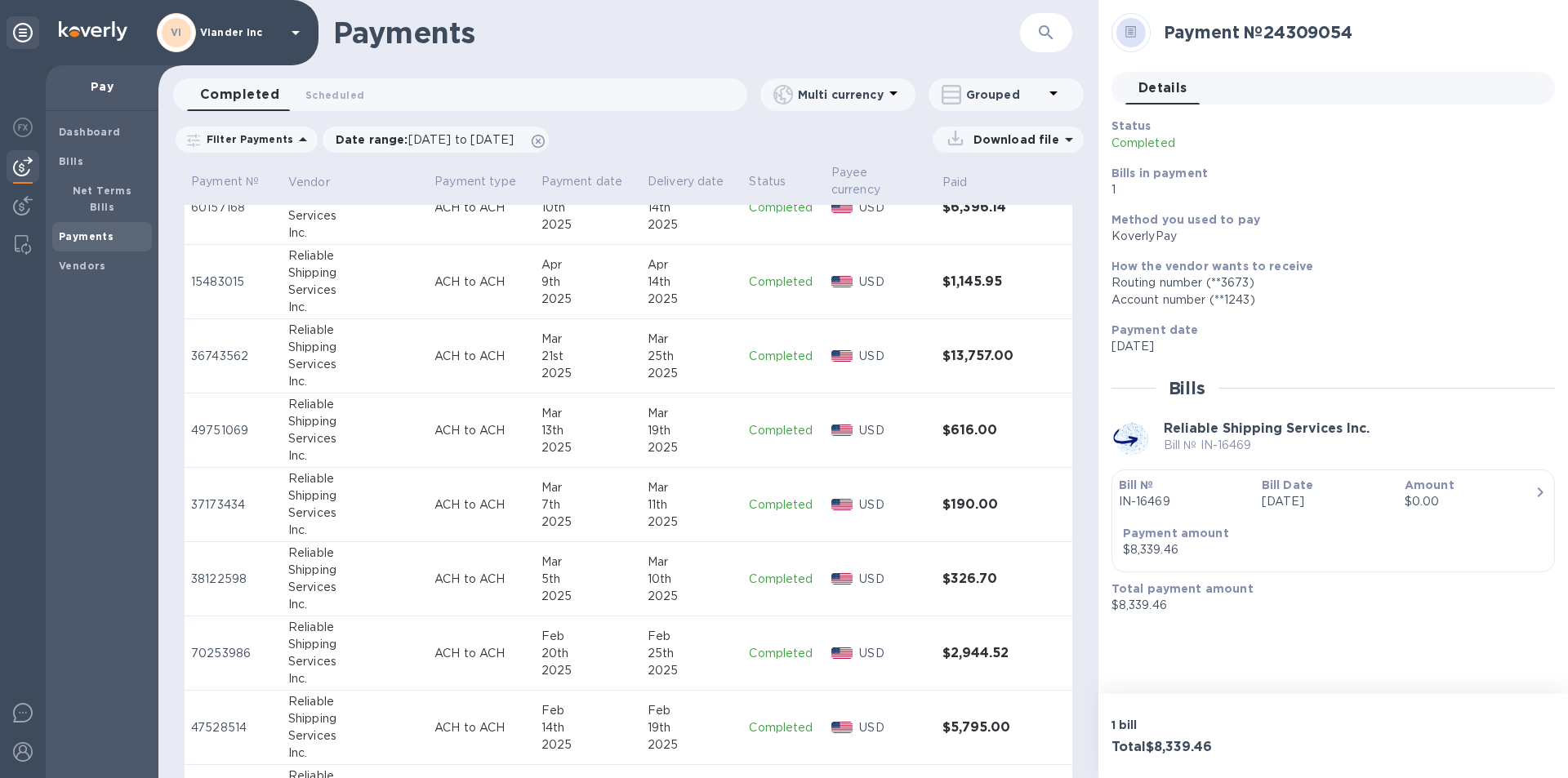
click at [767, 432] on p "Completed" at bounding box center [783, 431] width 68 height 17
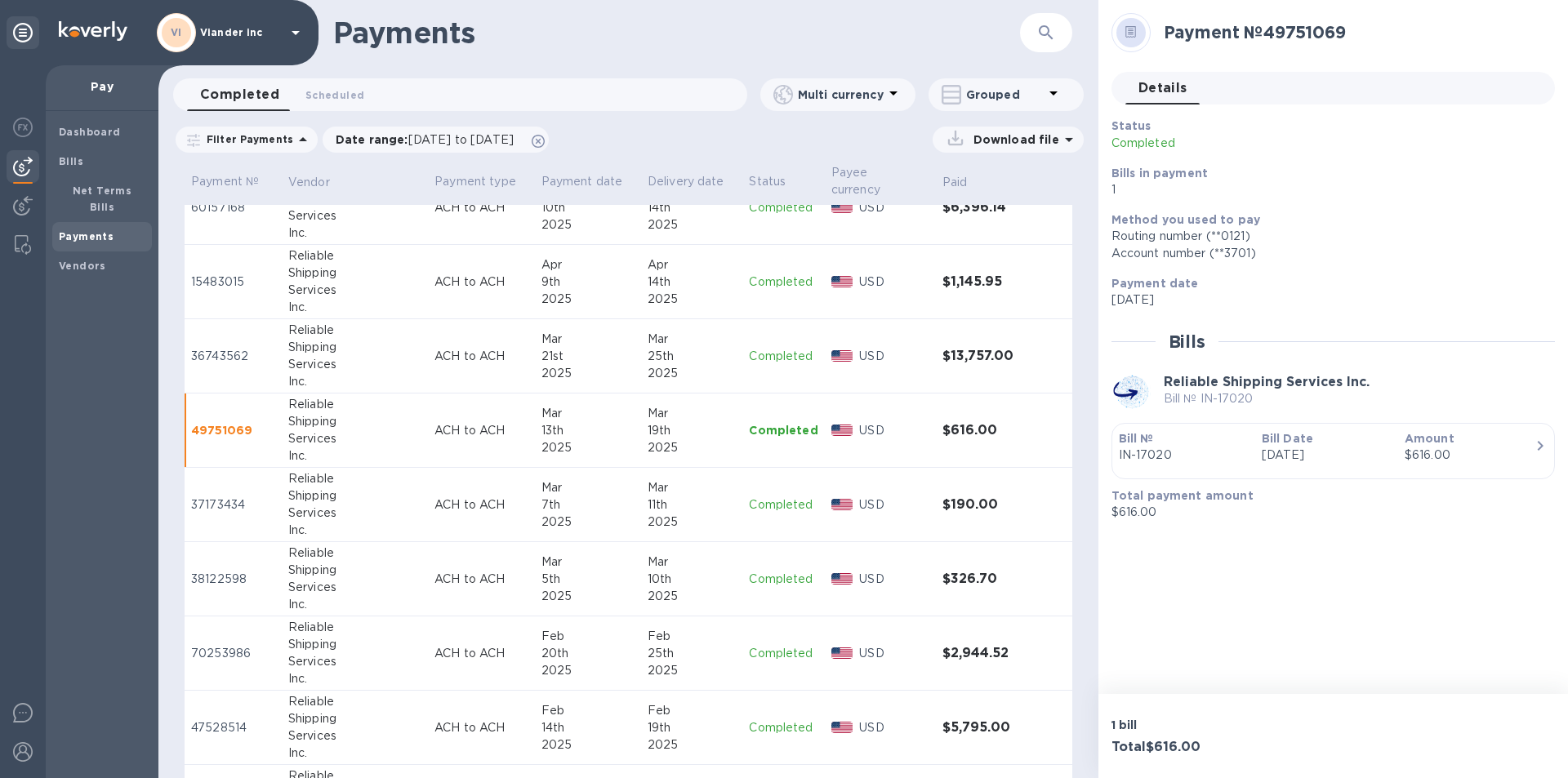
click at [775, 356] on p "Completed" at bounding box center [783, 357] width 68 height 17
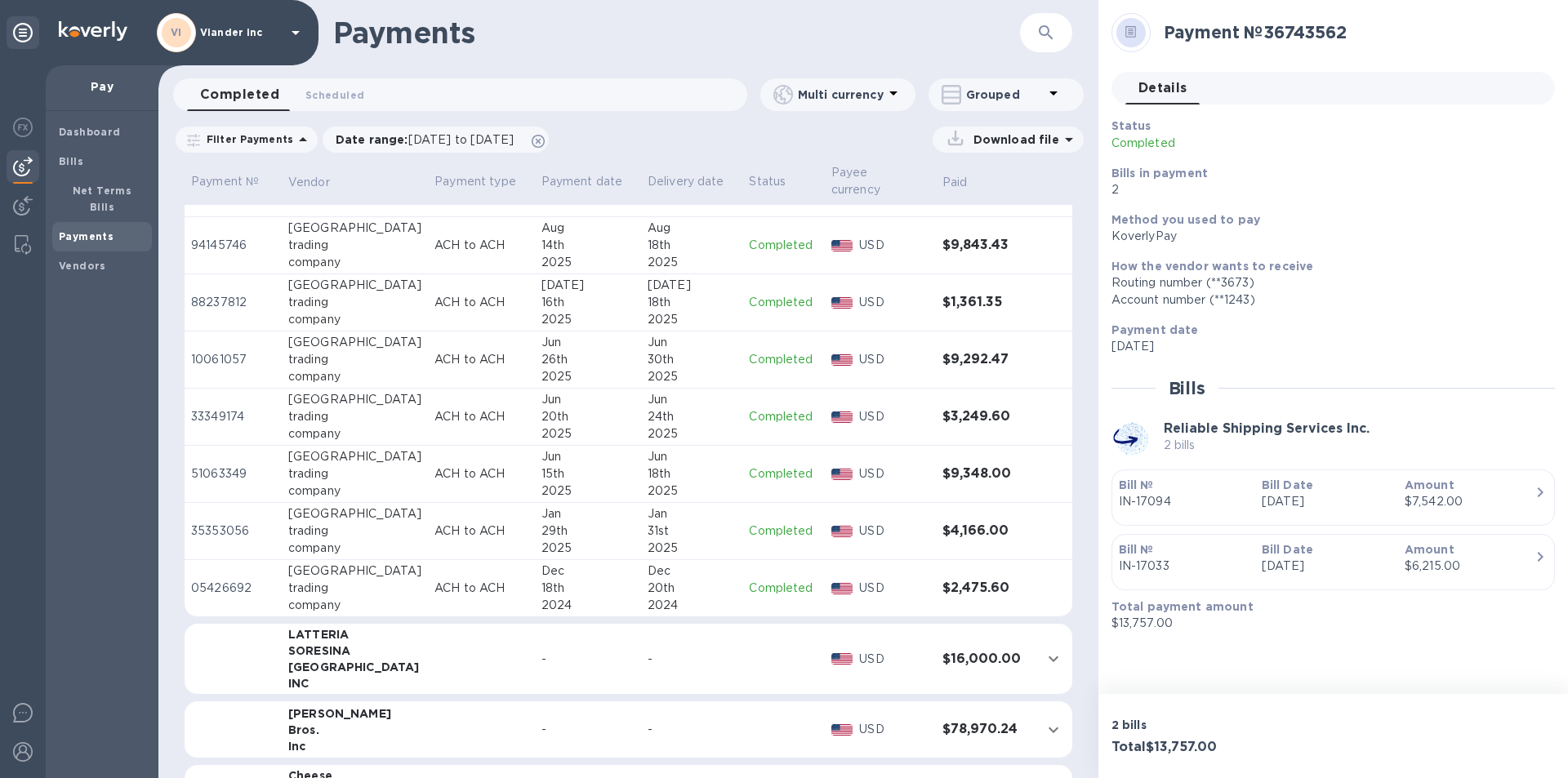
scroll to position [408, 0]
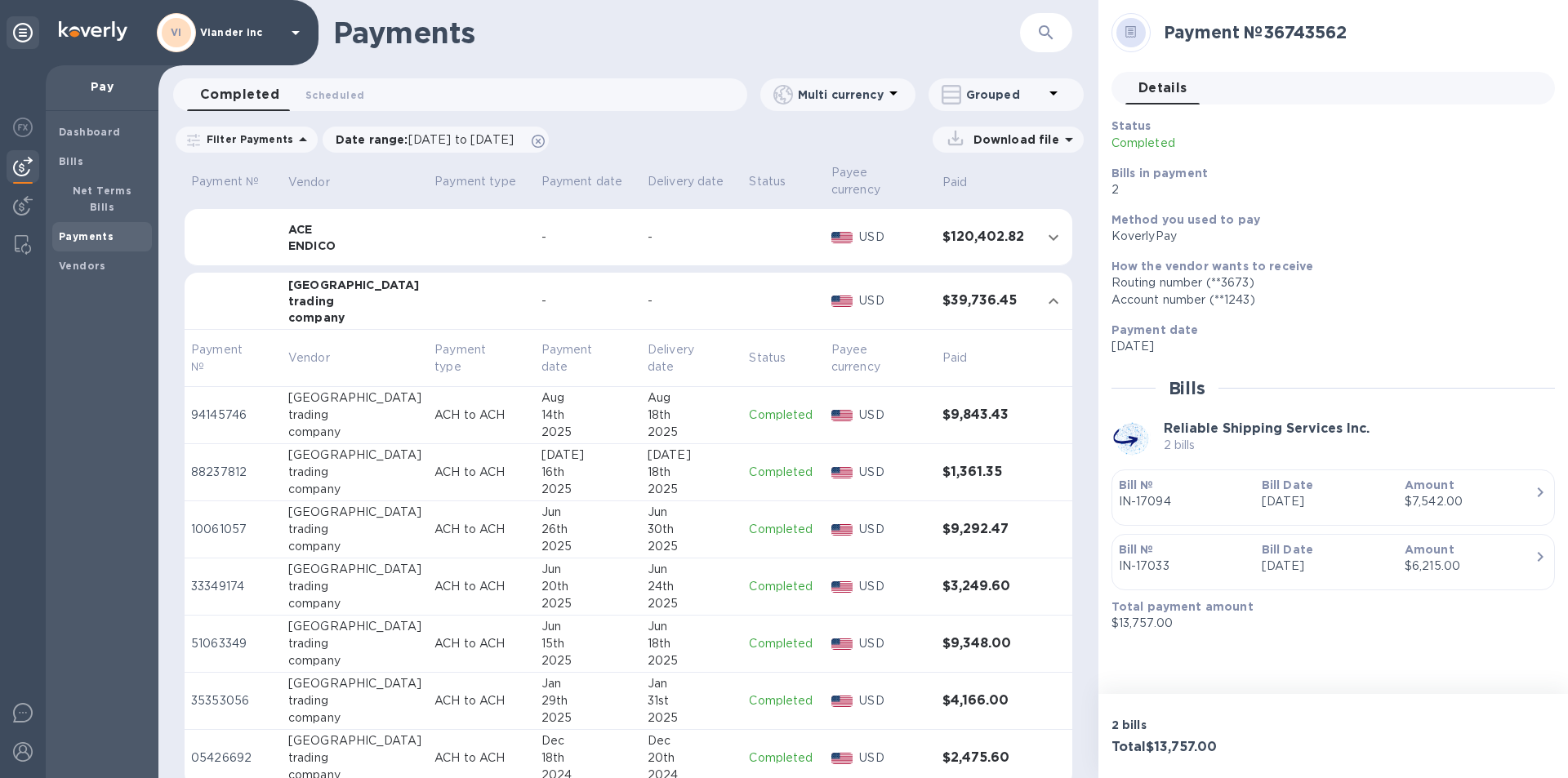
click at [772, 416] on p "Completed" at bounding box center [783, 416] width 68 height 17
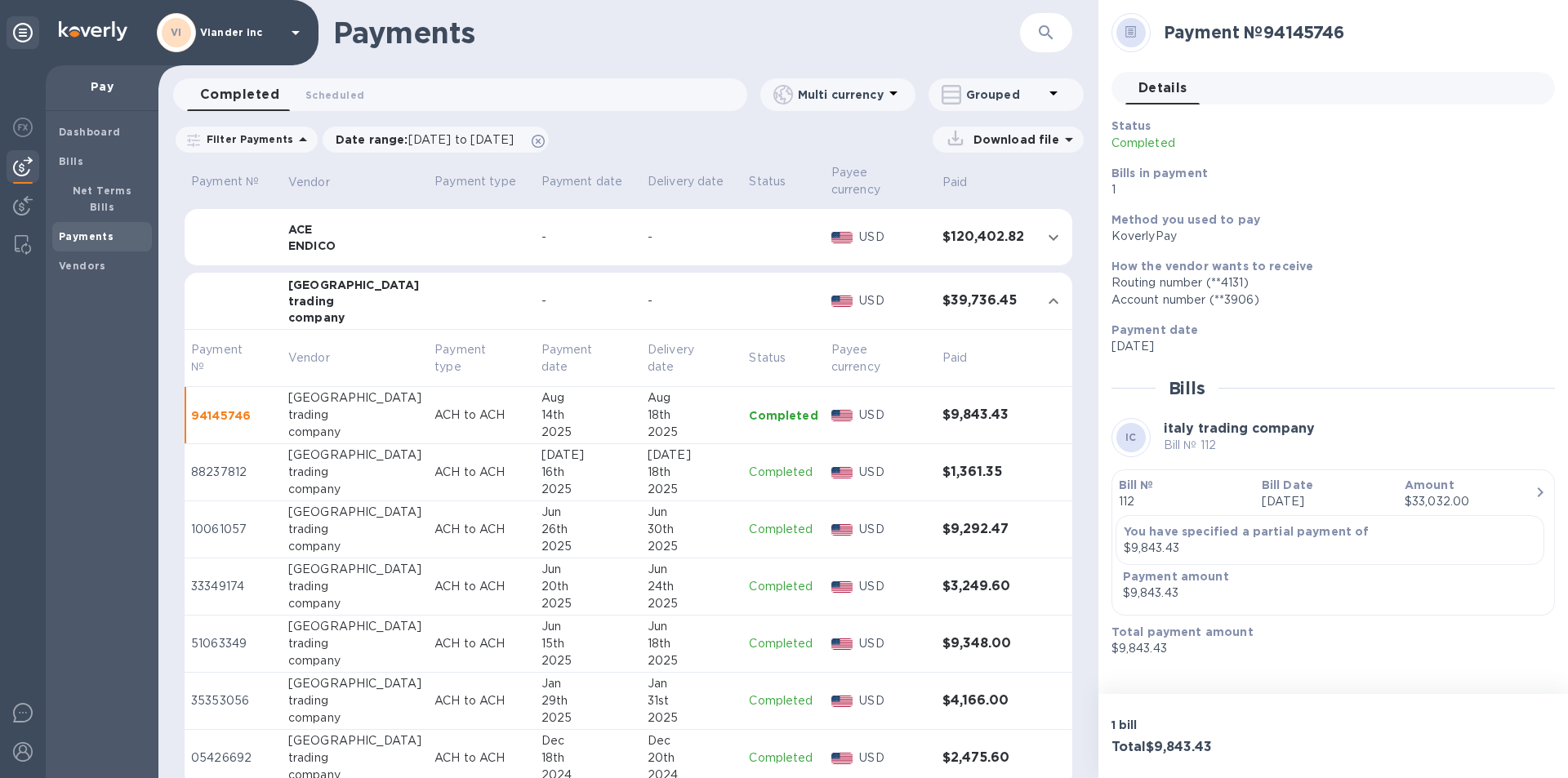
click at [774, 470] on p "Completed" at bounding box center [783, 472] width 68 height 17
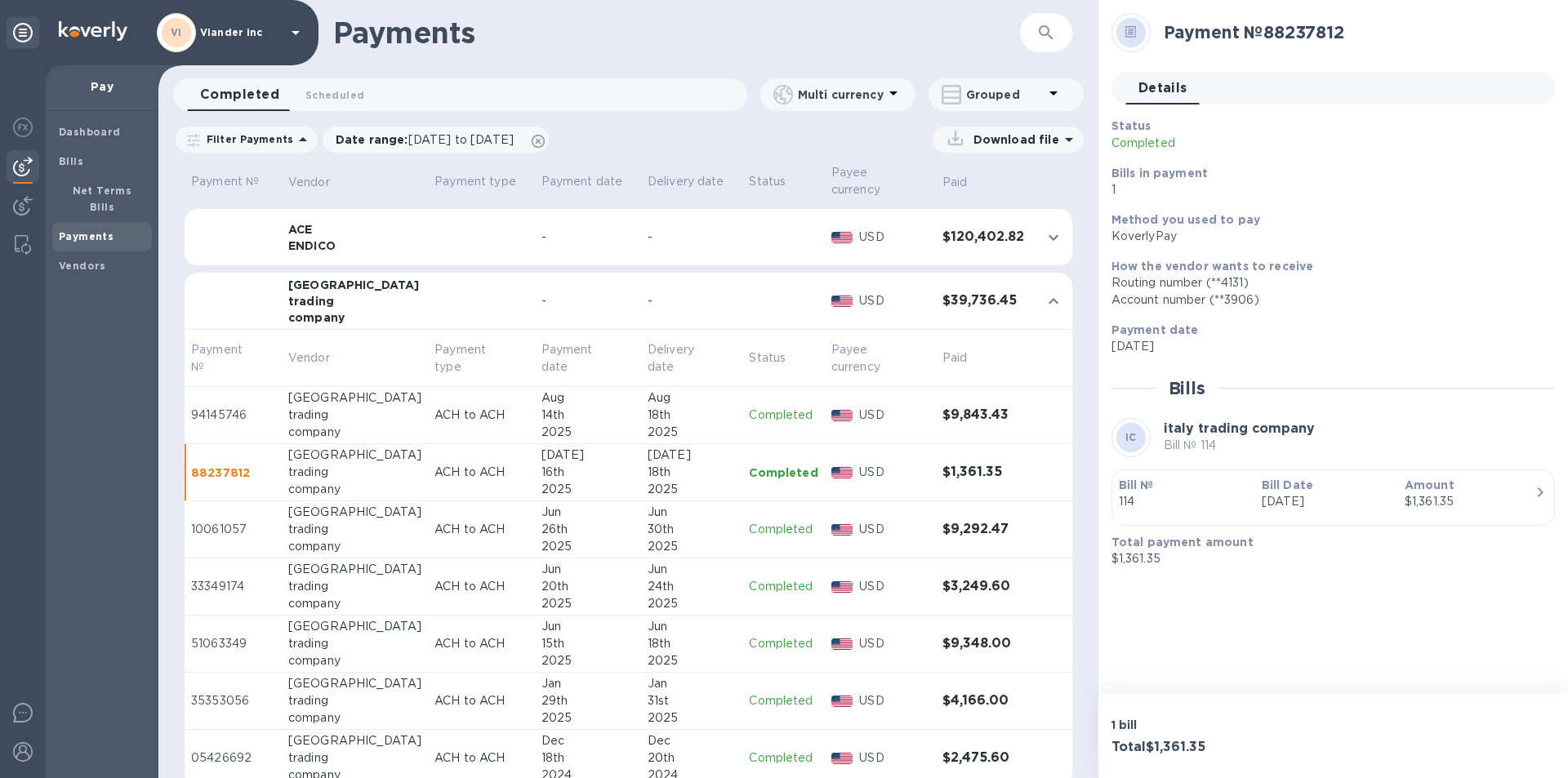
click at [771, 529] on p "Completed" at bounding box center [783, 529] width 68 height 17
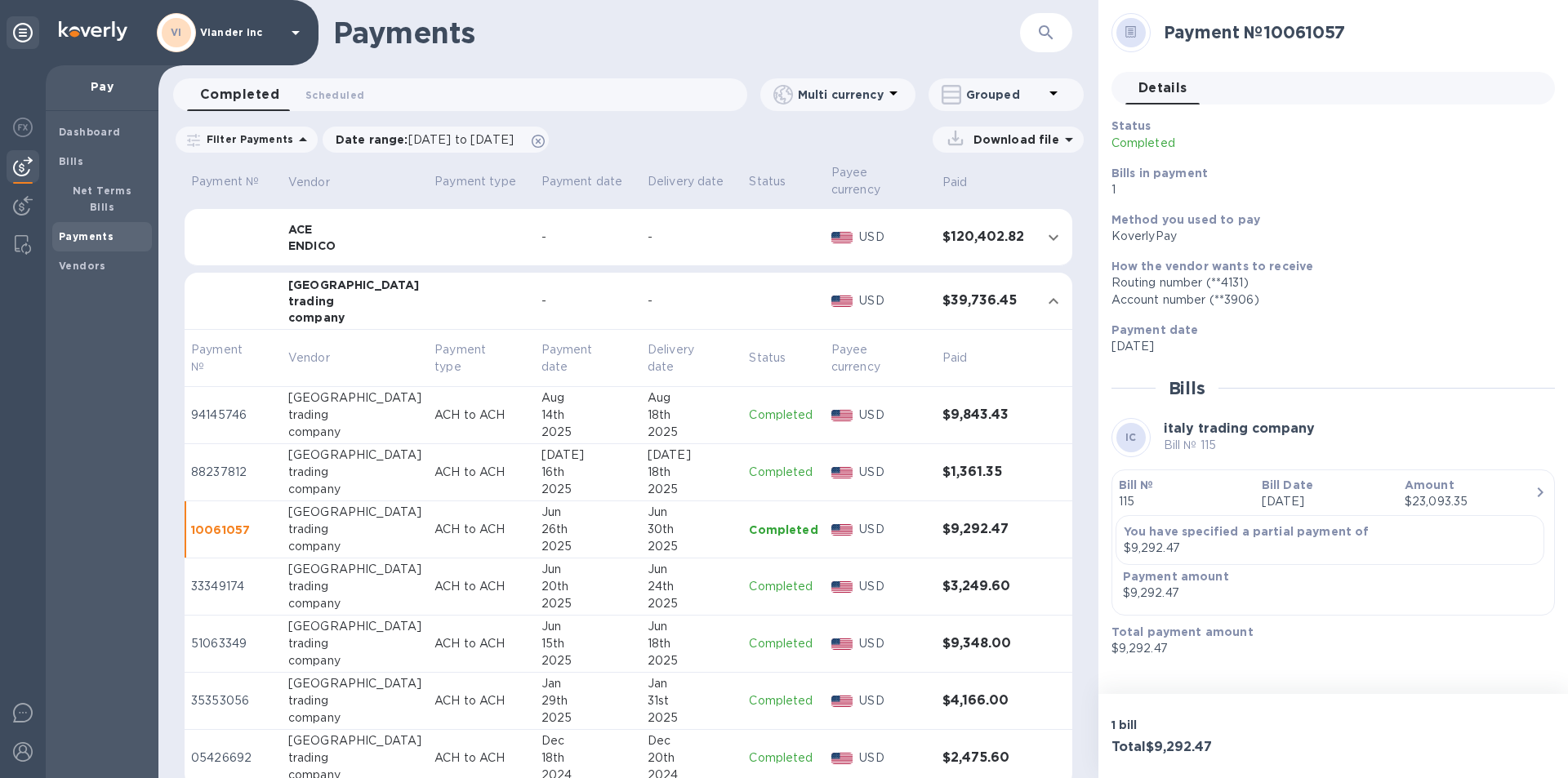
click at [769, 582] on p "Completed" at bounding box center [783, 587] width 68 height 17
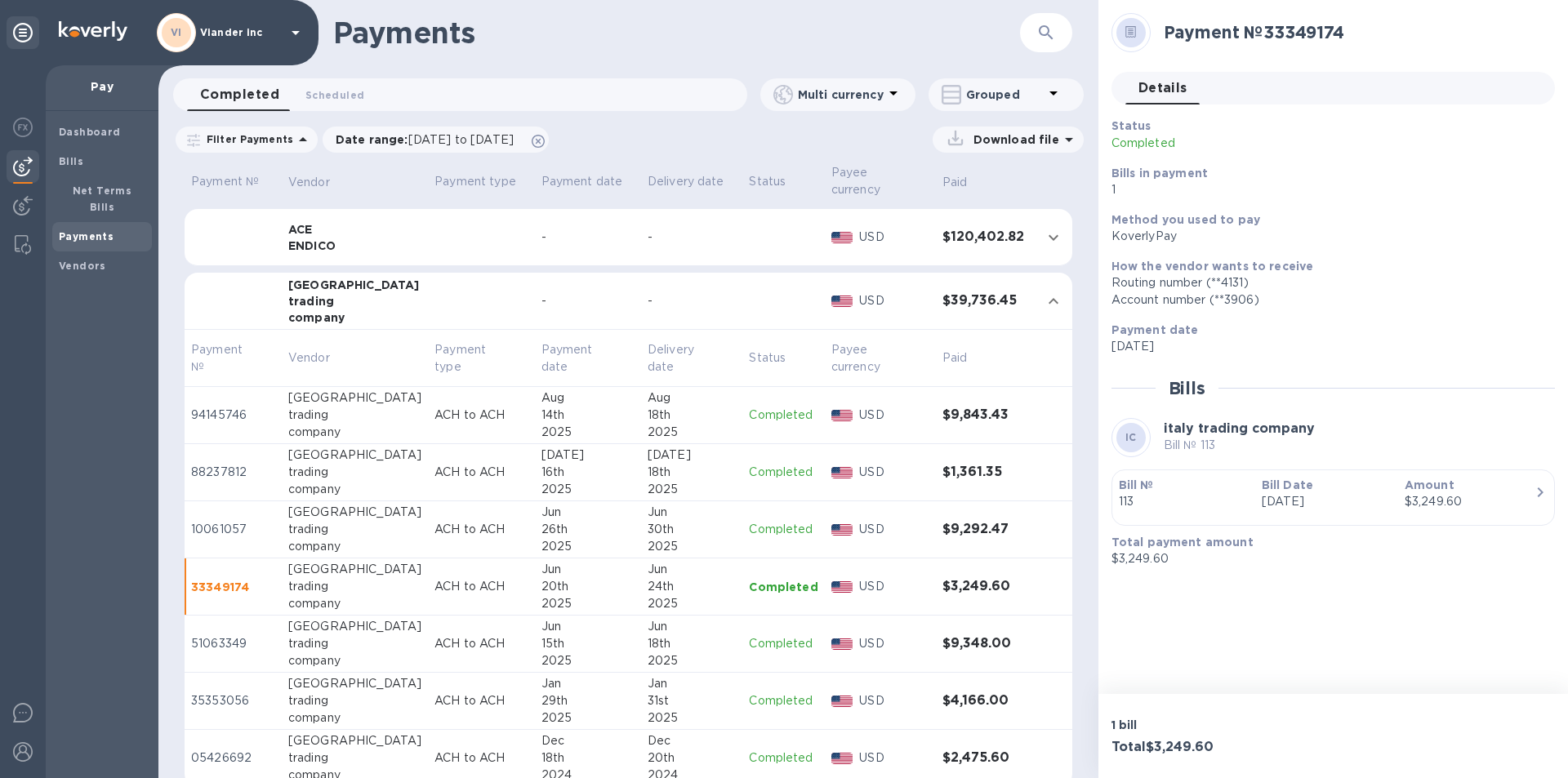
click at [773, 640] on p "Completed" at bounding box center [783, 644] width 68 height 17
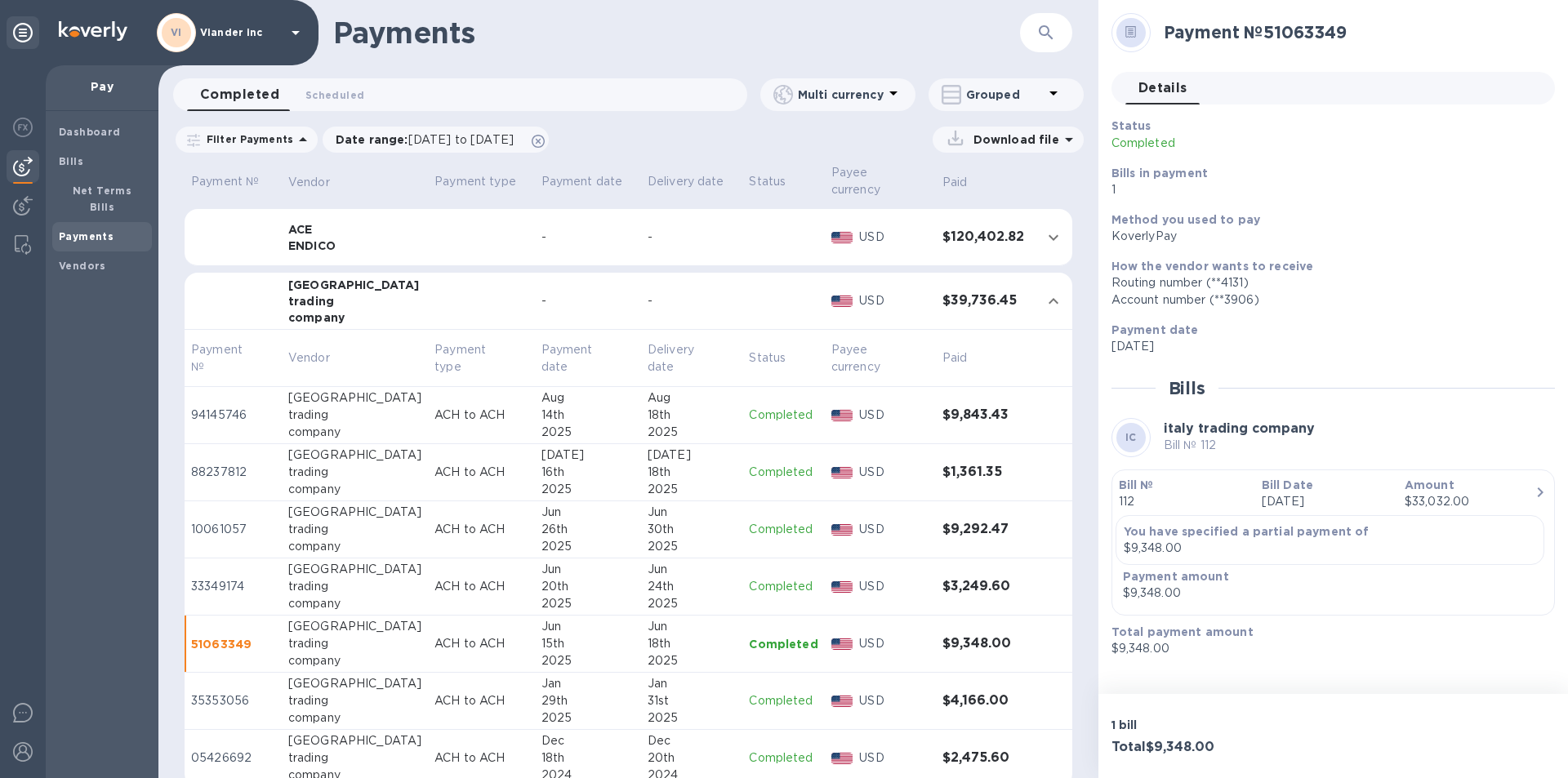
click at [765, 704] on p "Completed" at bounding box center [783, 701] width 68 height 17
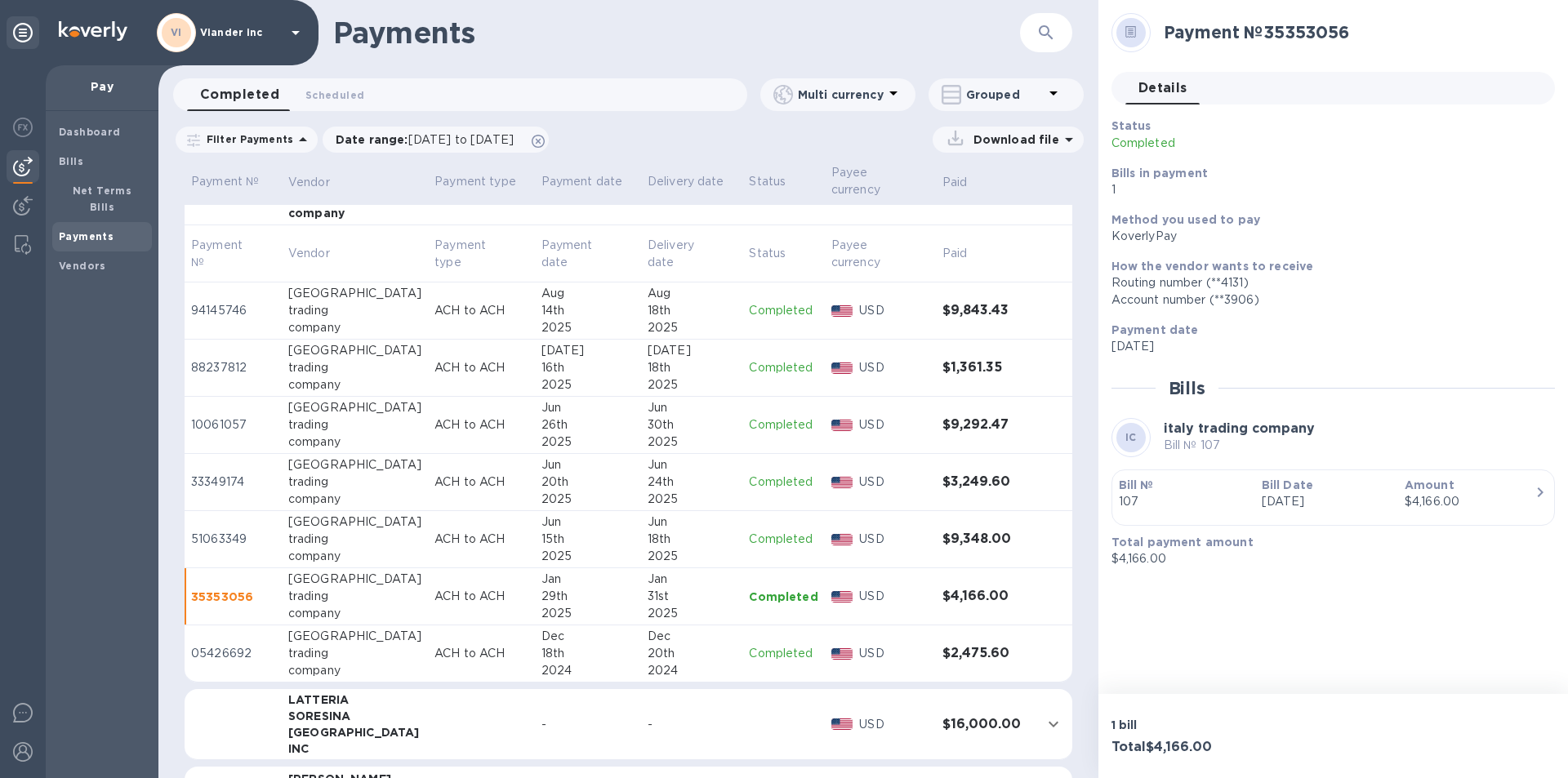
scroll to position [572, 0]
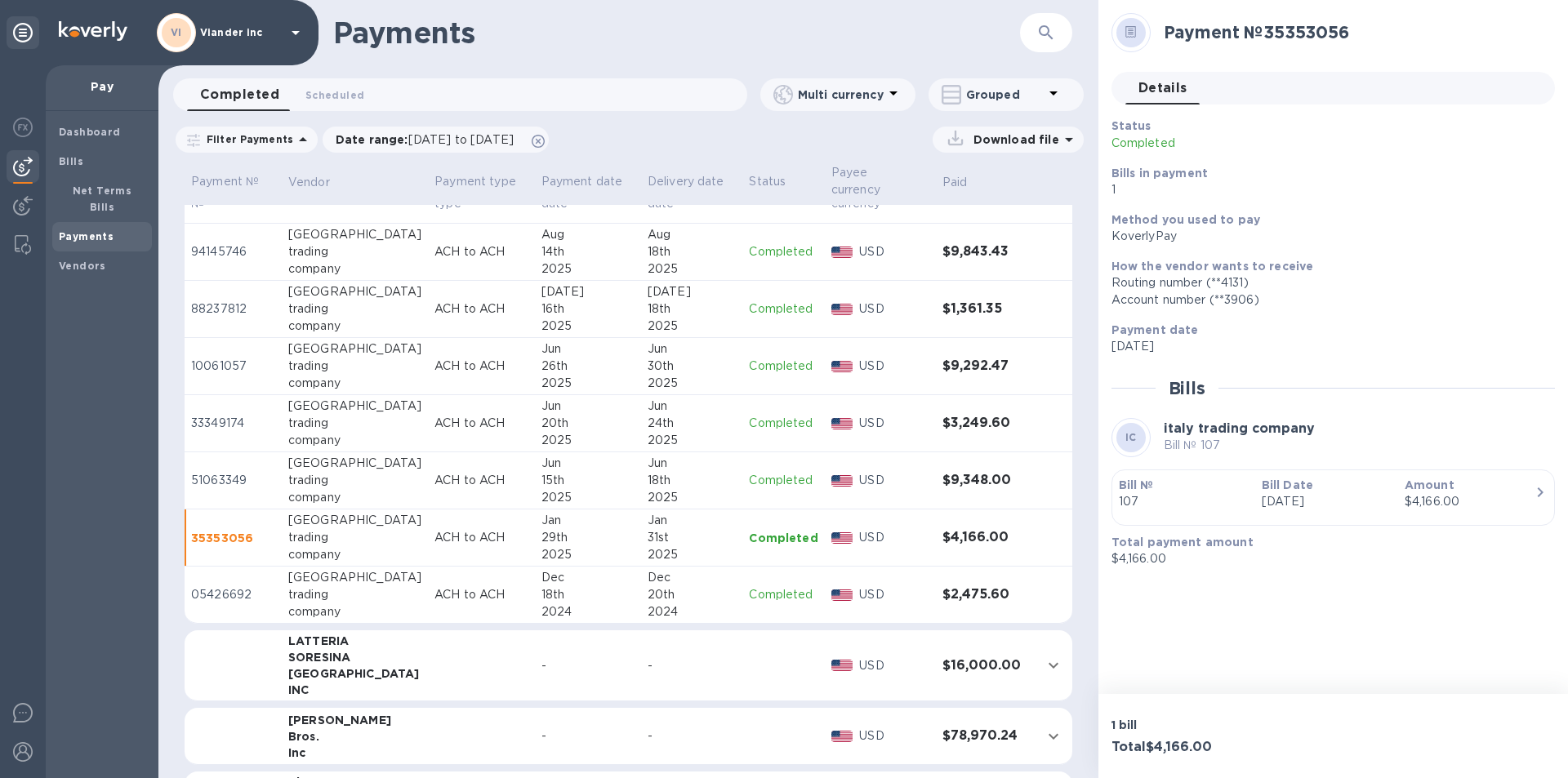
click at [767, 595] on p "Completed" at bounding box center [783, 594] width 68 height 17
click at [294, 33] on icon at bounding box center [295, 33] width 9 height 4
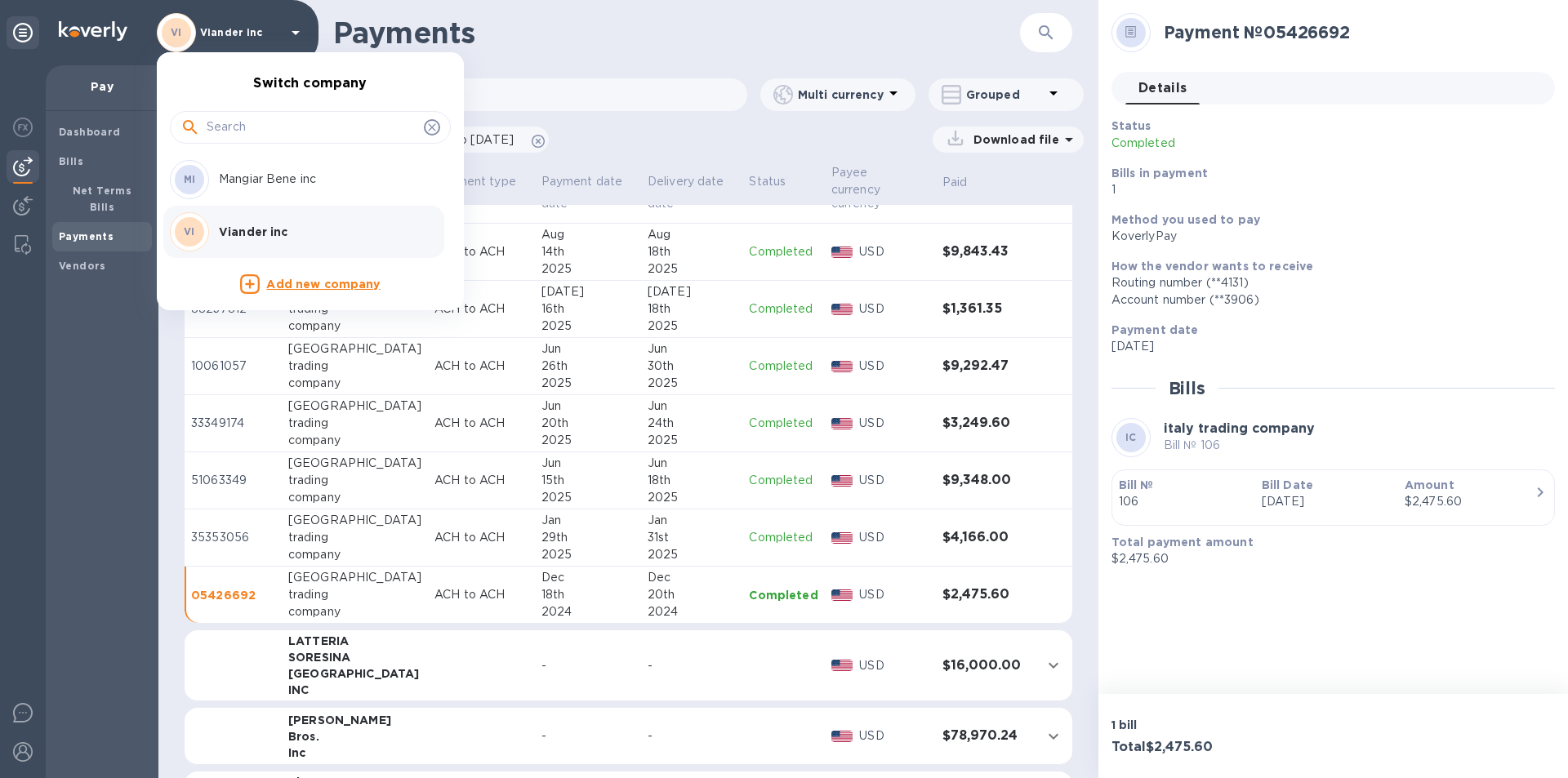
click at [280, 180] on p "Mangiar Bene inc" at bounding box center [321, 179] width 205 height 17
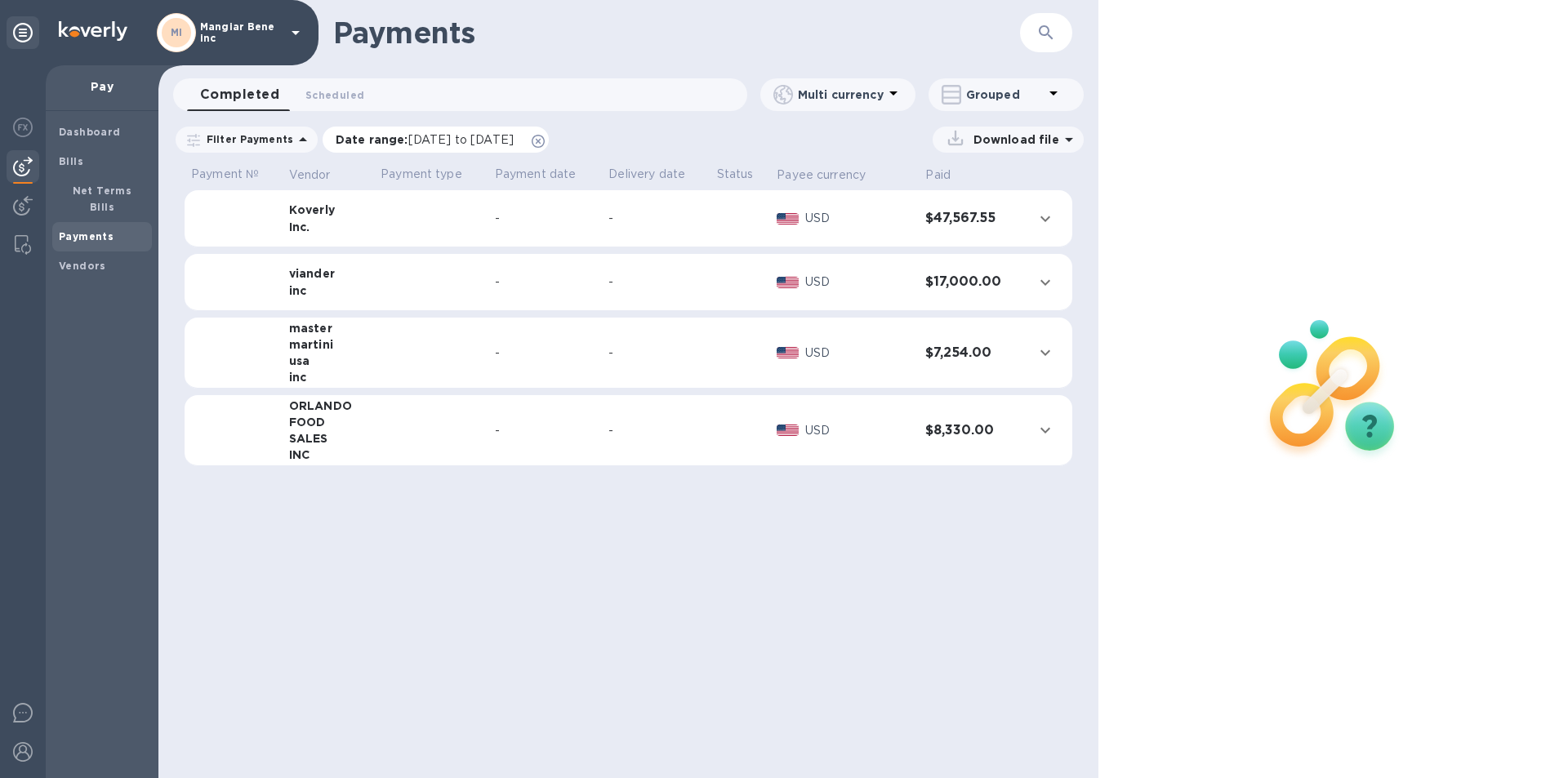
click at [382, 139] on p "Date range : [DATE] to [DATE]" at bounding box center [429, 139] width 187 height 16
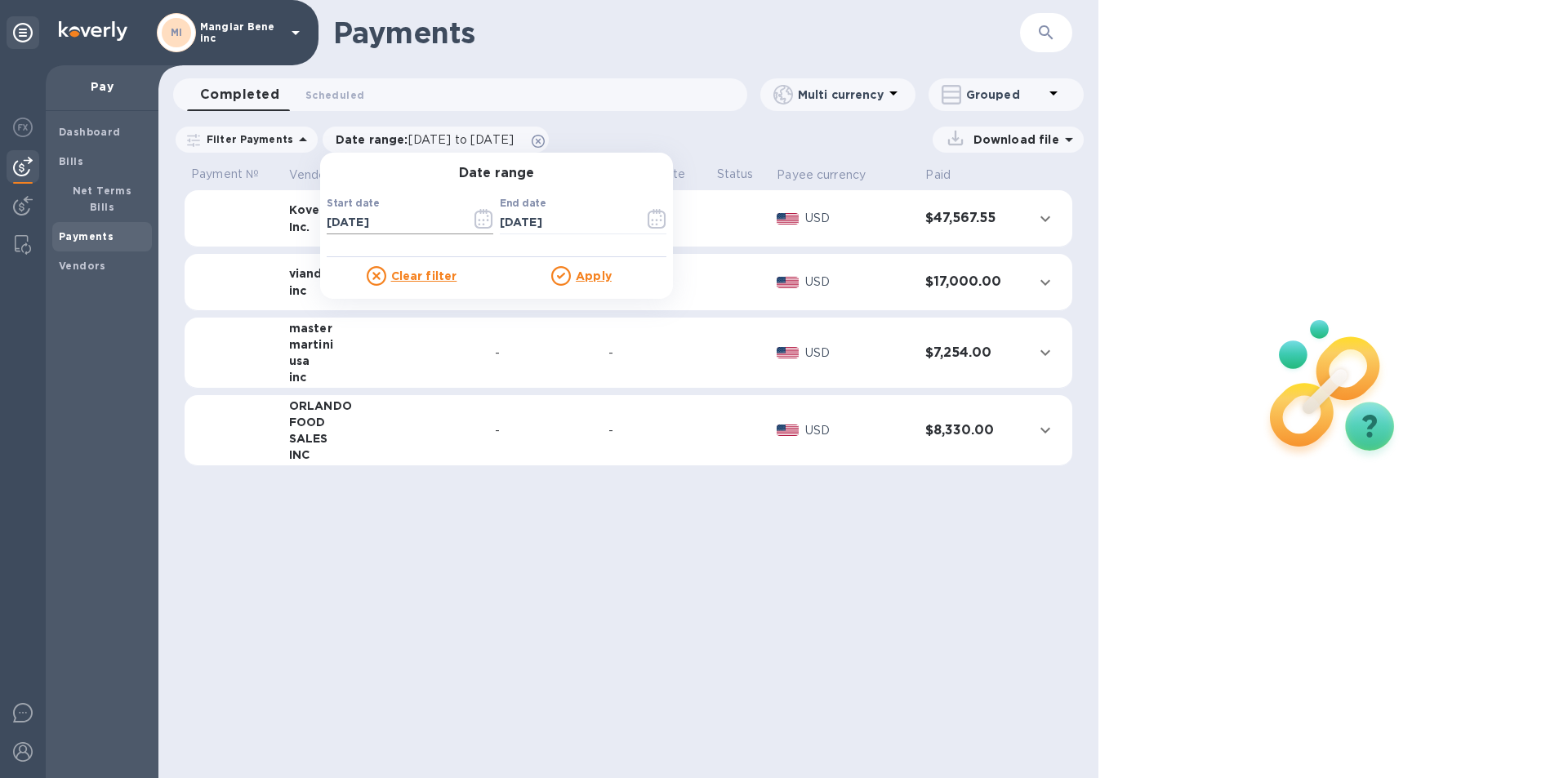
click at [329, 223] on input "[DATE]" at bounding box center [392, 223] width 132 height 25
click at [345, 220] on input "[DATE]" at bounding box center [392, 223] width 132 height 25
click at [361, 221] on input "01/01/0202" at bounding box center [392, 223] width 132 height 25
click at [382, 221] on input "01/01/202_" at bounding box center [392, 223] width 132 height 25
type input "[DATE]"
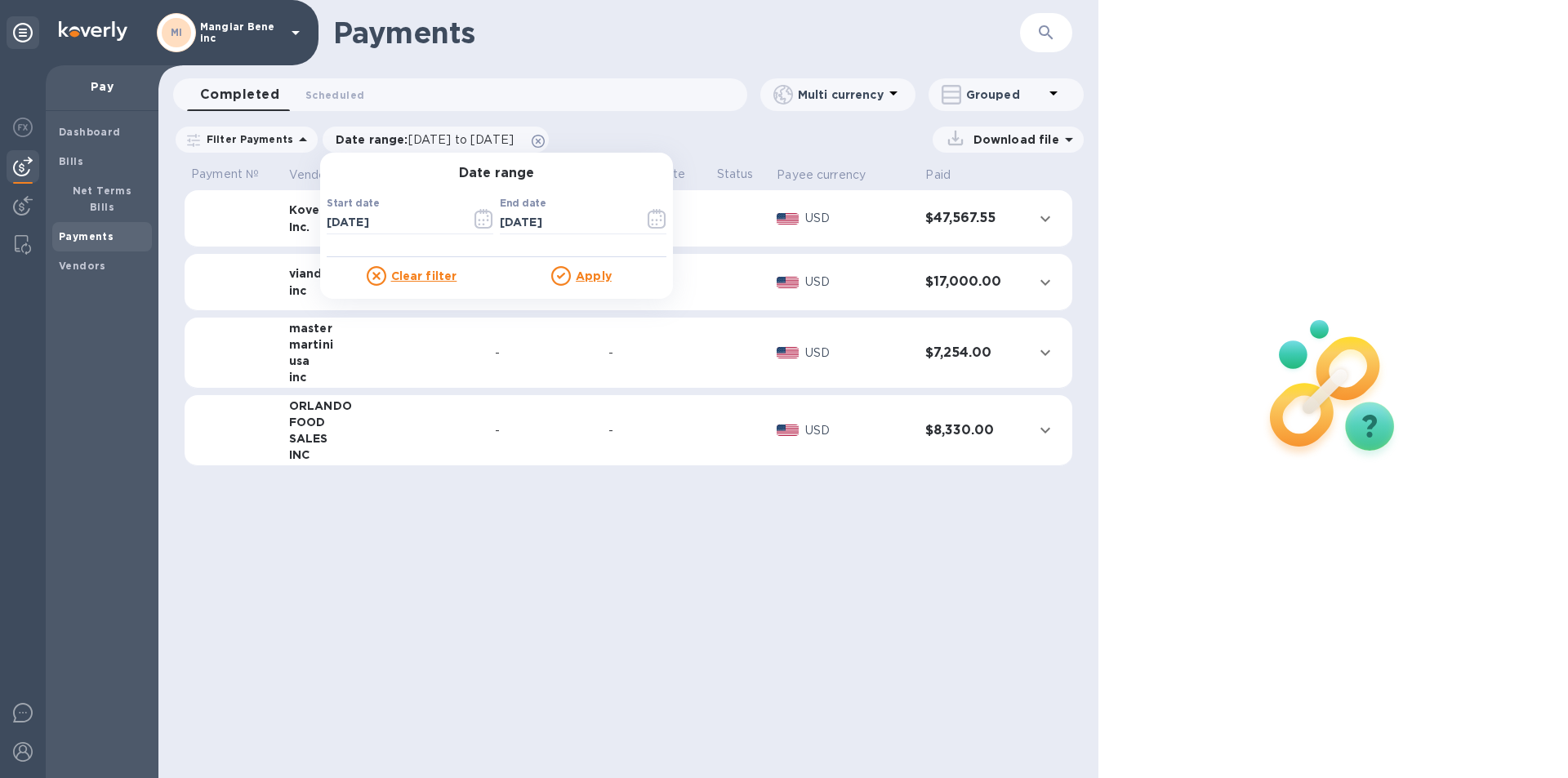
click at [580, 279] on u "Apply" at bounding box center [594, 276] width 36 height 13
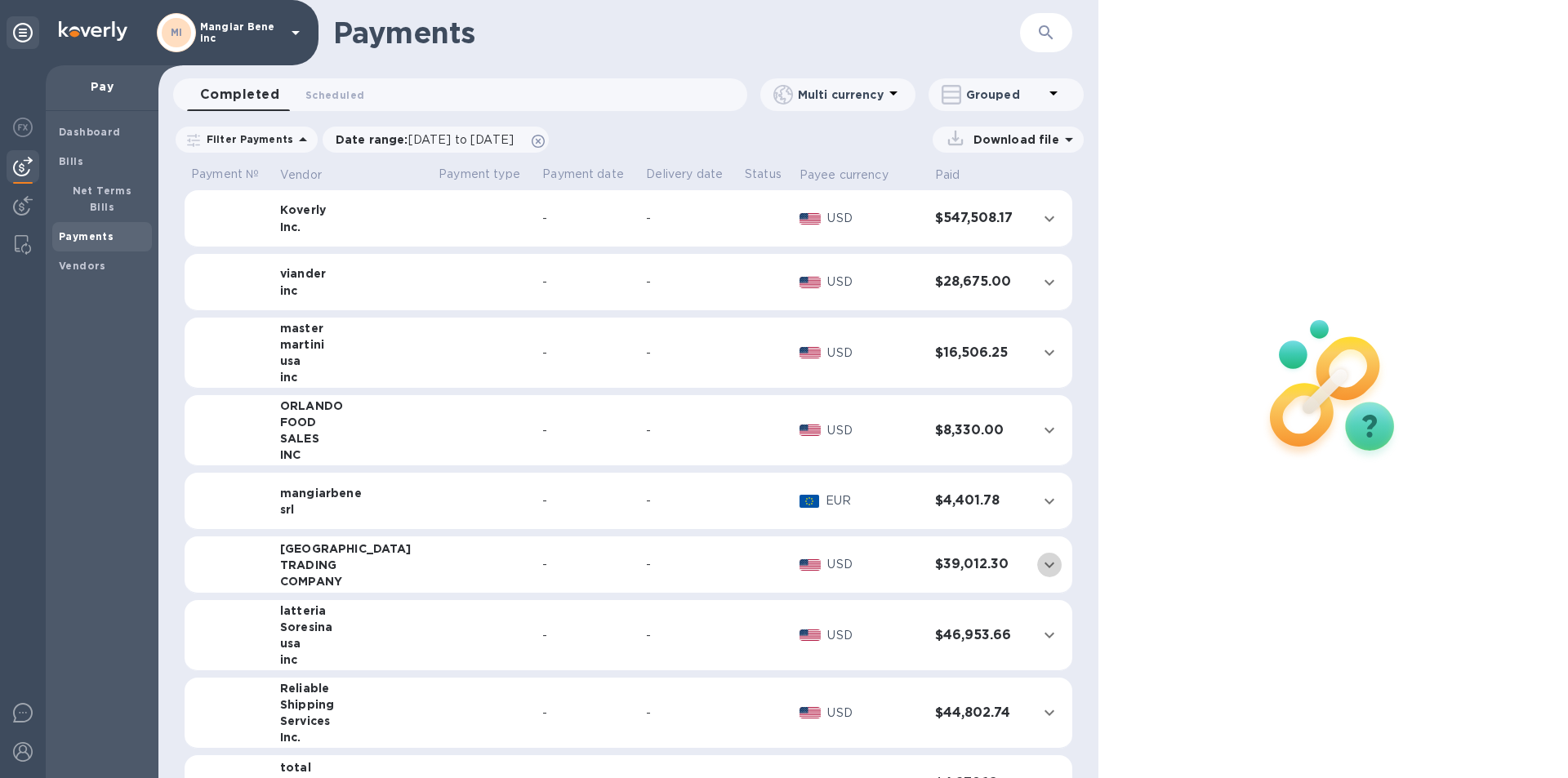
click at [1041, 563] on icon "expand row" at bounding box center [1049, 565] width 20 height 20
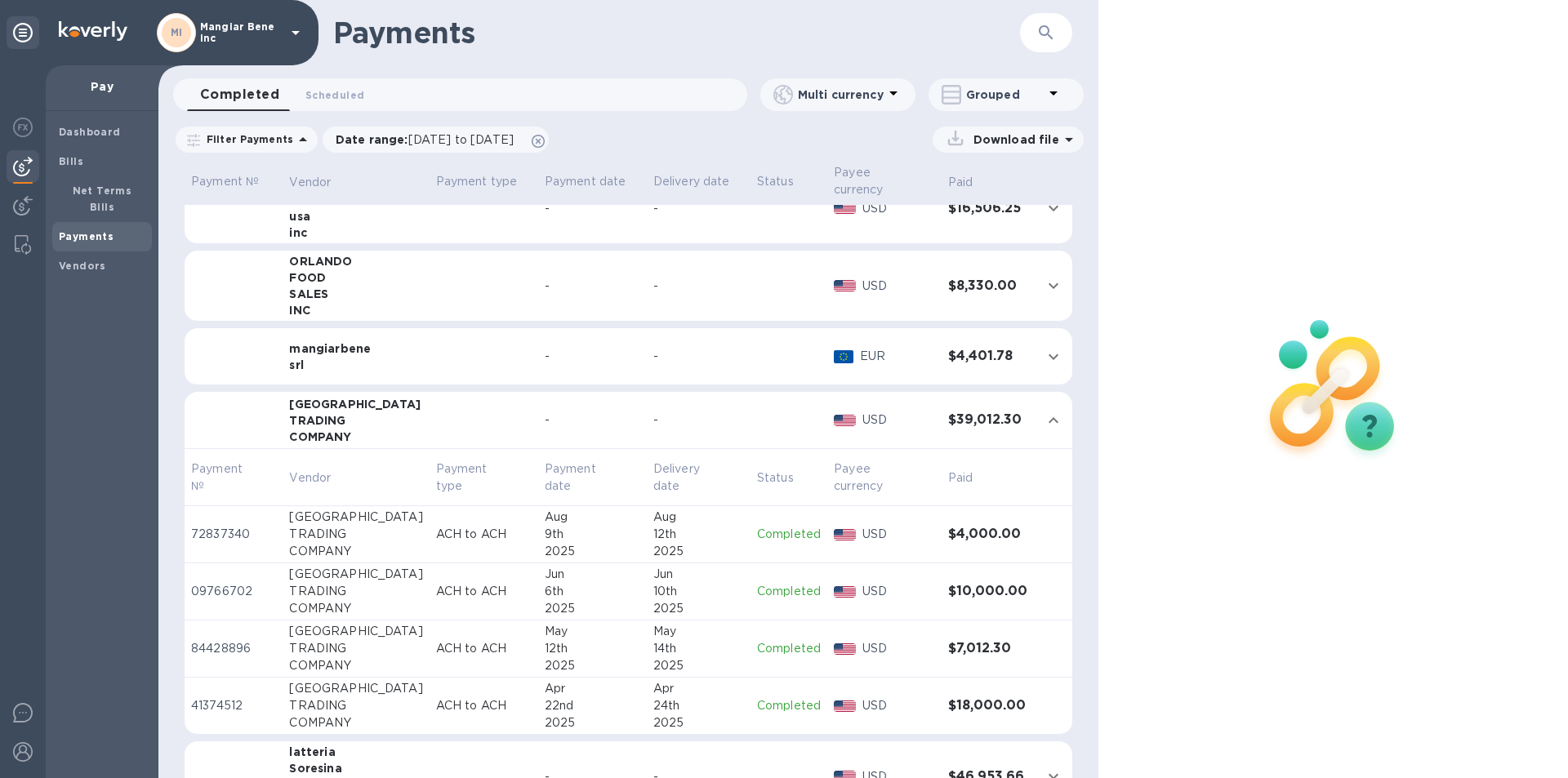
scroll to position [245, 0]
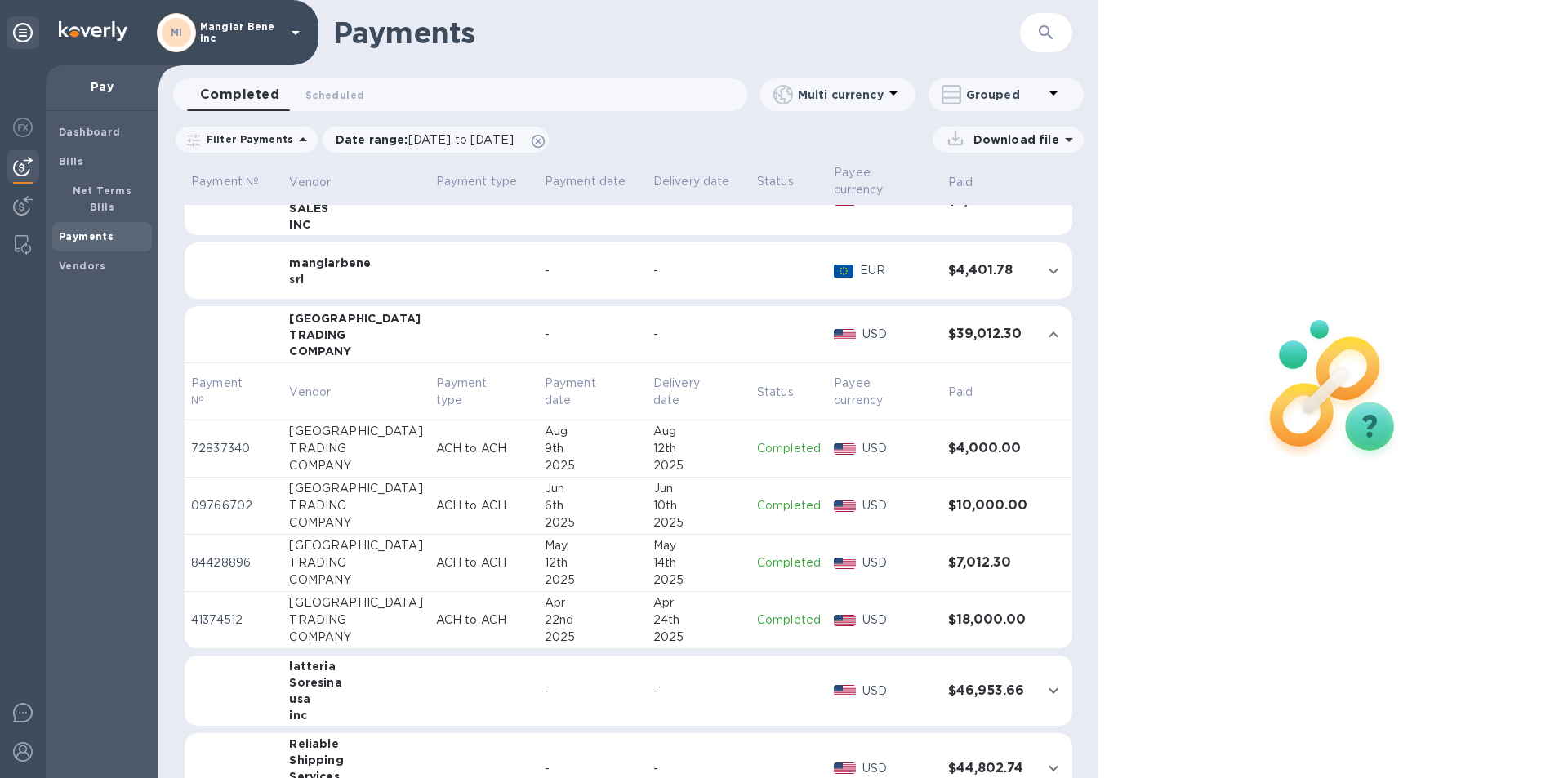
click at [766, 440] on p "Completed" at bounding box center [789, 449] width 63 height 17
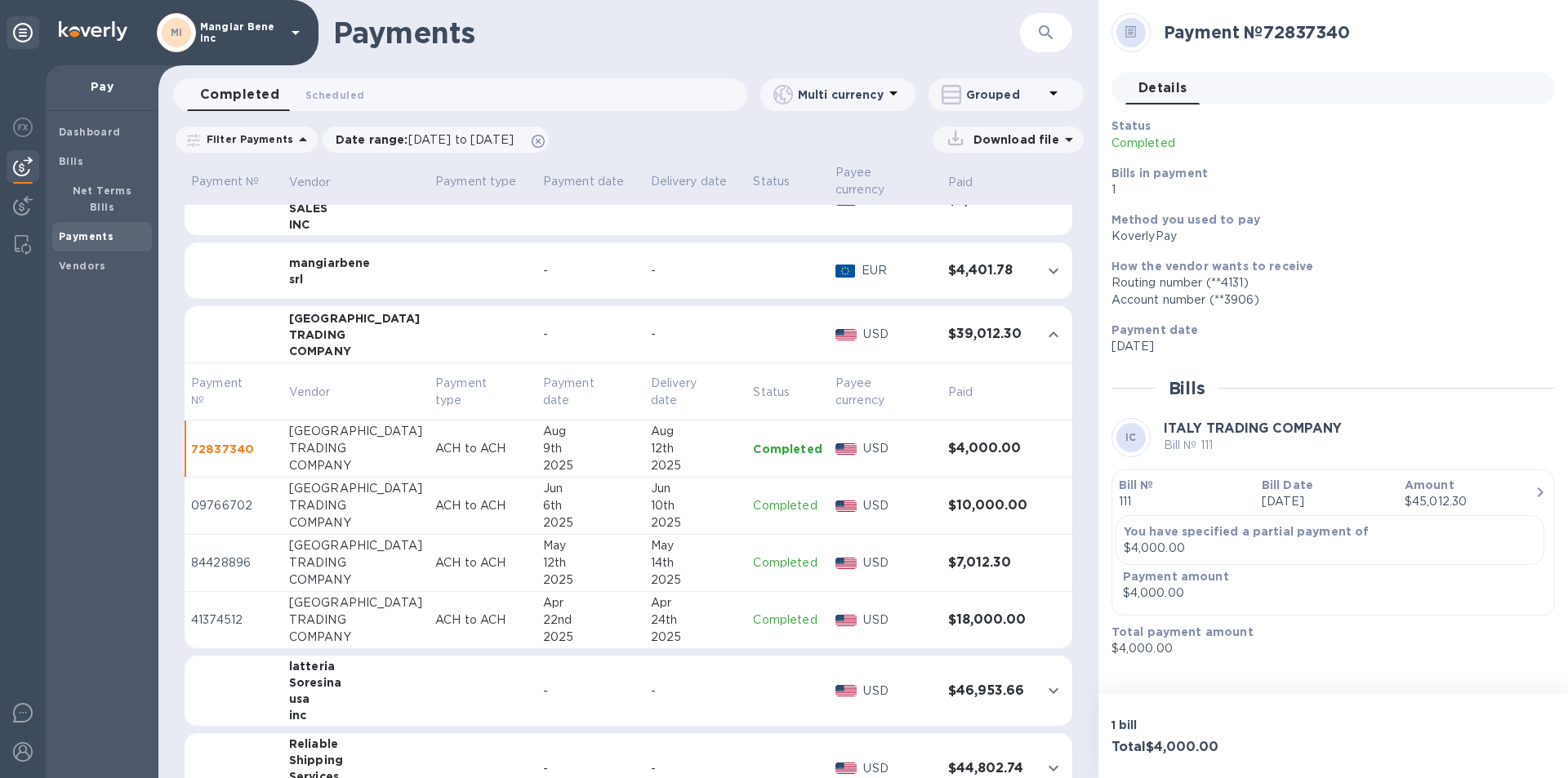
click at [784, 497] on p "Completed" at bounding box center [787, 505] width 68 height 17
click at [768, 555] on p "Completed" at bounding box center [787, 563] width 68 height 17
click at [762, 611] on p "Completed" at bounding box center [787, 620] width 68 height 17
